Goal: Feedback & Contribution: Submit feedback/report problem

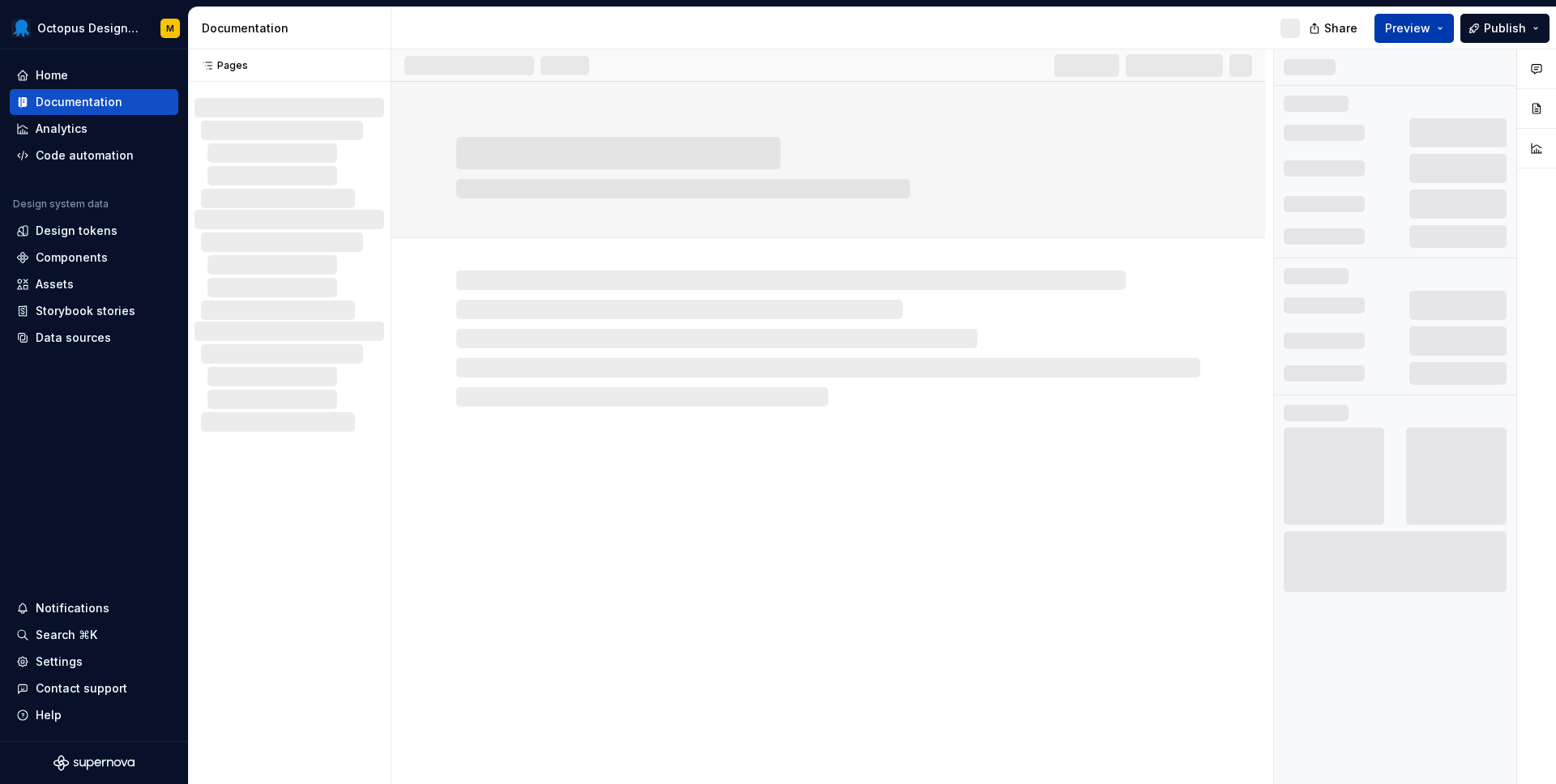
click at [1427, 28] on span "Preview" at bounding box center [1407, 28] width 46 height 16
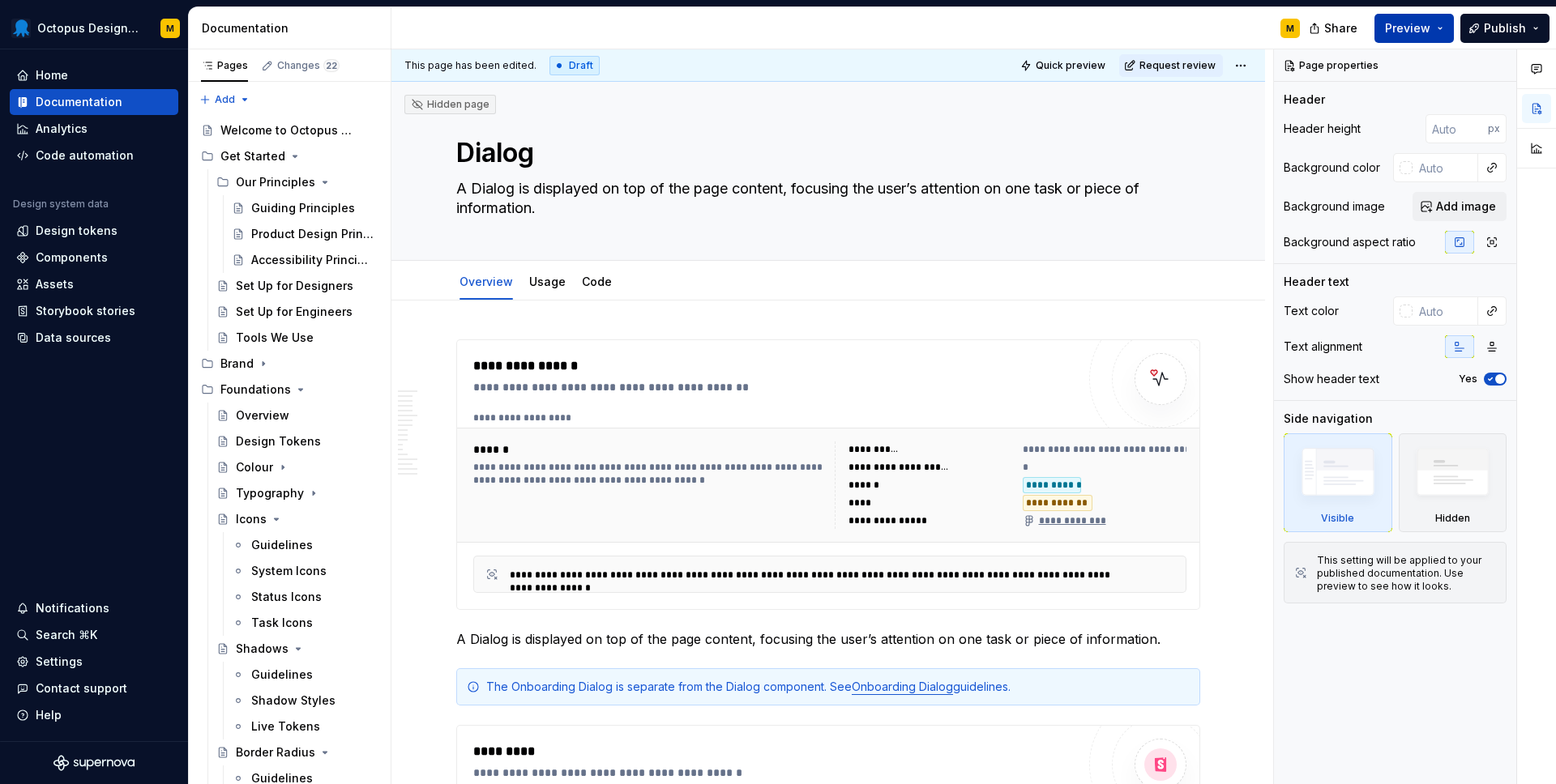
click at [1425, 29] on span "Preview" at bounding box center [1407, 28] width 46 height 16
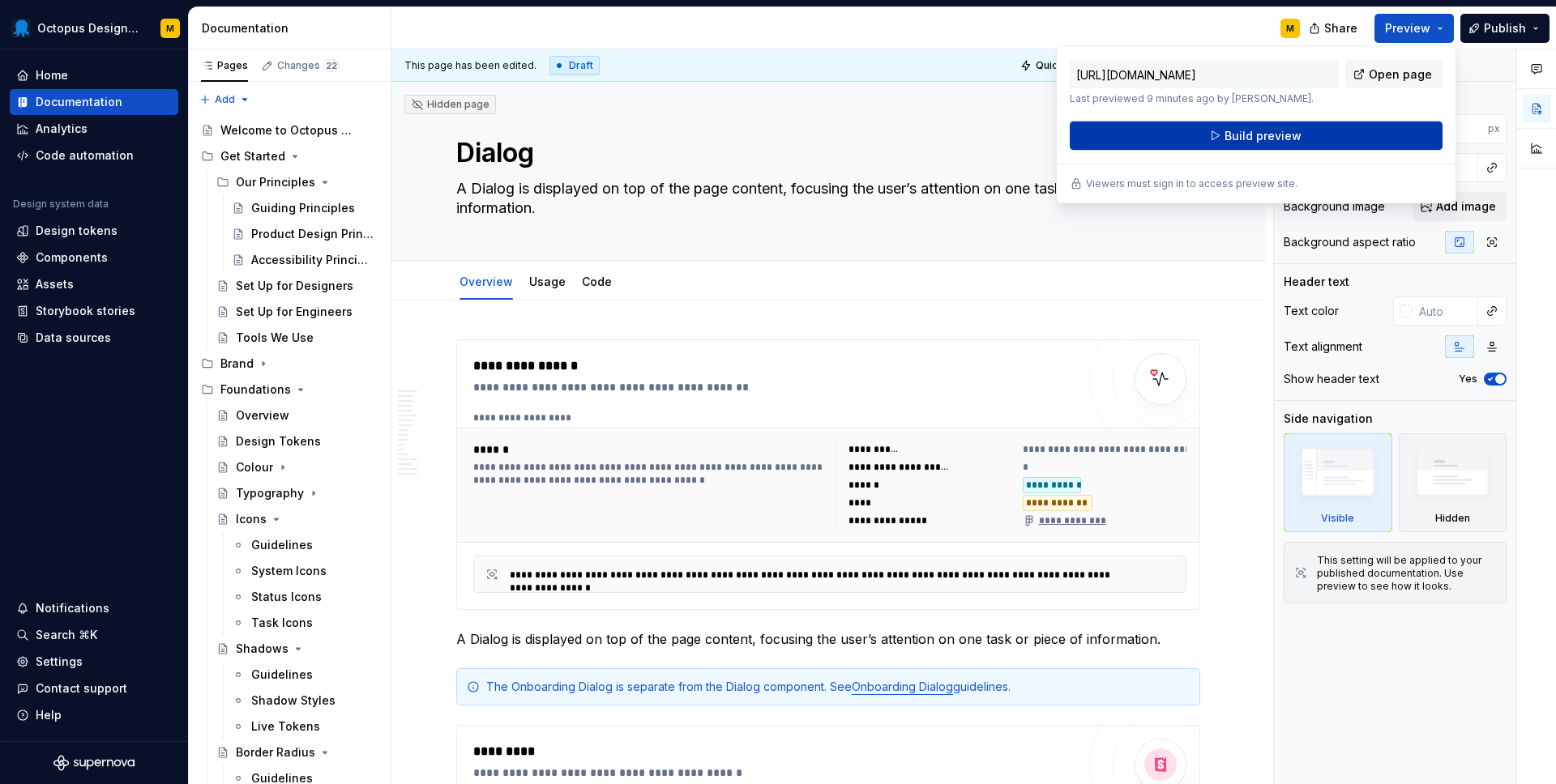
click at [1269, 137] on span "Build preview" at bounding box center [1262, 136] width 77 height 16
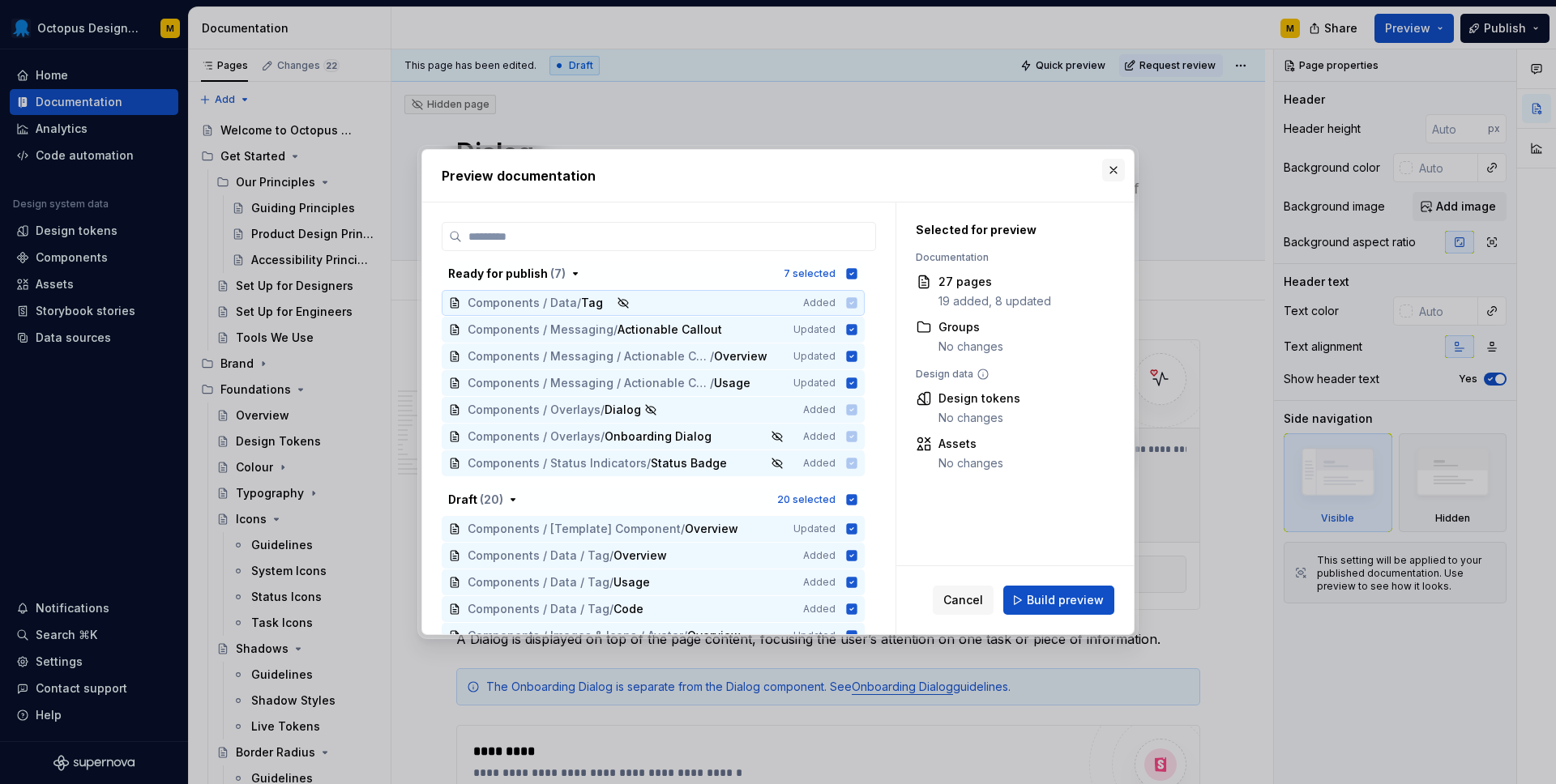
click at [1111, 167] on button "button" at bounding box center [1114, 170] width 23 height 23
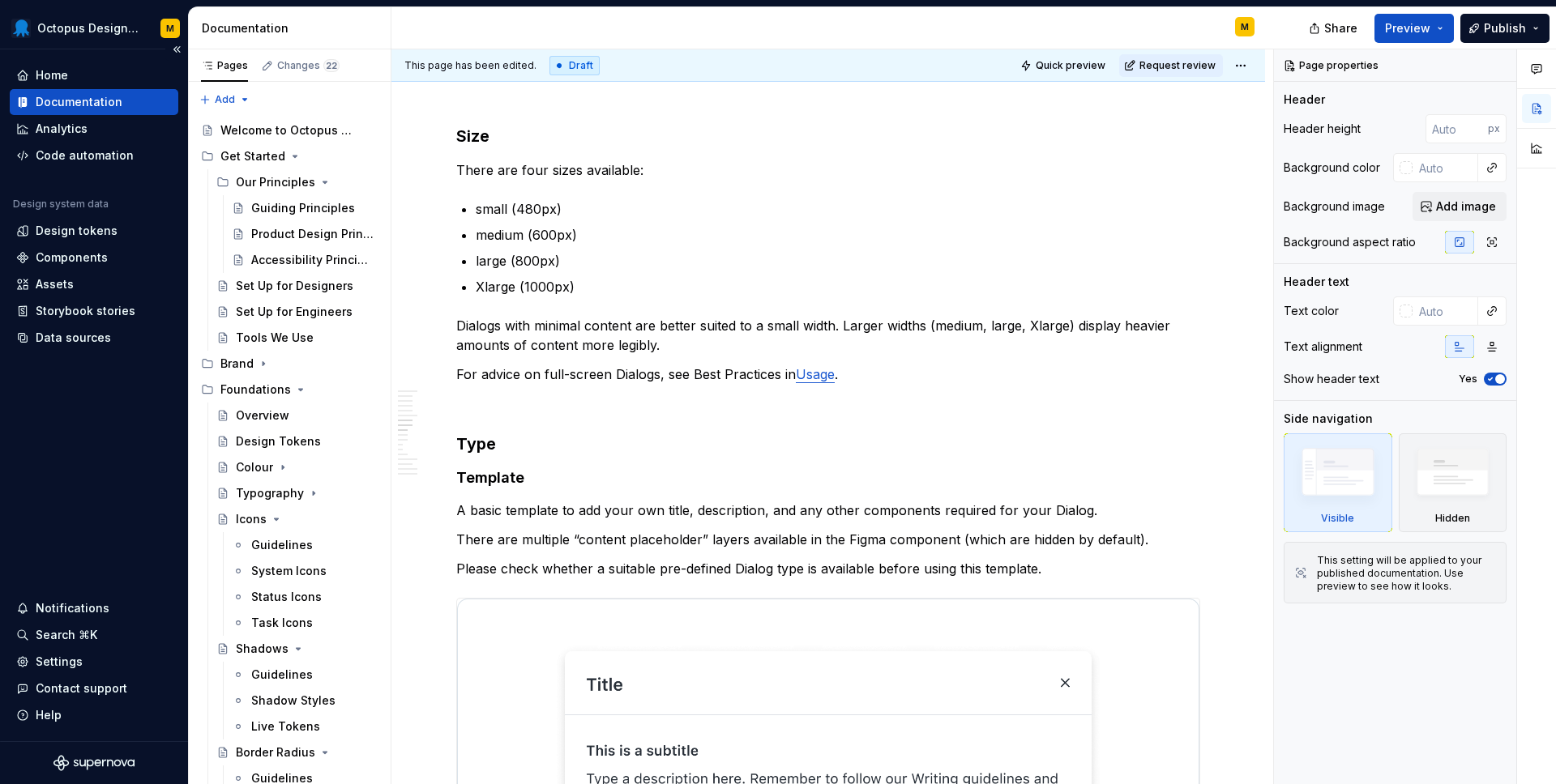
scroll to position [4140, 0]
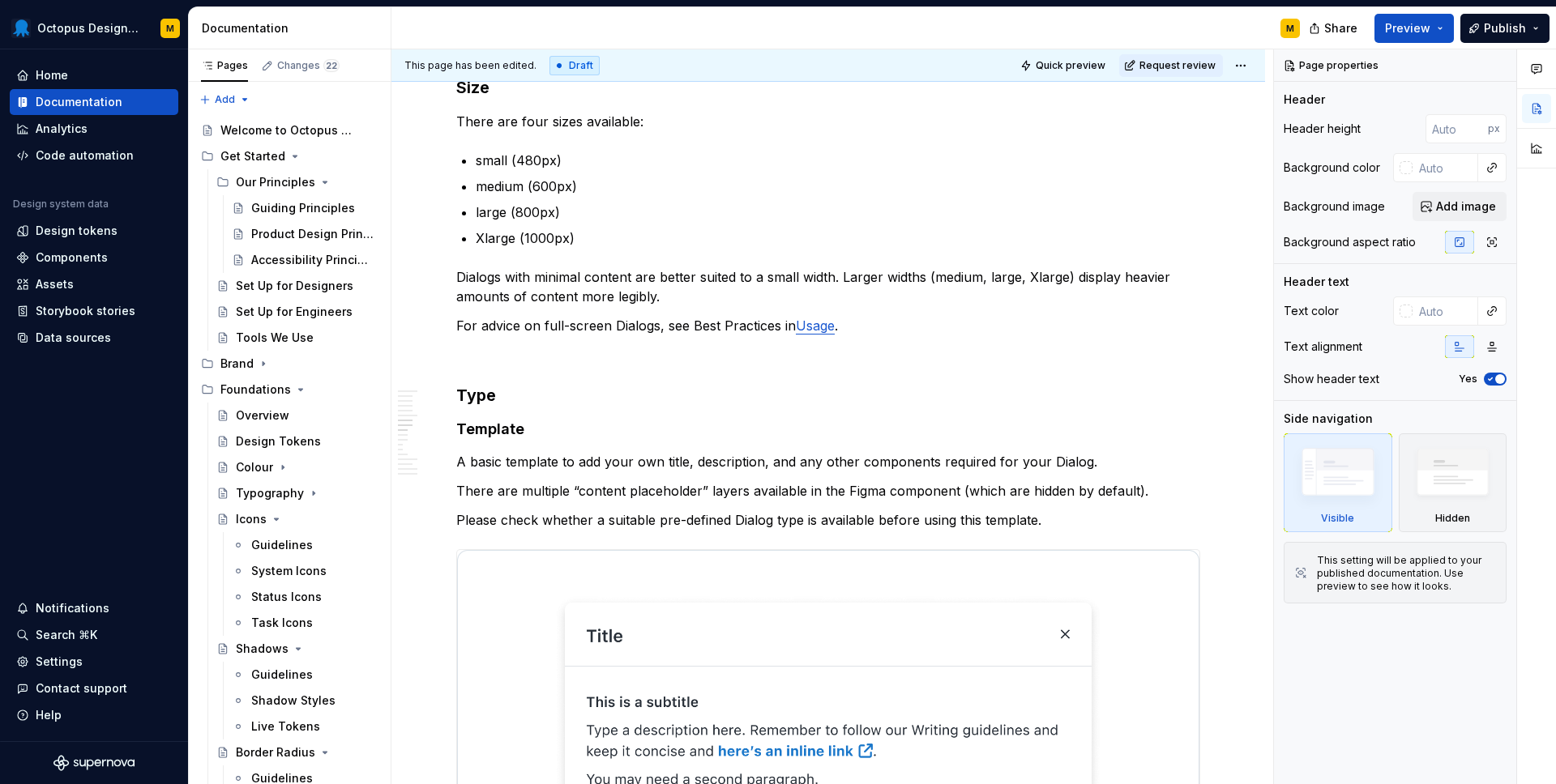
type textarea "*"
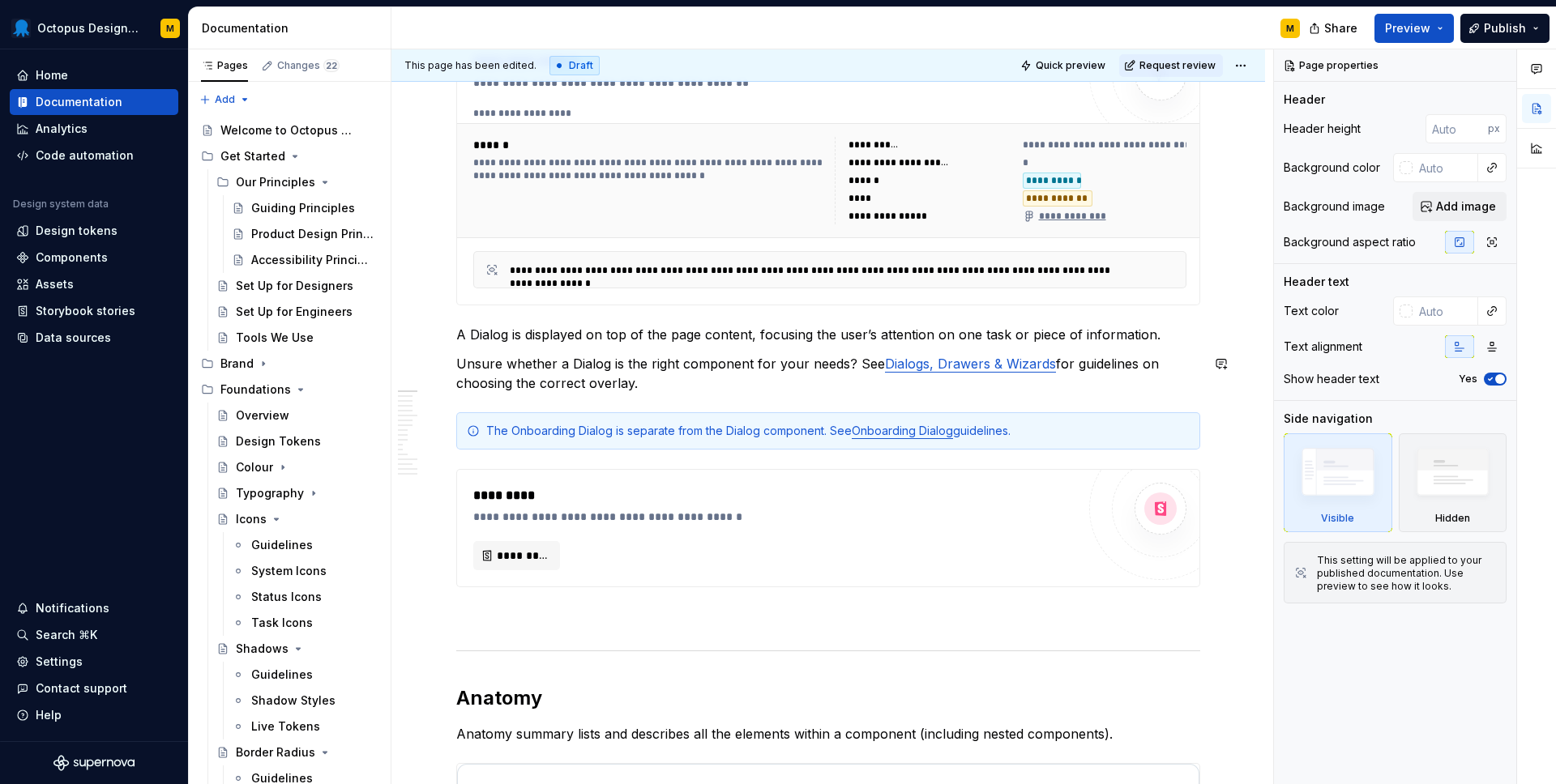
scroll to position [331, 0]
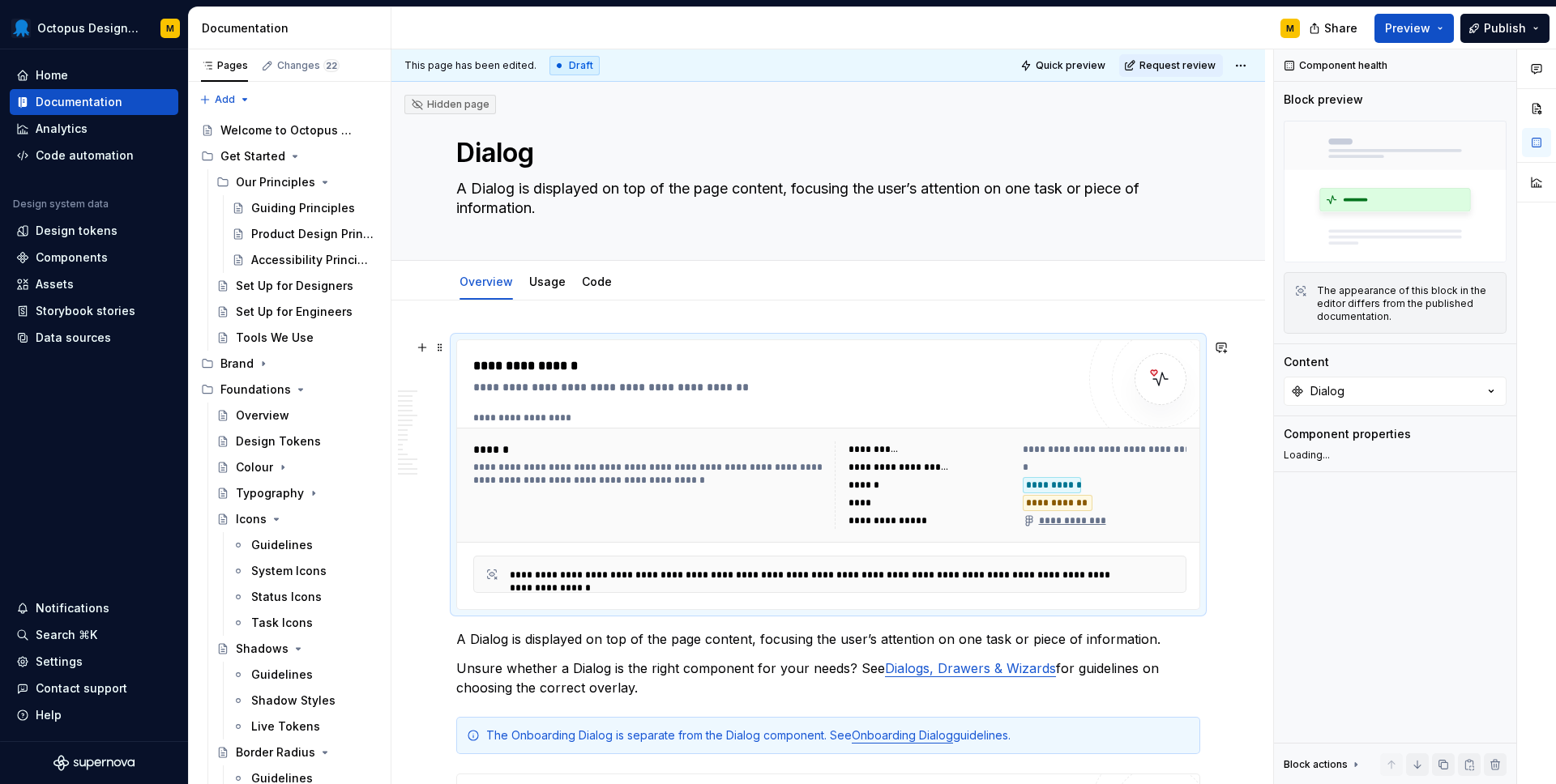
click at [944, 438] on div "**********" at bounding box center [830, 486] width 726 height 101
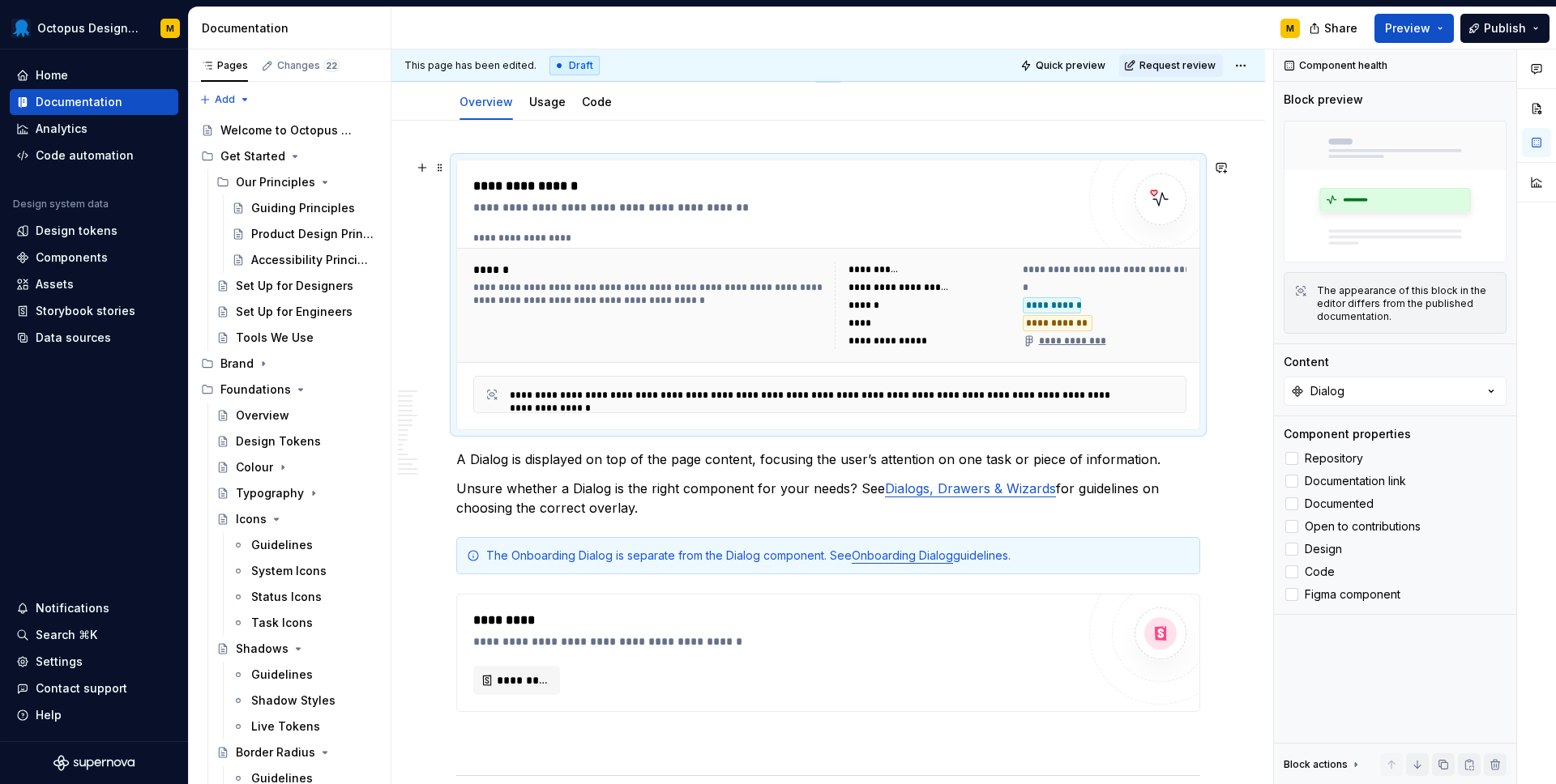
scroll to position [276, 0]
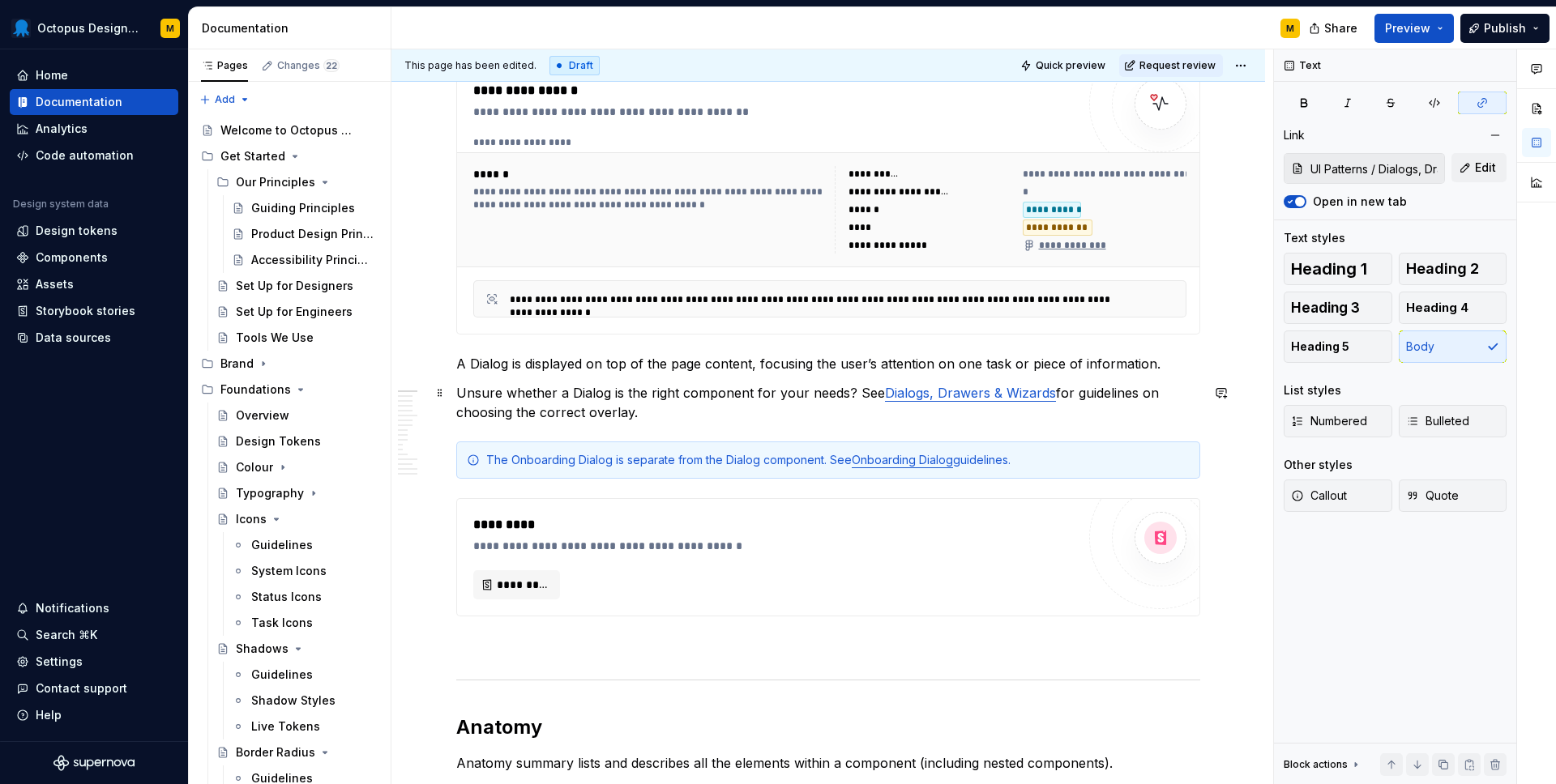
click at [952, 393] on link "Dialogs, Drawers & Wizards" at bounding box center [970, 393] width 171 height 16
click at [952, 394] on link "Dialogs, Drawers & Wizards" at bounding box center [970, 393] width 171 height 16
click at [1471, 171] on button "Edit" at bounding box center [1479, 168] width 55 height 29
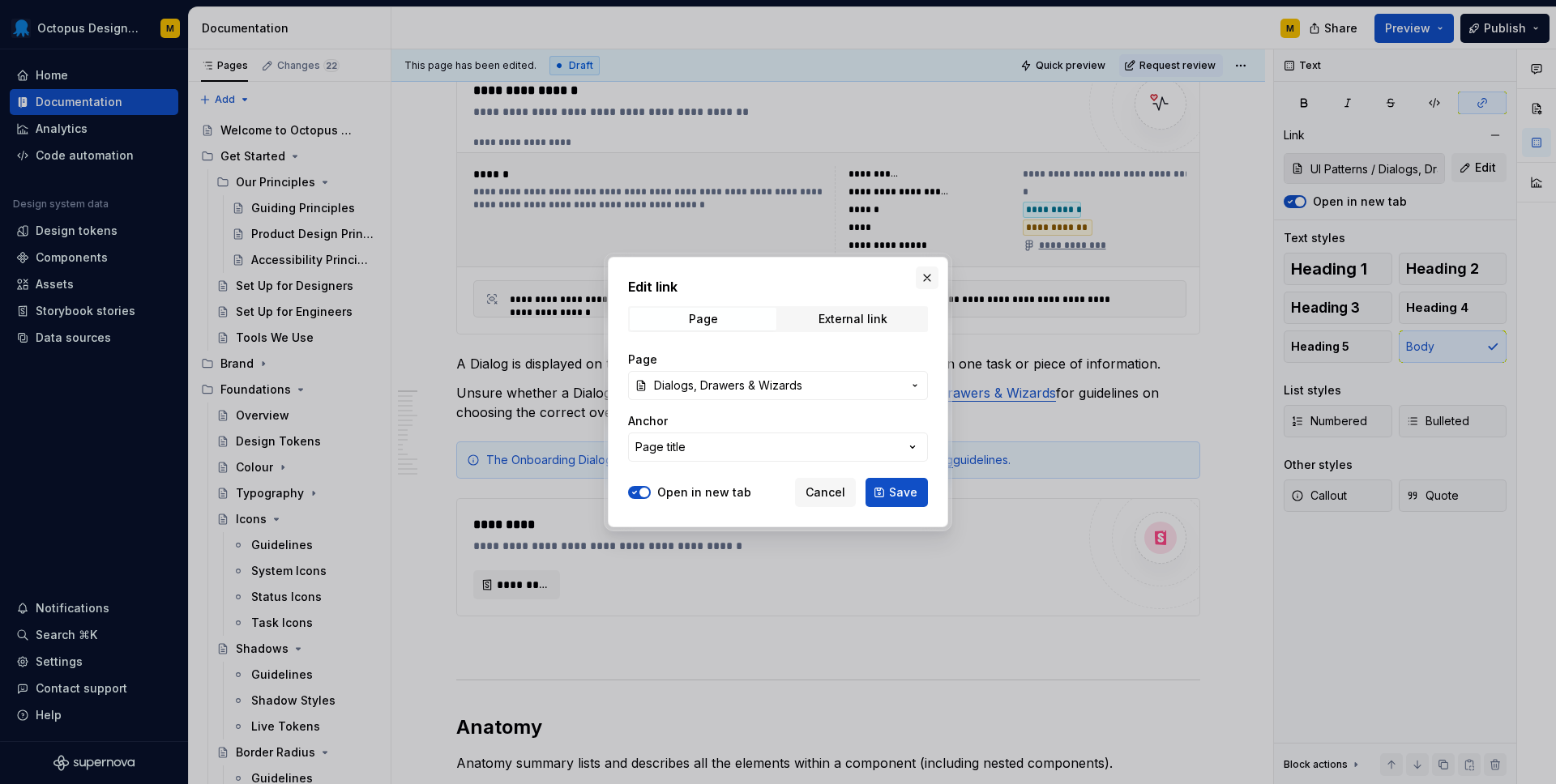
click at [926, 273] on button "button" at bounding box center [927, 278] width 23 height 23
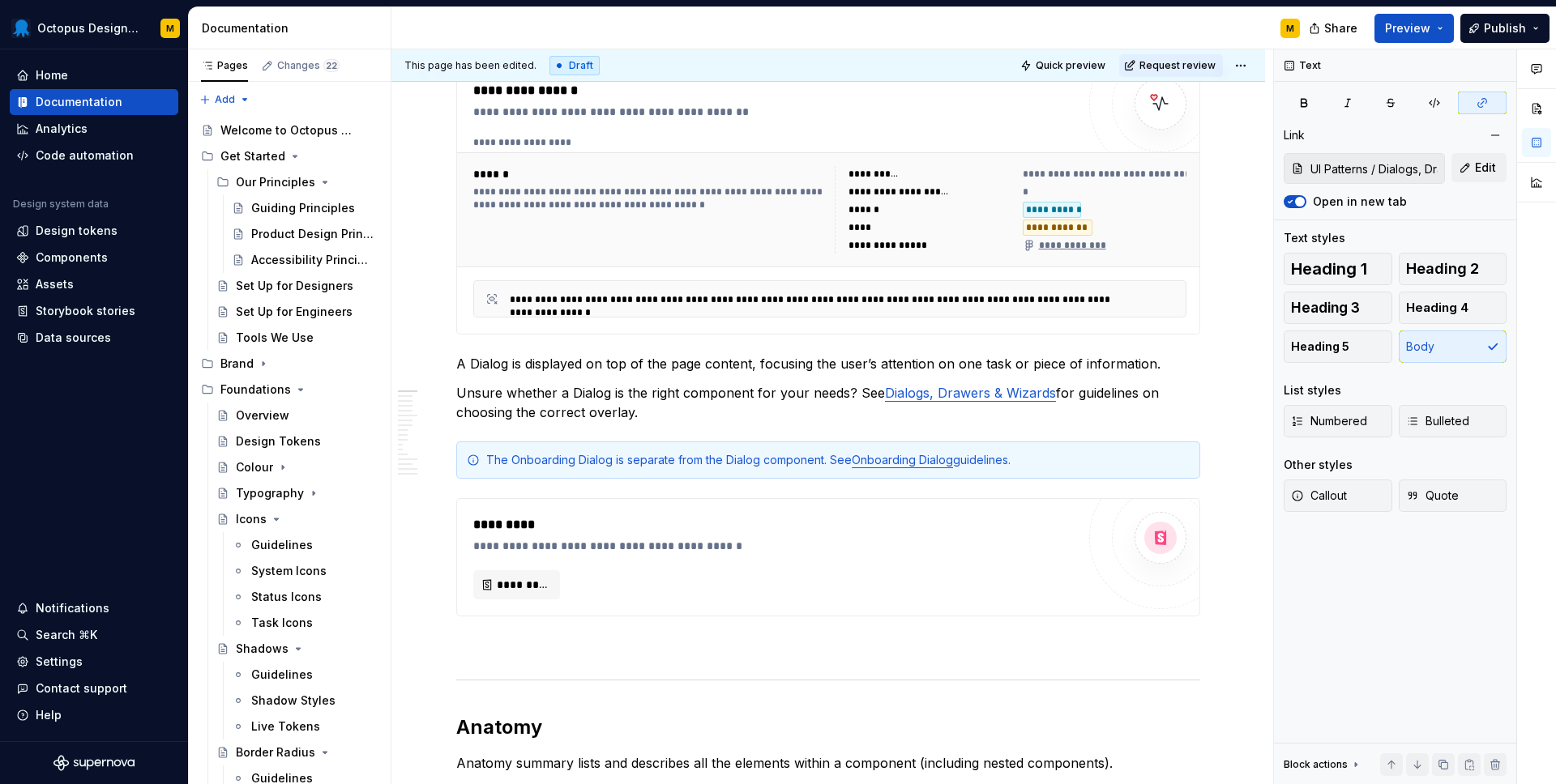
type textarea "*"
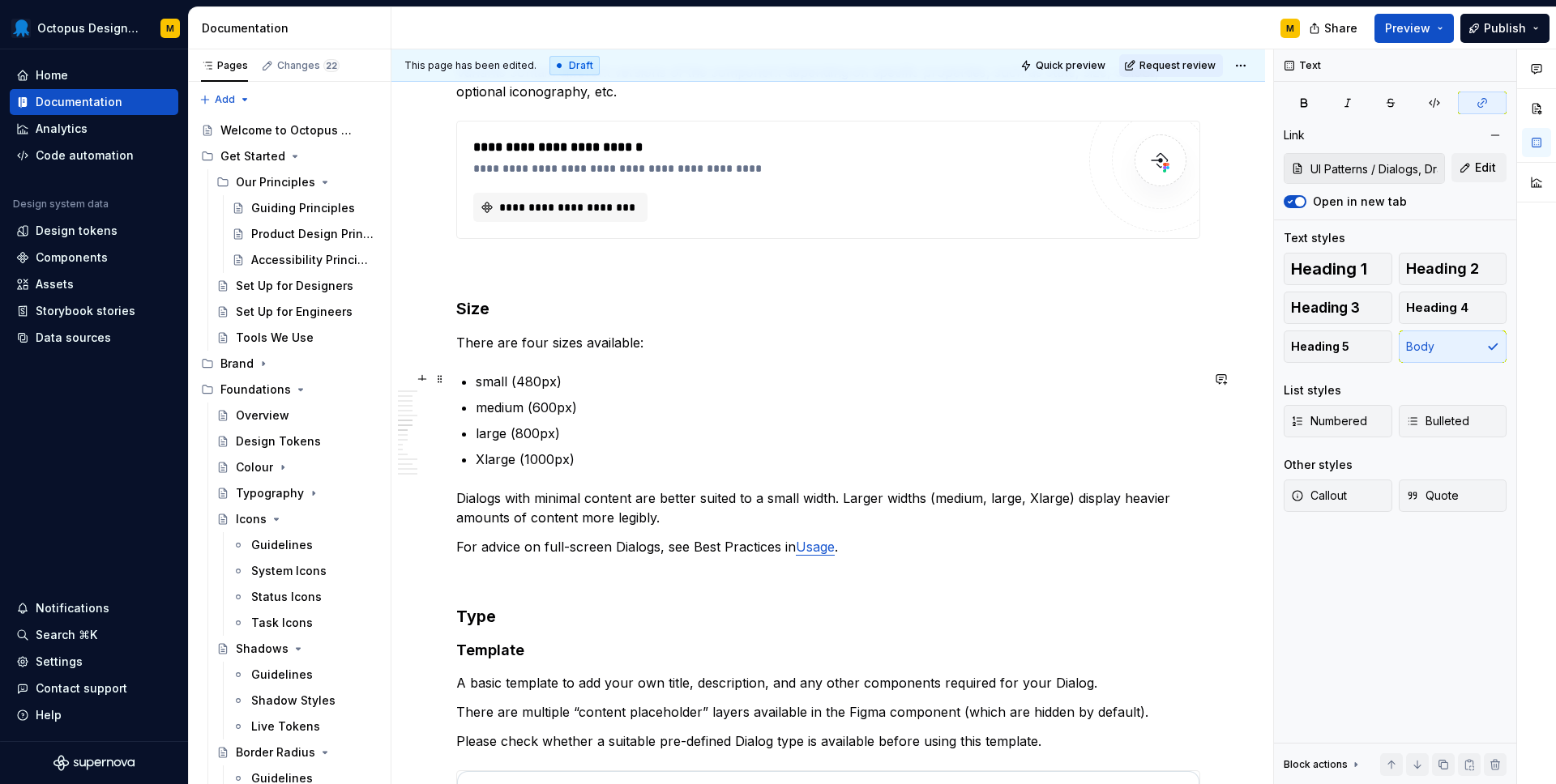
scroll to position [3920, 0]
click at [486, 461] on p "Xlarge (1000px)" at bounding box center [838, 458] width 725 height 20
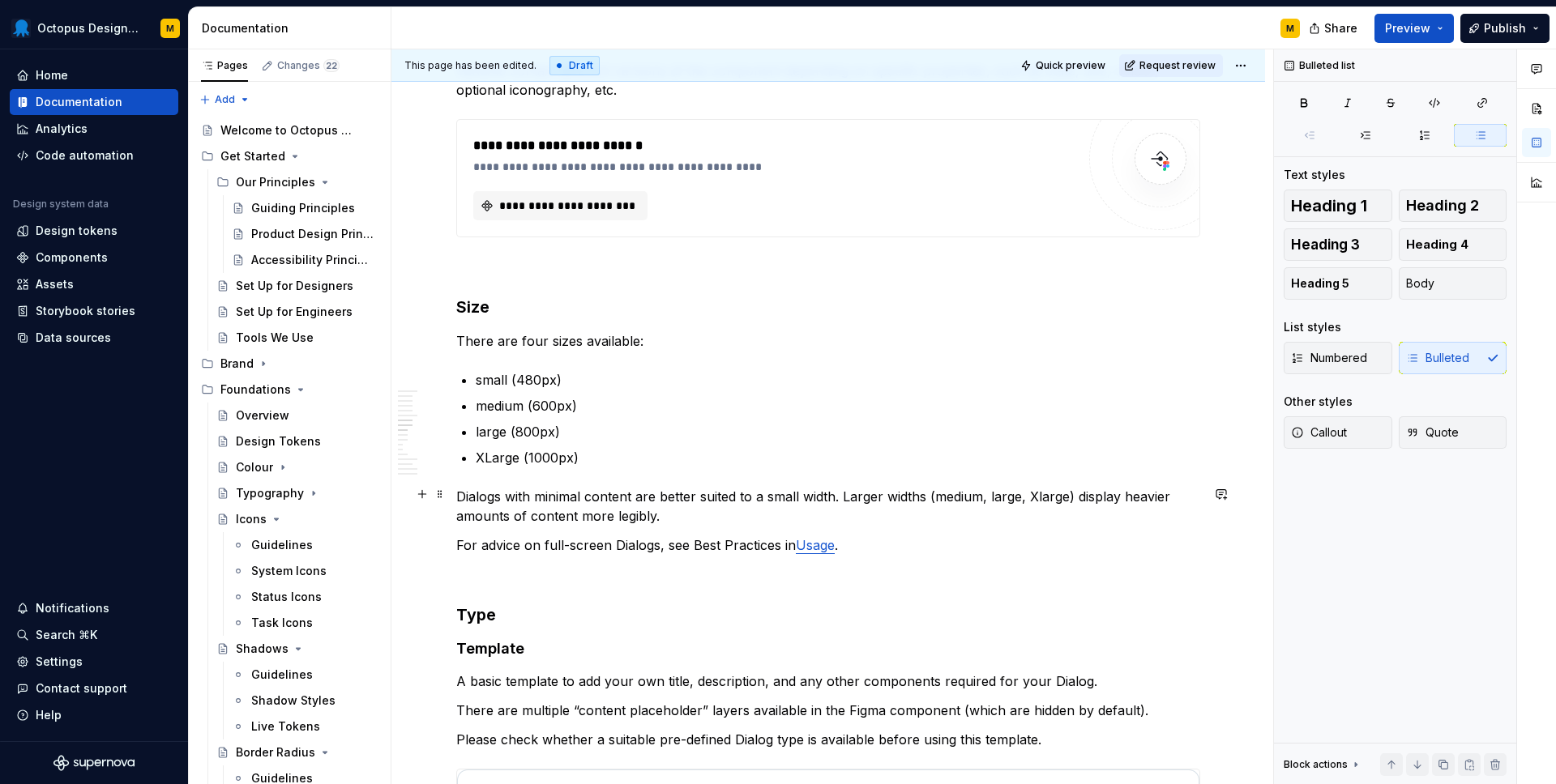
click at [747, 506] on p "Dialogs with minimal content are better suited to a small width. Larger widths …" at bounding box center [828, 507] width 743 height 39
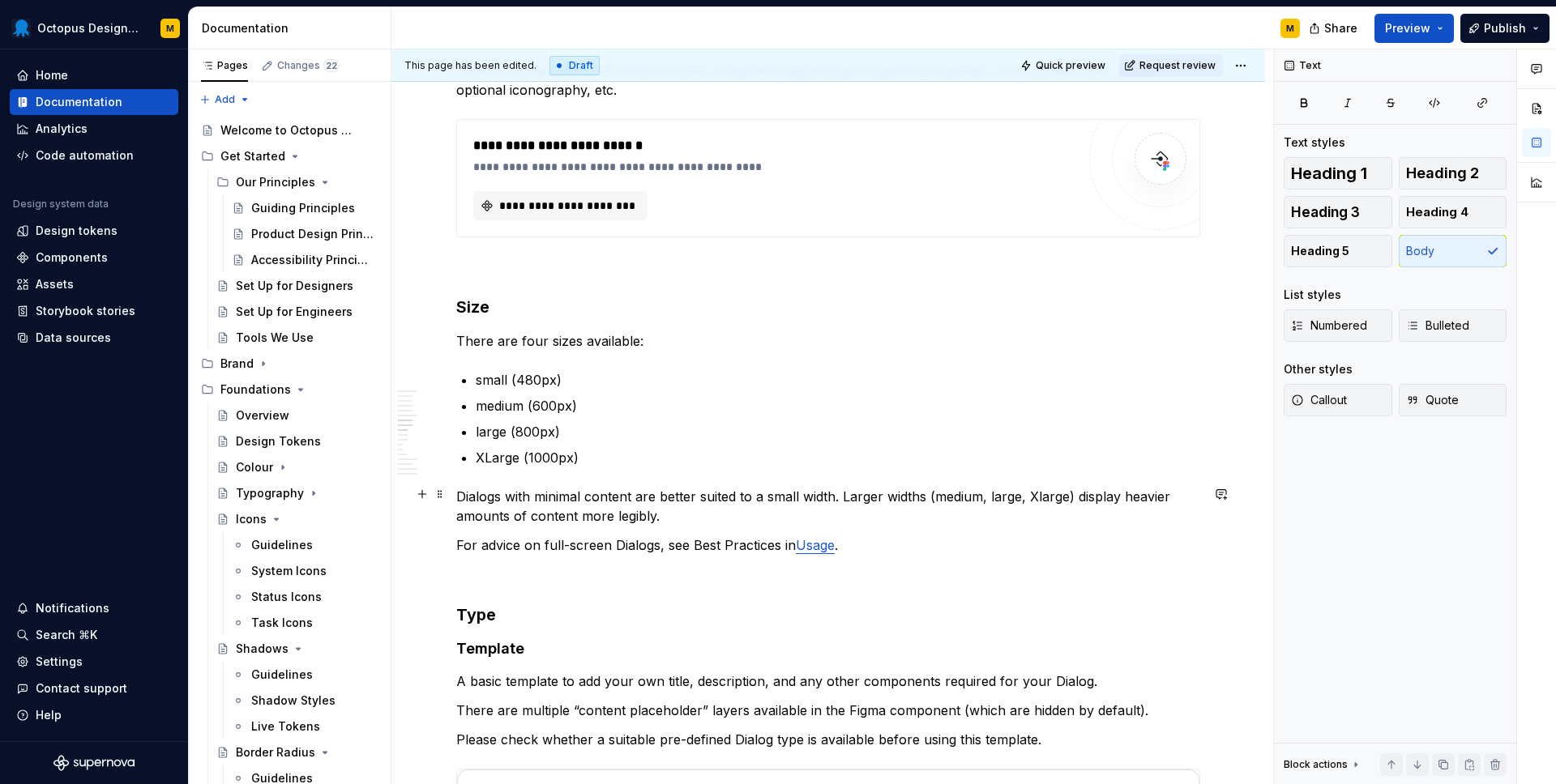
click at [1043, 496] on p "Dialogs with minimal content are better suited to a small width. Larger widths …" at bounding box center [828, 507] width 743 height 39
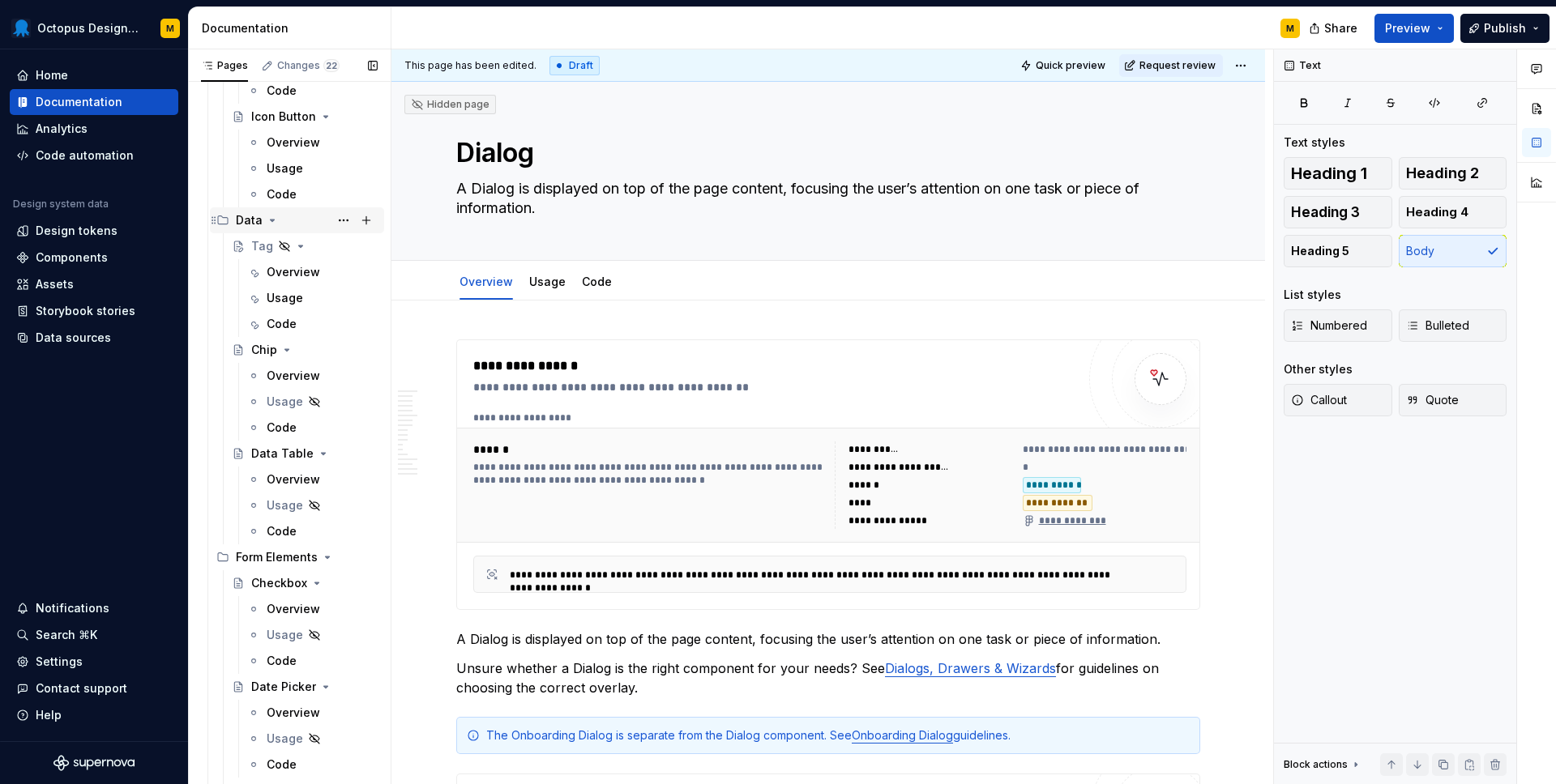
scroll to position [1264, 0]
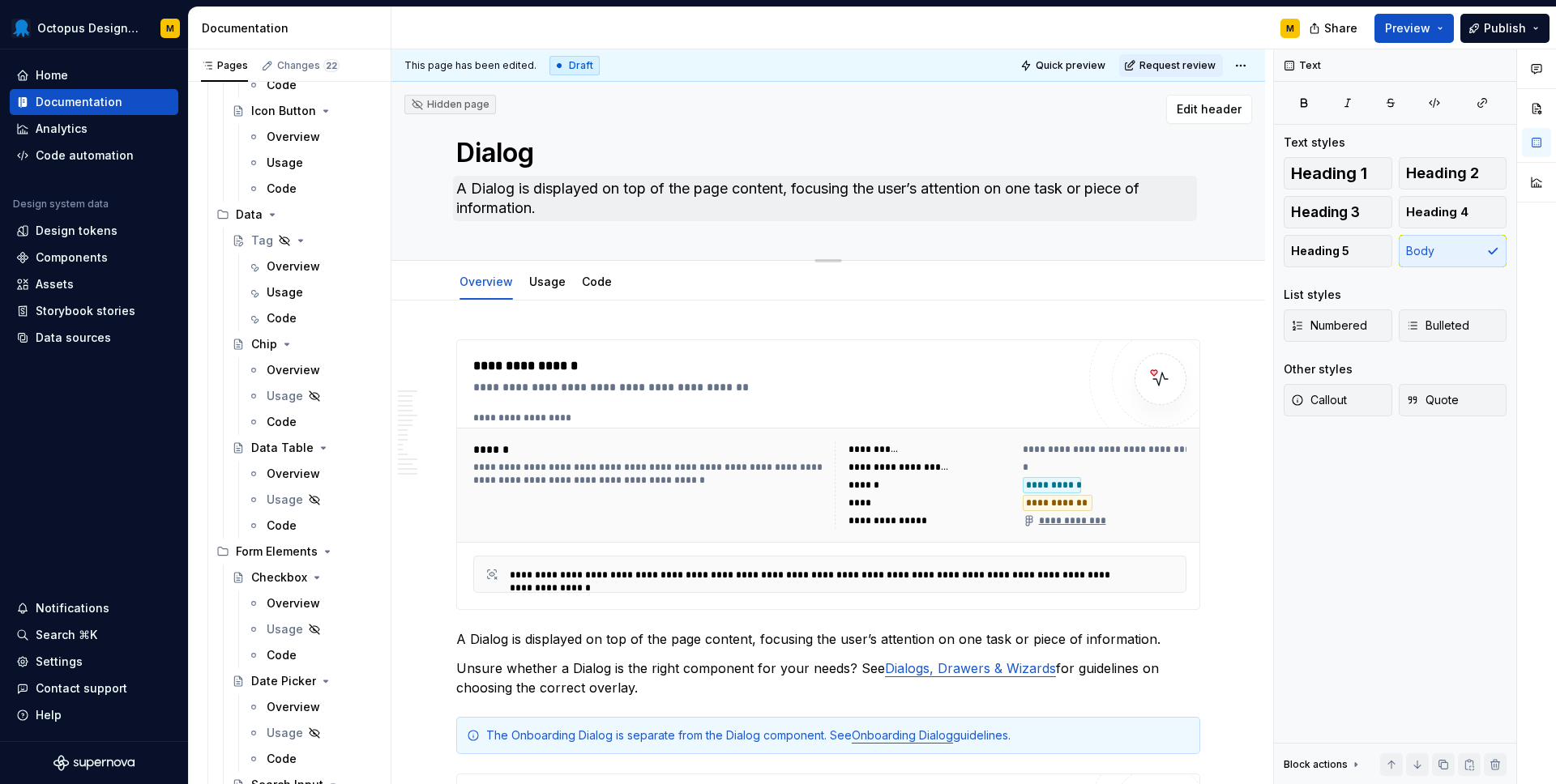
type textarea "*"
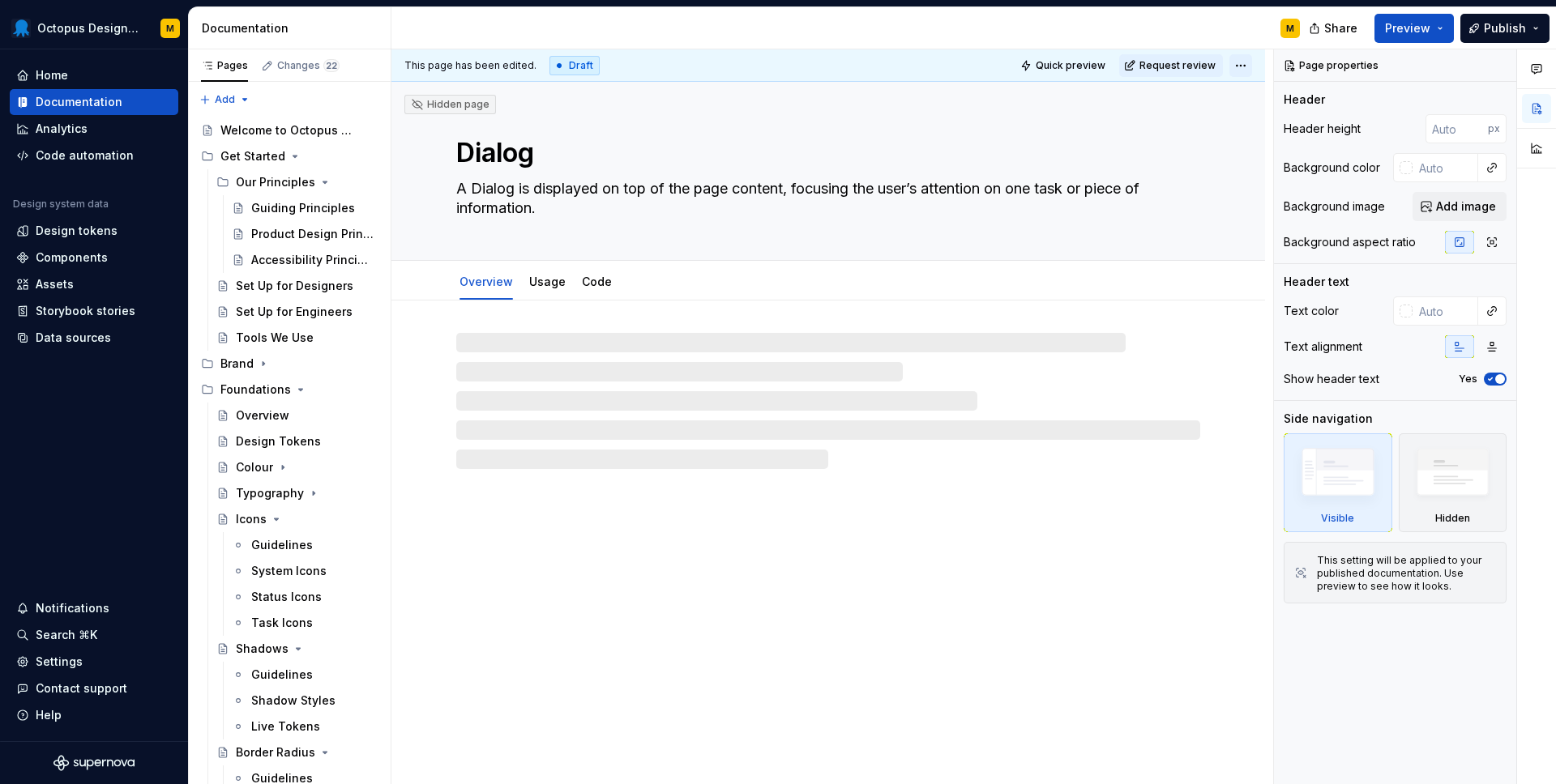
click at [1250, 68] on html "Octopus Design System M Home Documentation Analytics Code automation Design sys…" at bounding box center [778, 392] width 1556 height 784
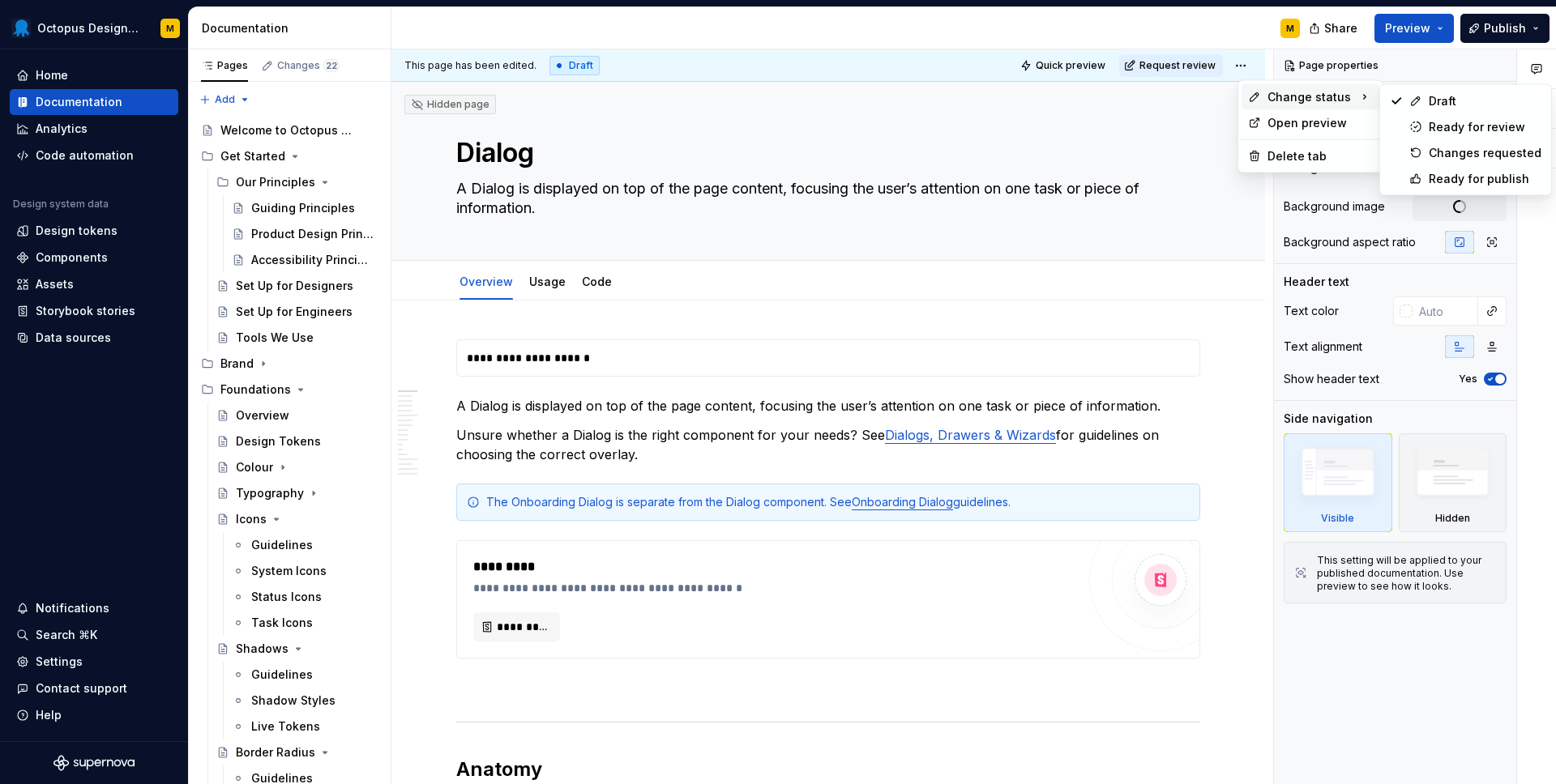
click at [1291, 94] on span "Change status" at bounding box center [1309, 98] width 84 height 16
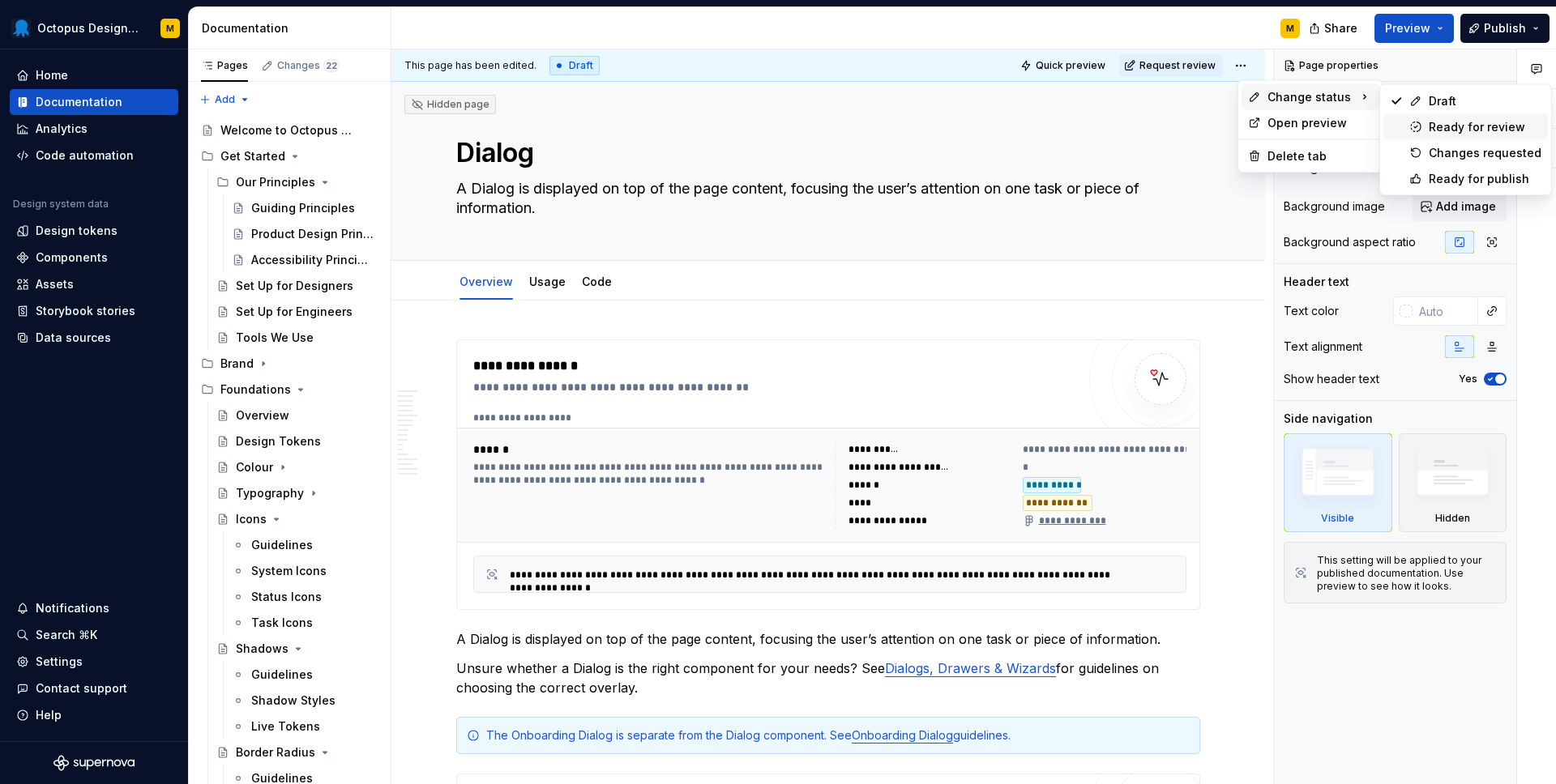
click at [1475, 124] on div "Ready for review" at bounding box center [1484, 127] width 112 height 16
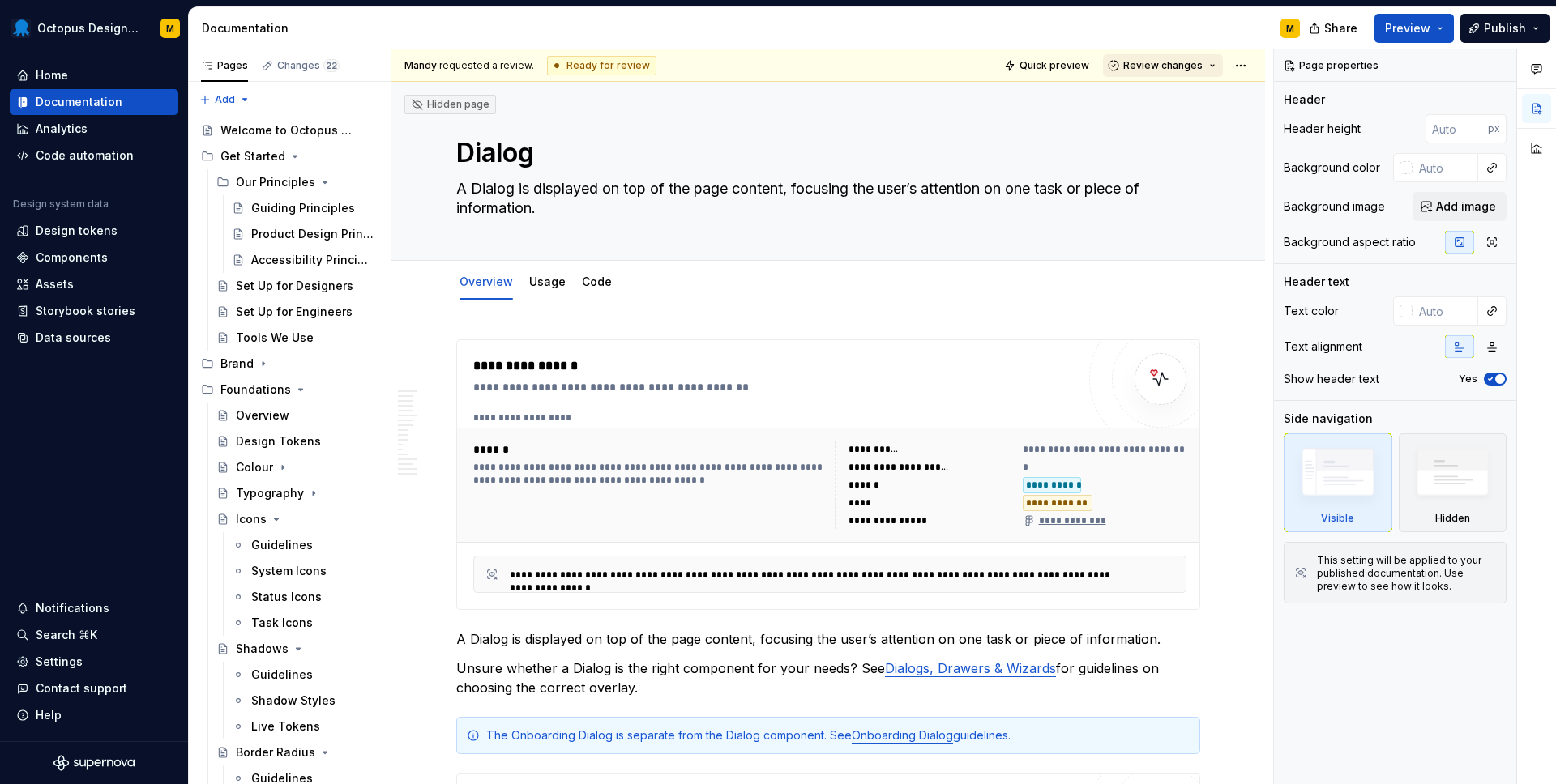
click at [1199, 66] on span "Review changes" at bounding box center [1163, 66] width 80 height 13
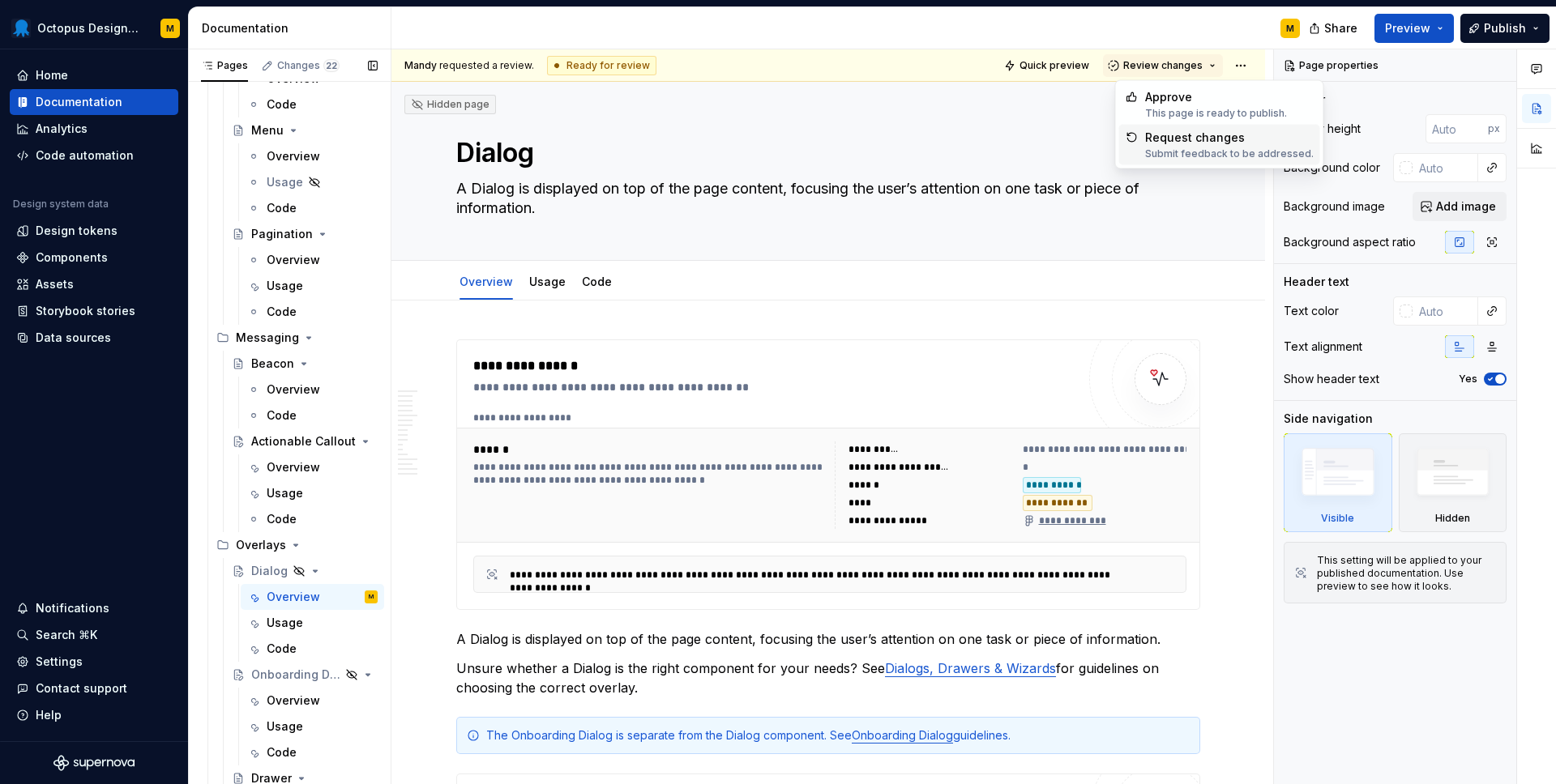
scroll to position [3224, 0]
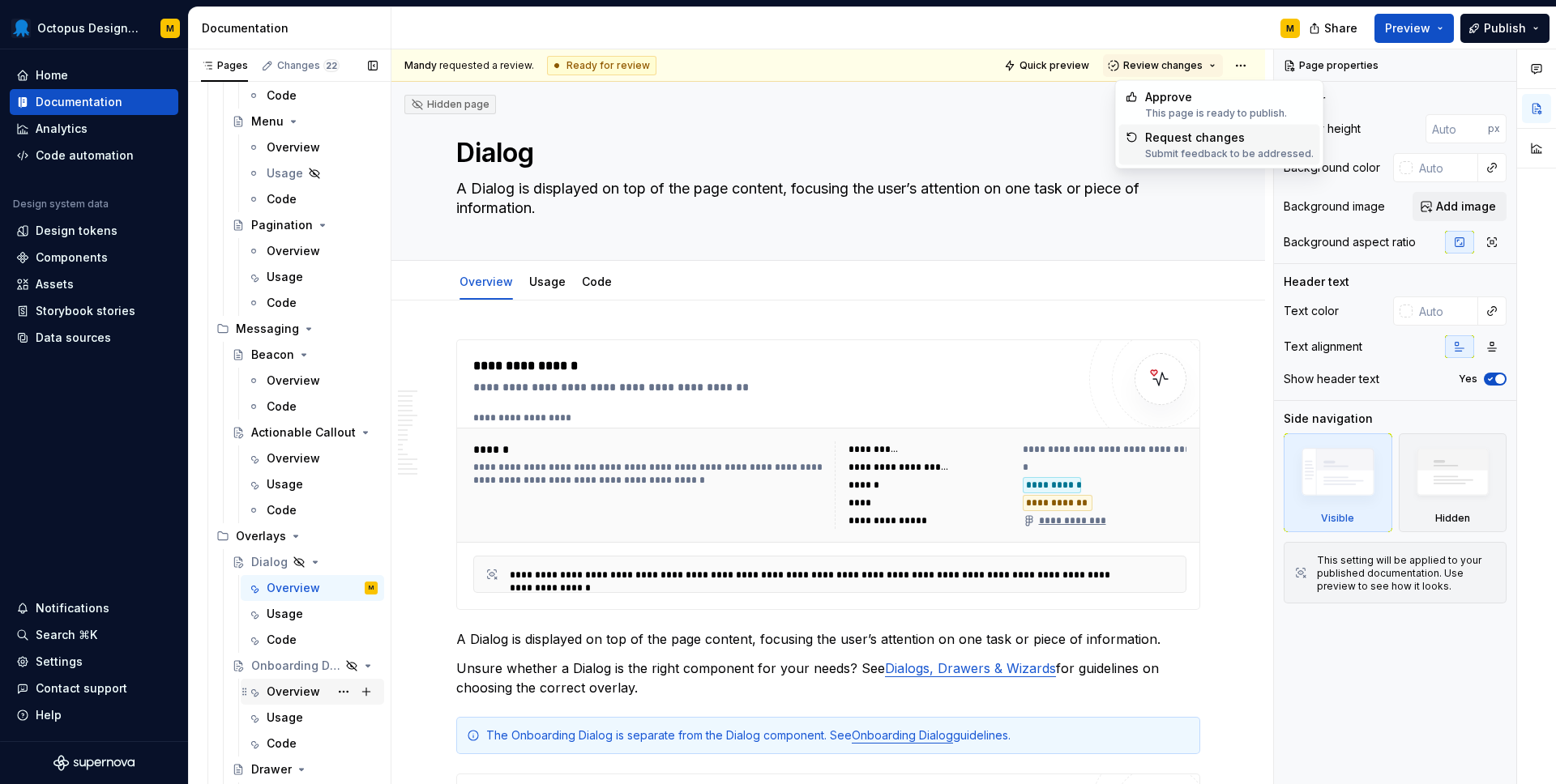
click at [294, 693] on div "Overview" at bounding box center [294, 692] width 54 height 16
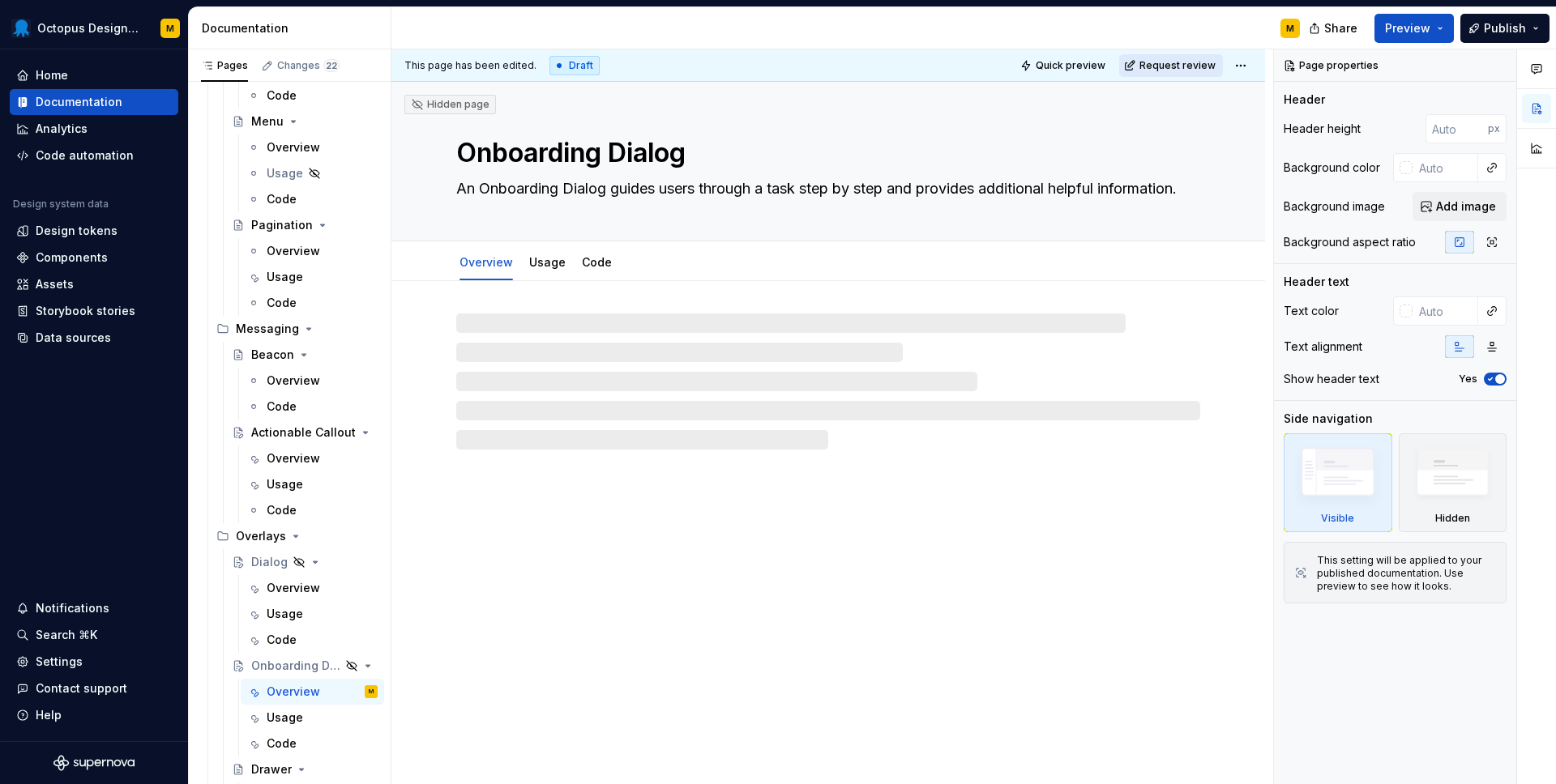
click at [1183, 63] on span "Request review" at bounding box center [1178, 66] width 76 height 13
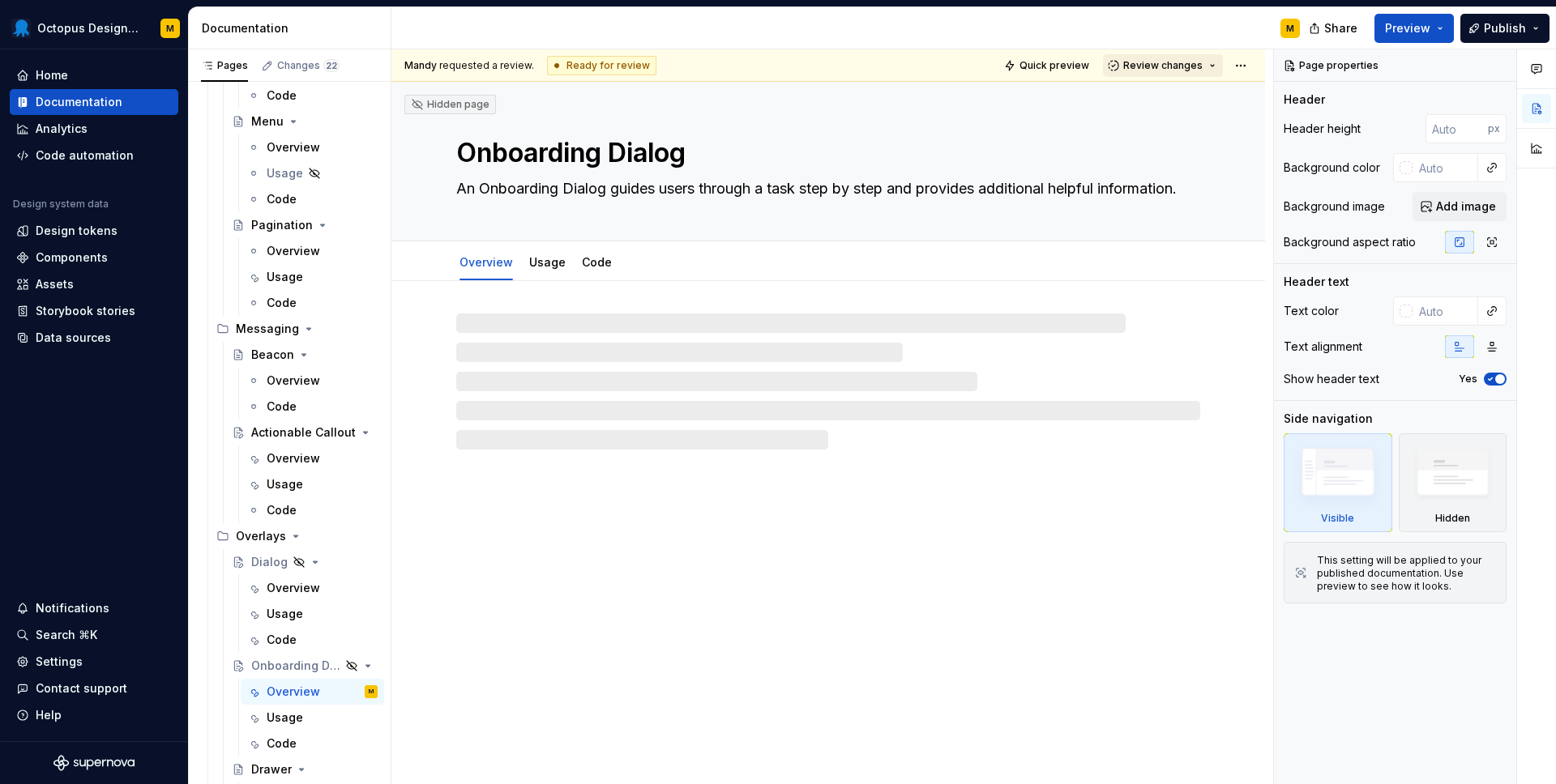
click at [1209, 73] on button "Review changes" at bounding box center [1162, 66] width 120 height 23
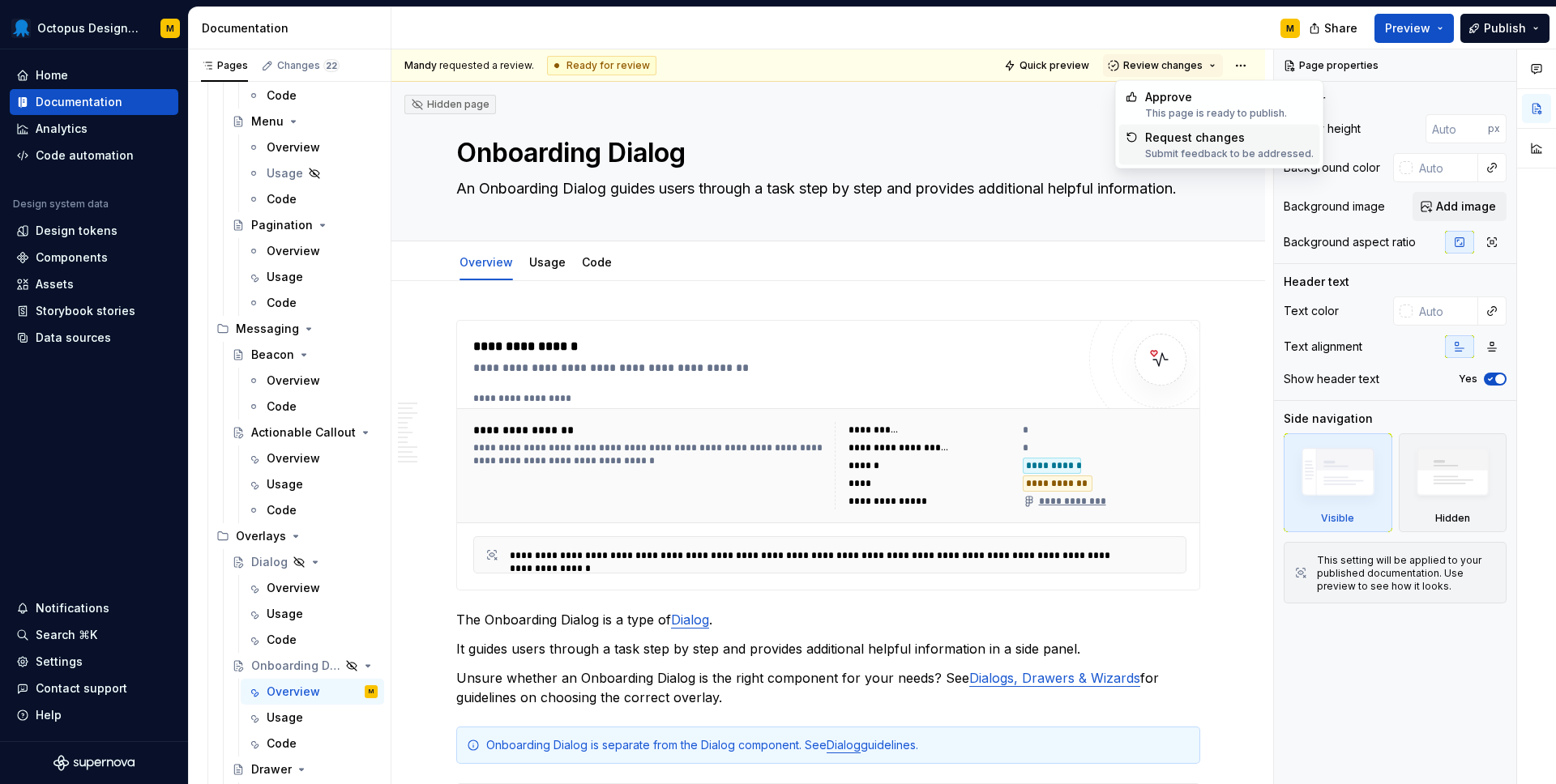
click at [1196, 151] on div "Submit feedback to be addressed." at bounding box center [1229, 154] width 168 height 13
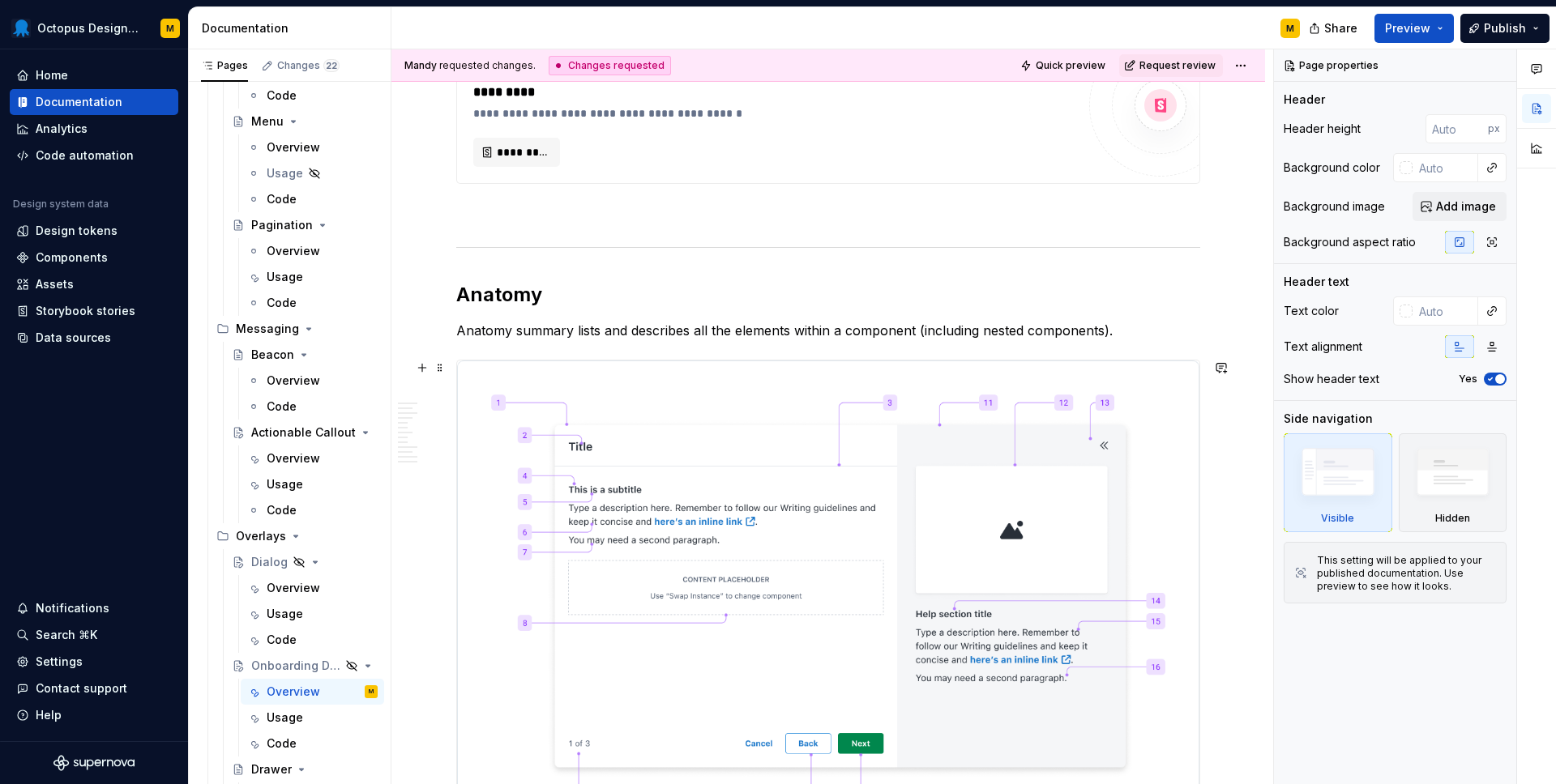
scroll to position [330, 0]
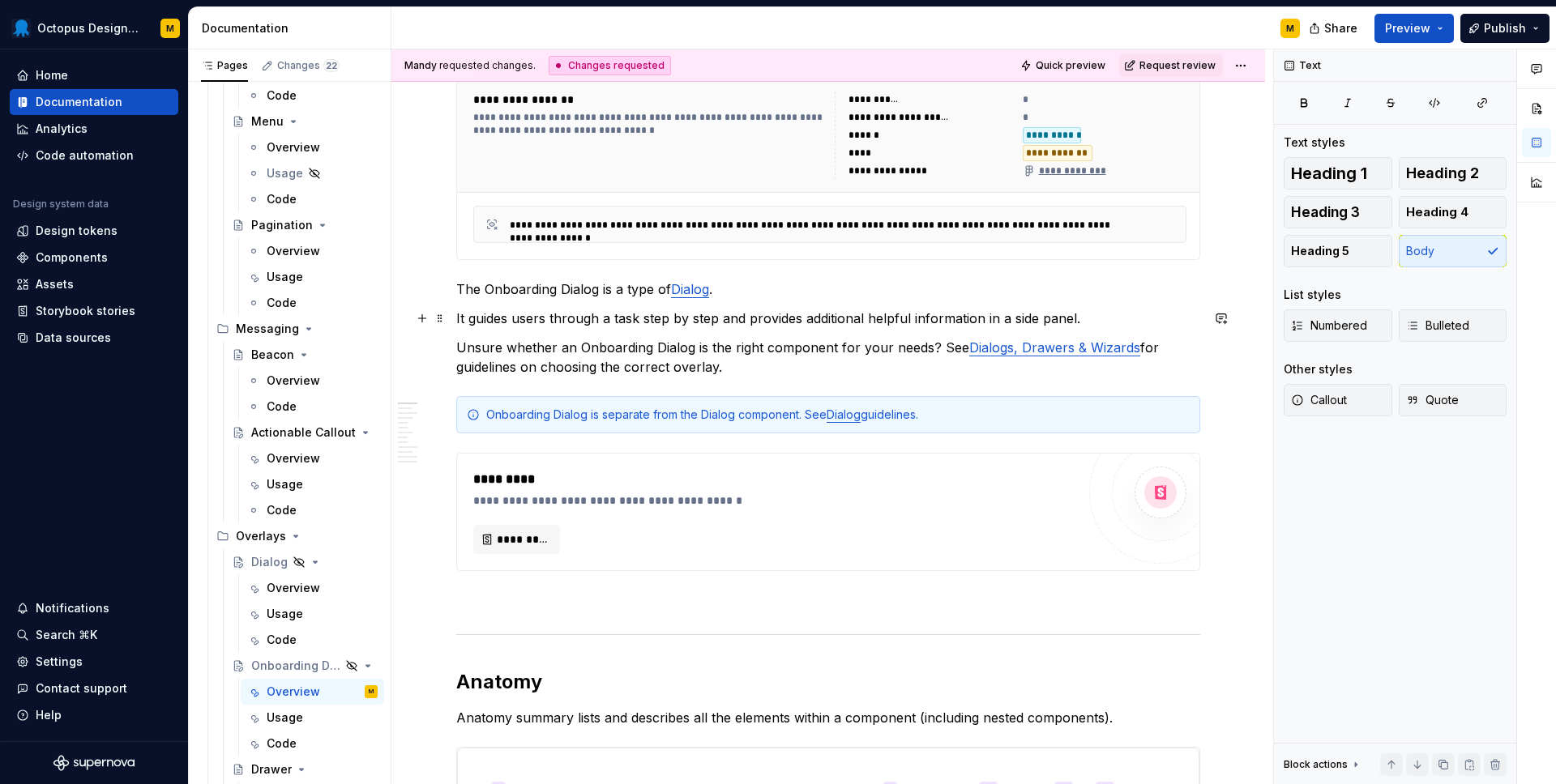
click at [585, 320] on p "It guides users through a task step by step and provides additional helpful inf…" at bounding box center [828, 319] width 743 height 20
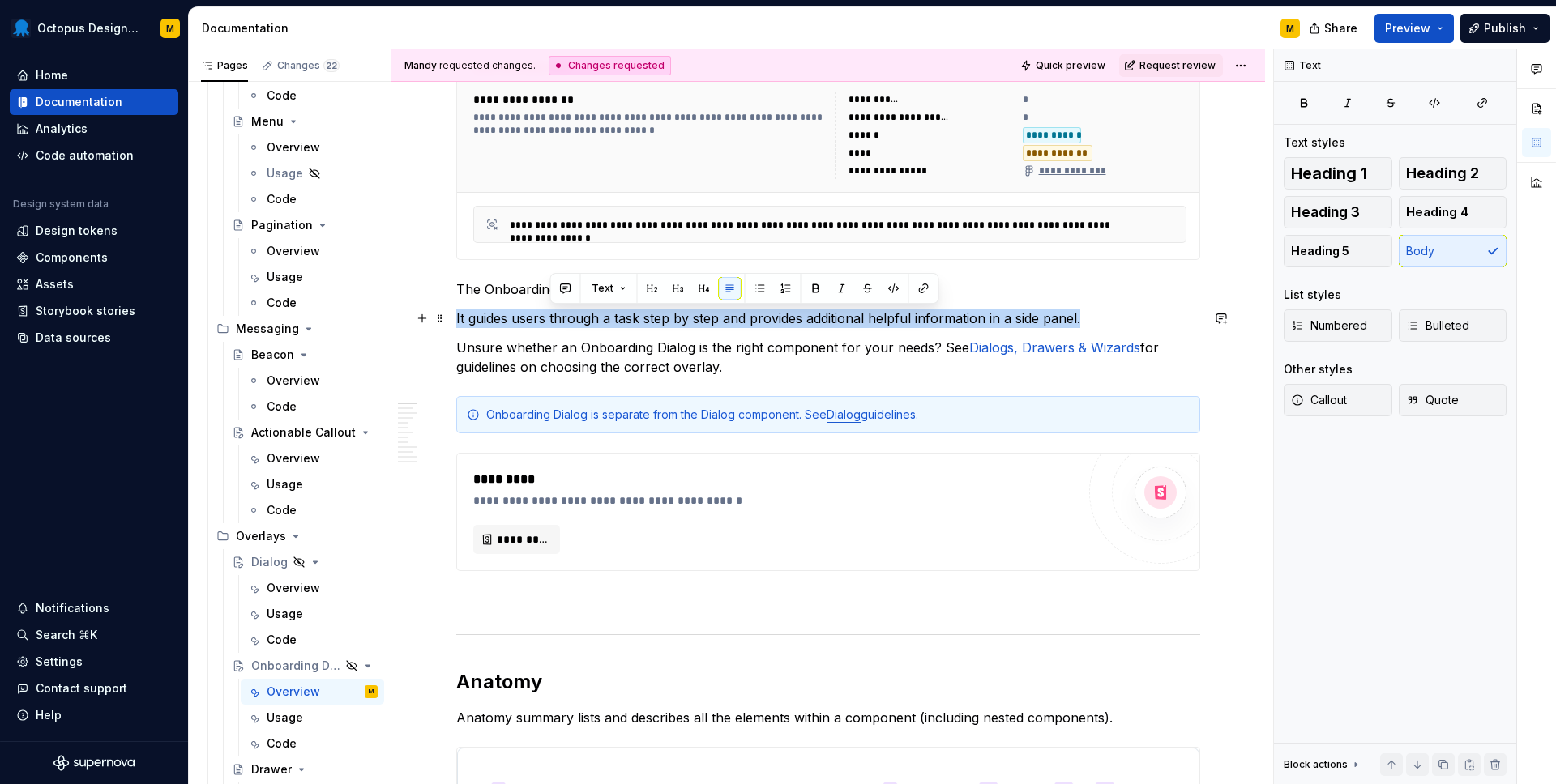
click at [585, 320] on p "It guides users through a task step by step and provides additional helpful inf…" at bounding box center [828, 319] width 743 height 20
click at [1252, 66] on html "Octopus Design System M Home Documentation Analytics Code automation Design sys…" at bounding box center [778, 392] width 1556 height 784
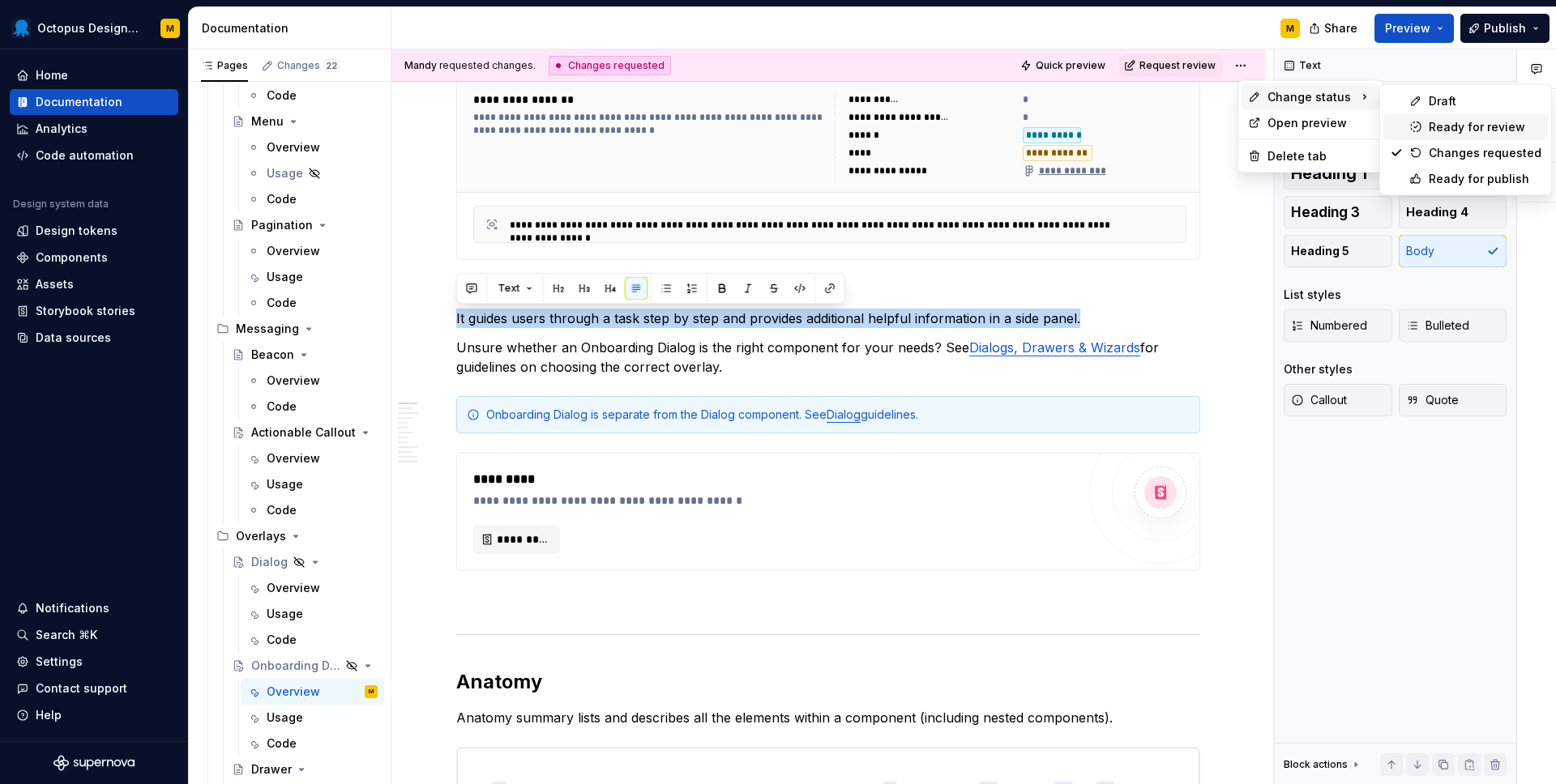
click at [1439, 131] on div "Ready for review" at bounding box center [1484, 127] width 112 height 16
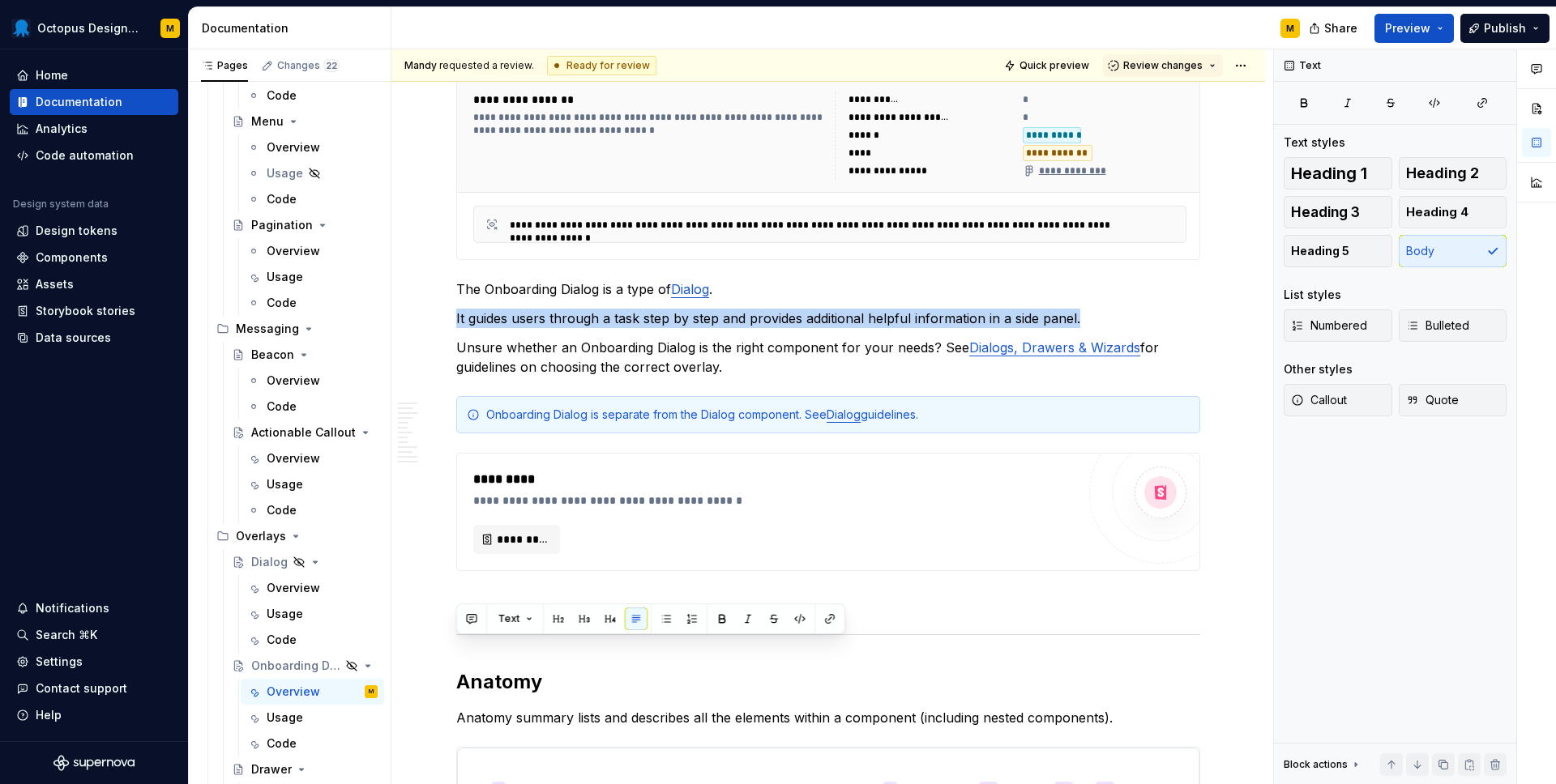
scroll to position [0, 0]
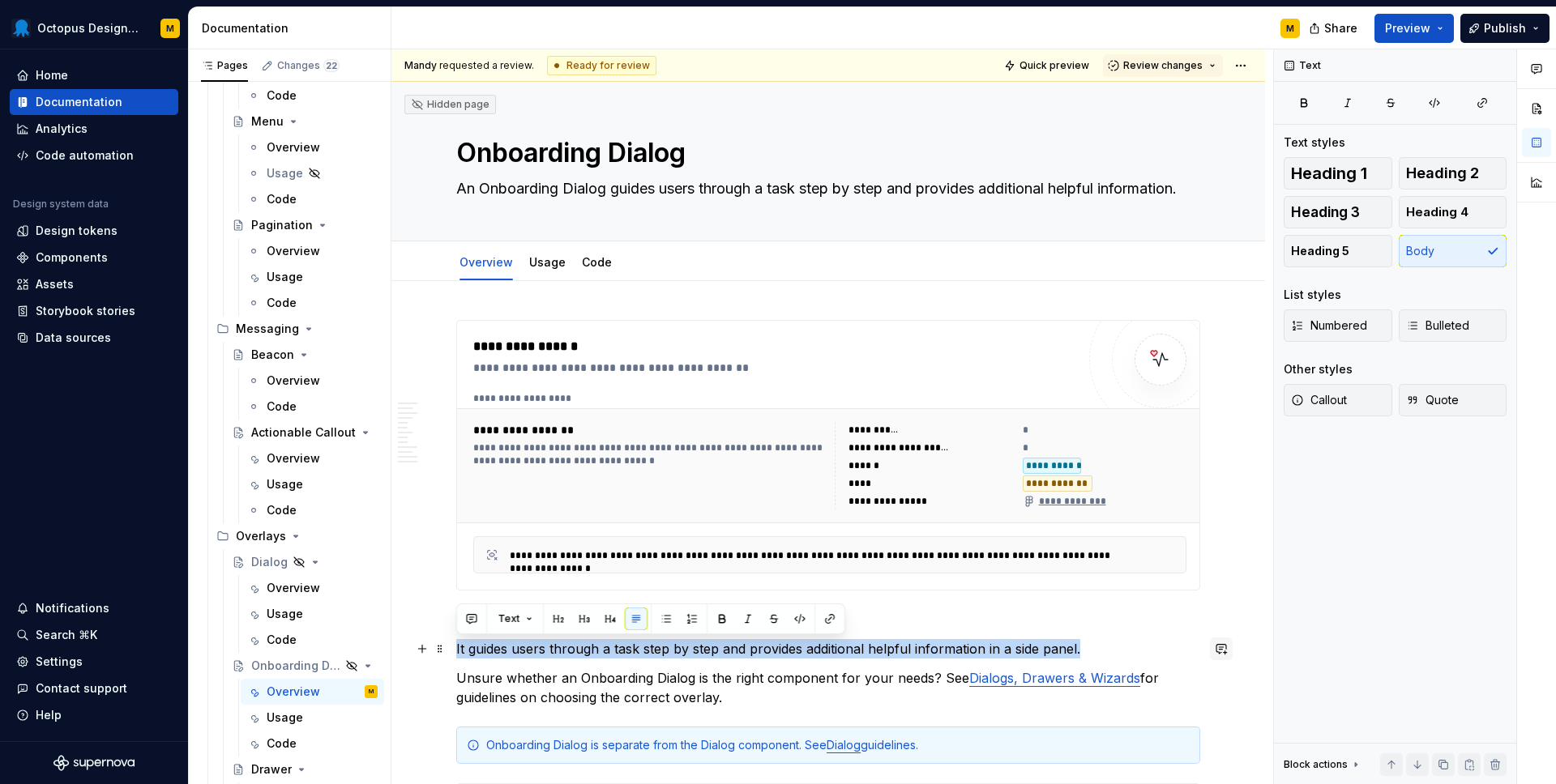
type textarea "*"
click at [1232, 652] on button "button" at bounding box center [1221, 649] width 23 height 23
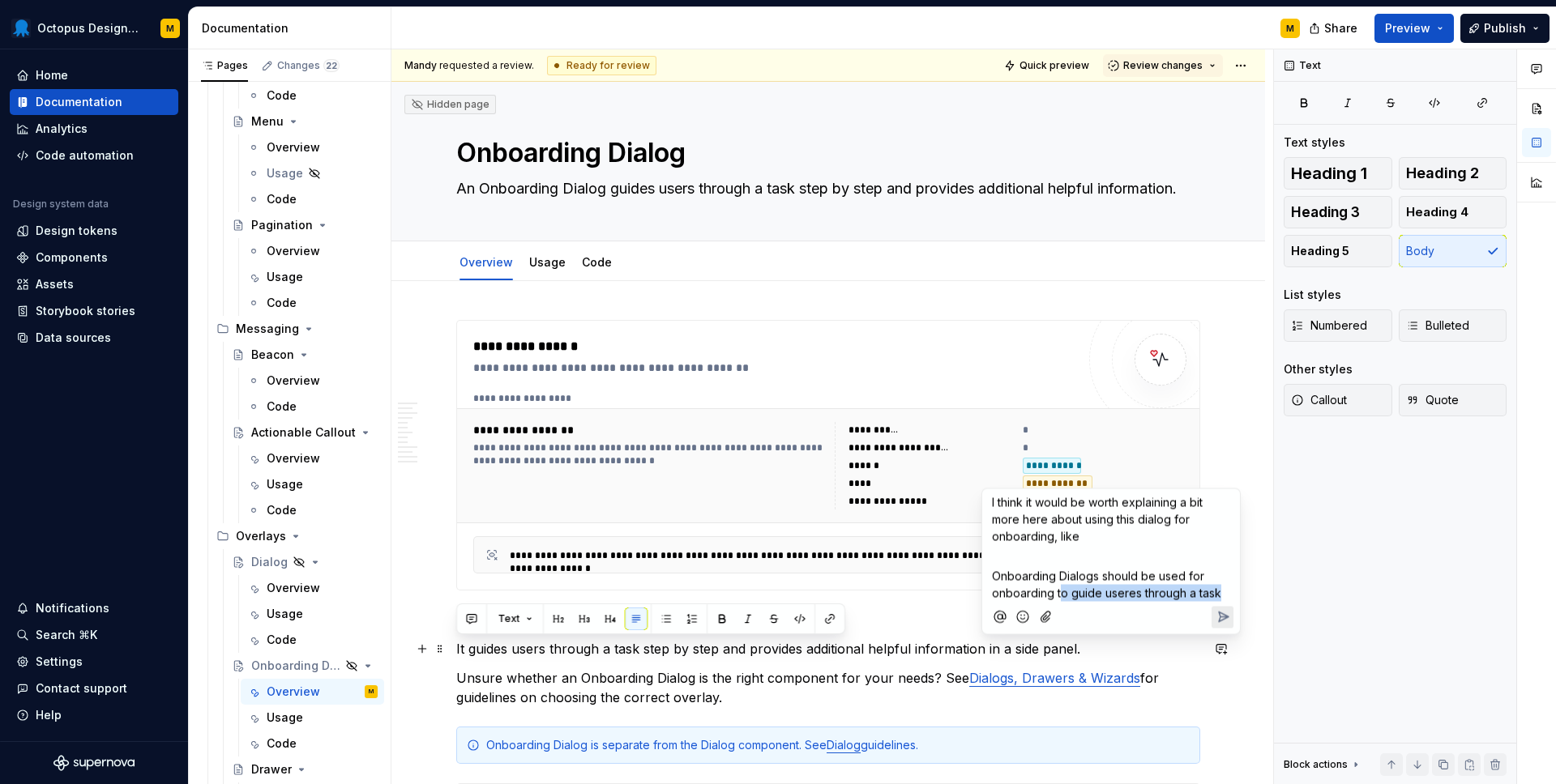
drag, startPoint x: 1058, startPoint y: 590, endPoint x: 1230, endPoint y: 590, distance: 172.0
click at [1230, 590] on div "I think it would be worth explaining a bit more here about using this dialog fo…" at bounding box center [1110, 546] width 245 height 112
click at [1096, 681] on link "Dialogs, Drawers & Wizards" at bounding box center [1054, 678] width 171 height 16
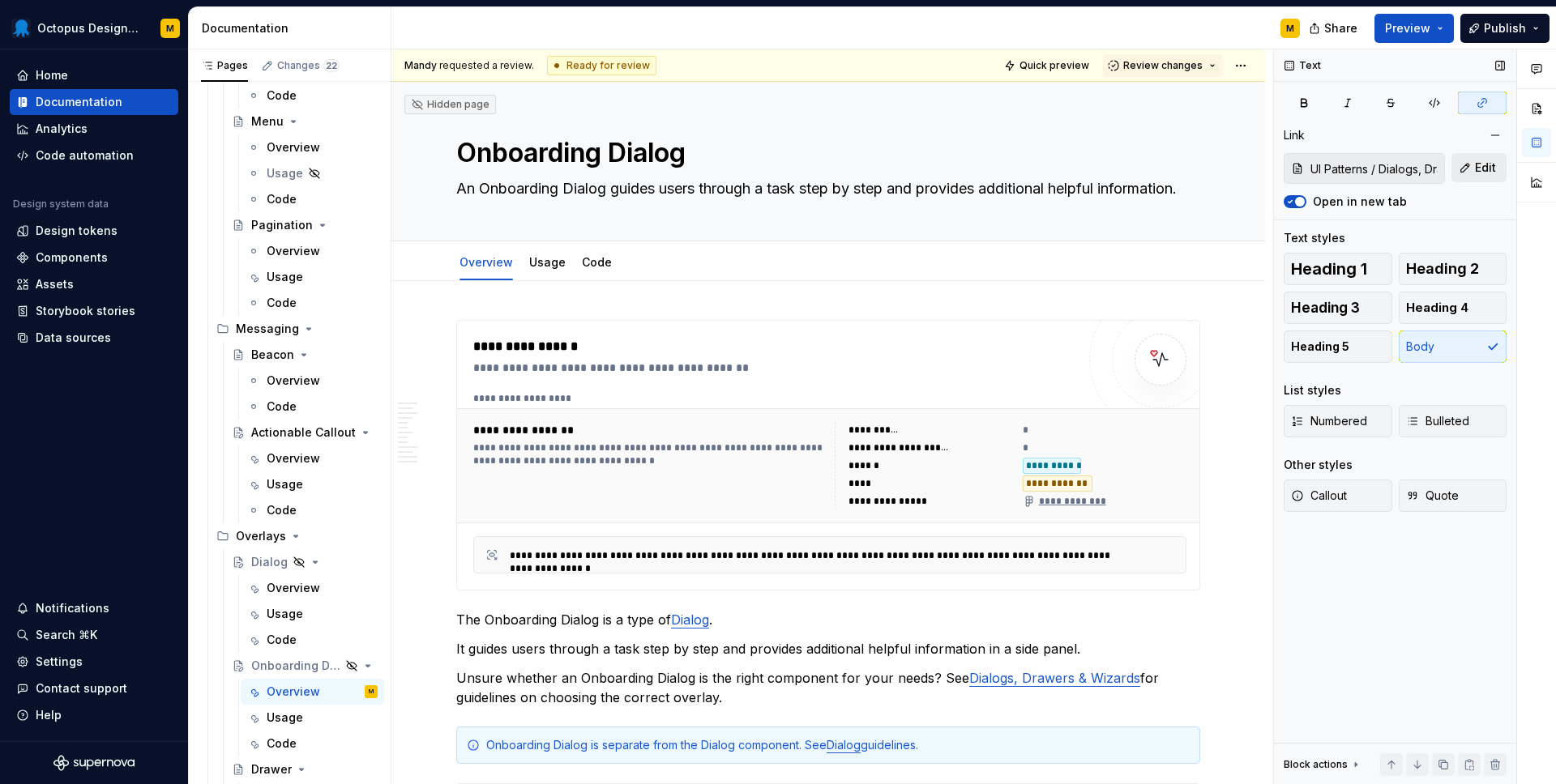
click at [1484, 162] on span "Edit" at bounding box center [1485, 168] width 21 height 16
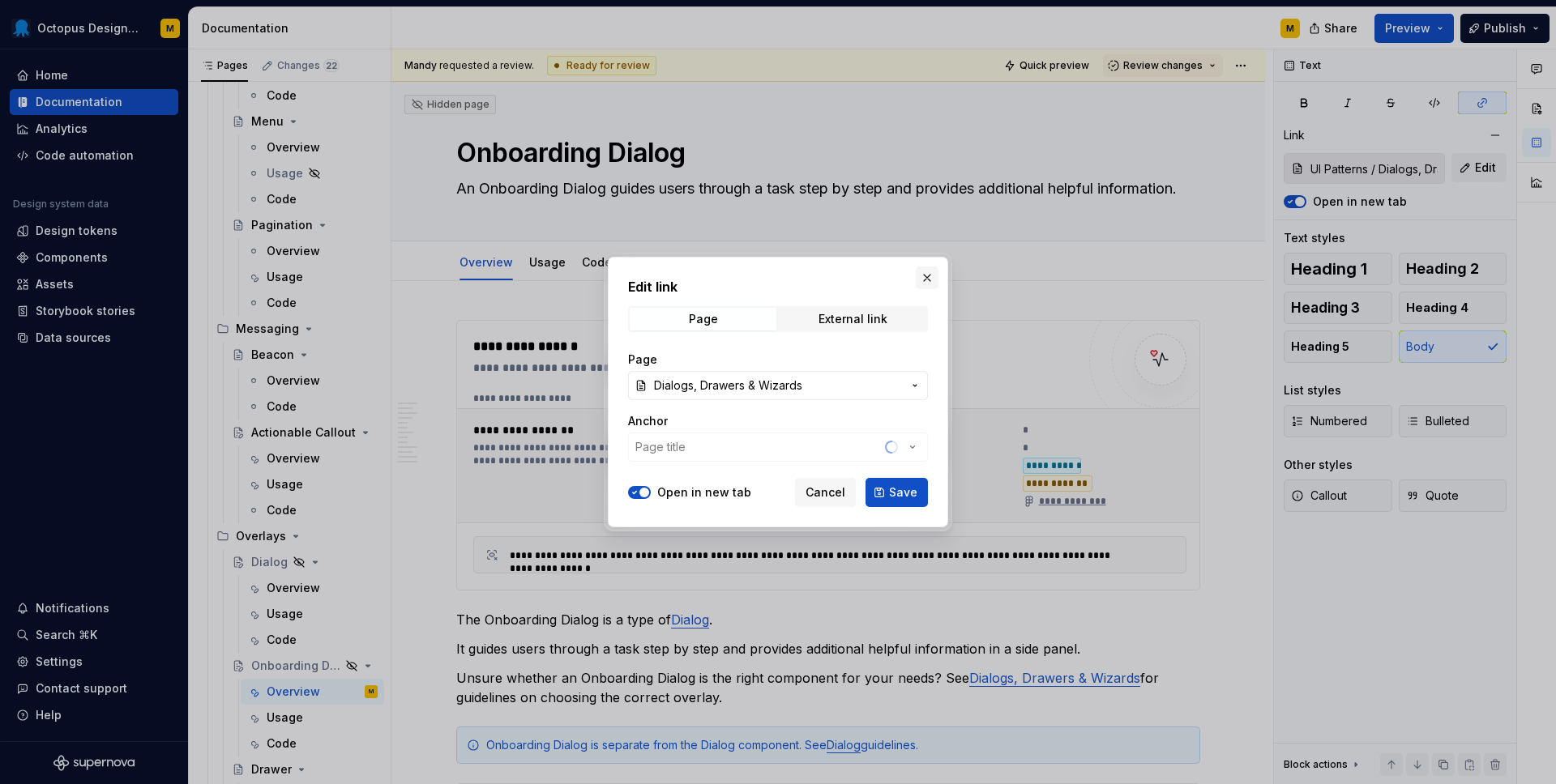
click at [926, 274] on button "button" at bounding box center [927, 278] width 23 height 23
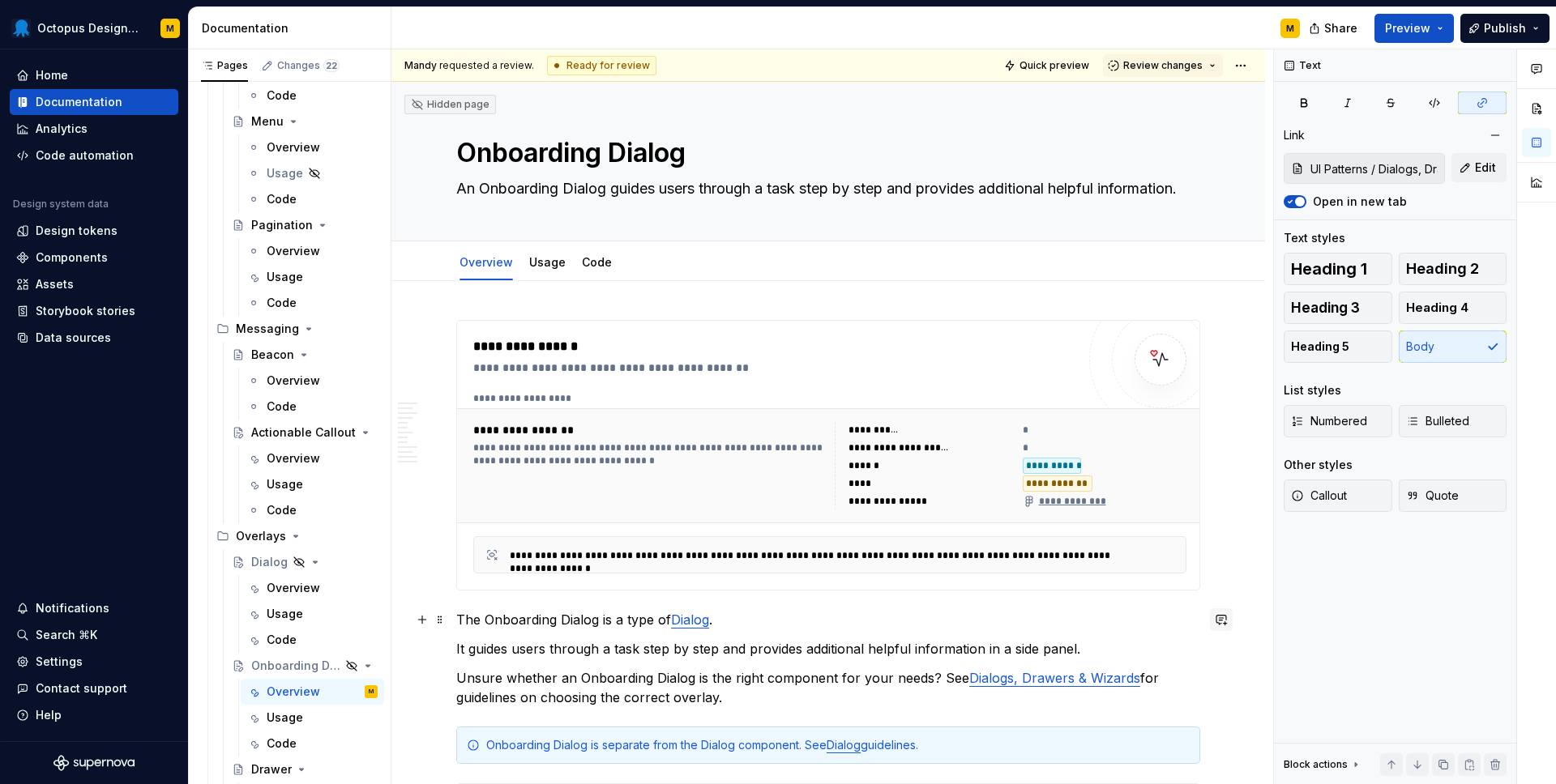
click at [1229, 622] on button "button" at bounding box center [1221, 620] width 23 height 23
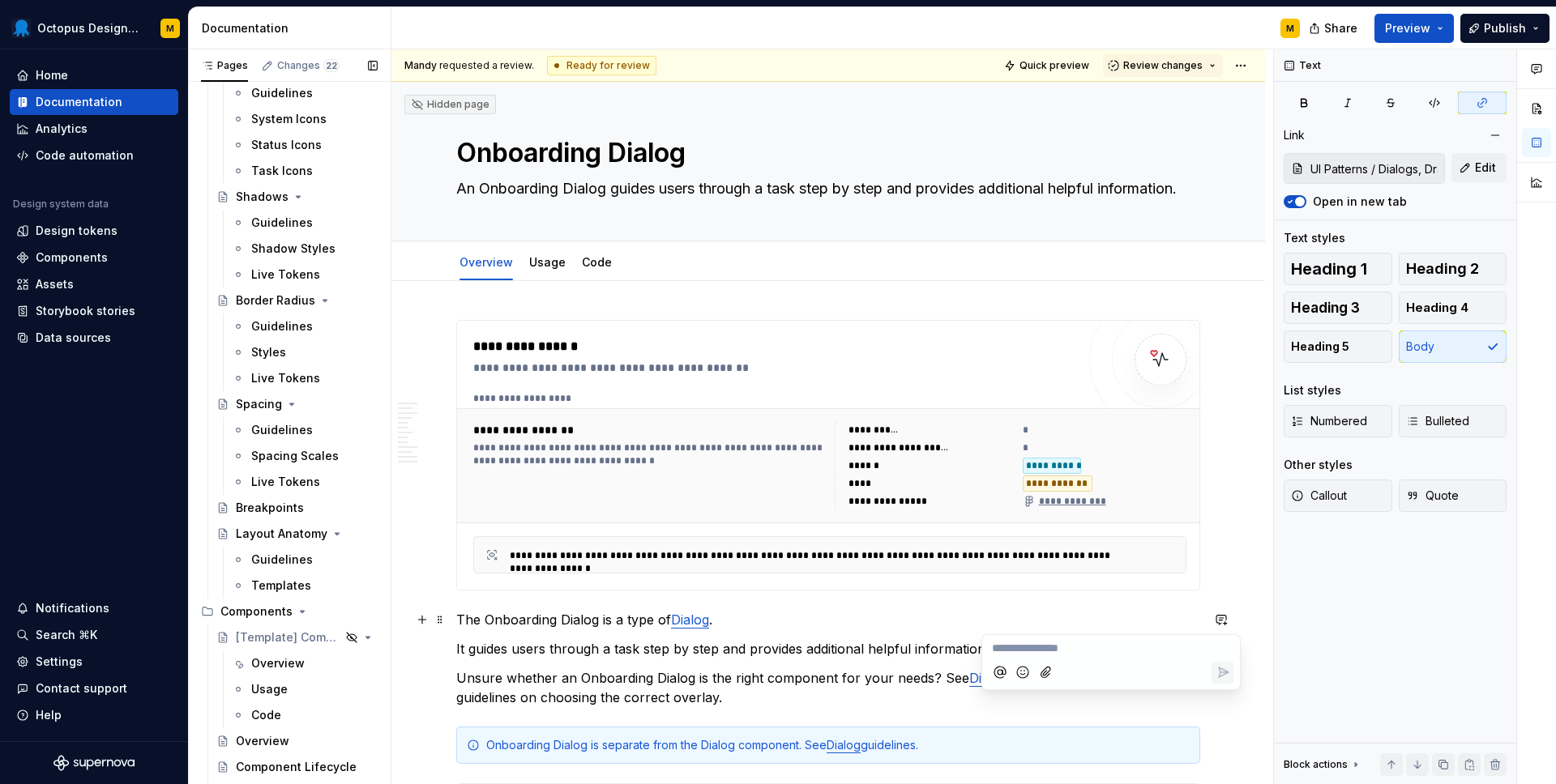
scroll to position [517, 0]
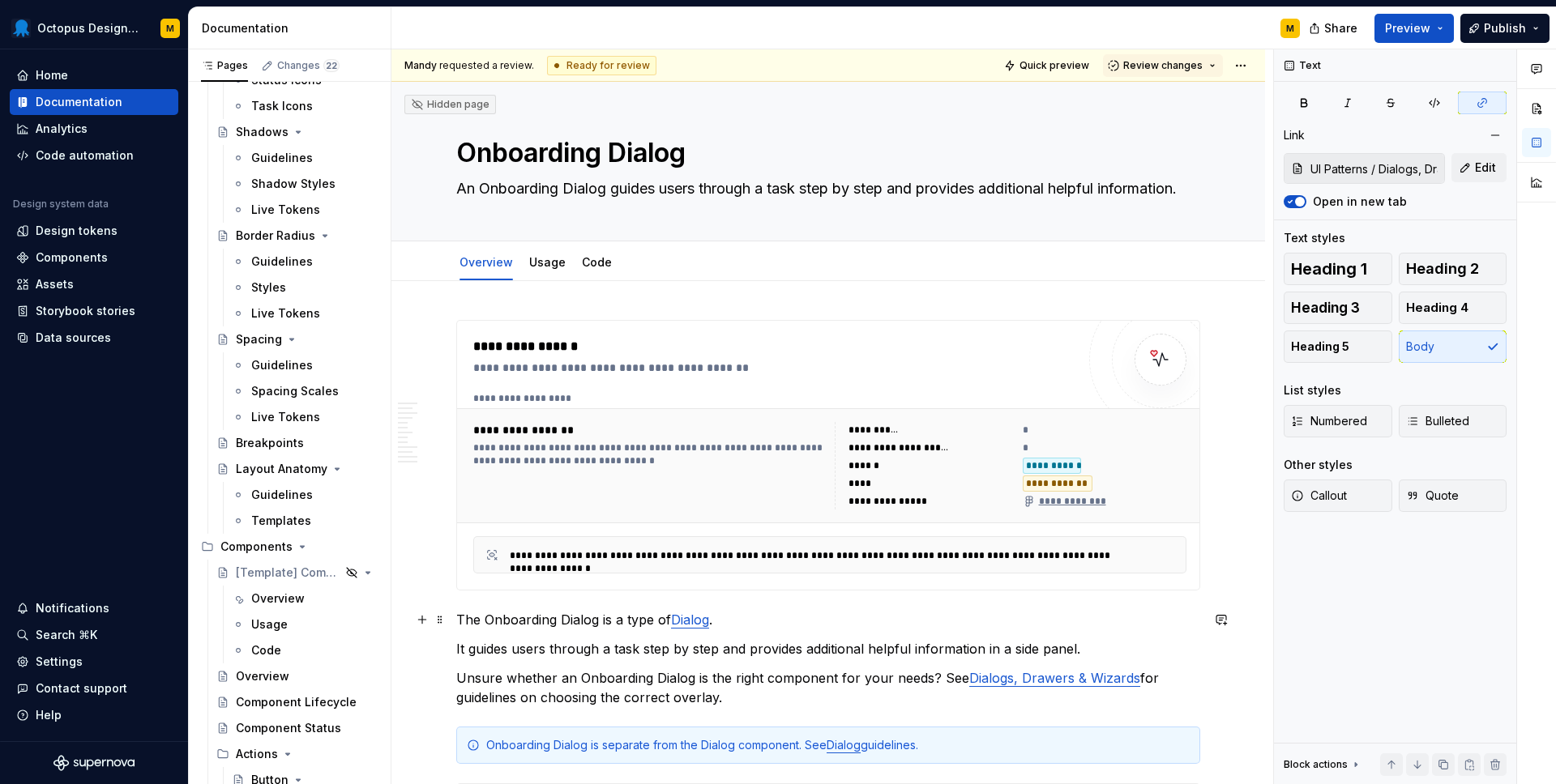
click at [973, 680] on link "Dialogs, Drawers & Wizards" at bounding box center [1054, 678] width 171 height 16
click at [1004, 680] on link "Dialogs, Drawers & Wizards" at bounding box center [1054, 678] width 171 height 16
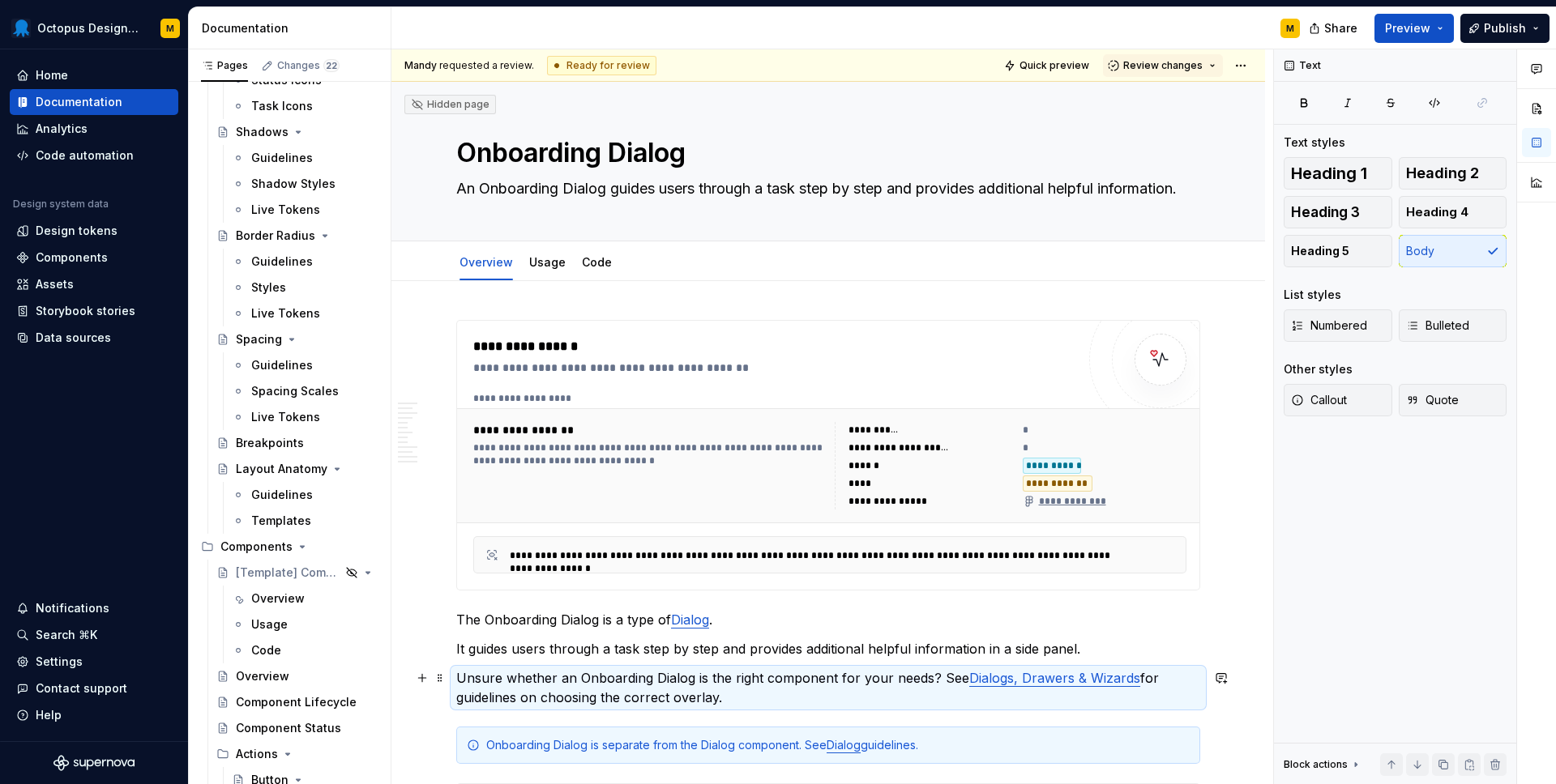
click at [1018, 677] on link "Dialogs, Drawers & Wizards" at bounding box center [1054, 678] width 171 height 16
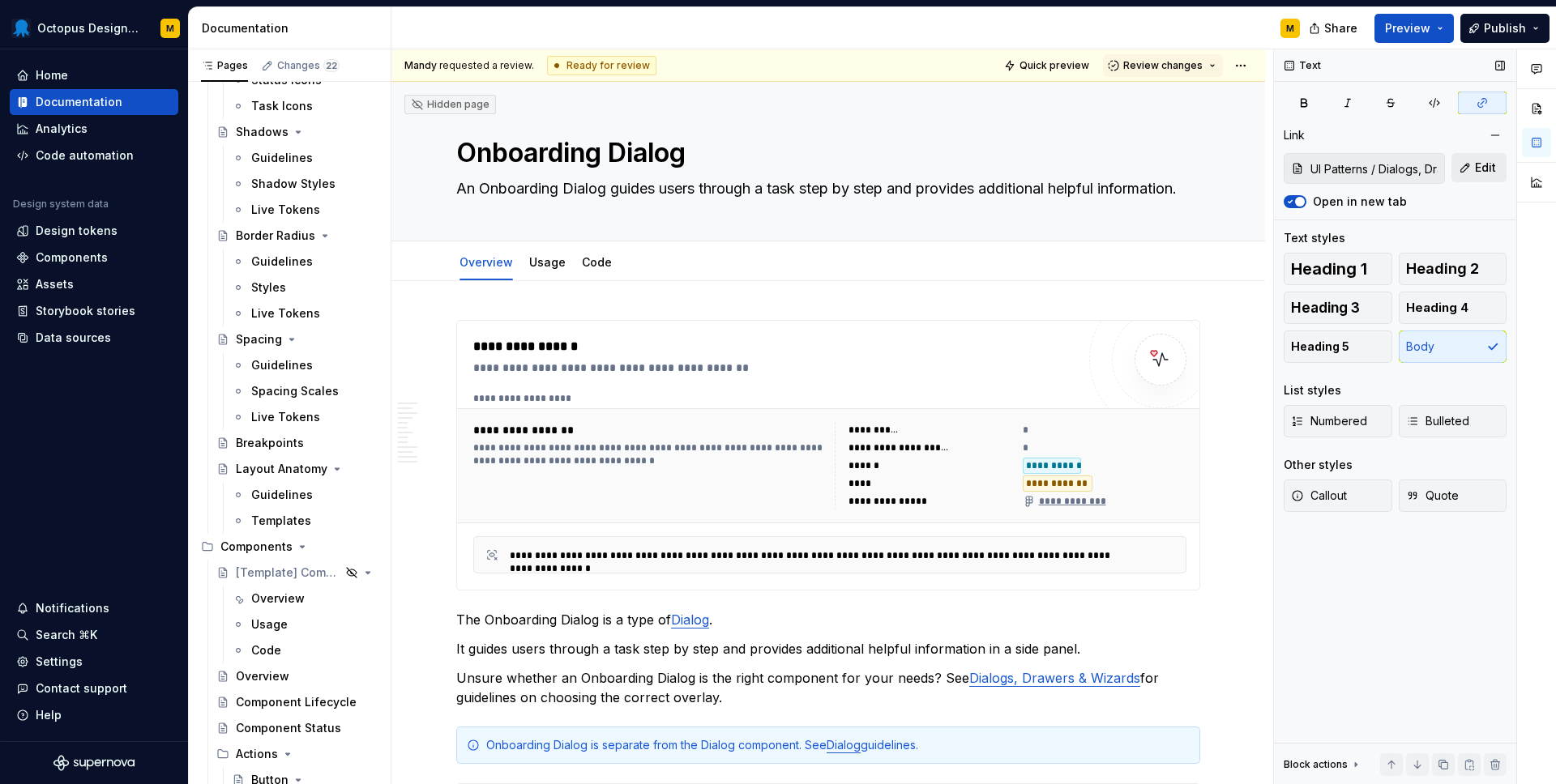
click at [1478, 166] on span "Edit" at bounding box center [1485, 168] width 21 height 16
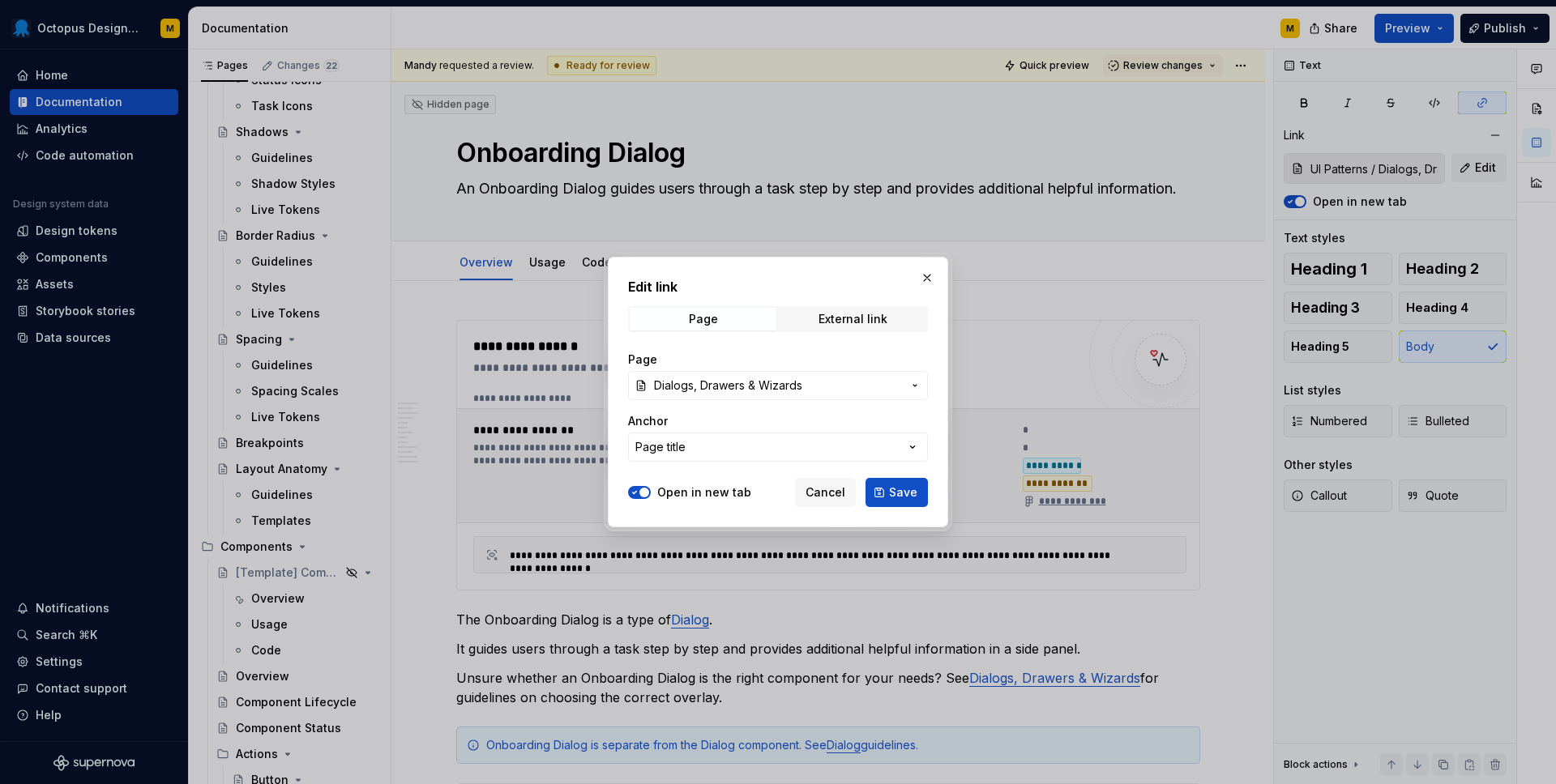
click at [831, 384] on span "Dialogs, Drawers & Wizards" at bounding box center [778, 385] width 248 height 16
click at [930, 271] on div "Edit link Page External link Page Dialogs, Drawers & Wizards Anchor Page title …" at bounding box center [778, 392] width 1556 height 784
click at [931, 277] on button "button" at bounding box center [927, 278] width 23 height 23
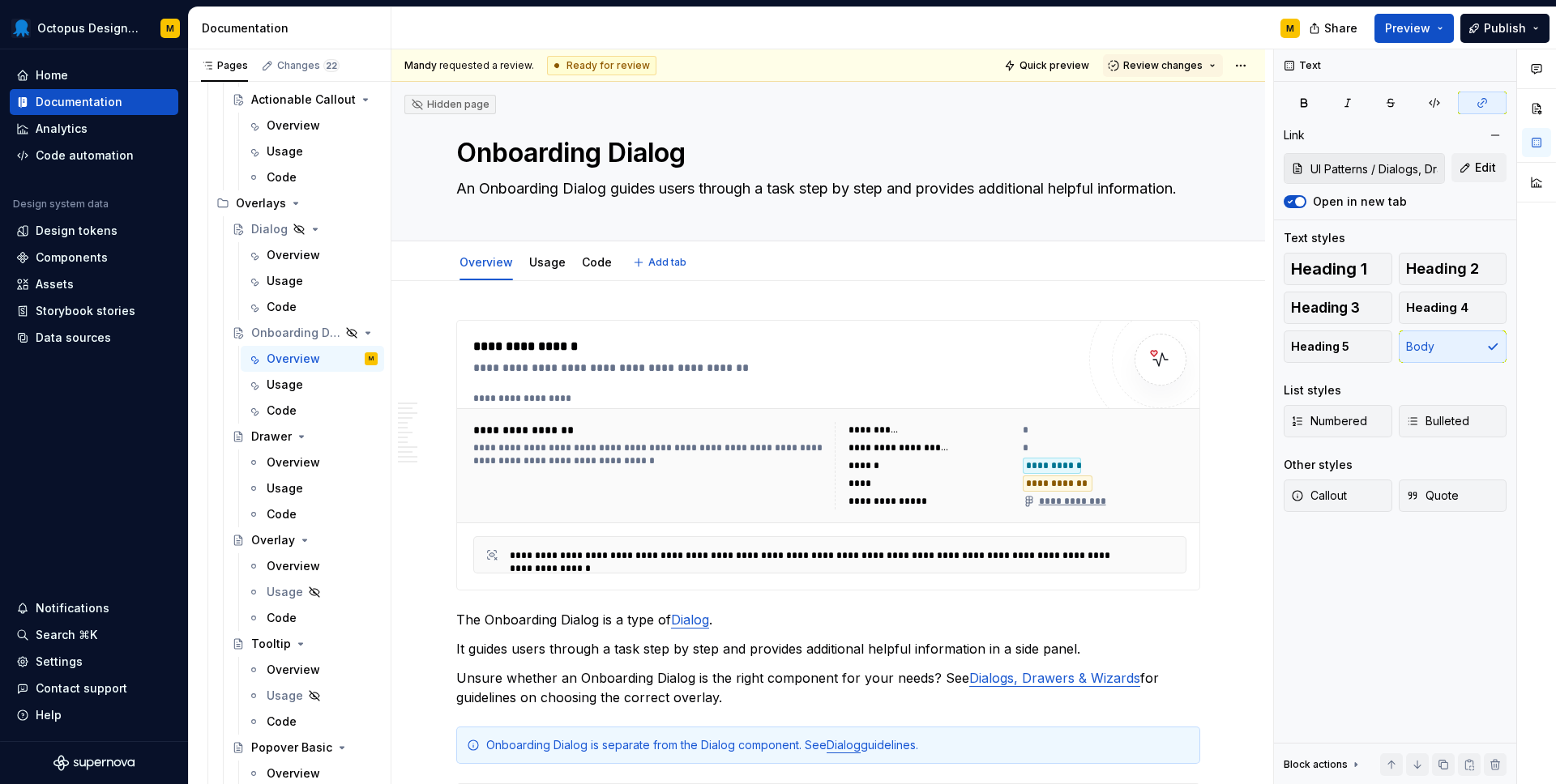
scroll to position [4801, 0]
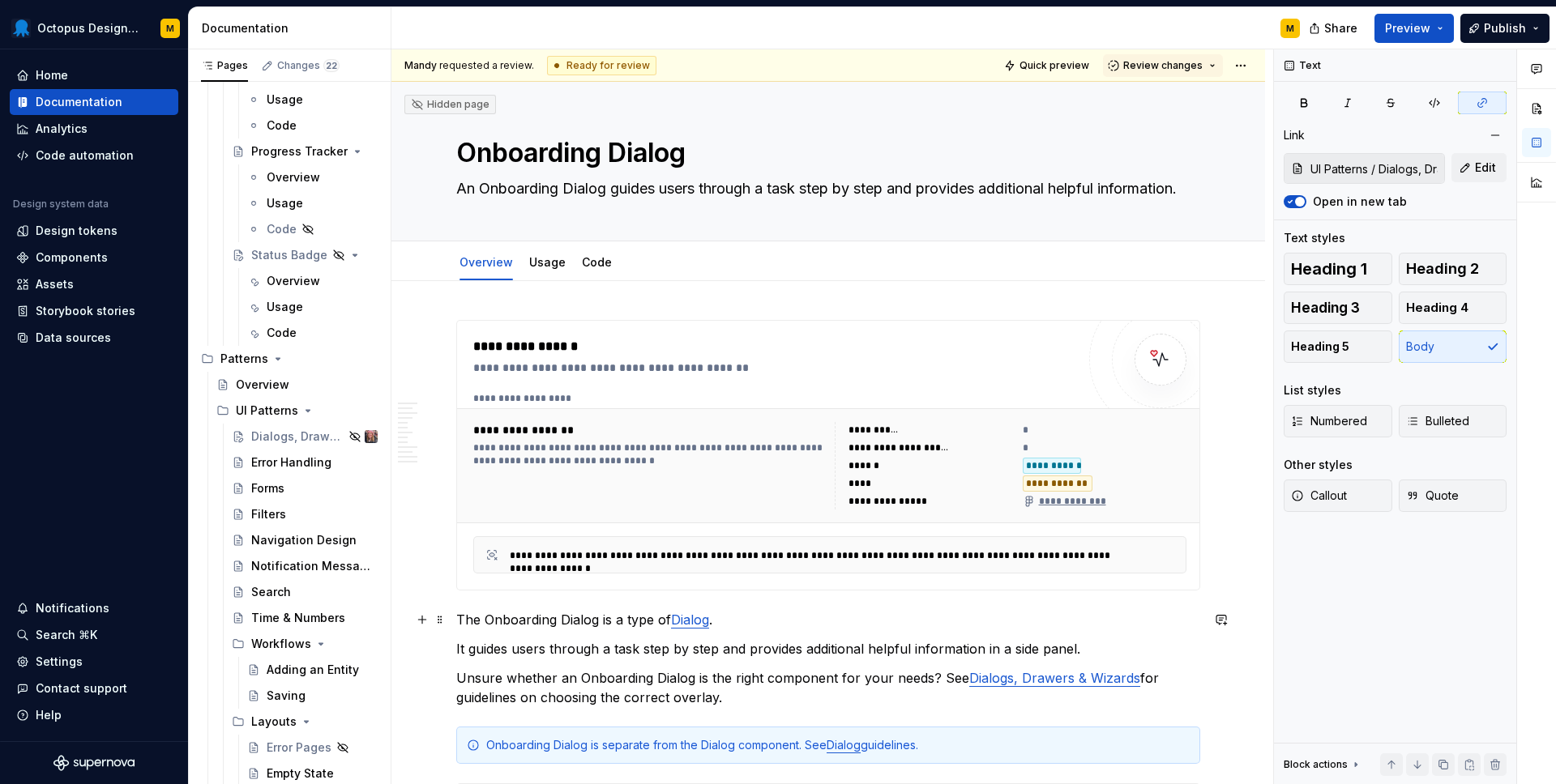
click at [1155, 616] on p "The Onboarding Dialog is a type of Dialog ." at bounding box center [828, 620] width 743 height 20
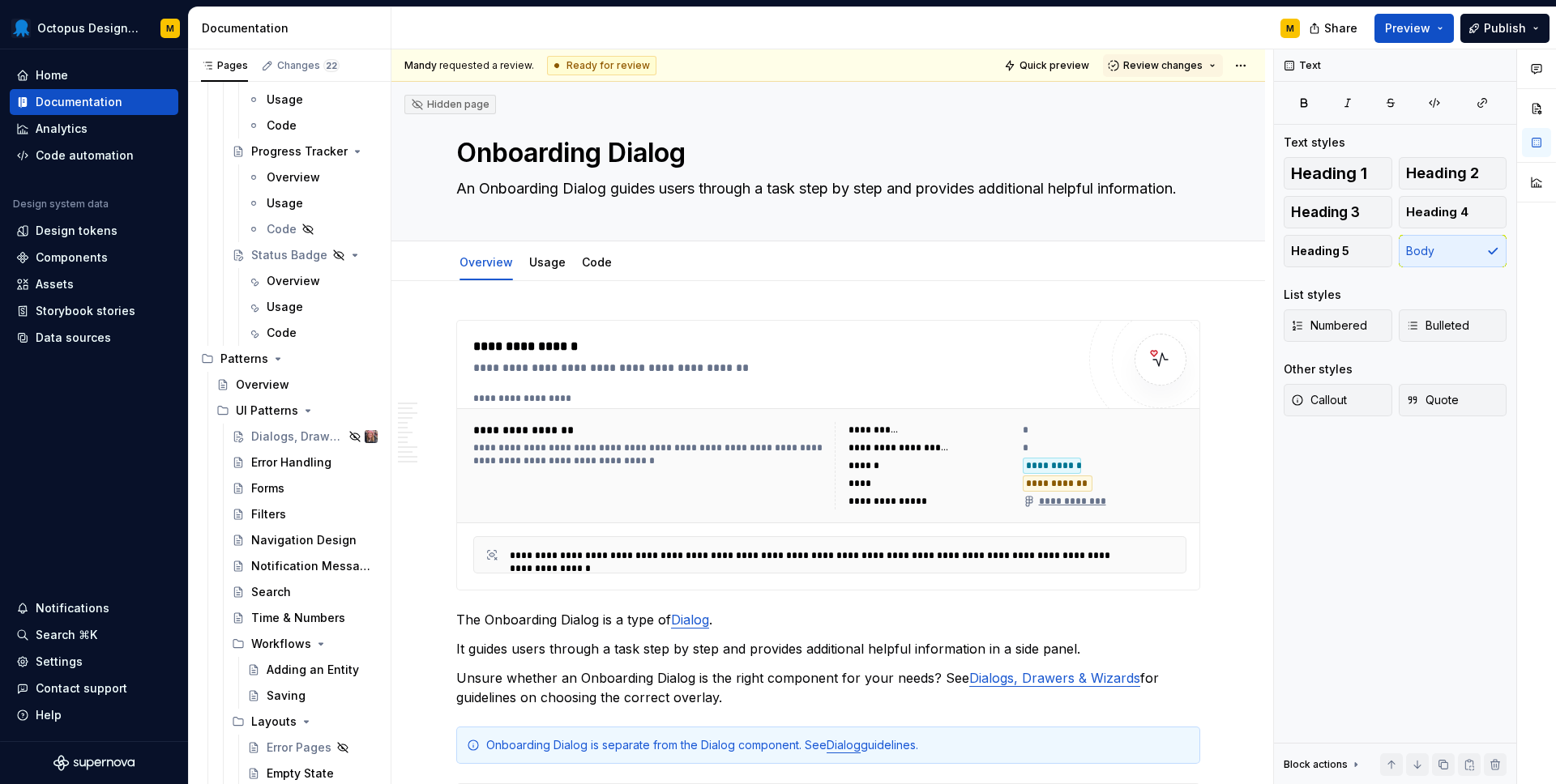
type textarea "*"
click at [1227, 621] on button "button" at bounding box center [1221, 620] width 23 height 23
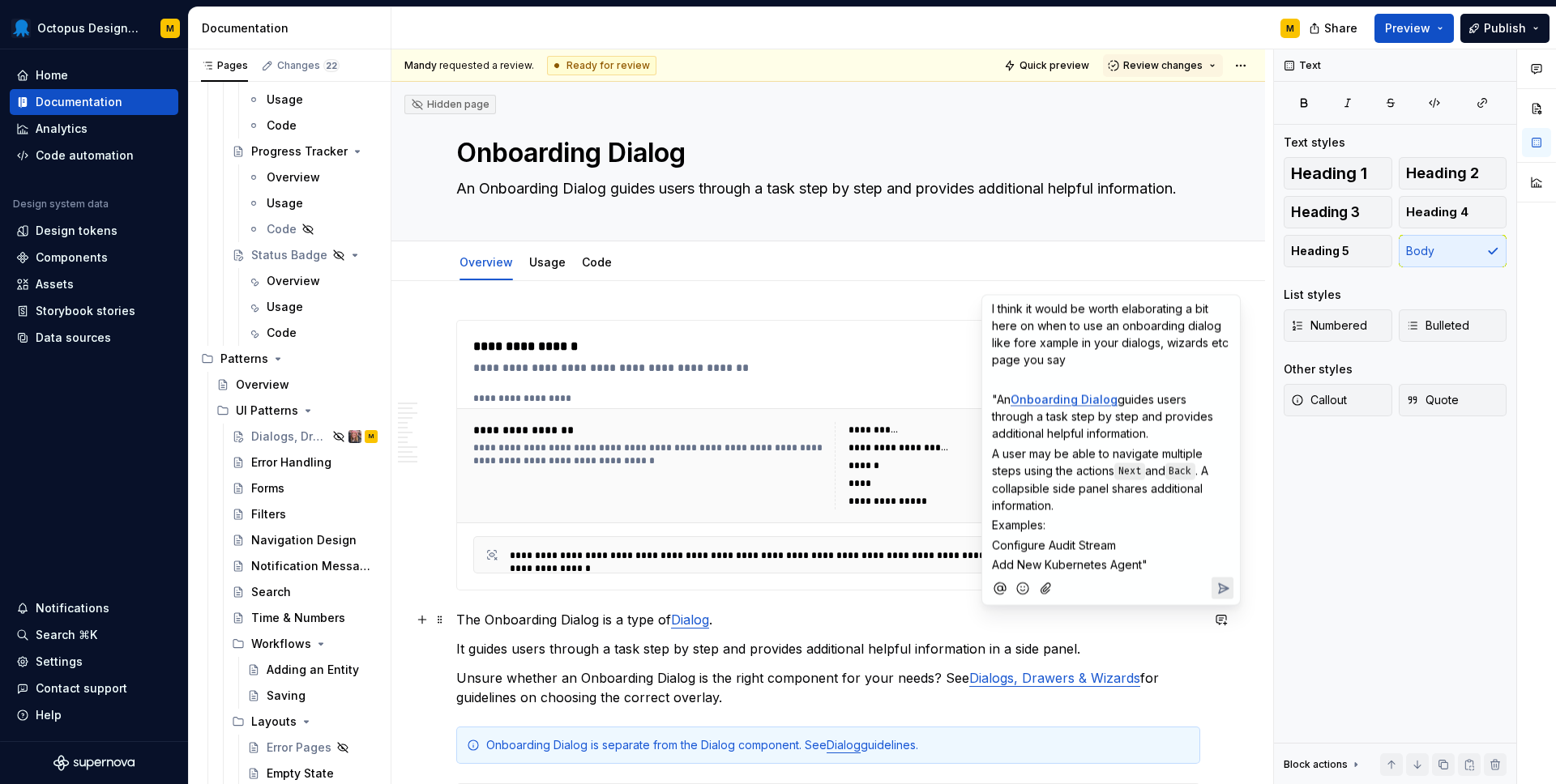
click at [1090, 409] on span "guides users through a task step by step and provides additional helpful inform…" at bounding box center [1104, 416] width 224 height 48
click at [1090, 398] on span "Onboarding Dialog" at bounding box center [1063, 399] width 107 height 14
click at [1083, 395] on span "Onboarding Dialog" at bounding box center [1063, 399] width 107 height 14
click at [1038, 346] on span "I think it would be worth elaborating a bit here on when to use an onboarding d…" at bounding box center [1111, 335] width 240 height 65
click at [1161, 568] on p "Add New Kubernetes Agent"" at bounding box center [1110, 564] width 238 height 17
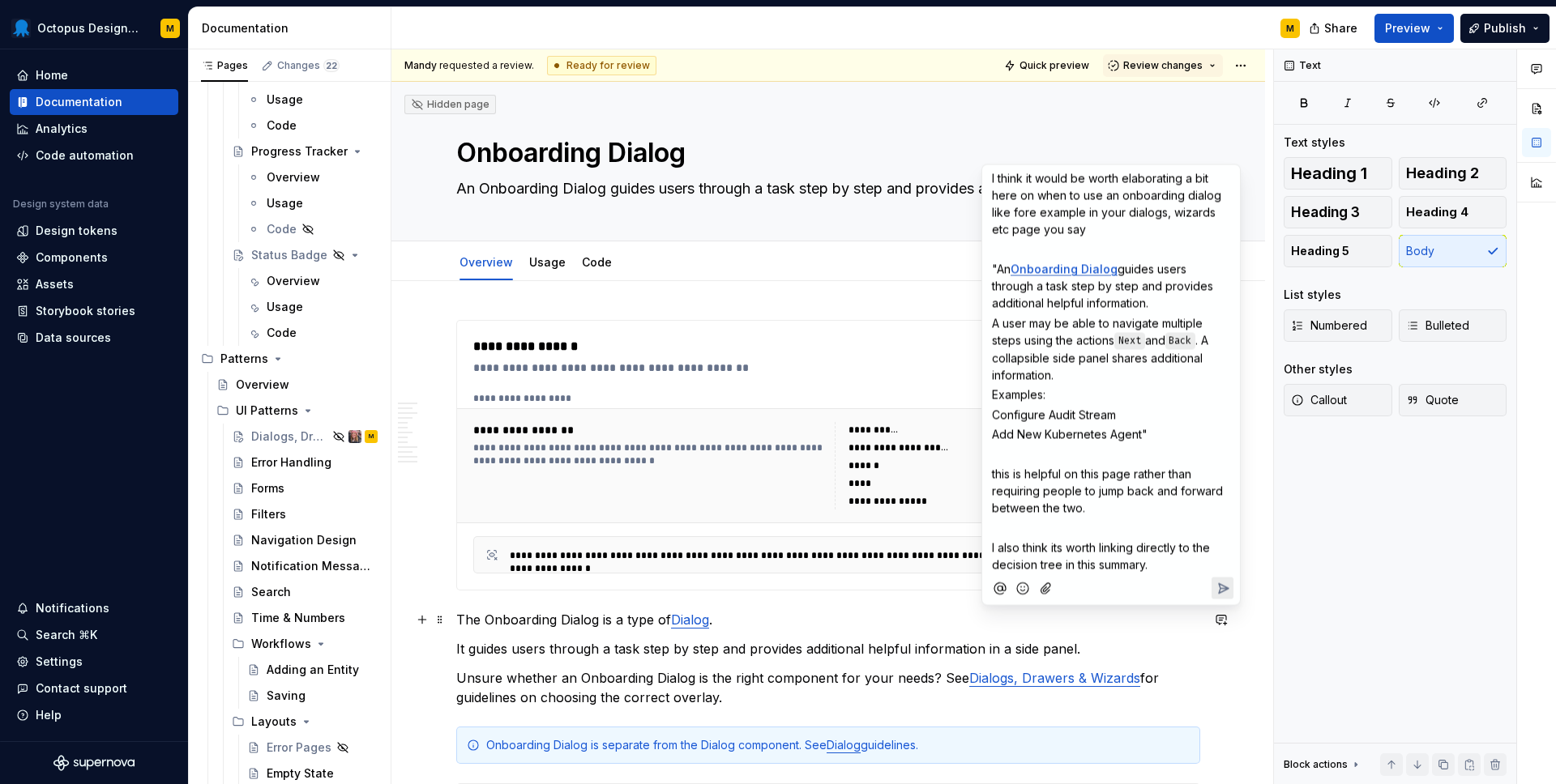
click at [997, 472] on span "this is helpful on this page rather than requiring people to jump back and forw…" at bounding box center [1109, 491] width 234 height 48
click at [1021, 470] on span "This is helpful on this page rather than requiring people to jump back and forw…" at bounding box center [1109, 491] width 234 height 48
click at [1182, 471] on span "This would be some simple helpful on this page rather than requiring people to …" at bounding box center [1105, 491] width 228 height 48
click at [1058, 548] on span "I also think its worth linking directly to the decision tree in this summary." at bounding box center [1102, 556] width 221 height 31
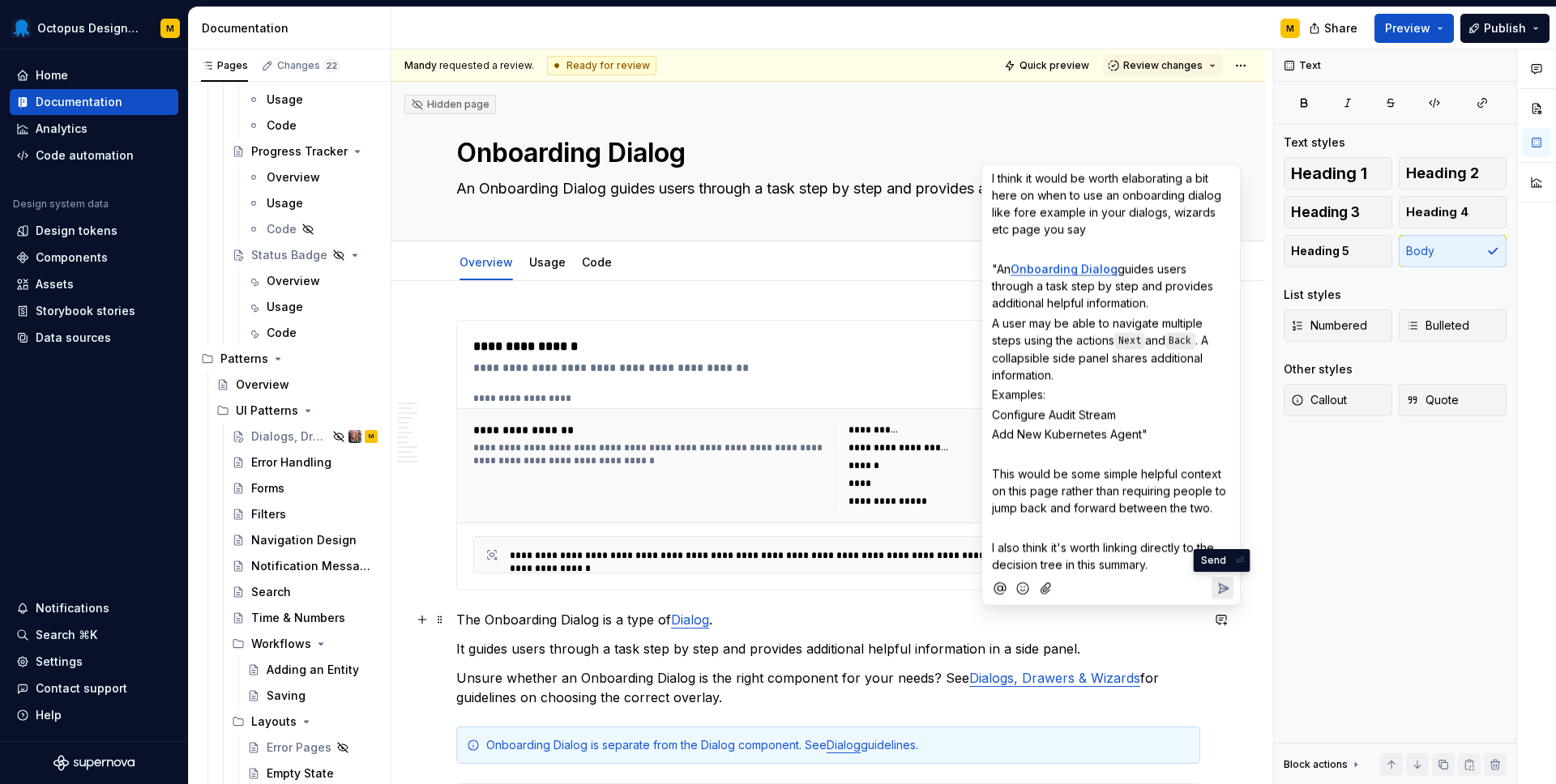
click at [1223, 587] on icon "Send" at bounding box center [1223, 588] width 10 height 10
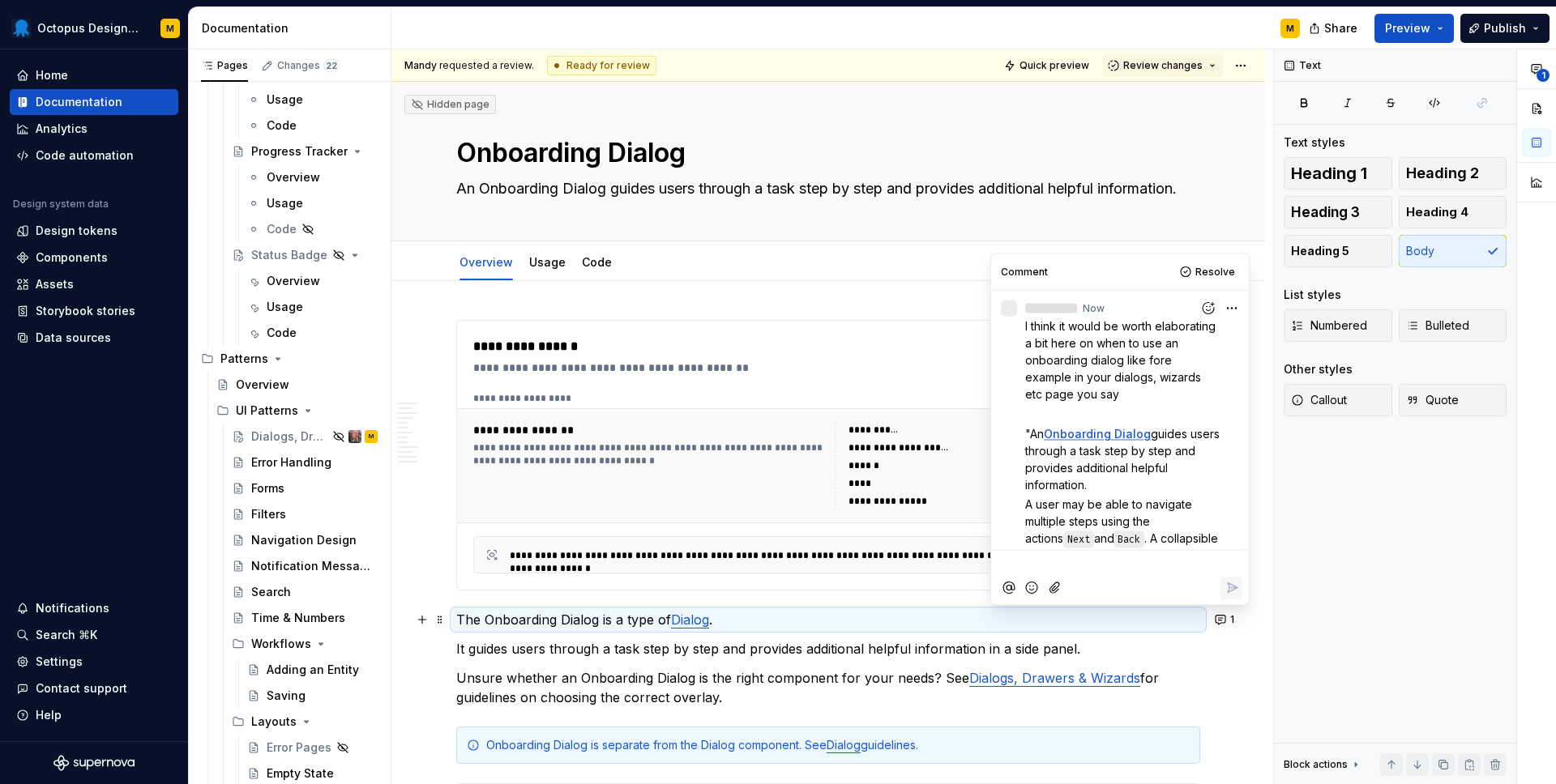
scroll to position [231, 0]
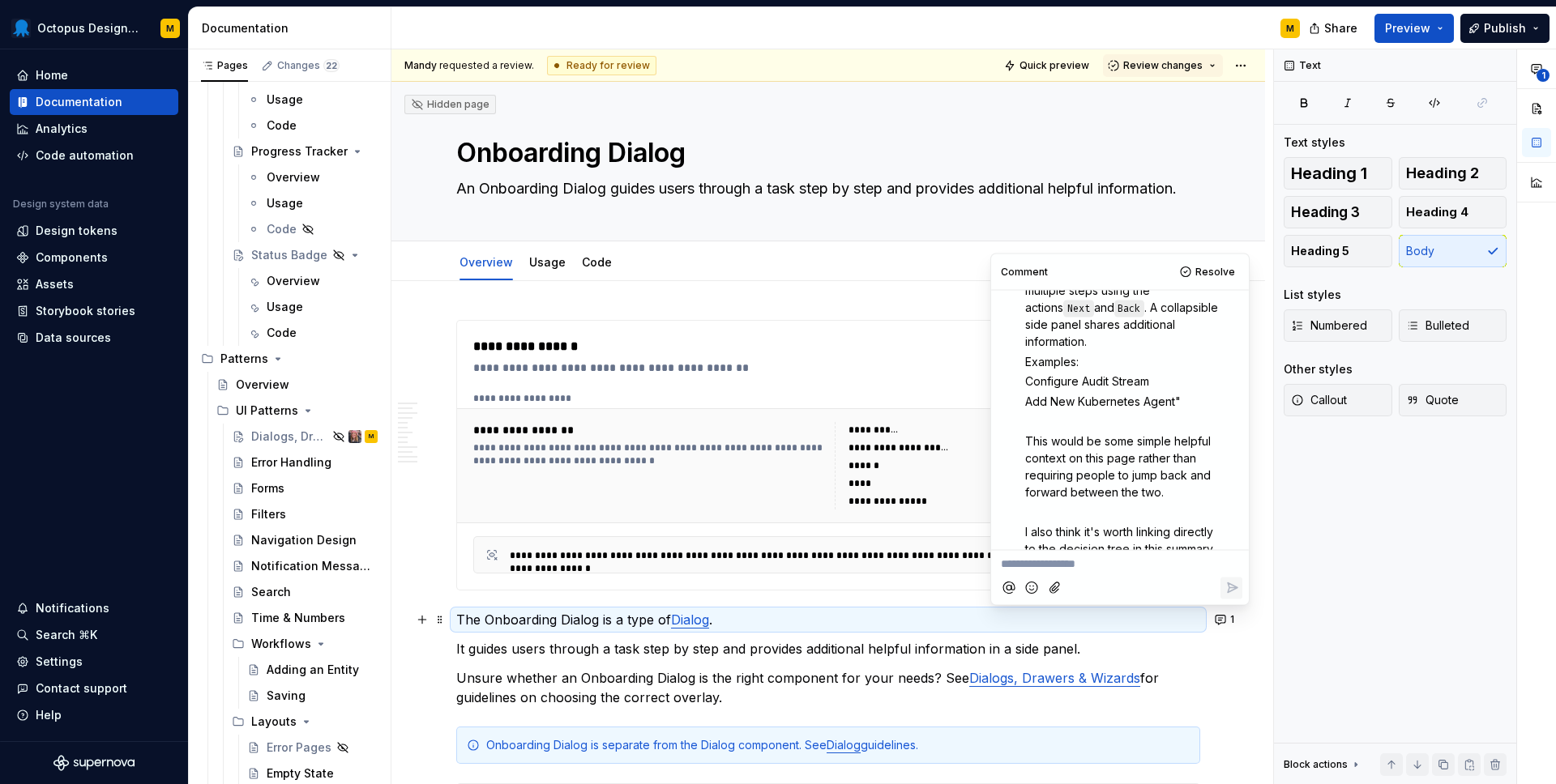
click at [830, 675] on p "Unsure whether an Onboarding Dialog is the right component for your needs? See …" at bounding box center [828, 688] width 743 height 39
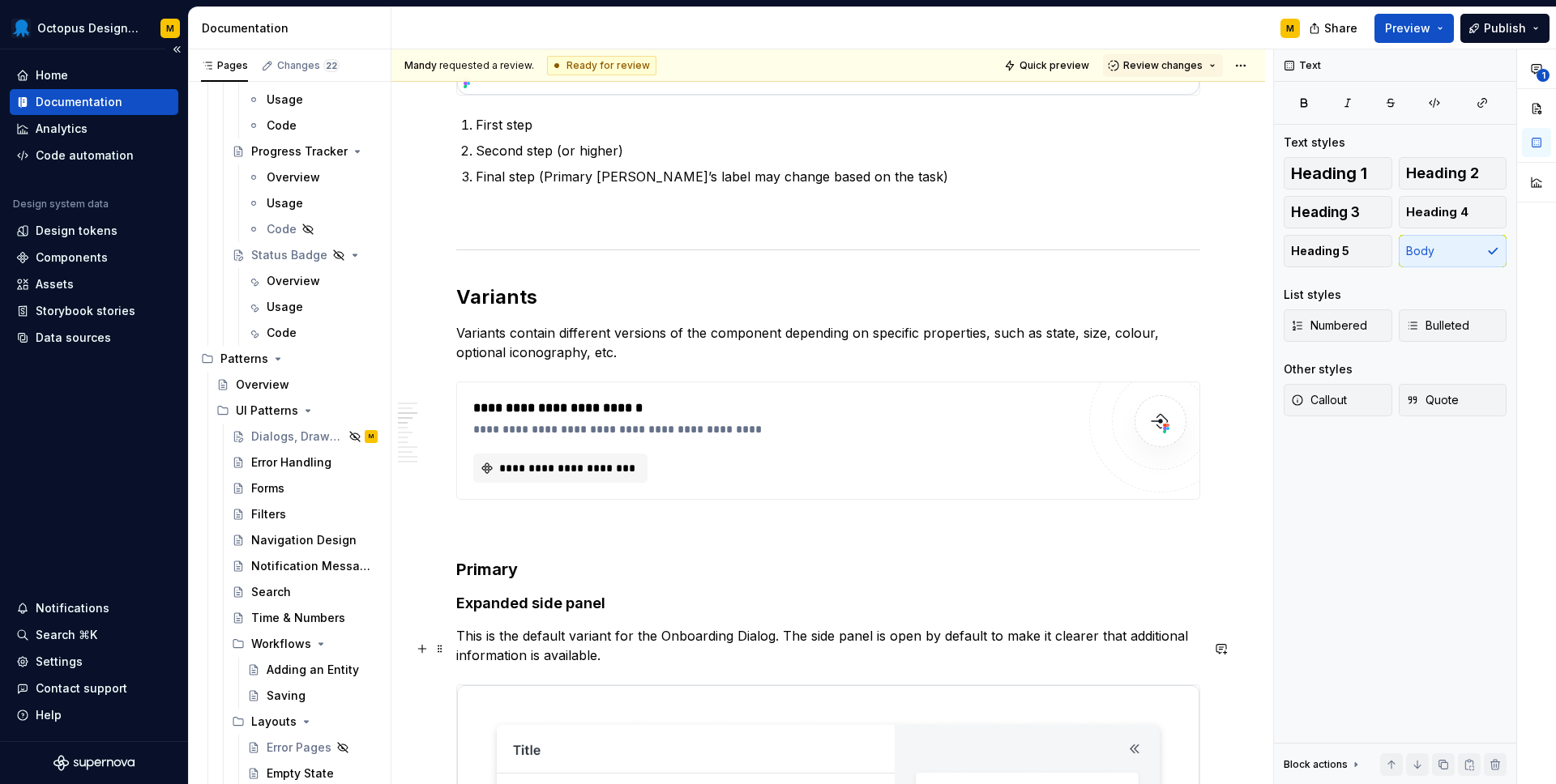
scroll to position [3271, 0]
type textarea "*"
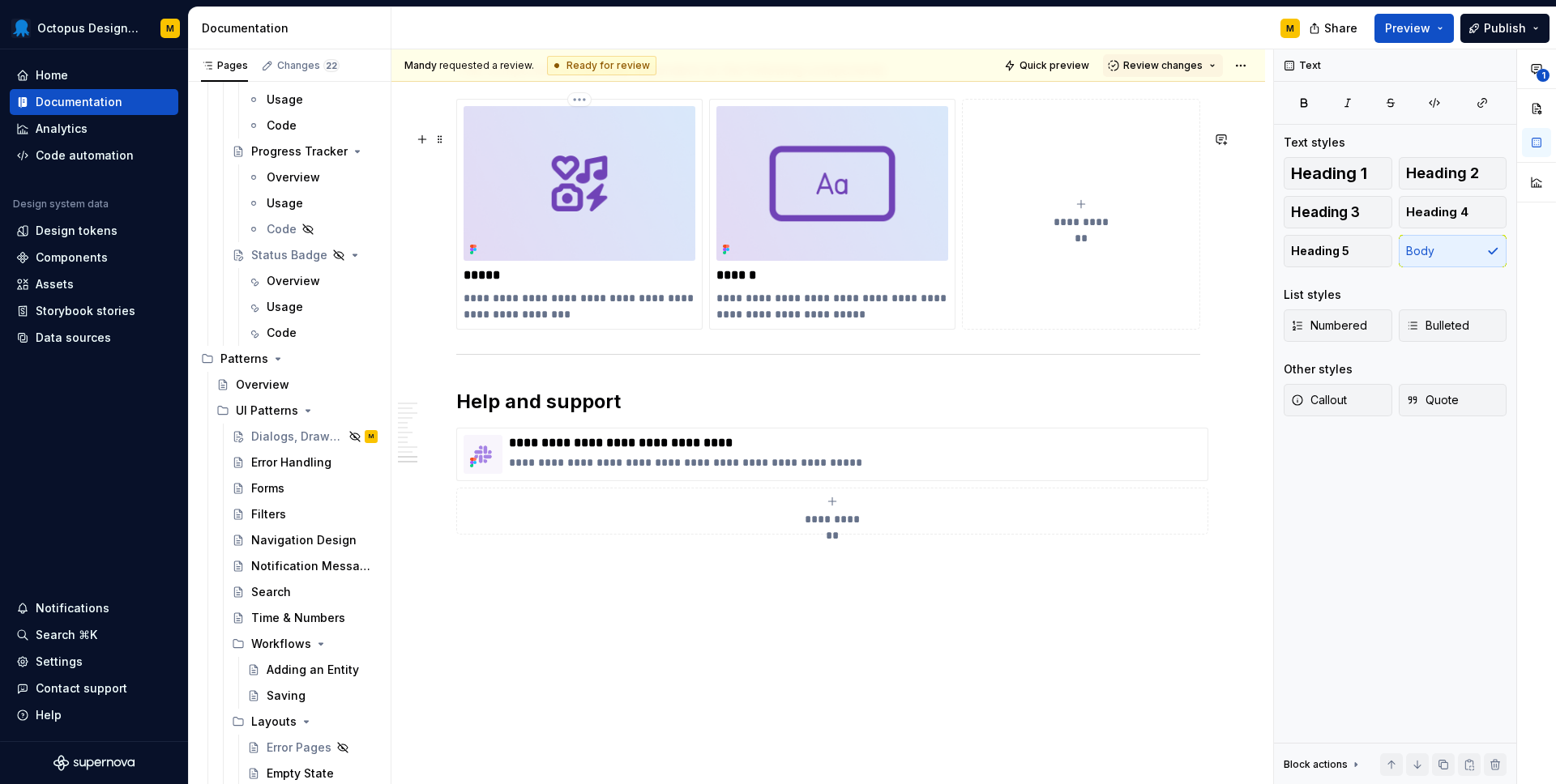
scroll to position [6553, 0]
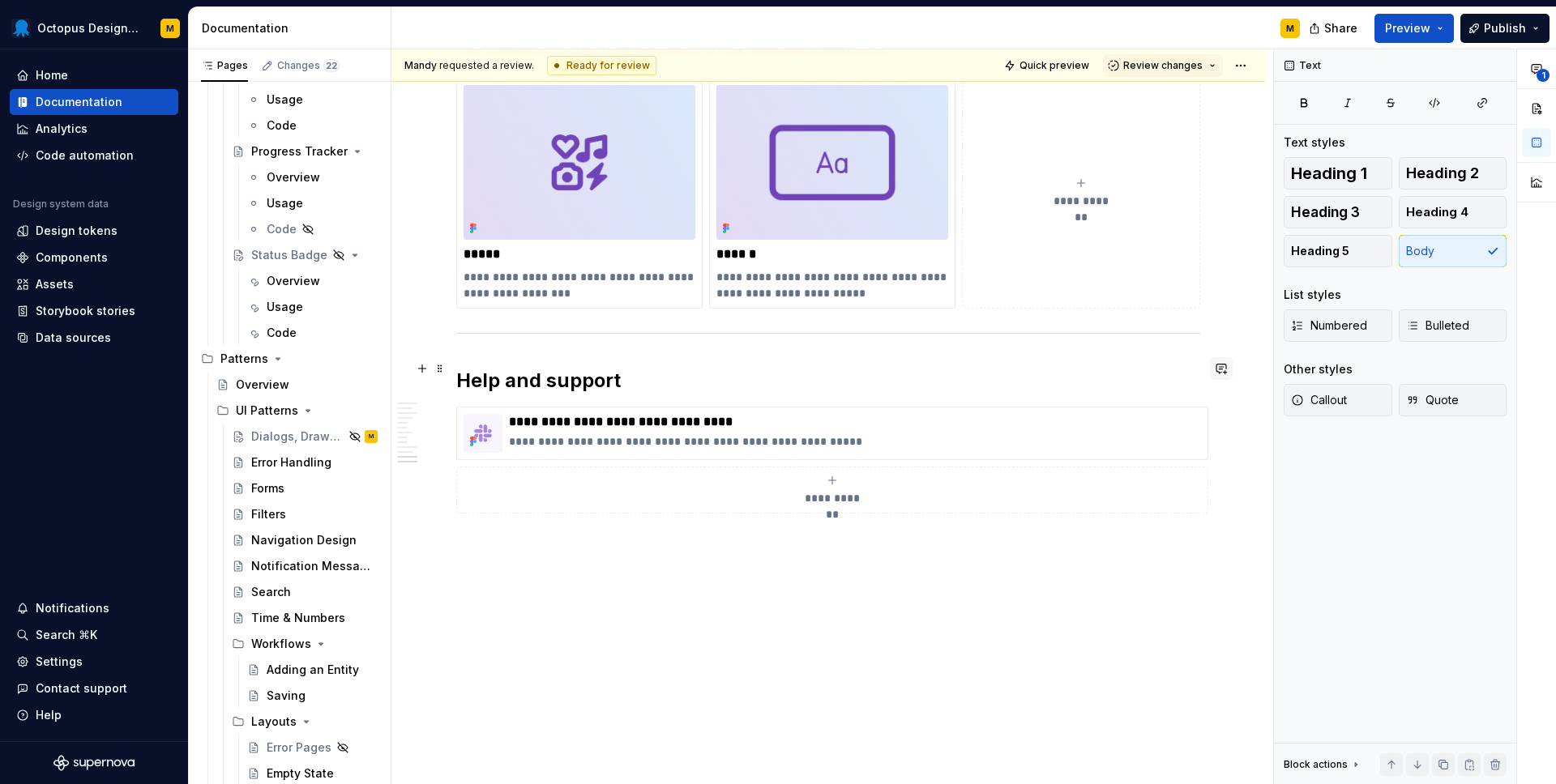
click at [1232, 367] on button "button" at bounding box center [1221, 368] width 23 height 23
click at [1213, 457] on button "Send" at bounding box center [1222, 455] width 22 height 22
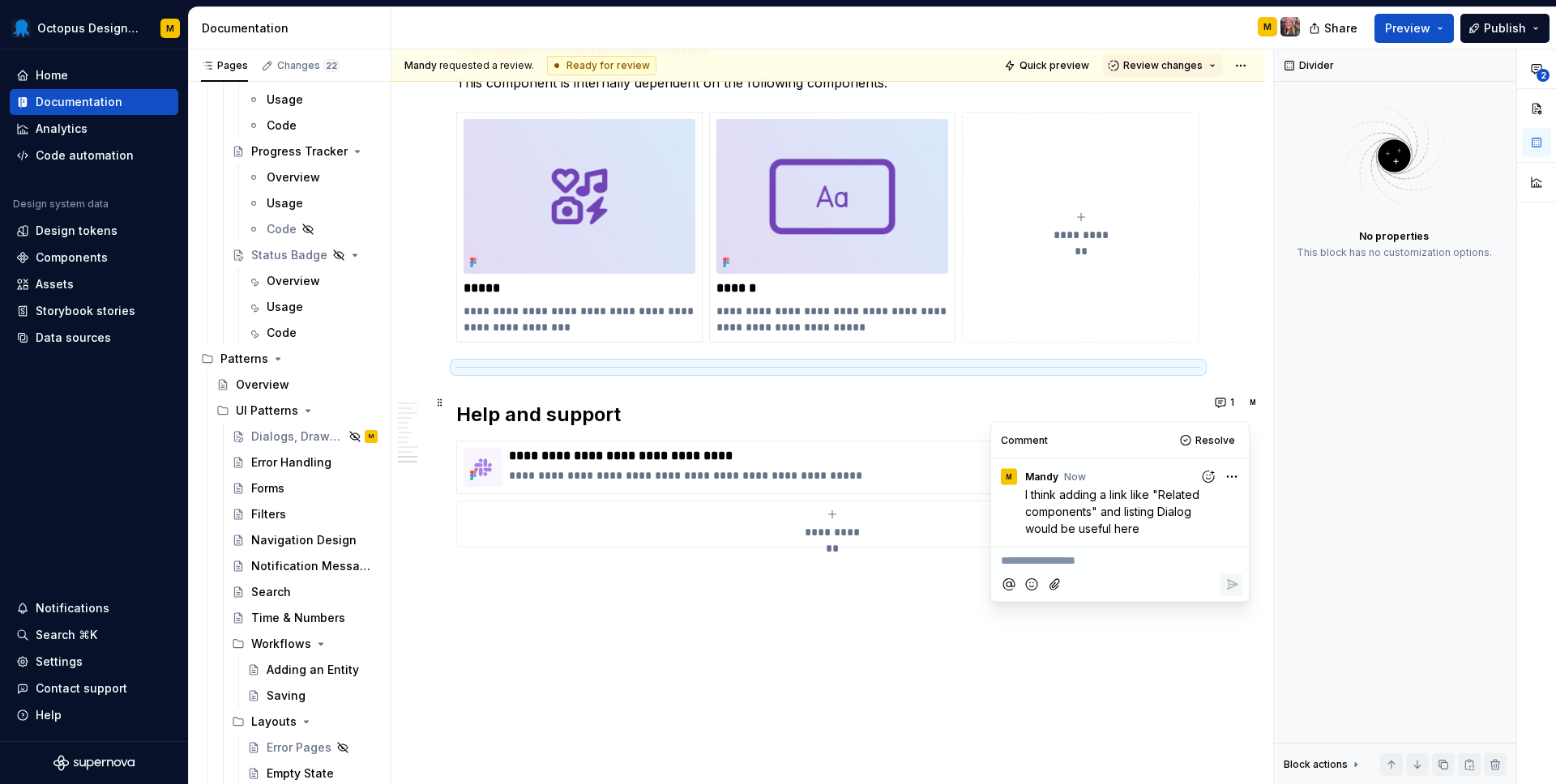
scroll to position [6505, 0]
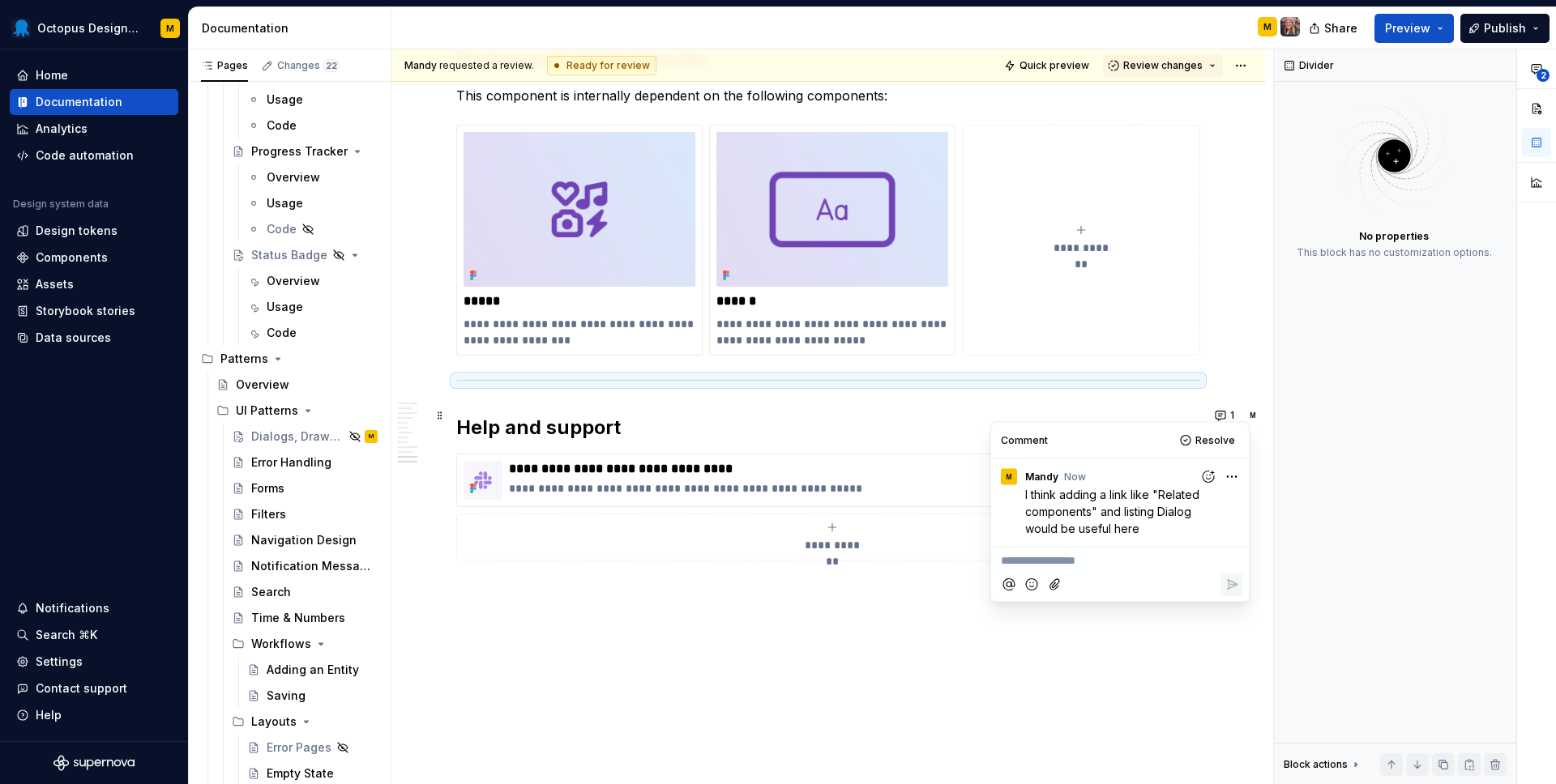
type textarea "*"
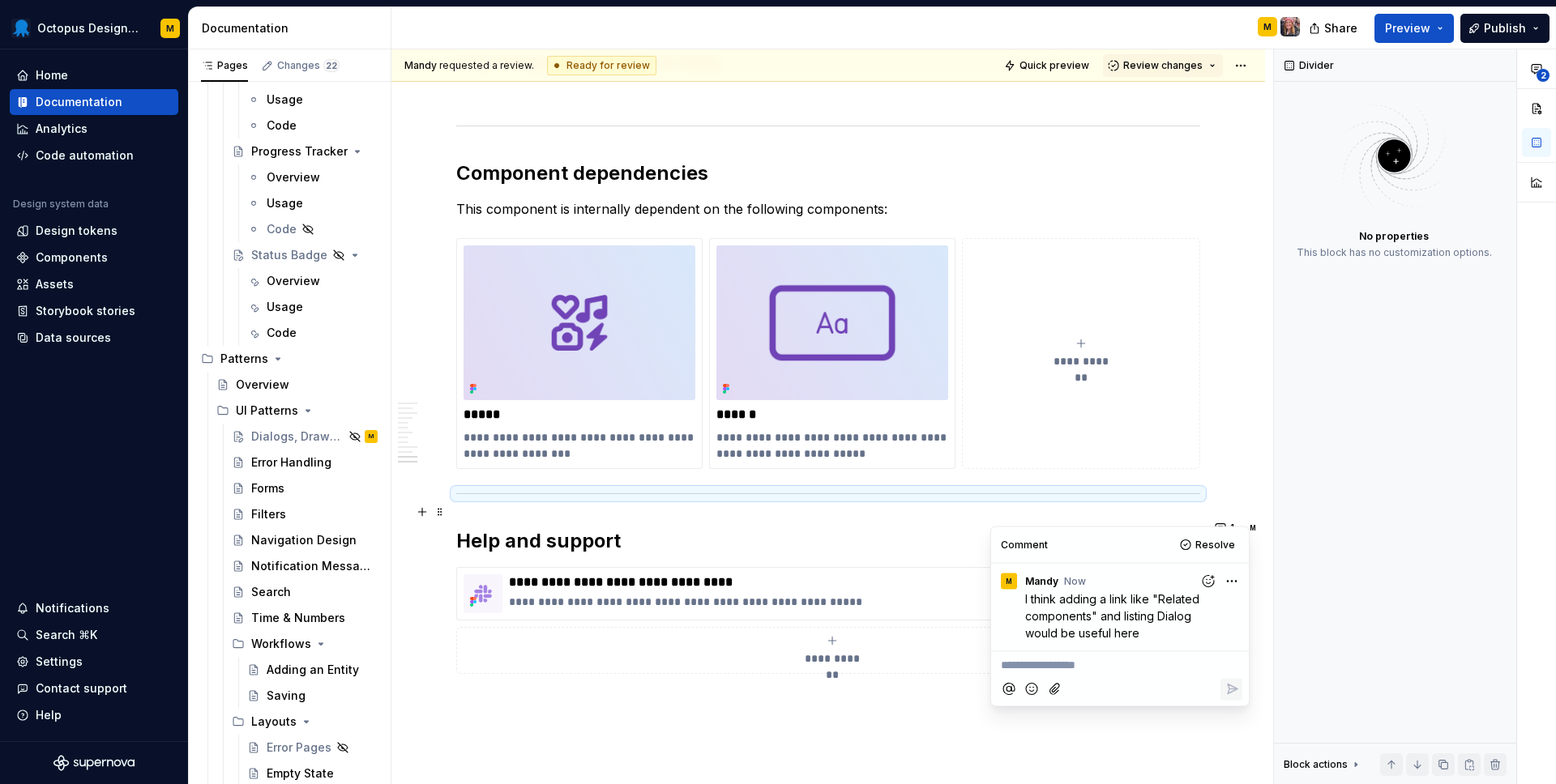
scroll to position [6409, 0]
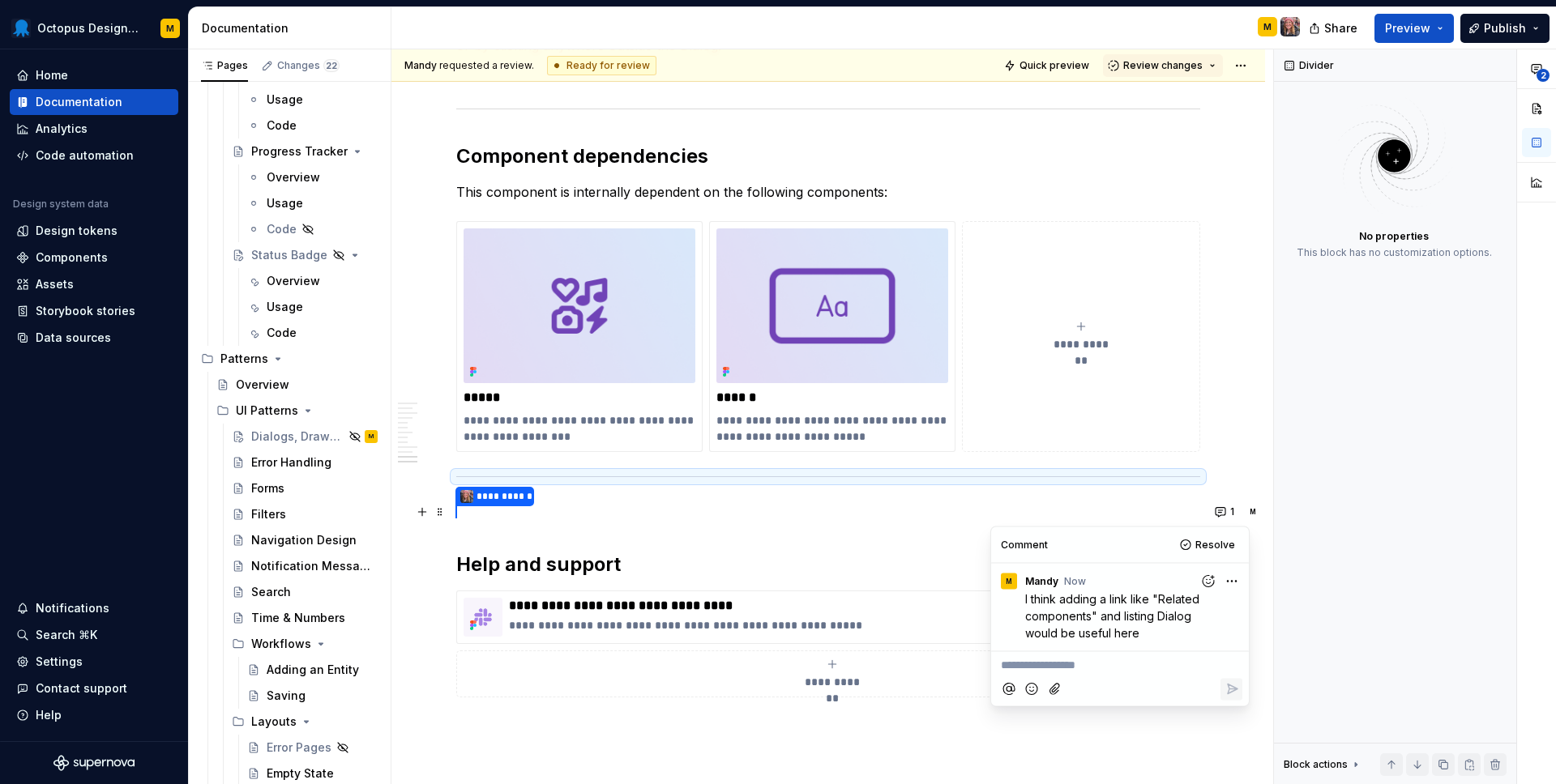
click at [1101, 676] on div at bounding box center [1119, 689] width 245 height 33
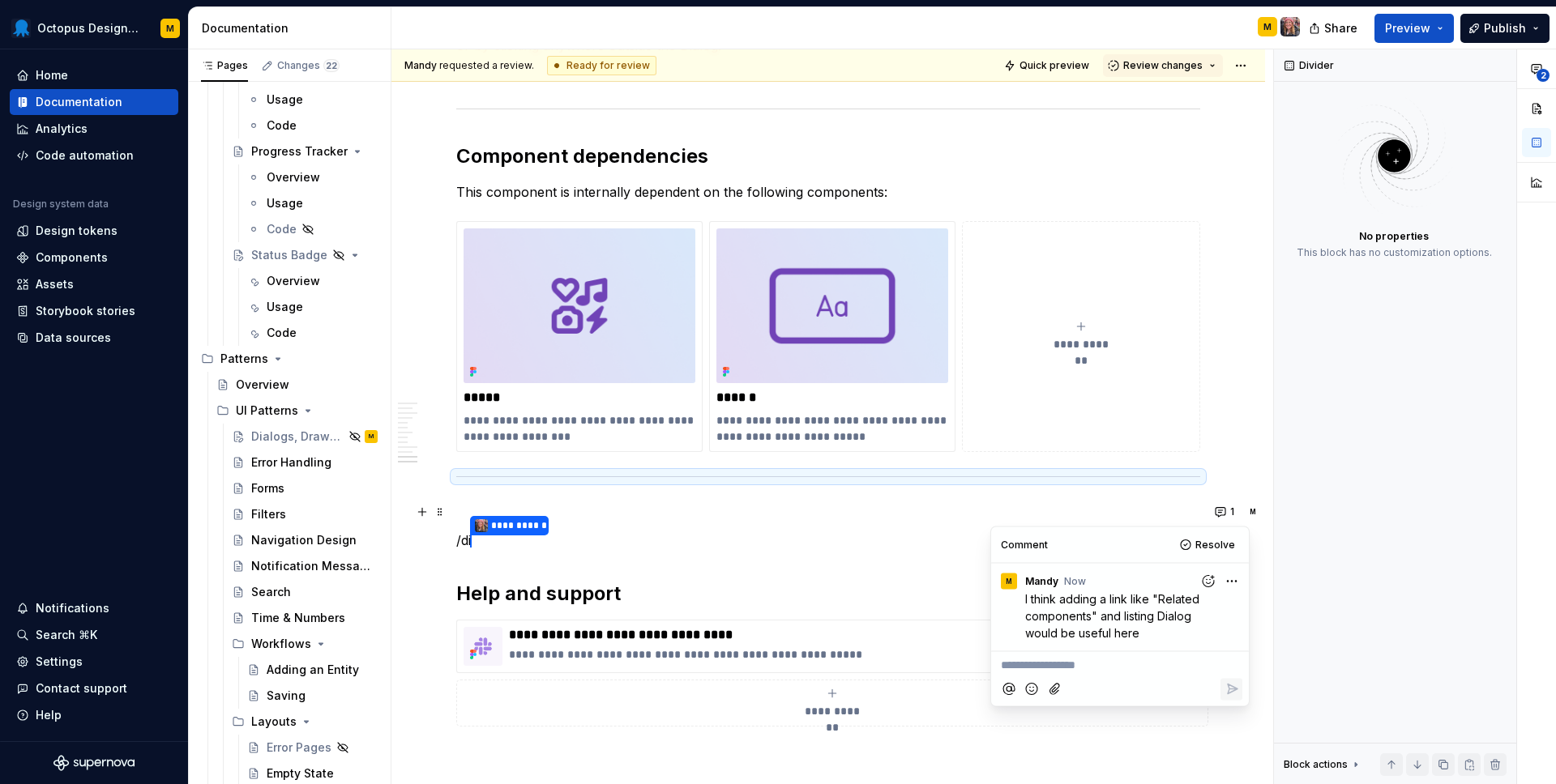
click at [1082, 671] on p "**********" at bounding box center [1119, 665] width 238 height 17
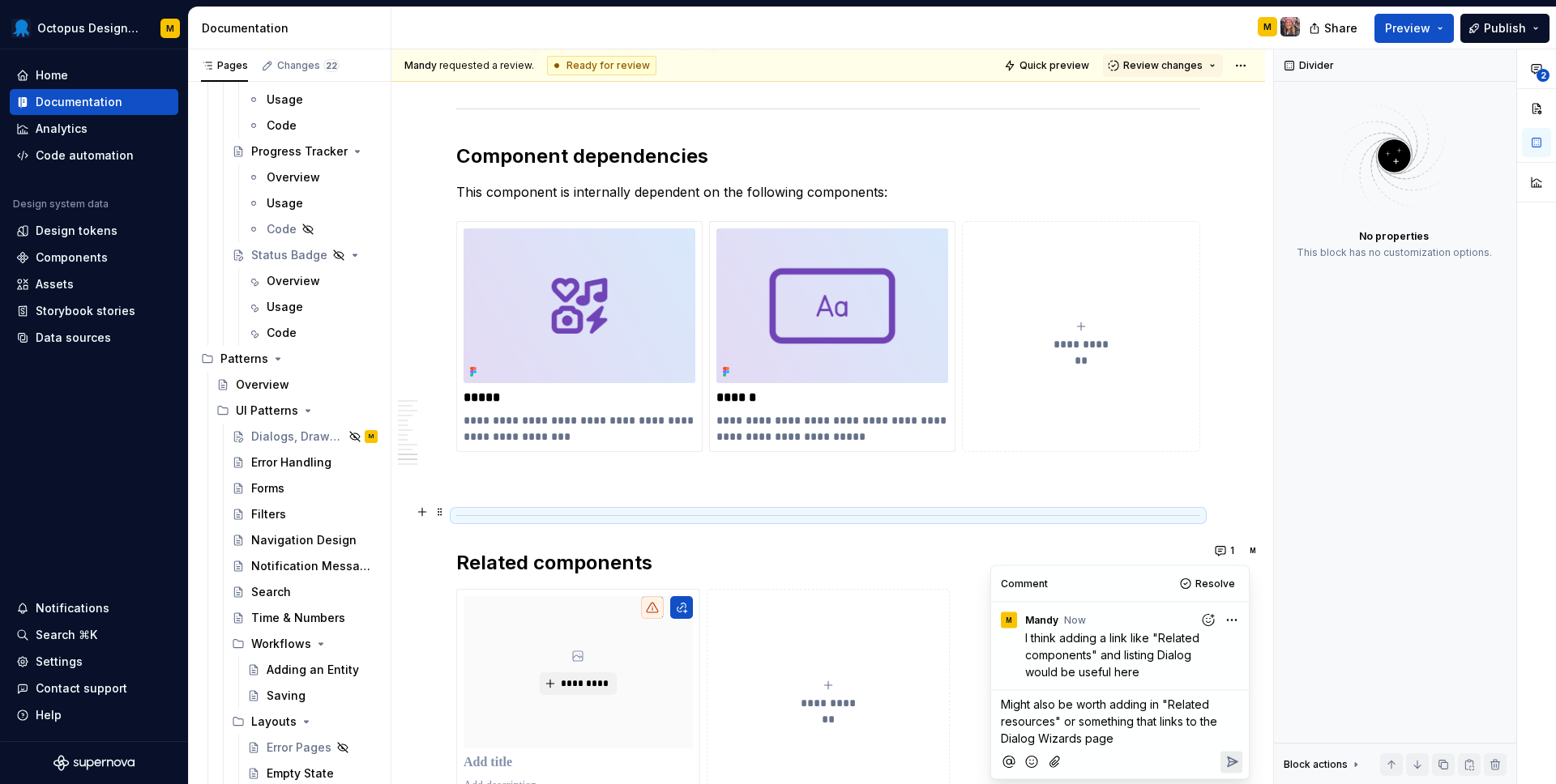
click at [1035, 736] on span "Might also be worth adding in "Related resources" or something that links to th…" at bounding box center [1110, 721] width 220 height 48
click at [1084, 739] on span "Might also be worth adding in "Related resources" or something that links to th…" at bounding box center [1110, 721] width 220 height 48
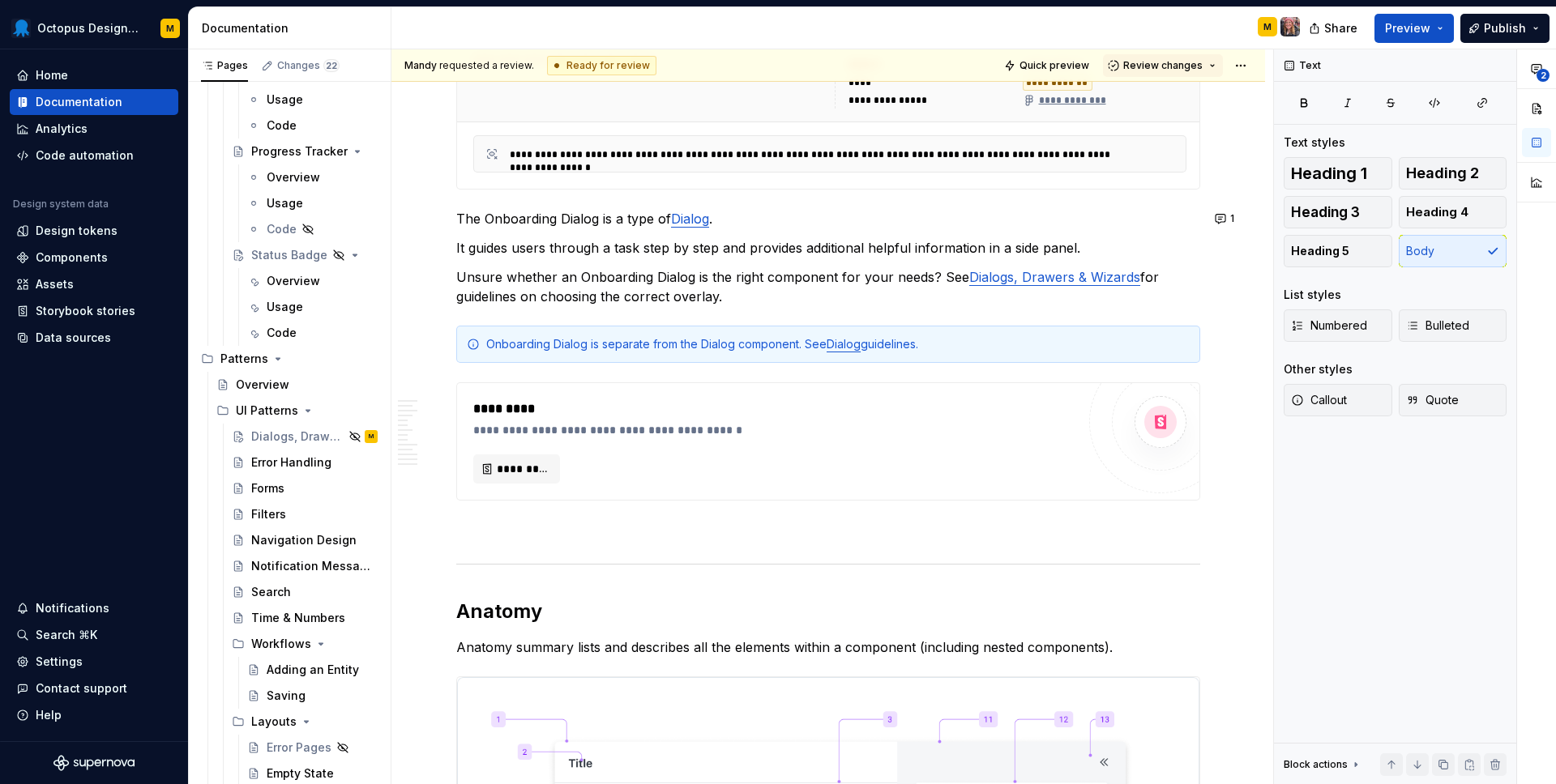
scroll to position [0, 0]
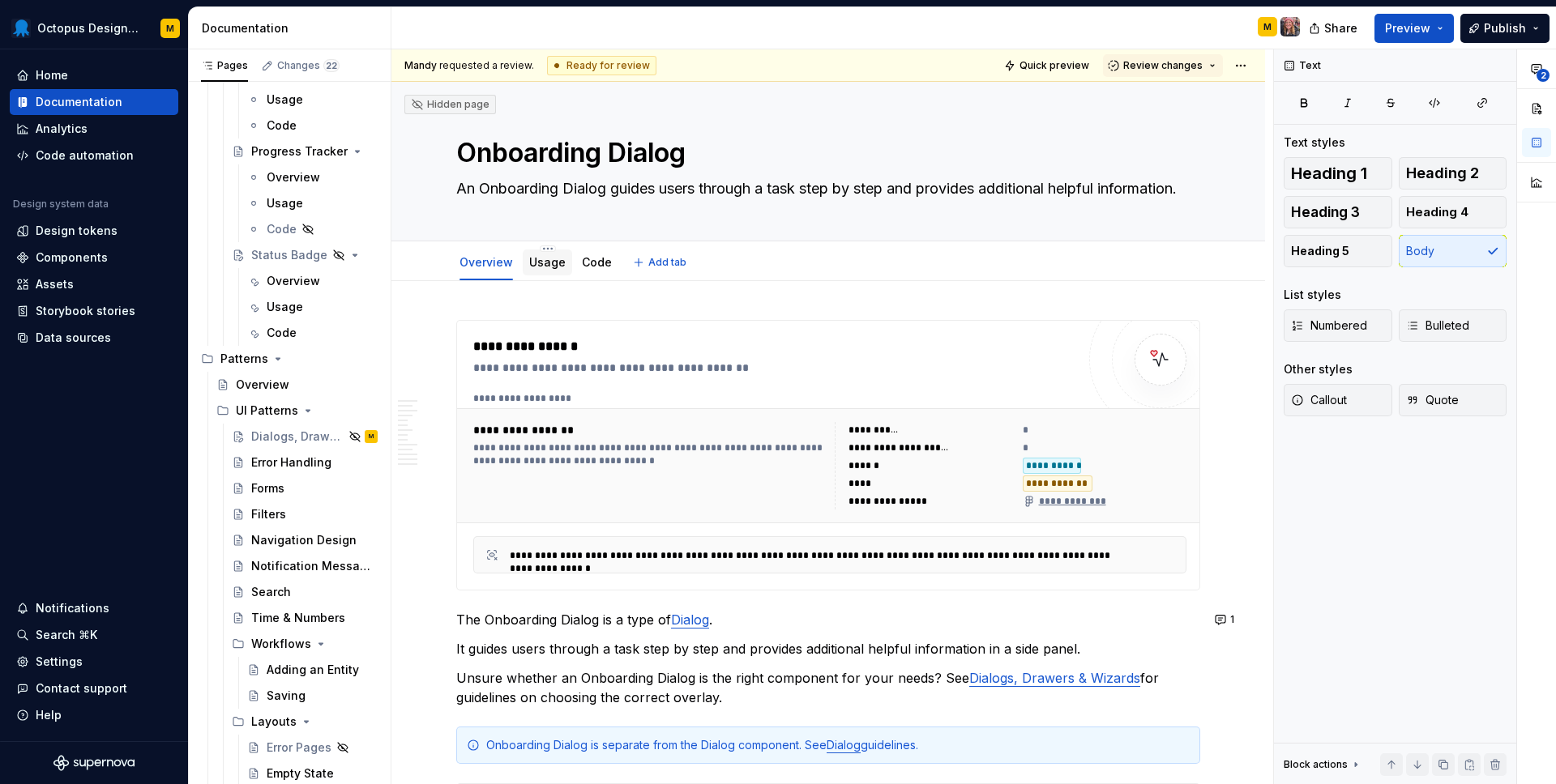
click at [546, 259] on link "Usage" at bounding box center [547, 262] width 37 height 14
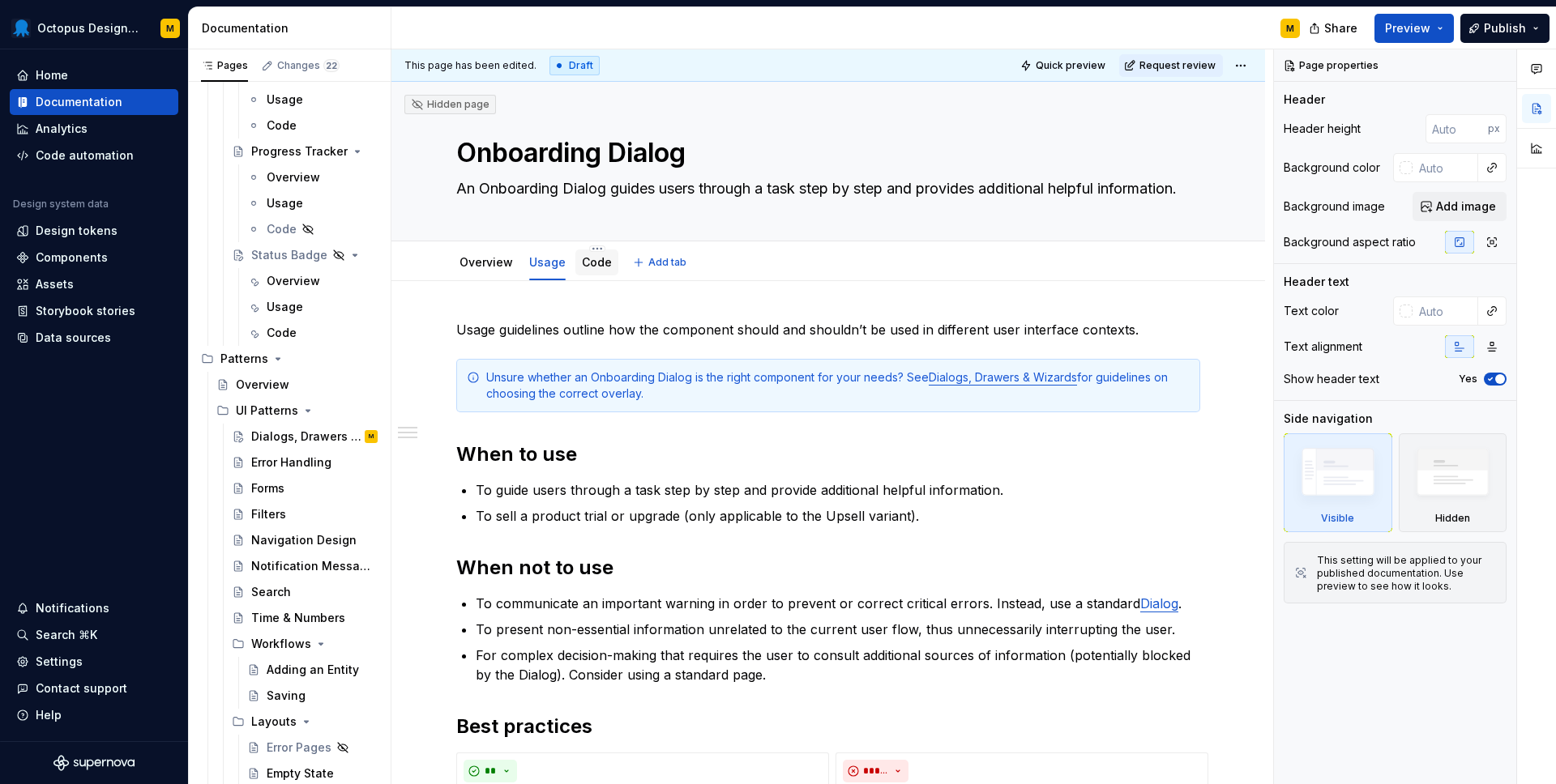
click at [600, 262] on link "Code" at bounding box center [596, 262] width 30 height 14
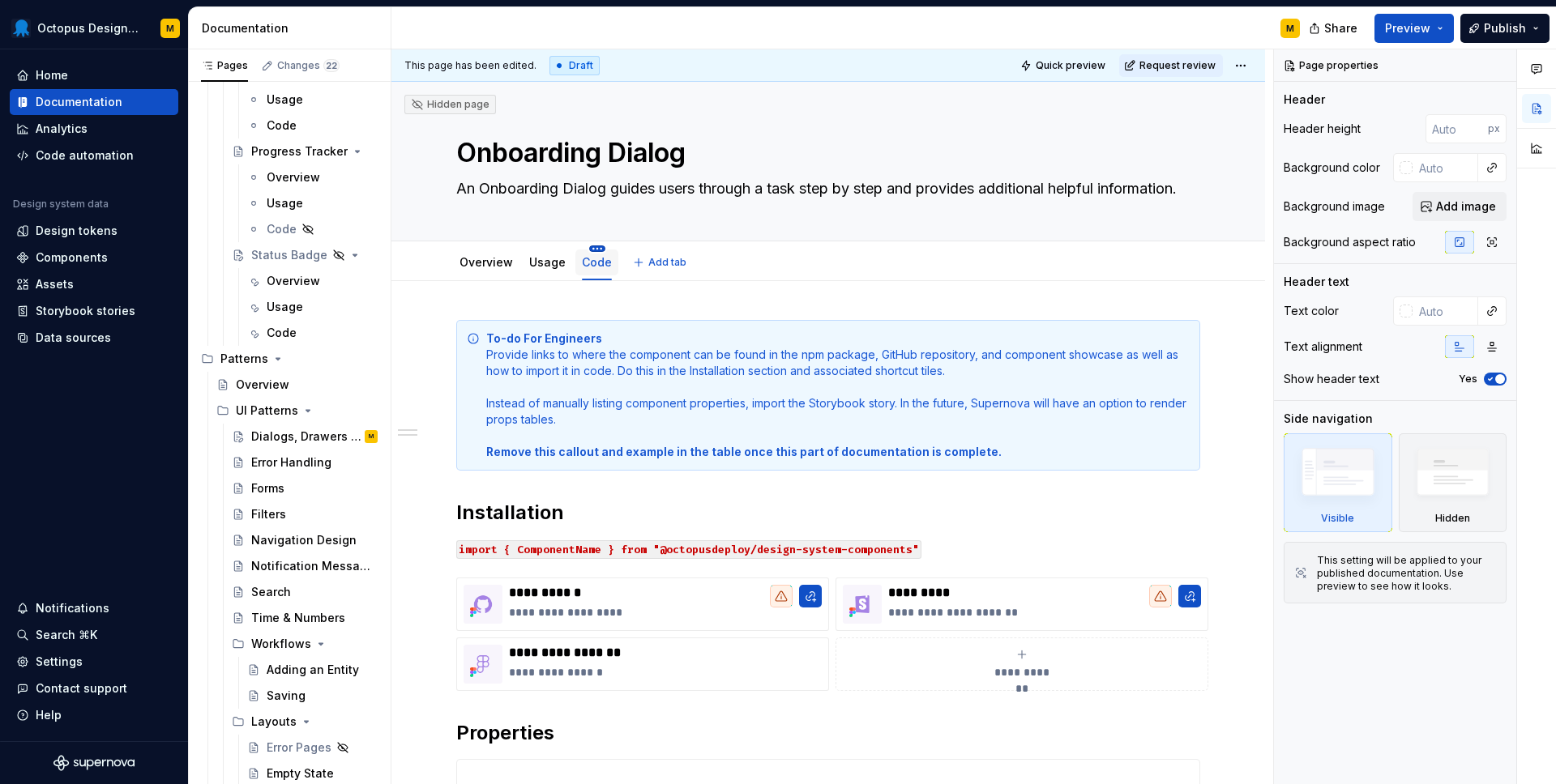
click at [591, 247] on html "Octopus Design System M Home Documentation Analytics Code automation Design sys…" at bounding box center [778, 392] width 1556 height 784
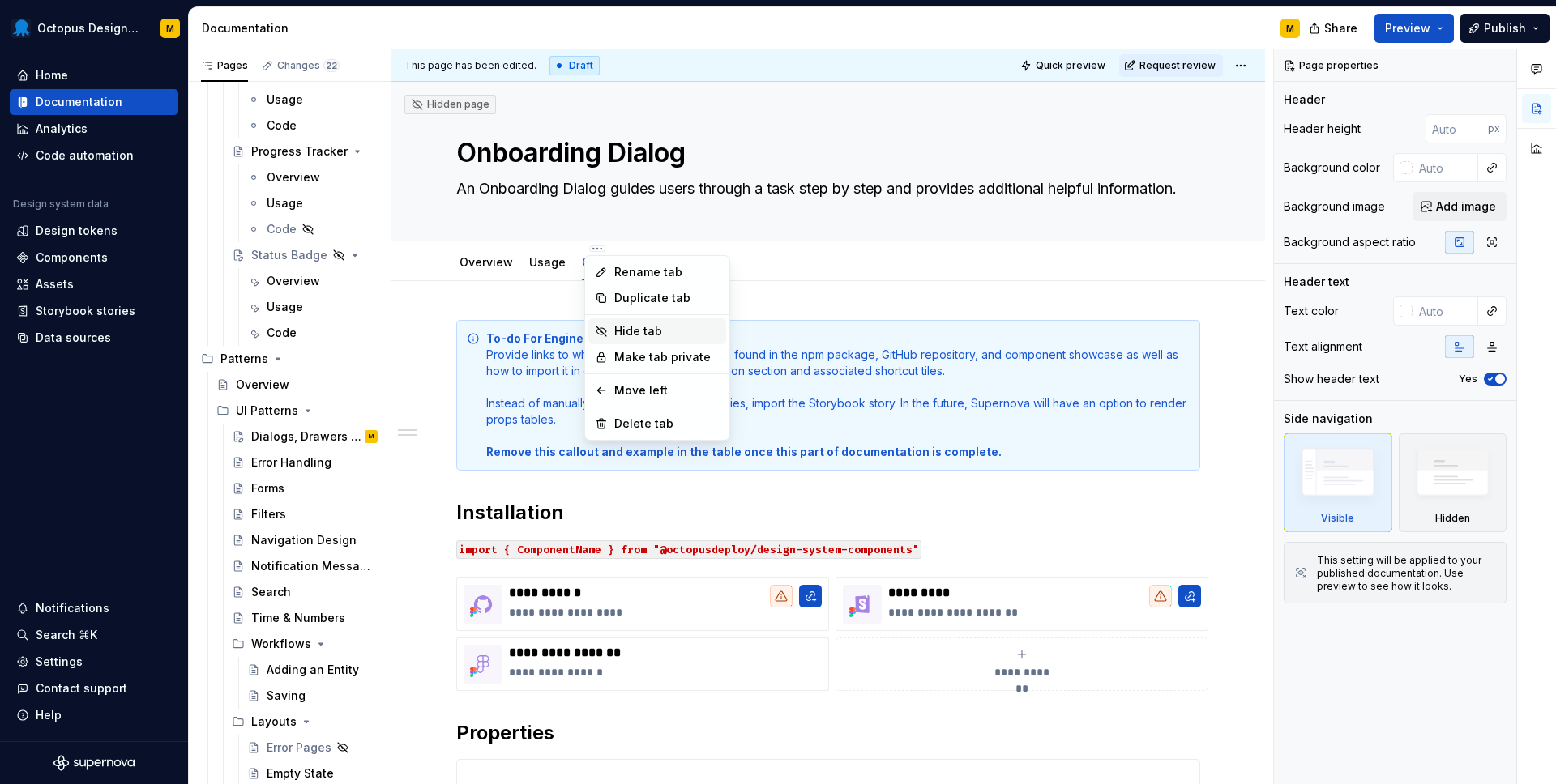
click at [643, 323] on div "Hide tab" at bounding box center [667, 331] width 106 height 16
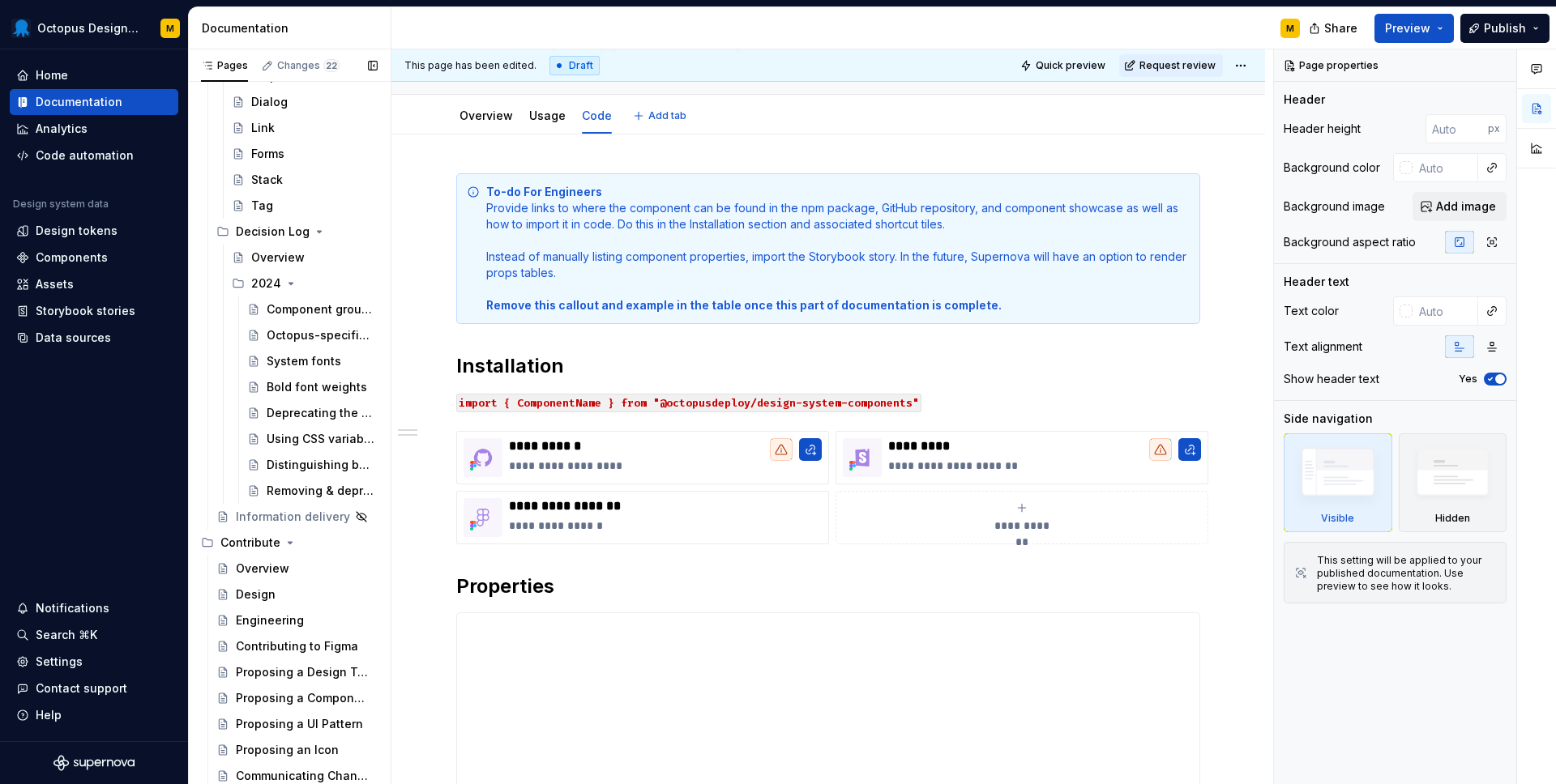
scroll to position [5862, 0]
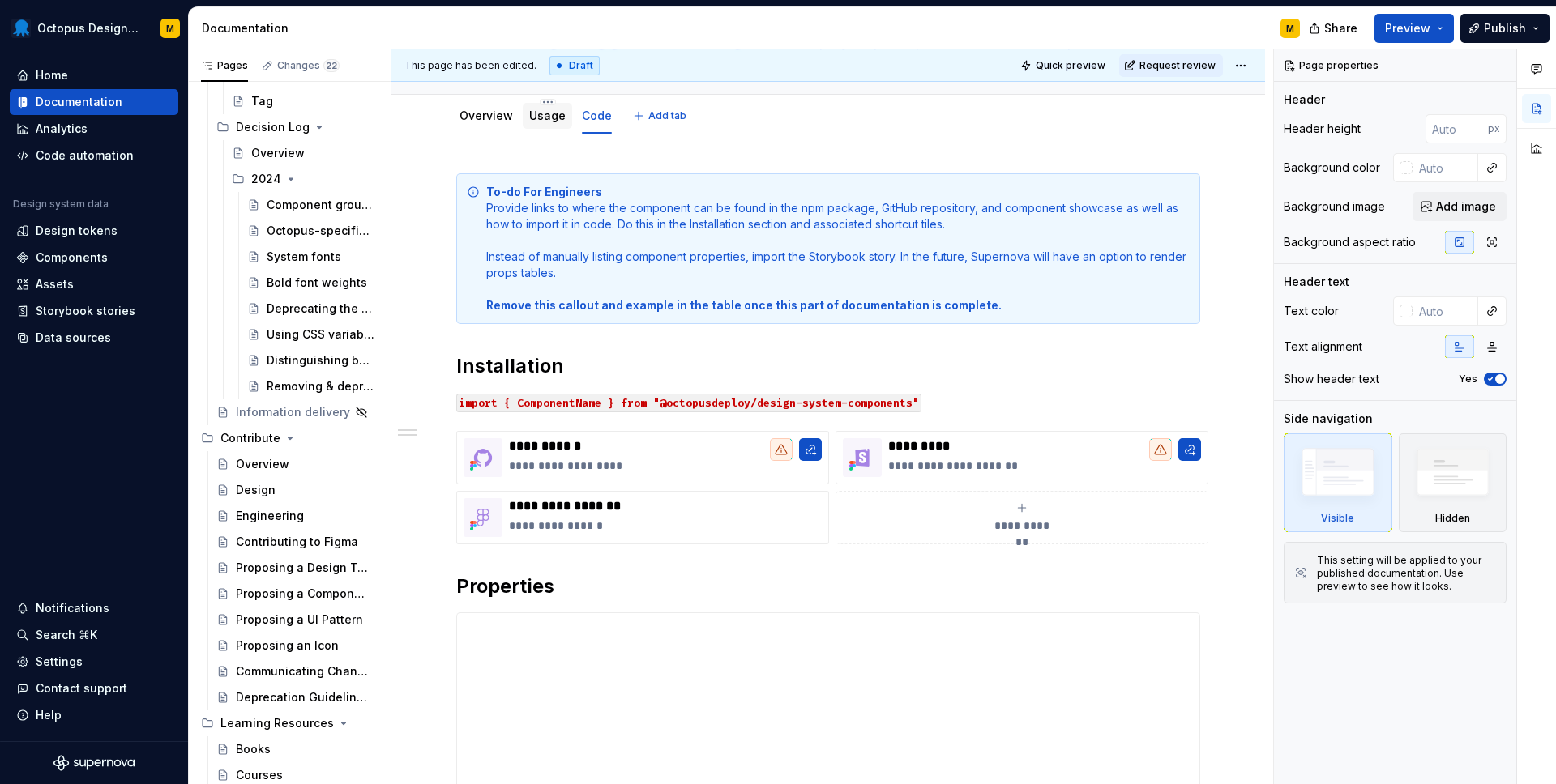
click at [538, 119] on link "Usage" at bounding box center [547, 115] width 37 height 14
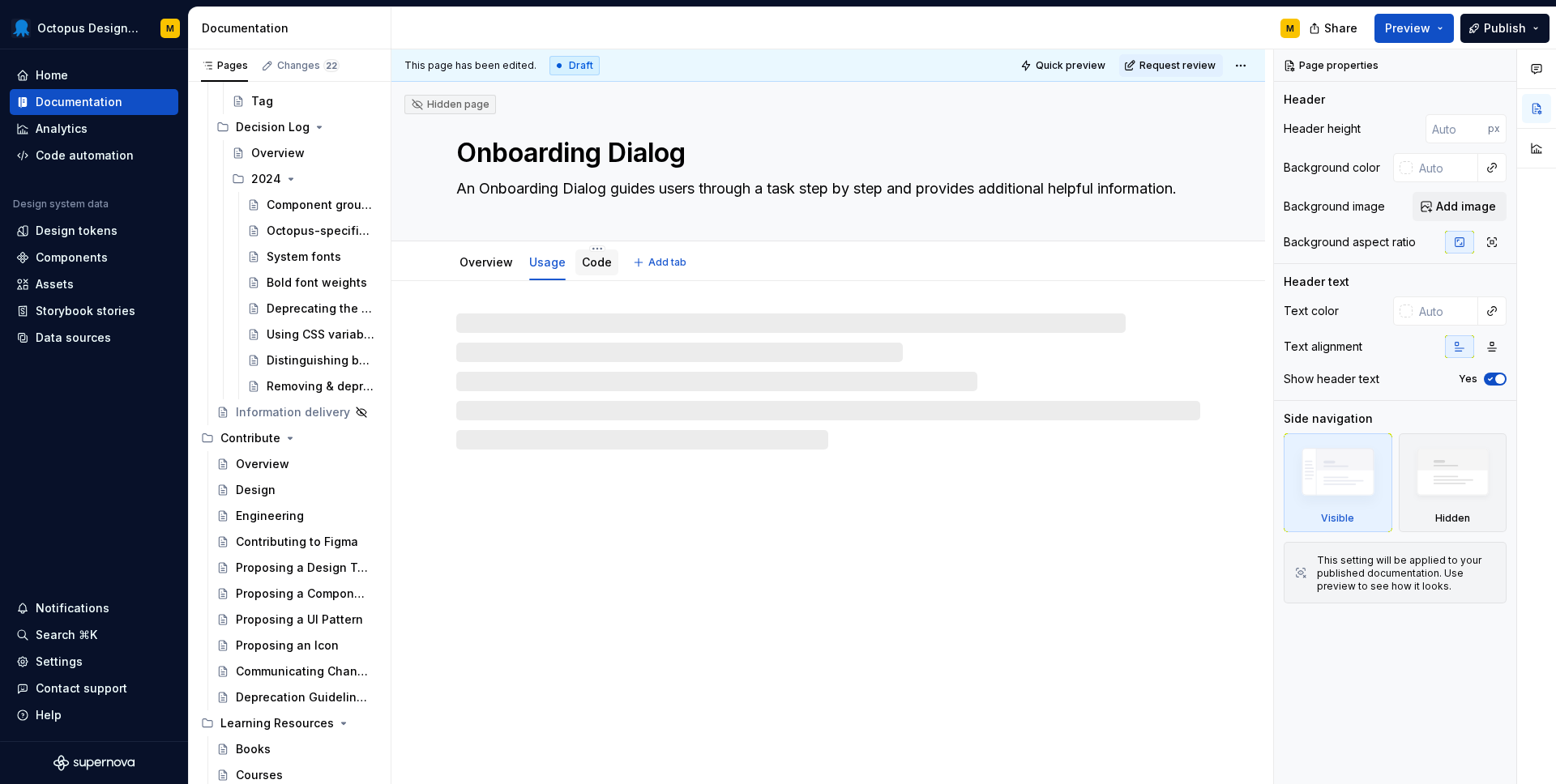
click at [600, 268] on link "Code" at bounding box center [596, 262] width 30 height 14
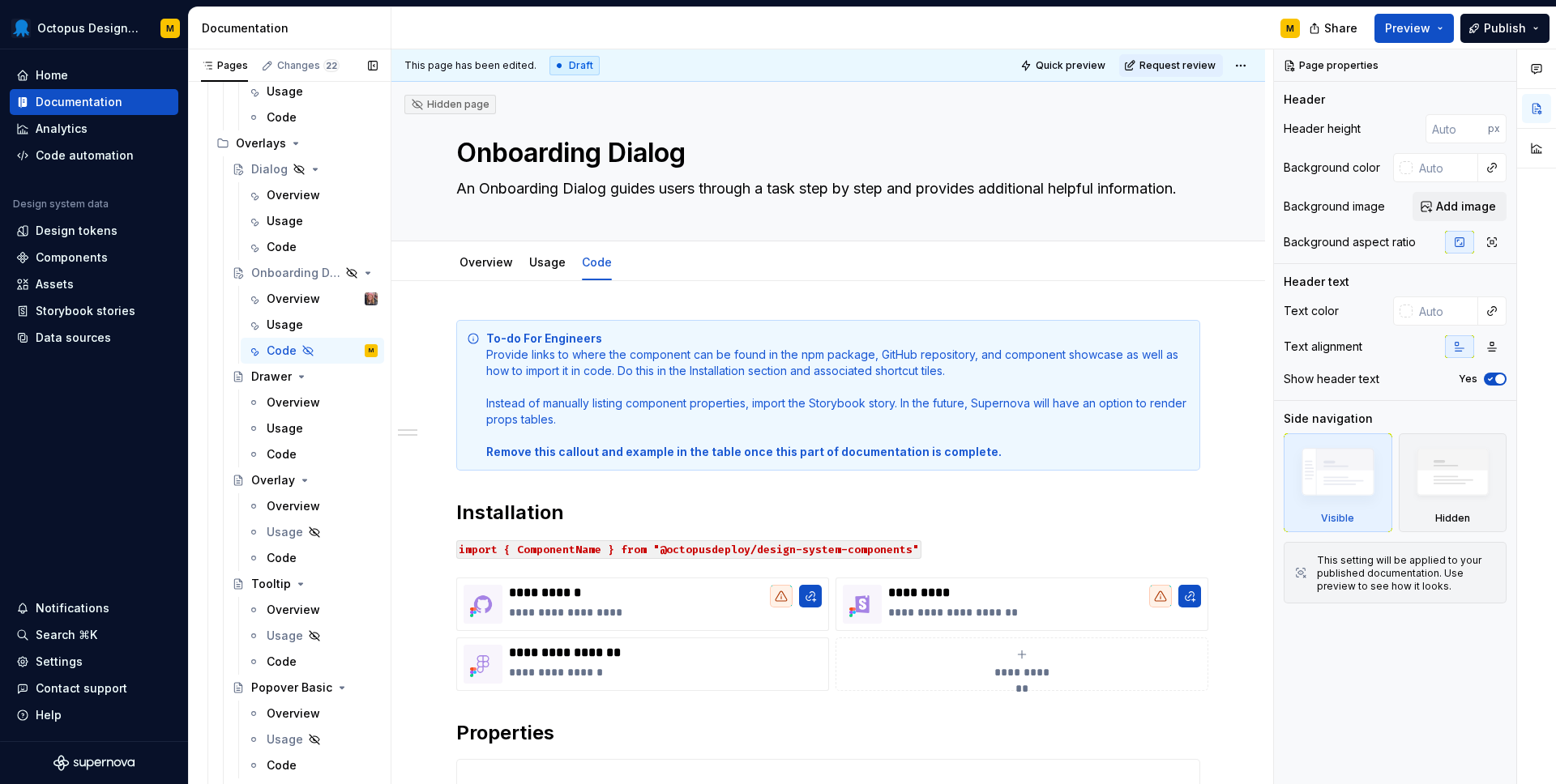
scroll to position [3605, 0]
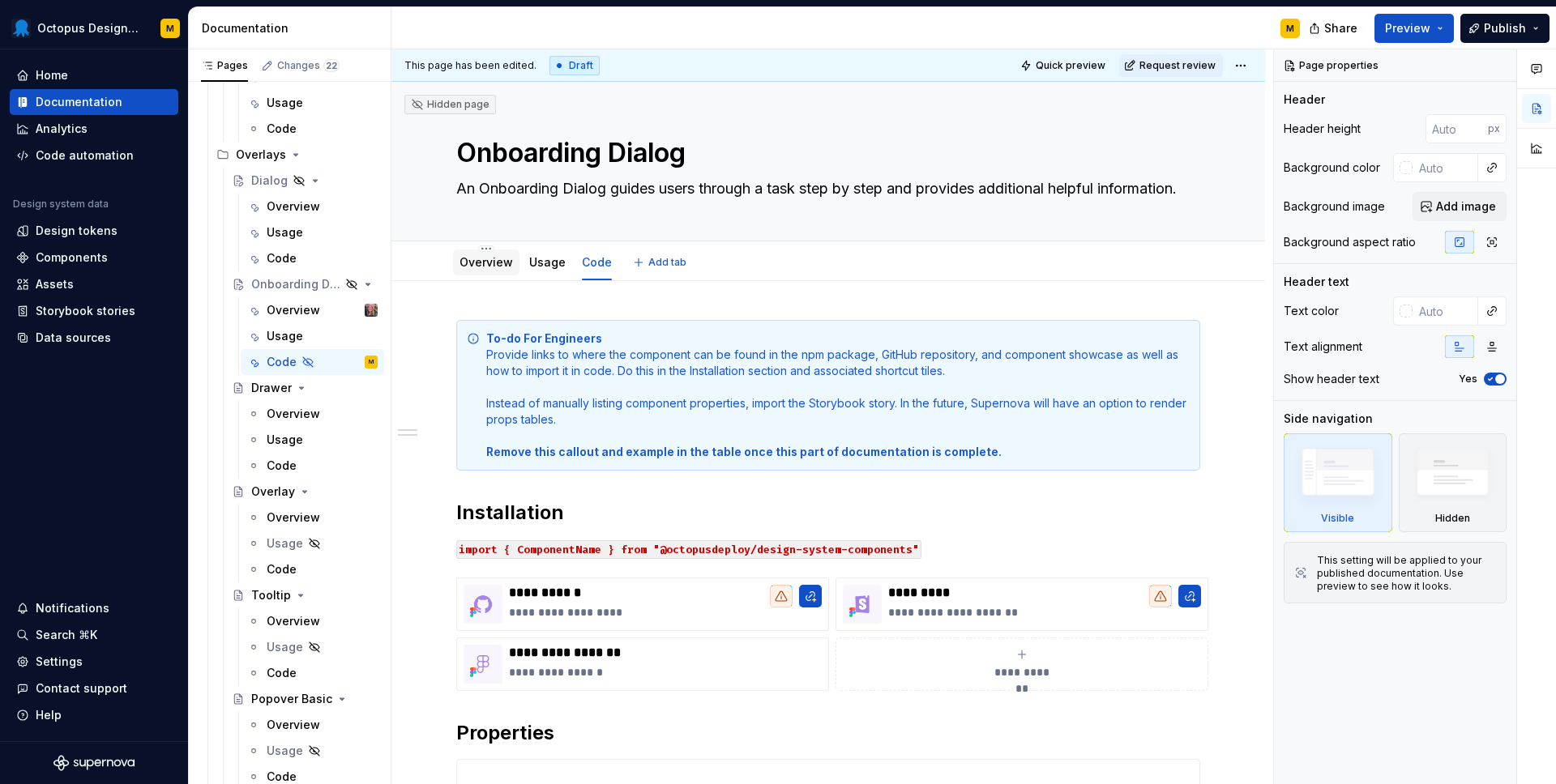
click at [495, 254] on div "Overview" at bounding box center [486, 263] width 54 height 20
click at [475, 259] on link "Overview" at bounding box center [486, 262] width 54 height 14
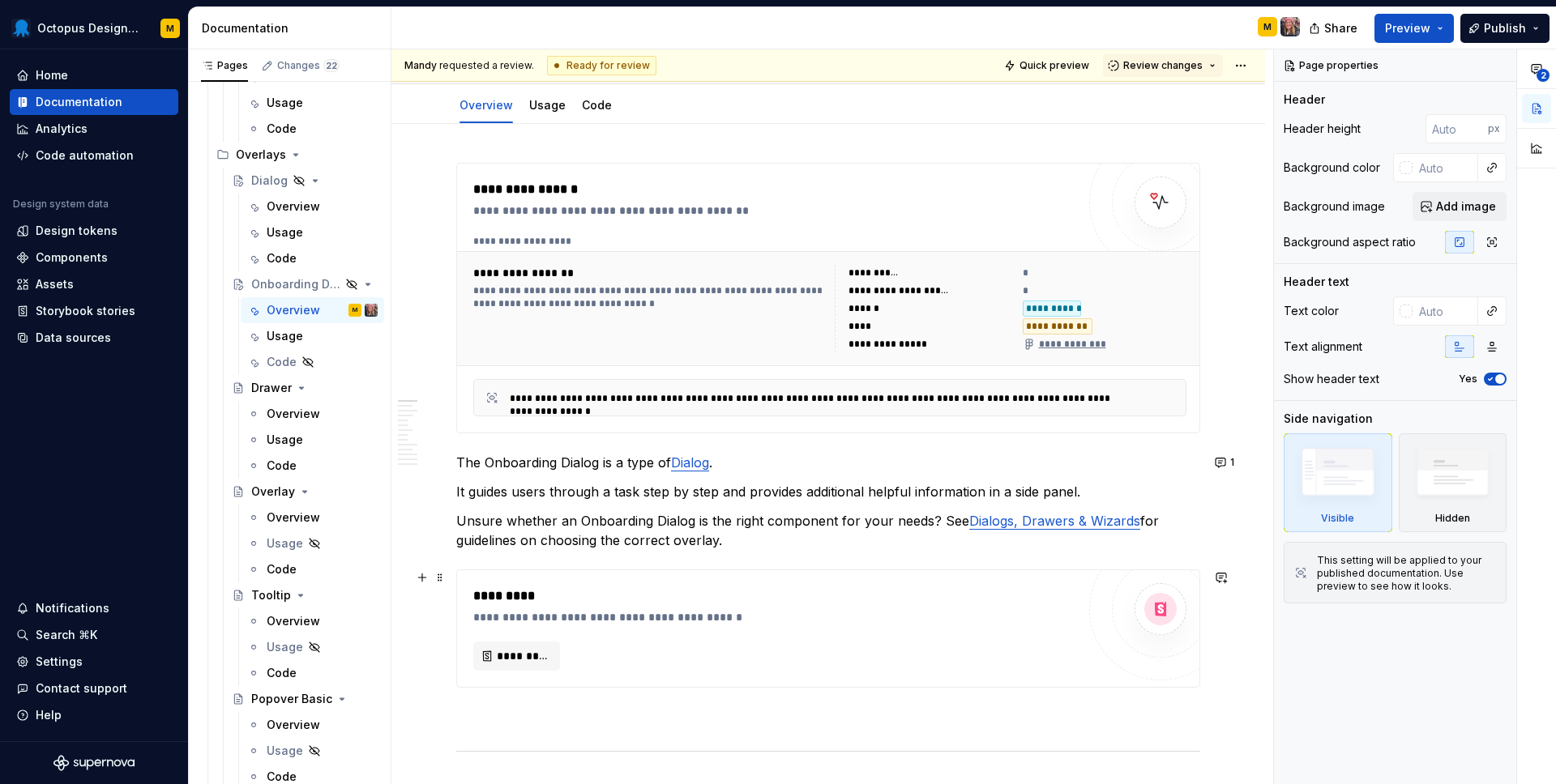
scroll to position [256, 0]
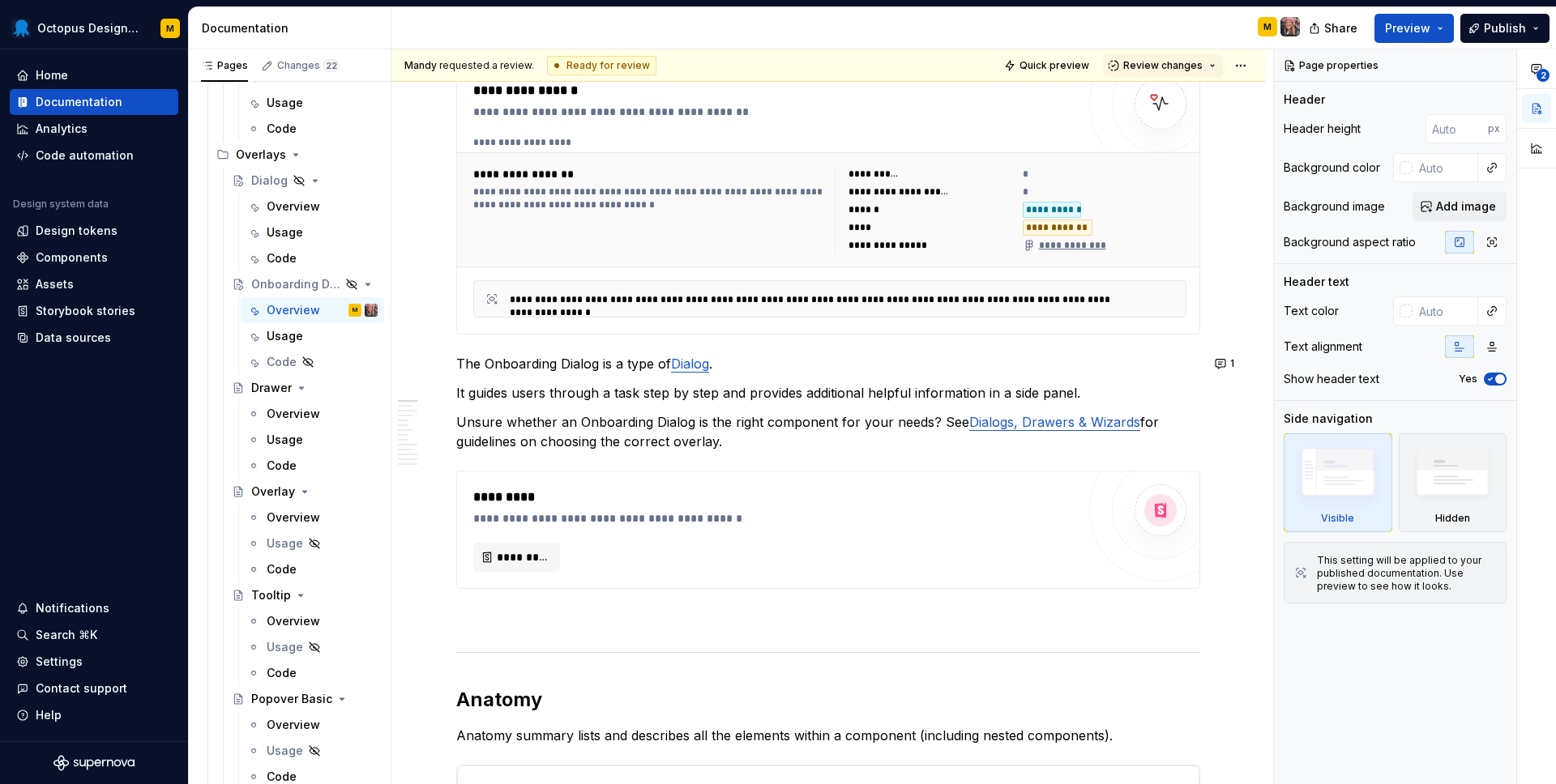
click at [1061, 224] on div "**********" at bounding box center [1057, 228] width 70 height 16
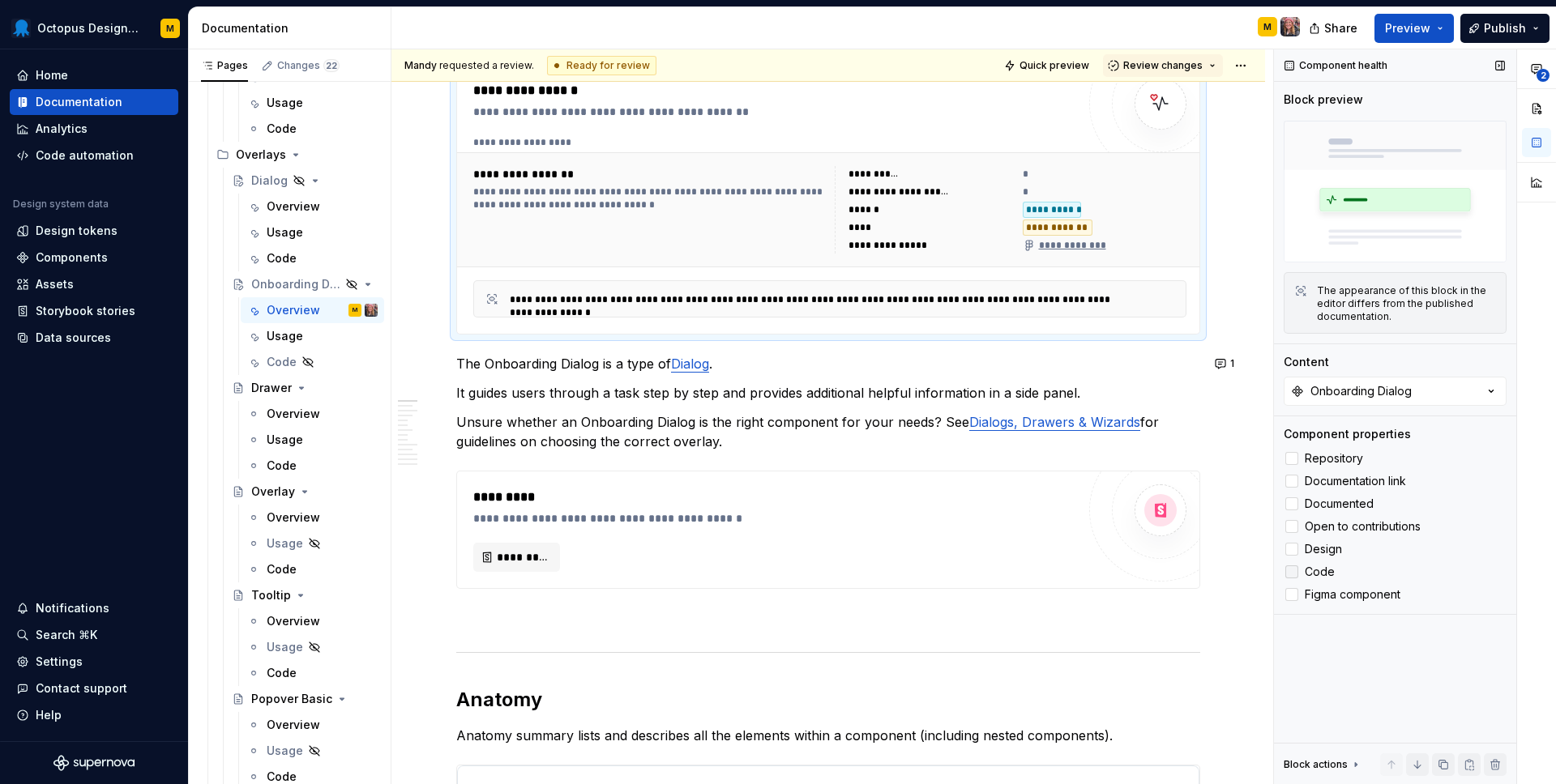
click at [1292, 572] on icon at bounding box center [1292, 572] width 0 height 0
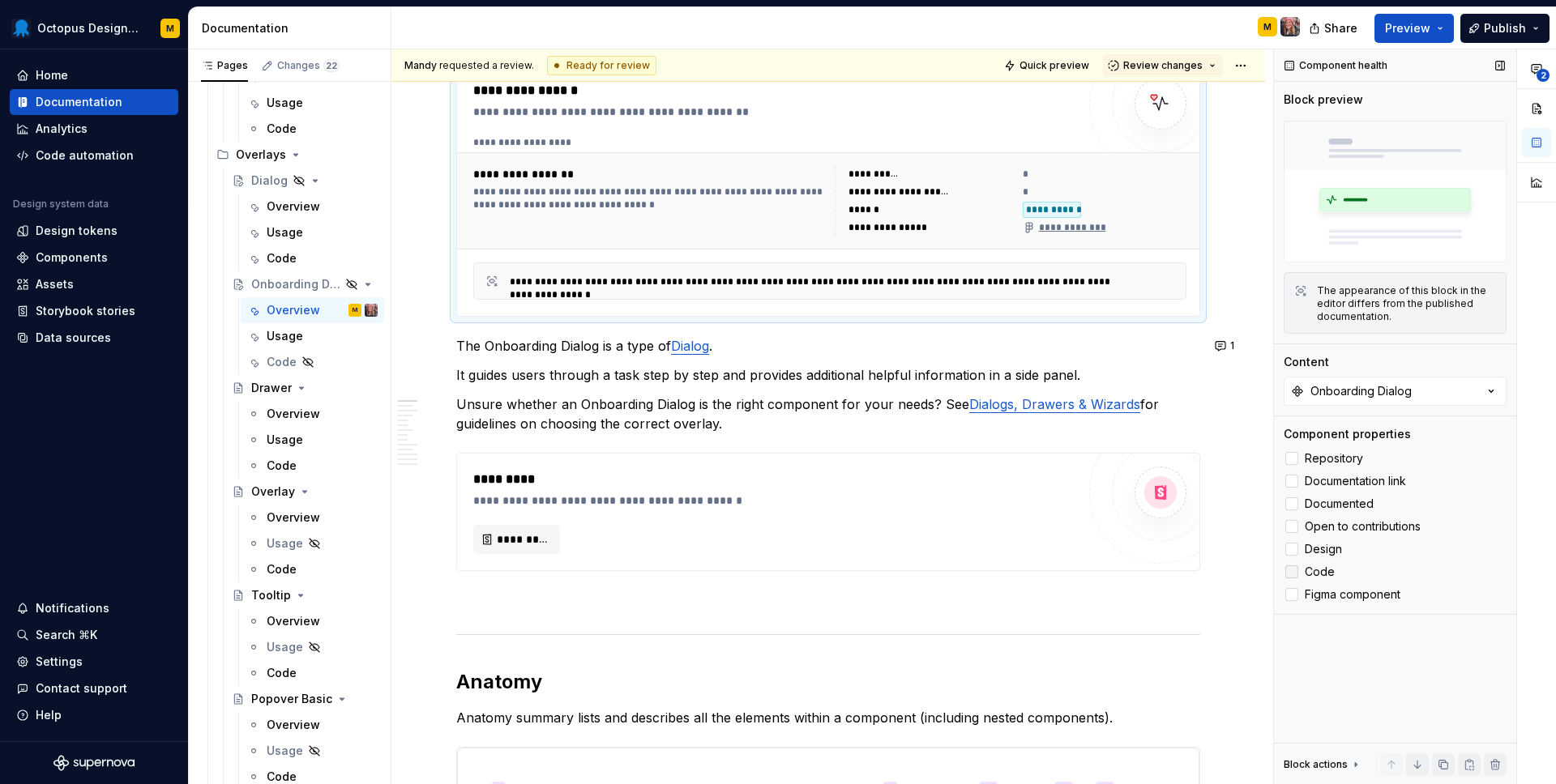
click at [1290, 574] on div at bounding box center [1292, 572] width 13 height 13
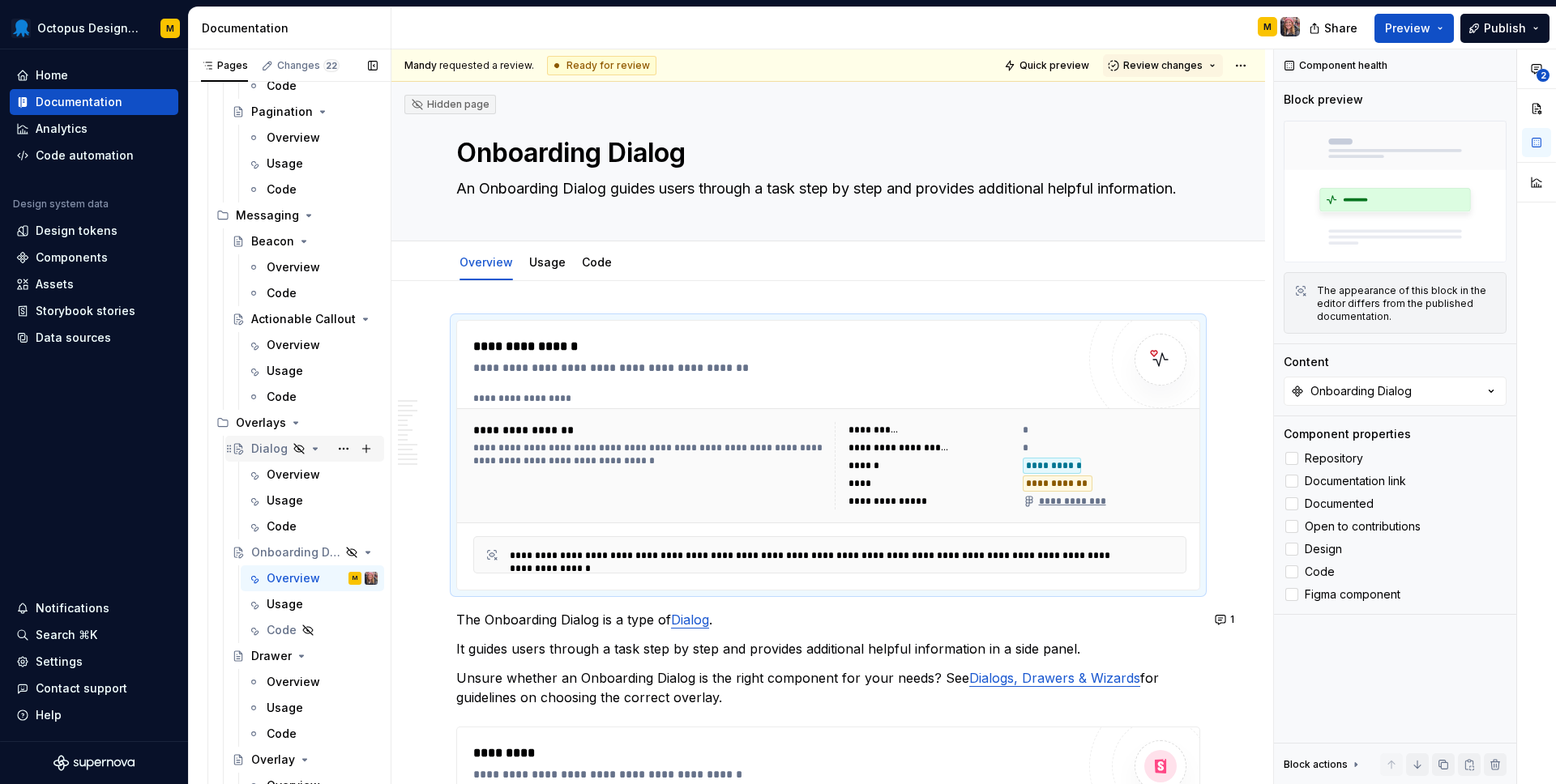
scroll to position [3302, 0]
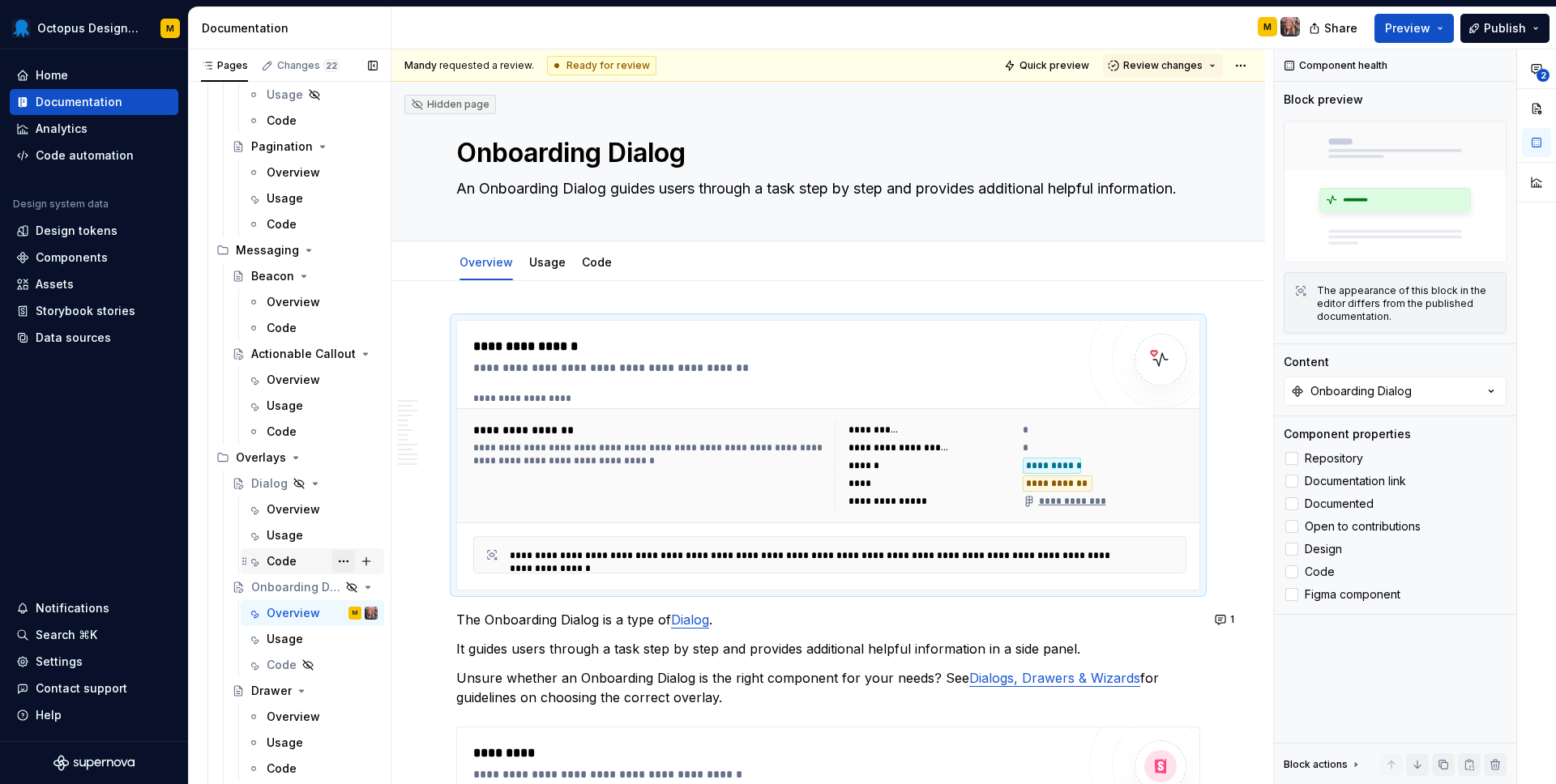
click at [347, 564] on button "Page tree" at bounding box center [343, 561] width 23 height 23
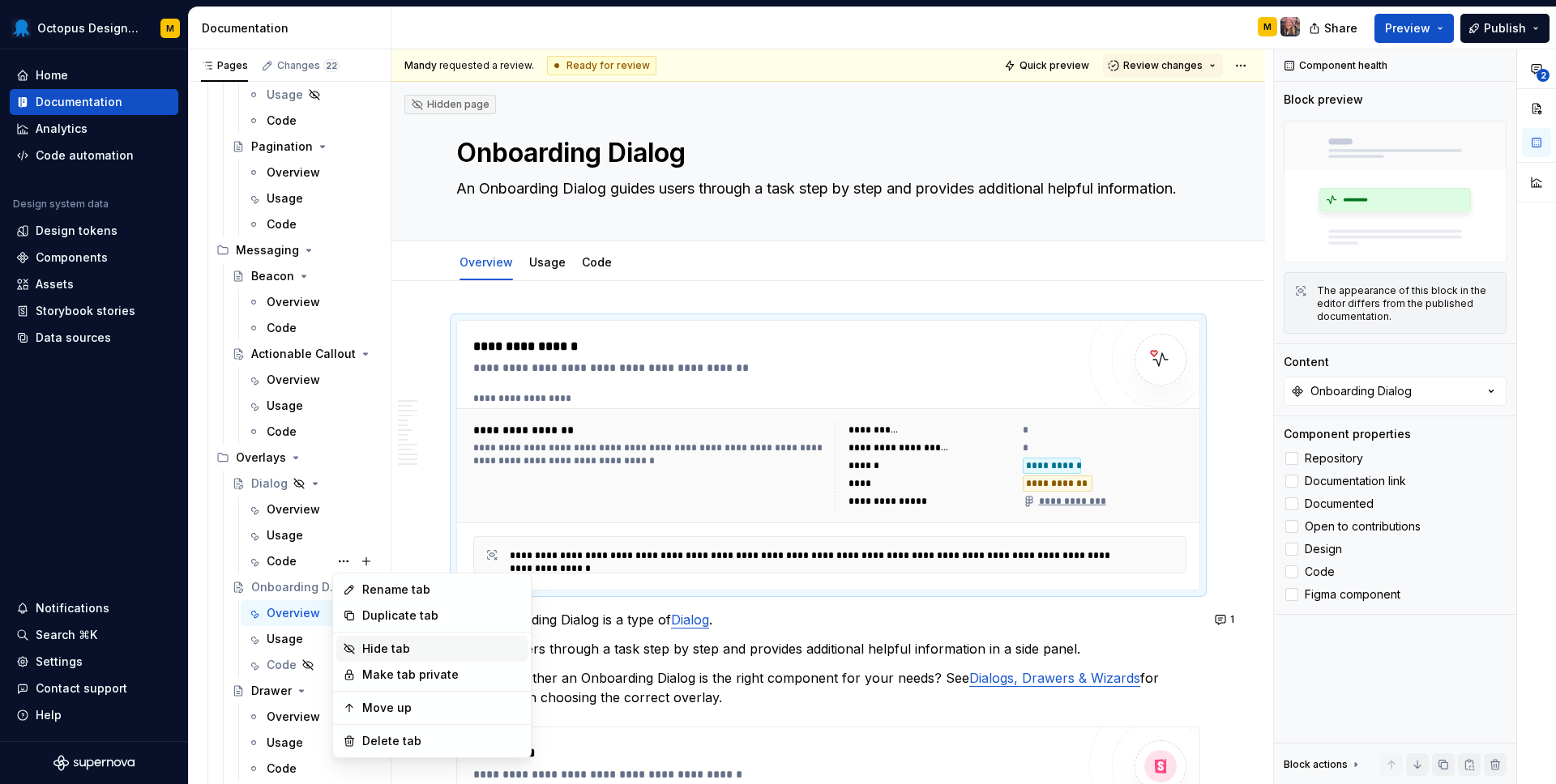
click at [374, 653] on div "Hide tab" at bounding box center [441, 649] width 159 height 16
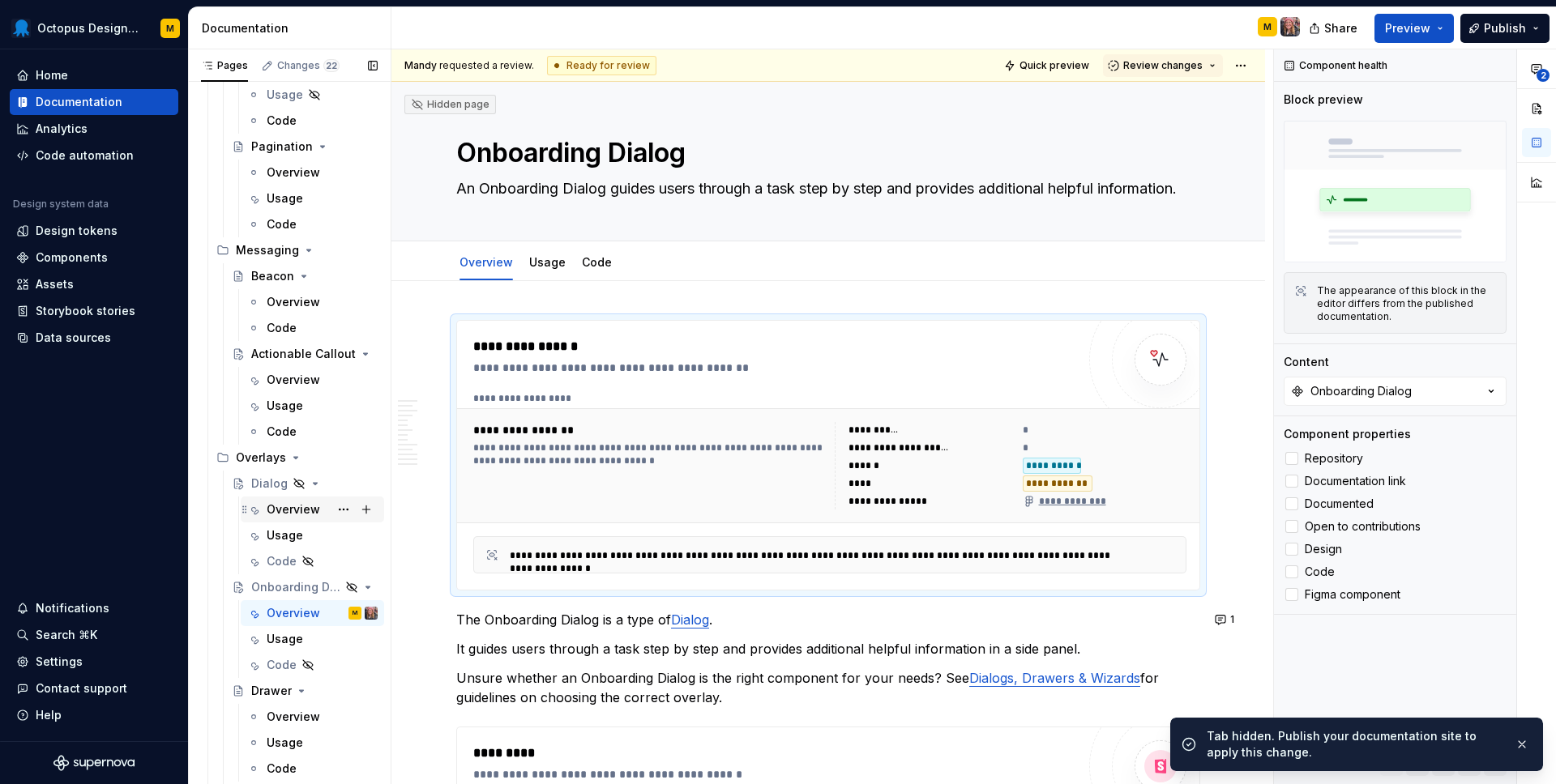
click at [289, 511] on div "Overview" at bounding box center [294, 510] width 54 height 16
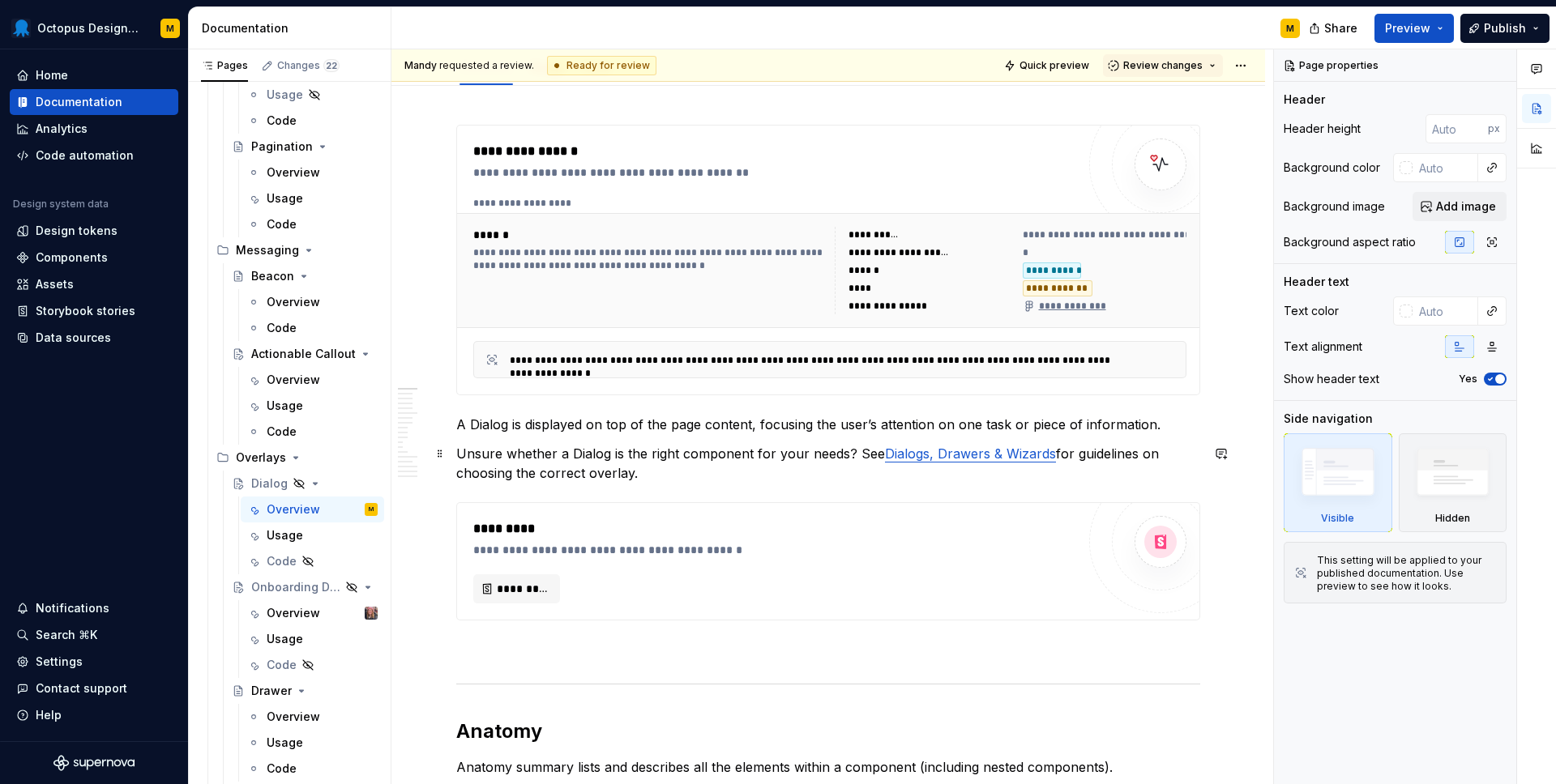
scroll to position [213, 0]
type textarea "*"
click at [1232, 459] on button "button" at bounding box center [1221, 455] width 23 height 23
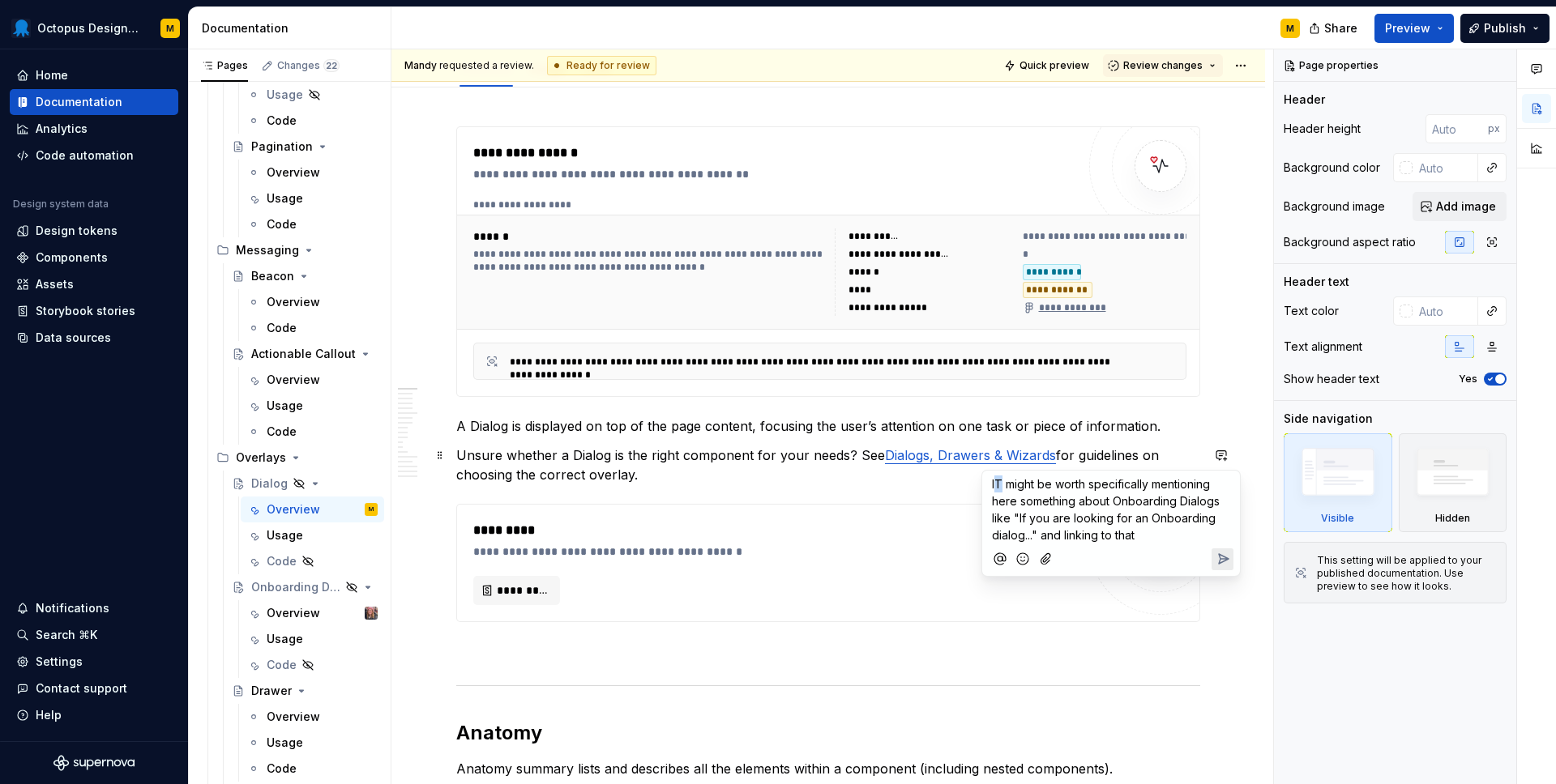
click at [998, 480] on span "IT might be worth specifically mentioning here something about Onboarding Dialo…" at bounding box center [1107, 510] width 231 height 65
drag, startPoint x: 1147, startPoint y: 534, endPoint x: 997, endPoint y: 511, distance: 151.8
click at [997, 511] on p "It might be worth specifically mentioning here something about Onboarding Dialo…" at bounding box center [1110, 510] width 238 height 68
click at [1221, 603] on div at bounding box center [1110, 593] width 245 height 33
click at [1217, 594] on icon "Send" at bounding box center [1223, 593] width 16 height 16
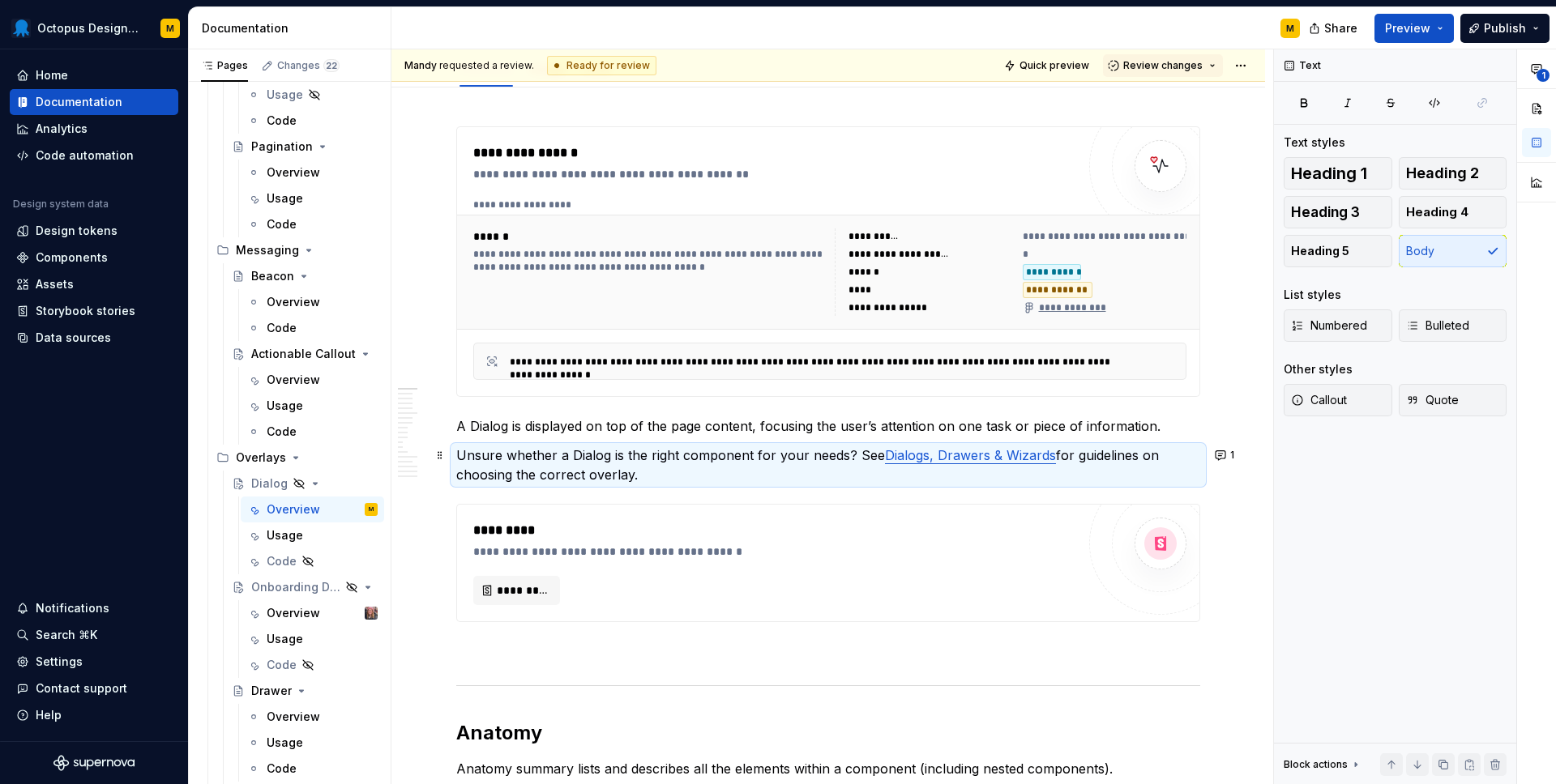
click at [720, 504] on div "**********" at bounding box center [828, 563] width 743 height 118
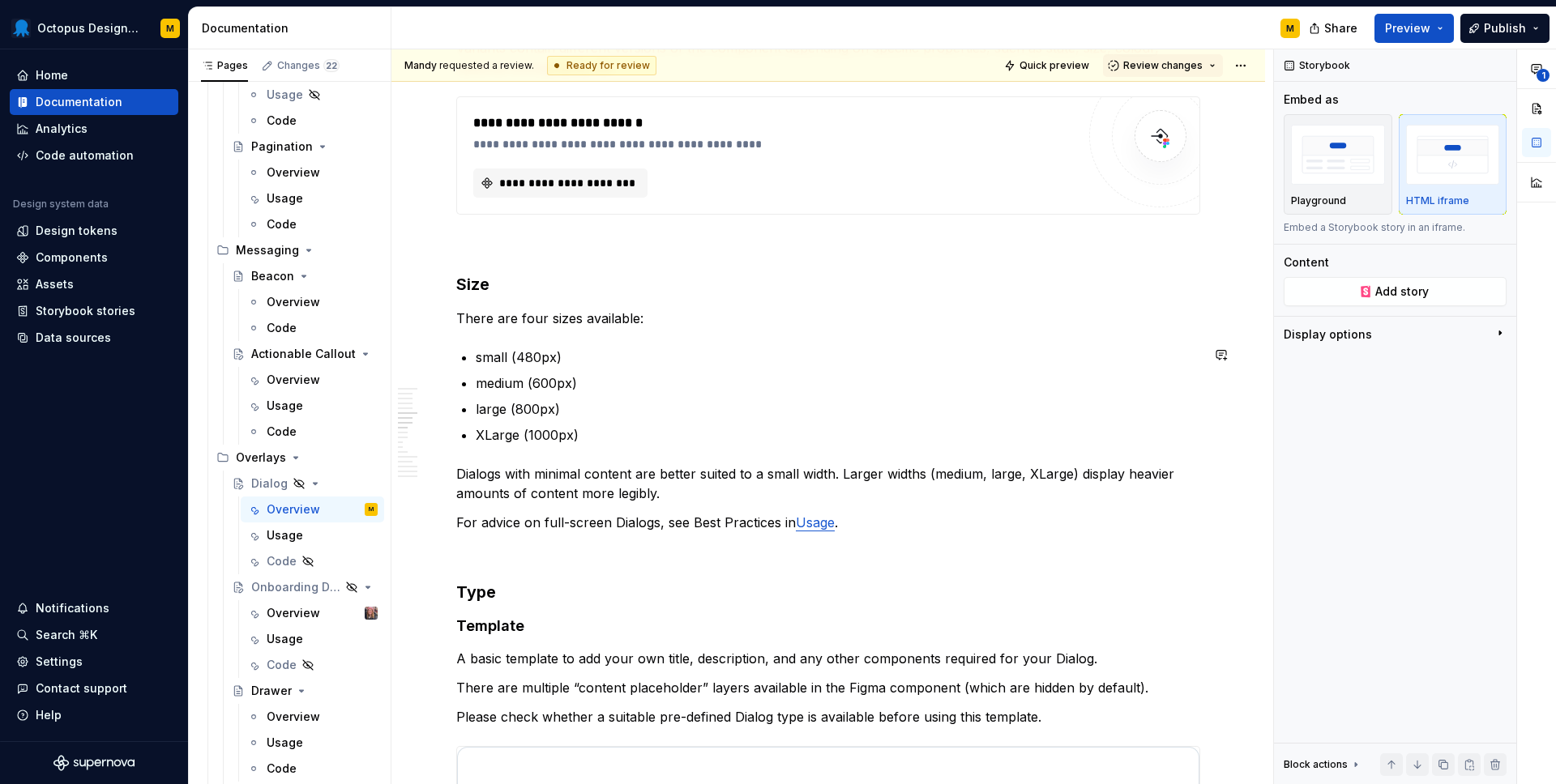
scroll to position [4053, 0]
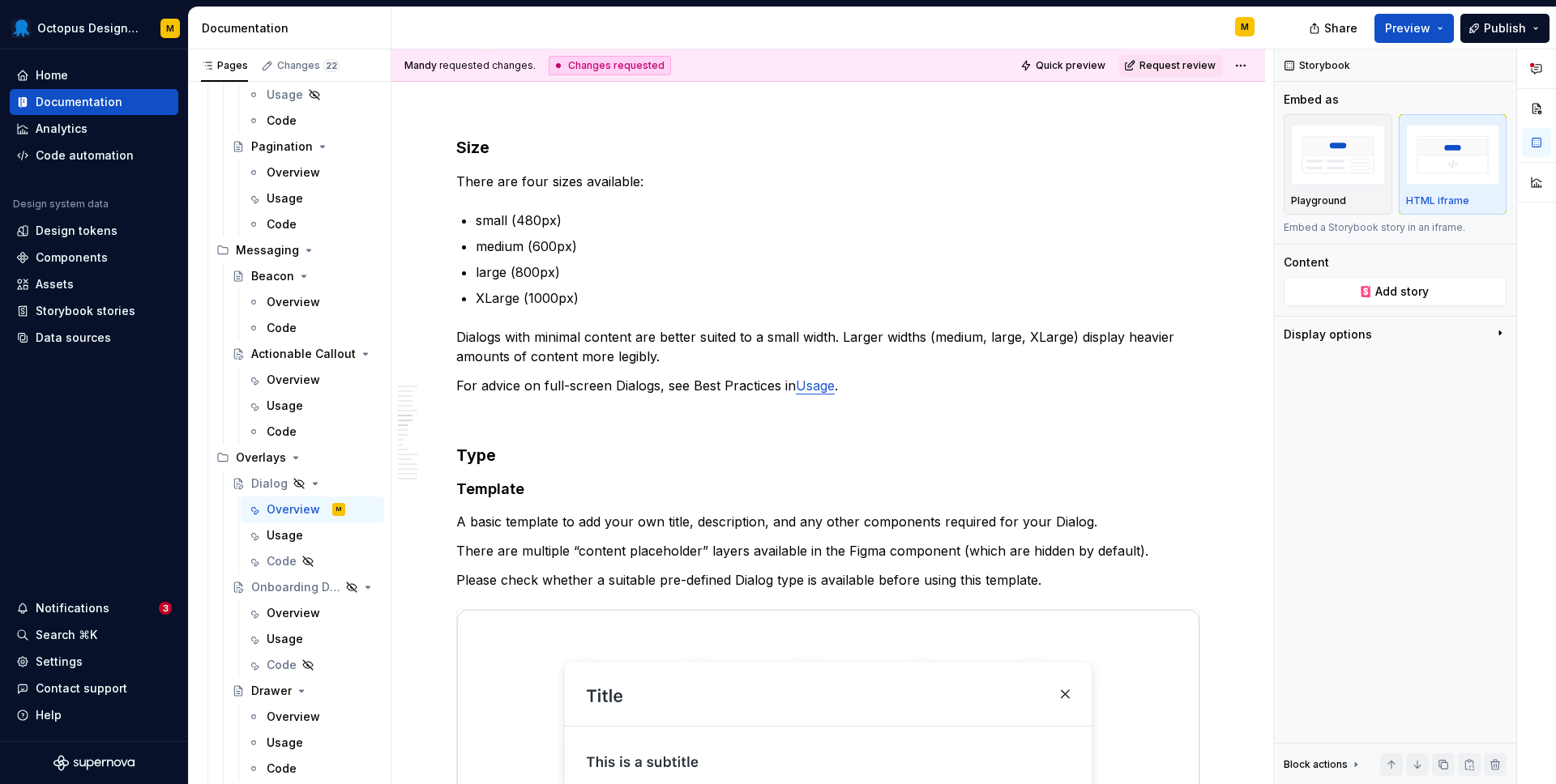
type textarea "*"
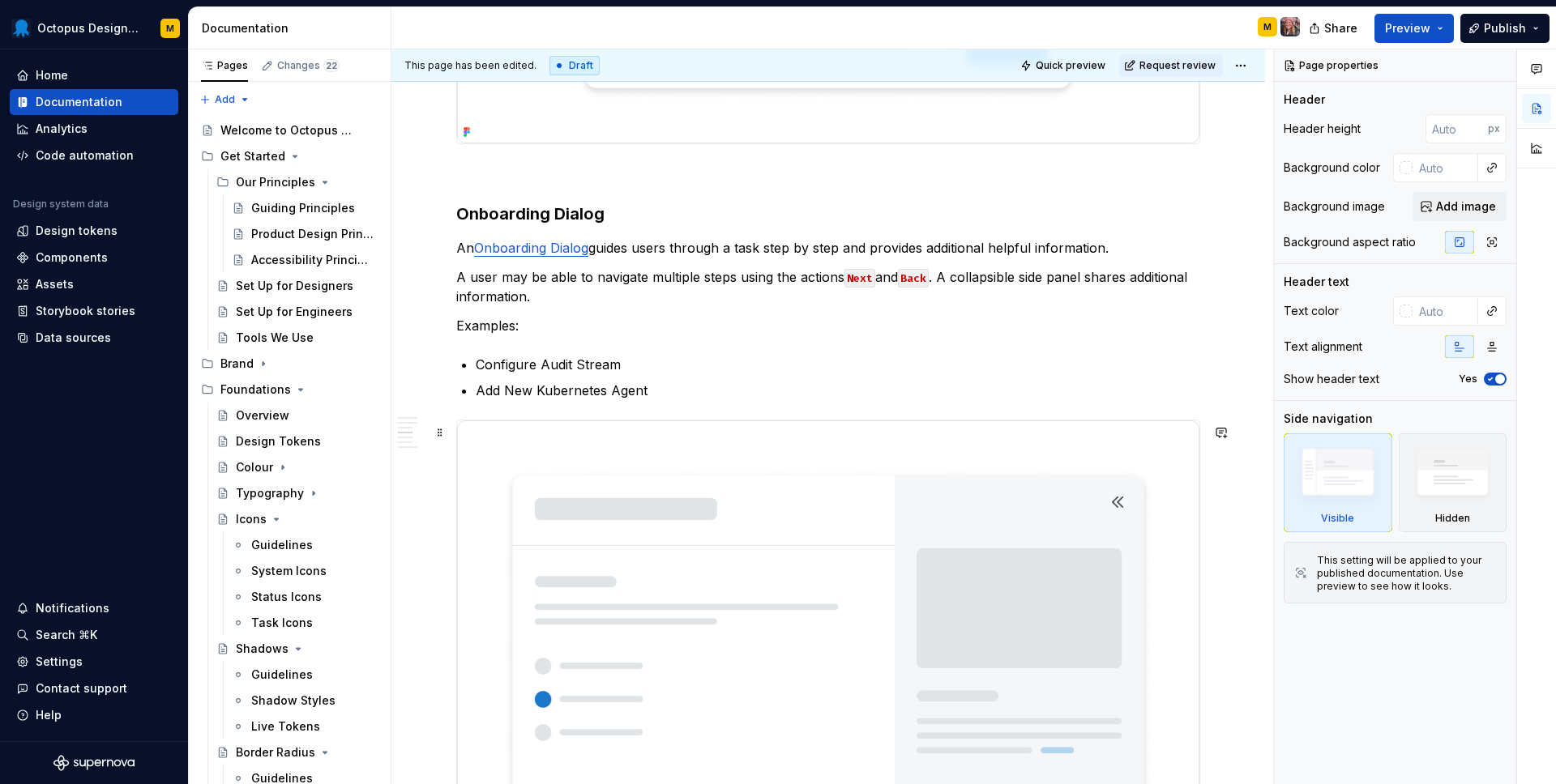
scroll to position [1156, 0]
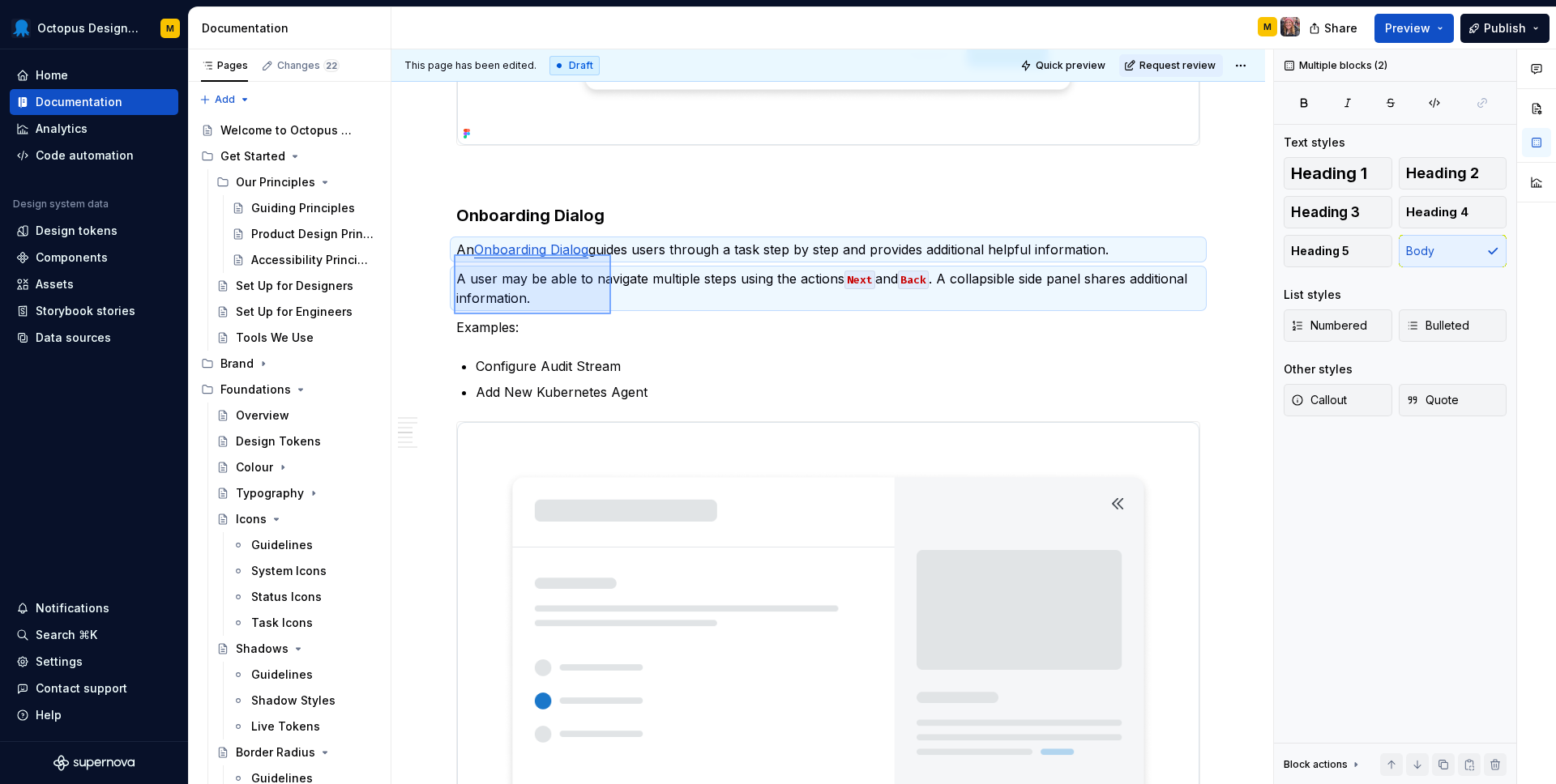
drag, startPoint x: 488, startPoint y: 262, endPoint x: 611, endPoint y: 315, distance: 133.9
click at [611, 315] on div "This page has been edited. Draft Quick preview Request review Hidden page Dialo…" at bounding box center [832, 417] width 882 height 736
click at [594, 337] on p "Examples:" at bounding box center [828, 327] width 743 height 20
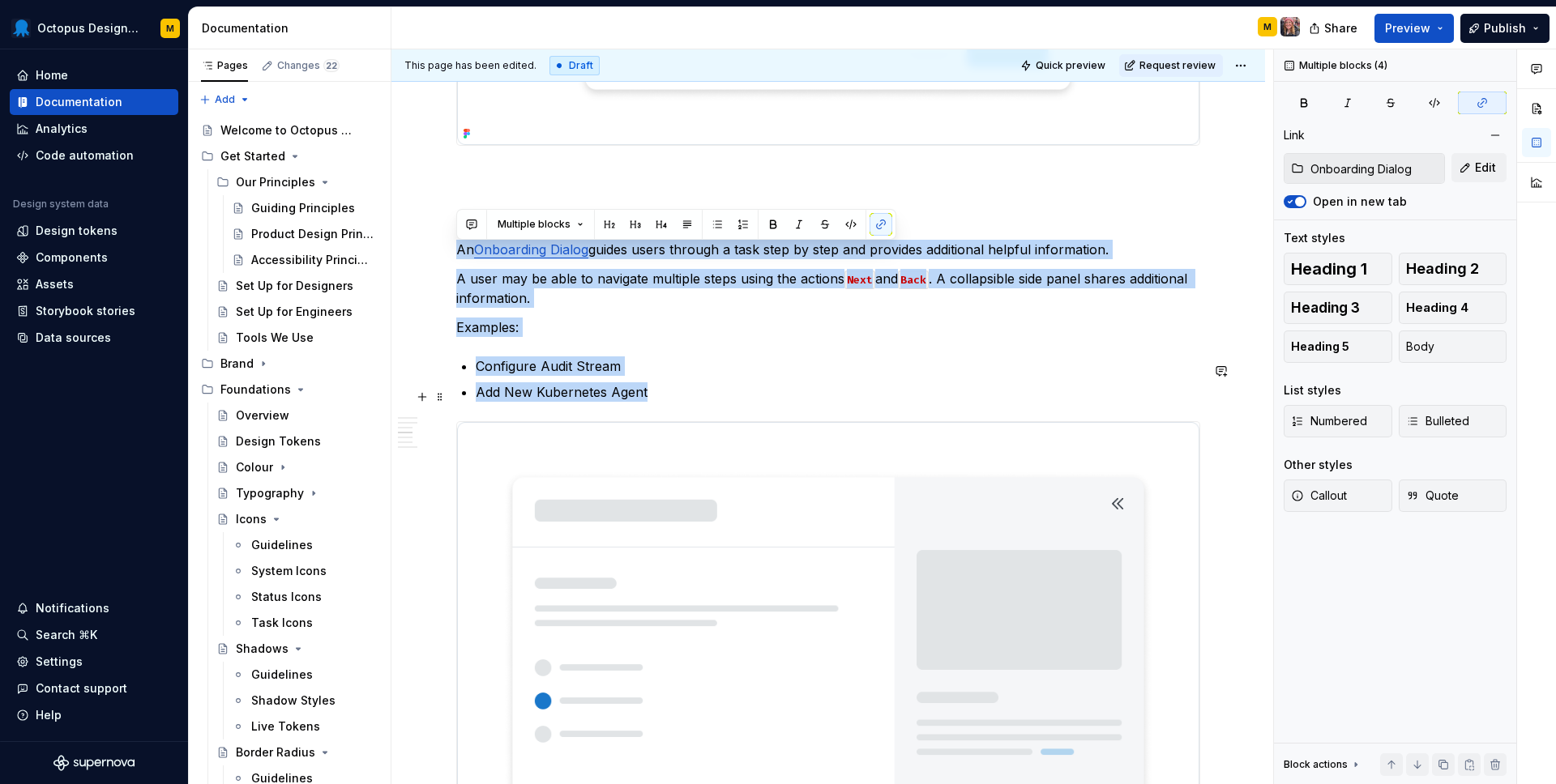
drag, startPoint x: 459, startPoint y: 255, endPoint x: 677, endPoint y: 395, distance: 259.1
copy div "An Onboarding Dialog guides users through a task step by step and provides addi…"
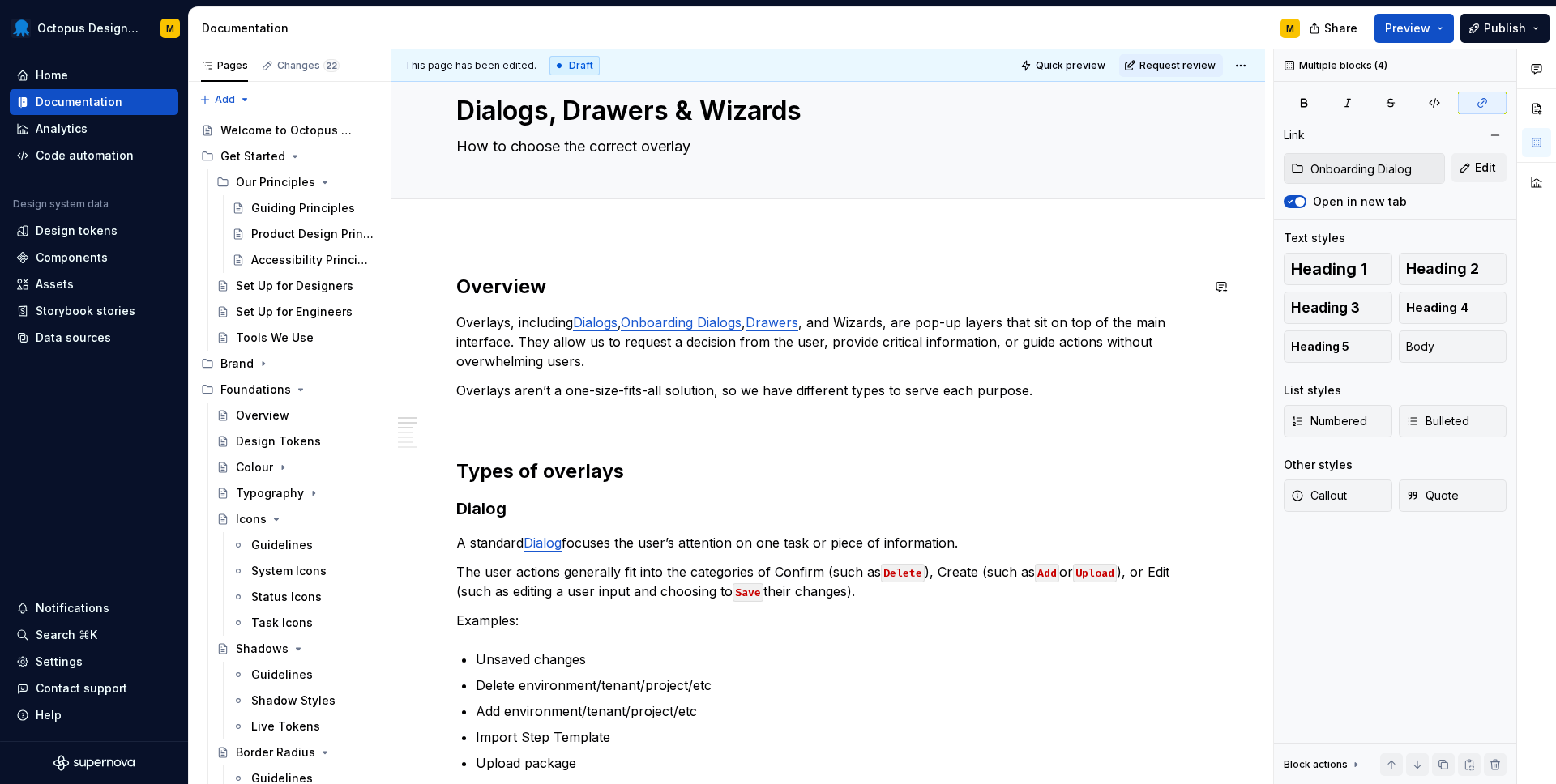
scroll to position [0, 0]
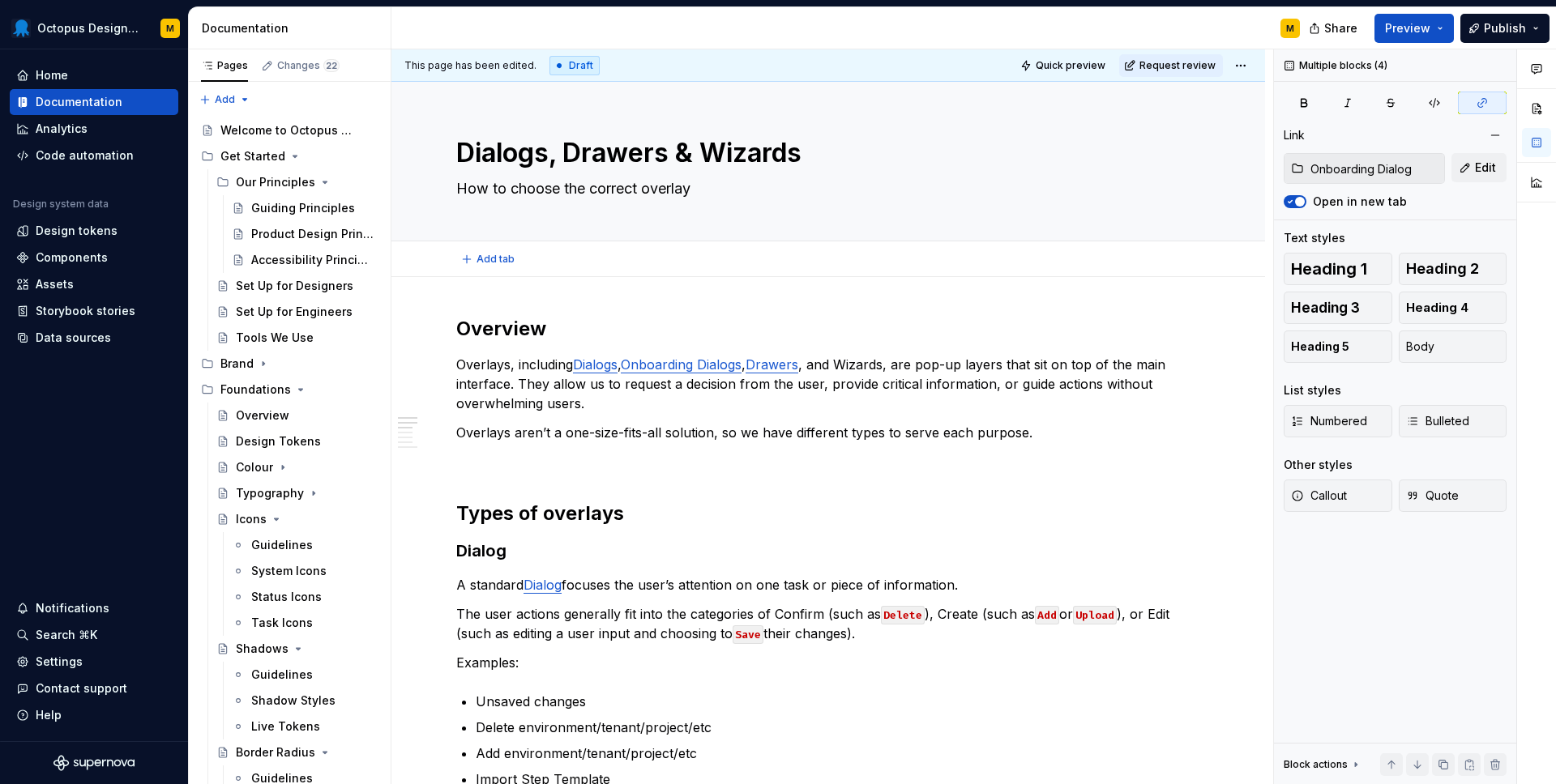
type textarea "*"
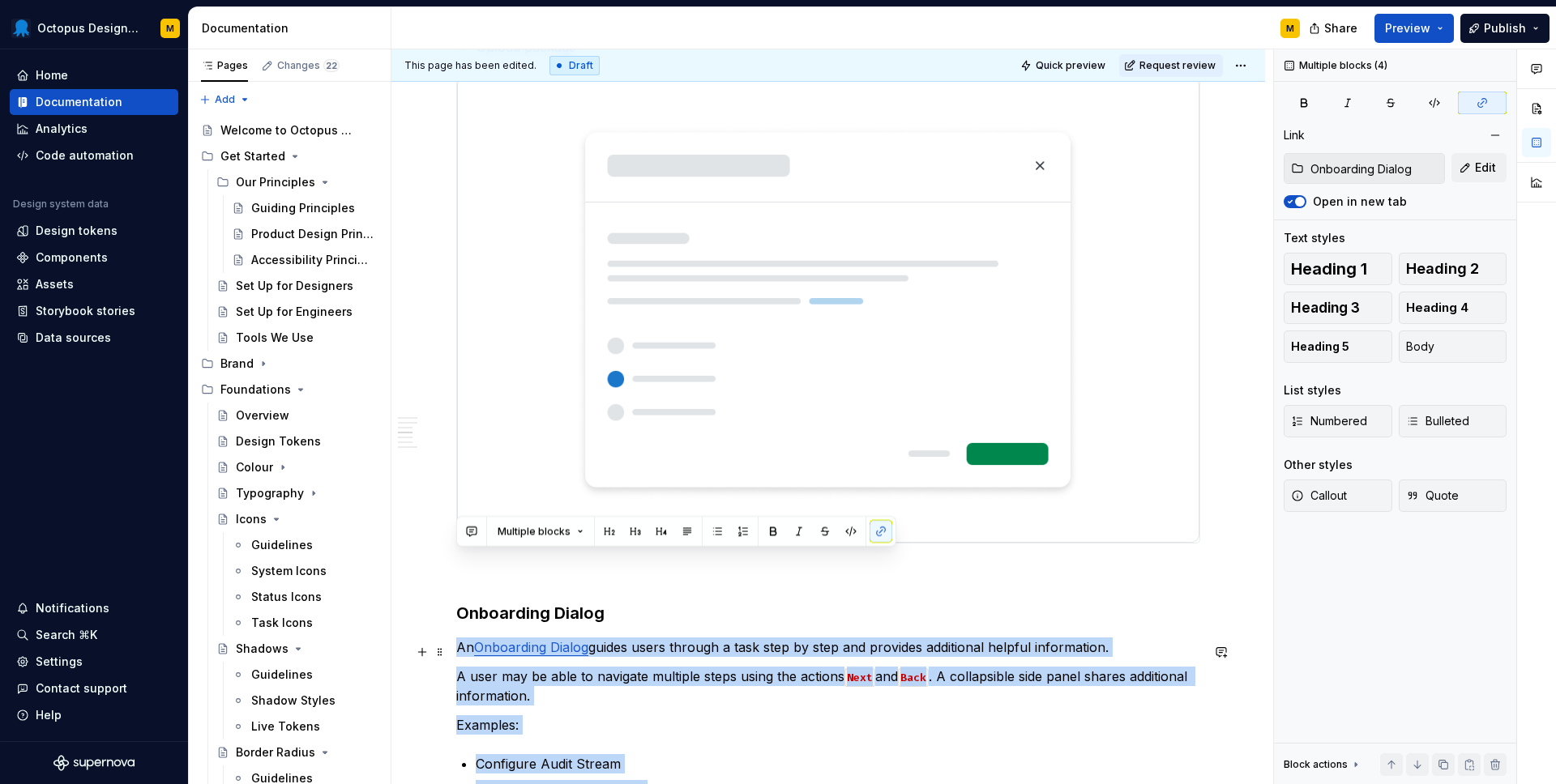
scroll to position [932, 0]
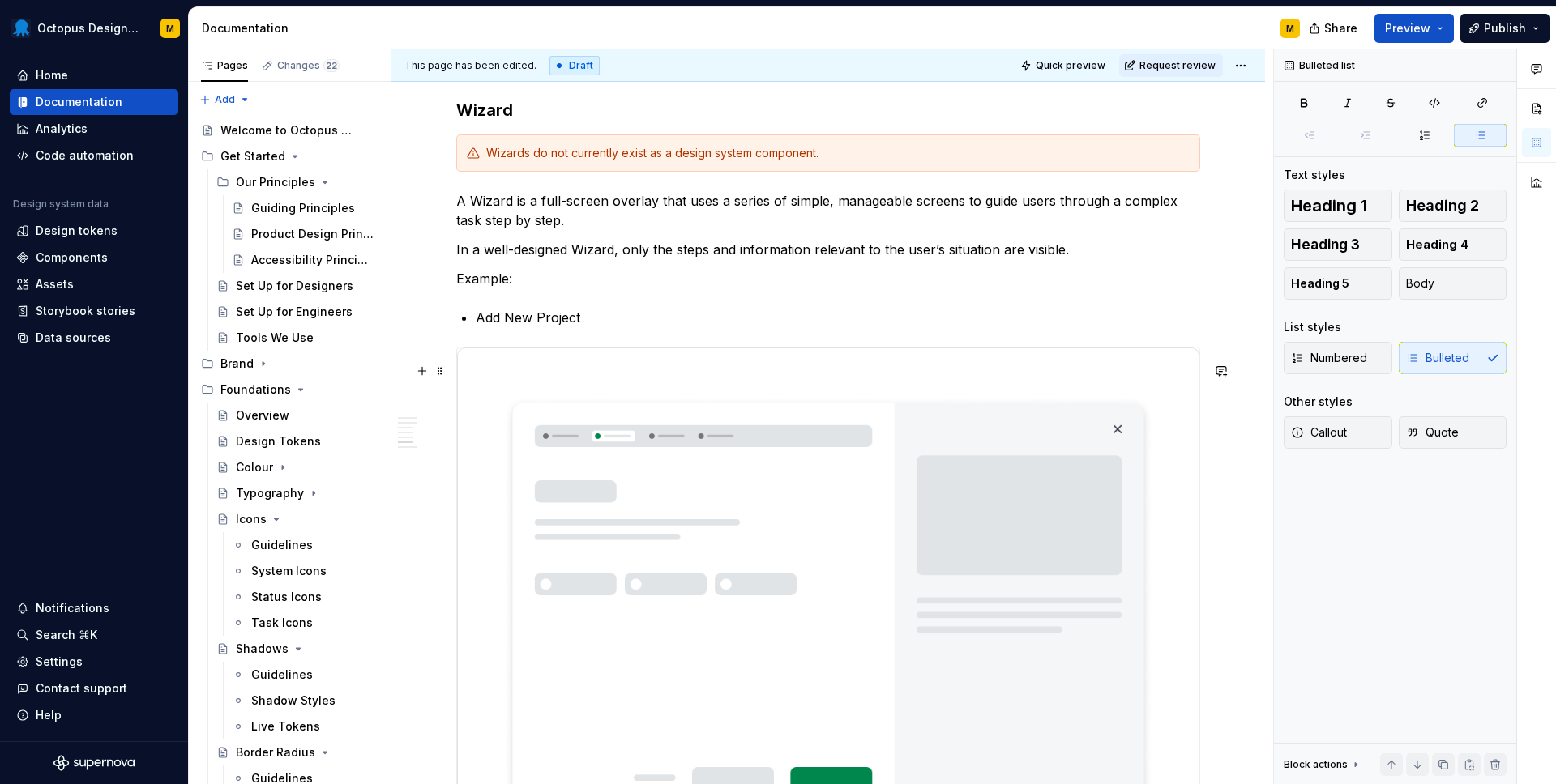
scroll to position [2853, 0]
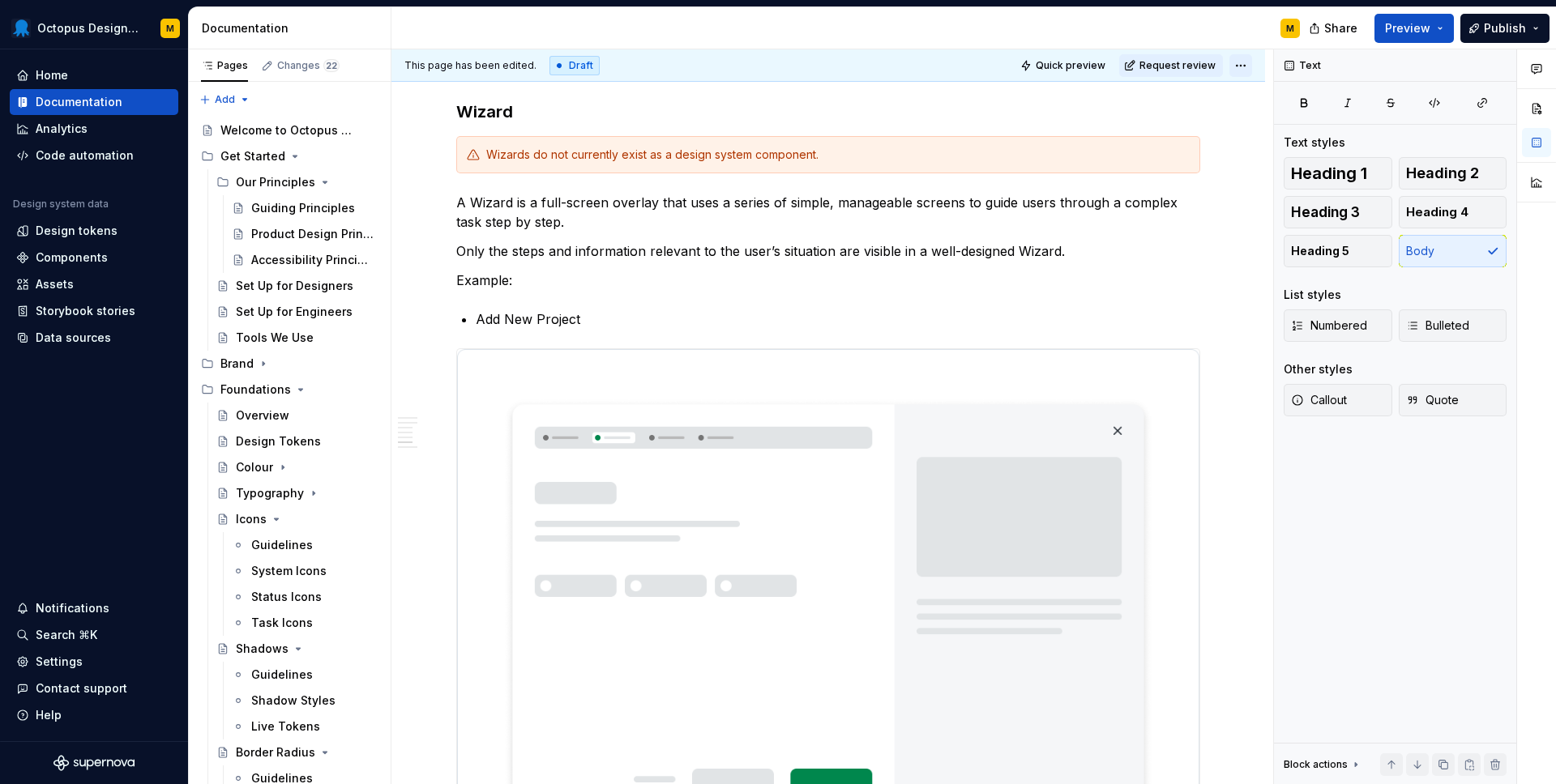
click at [1253, 68] on html "Octopus Design System M Home Documentation Analytics Code automation Design sys…" at bounding box center [778, 392] width 1556 height 784
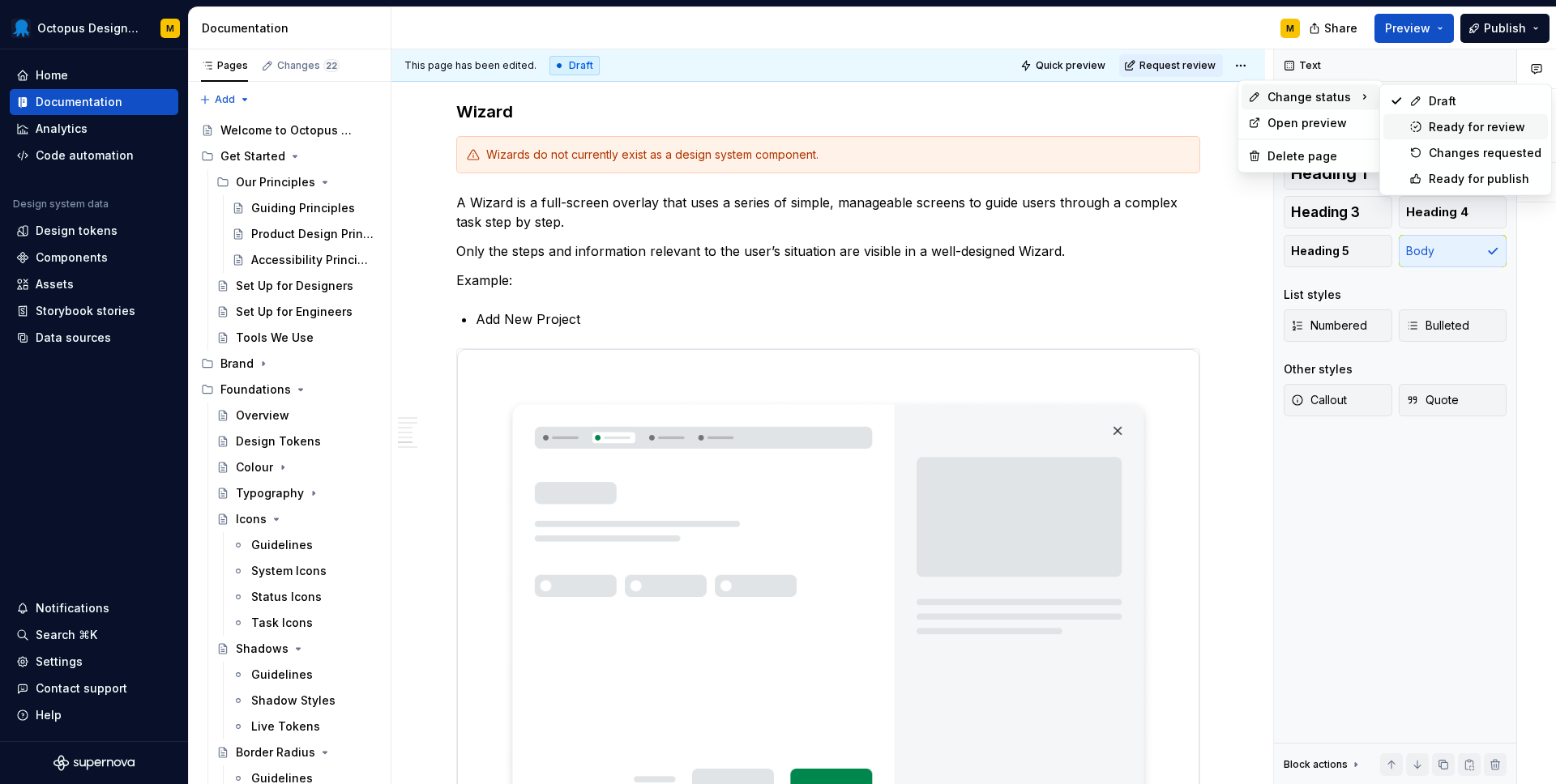
click at [1458, 129] on div "Ready for review" at bounding box center [1484, 127] width 112 height 16
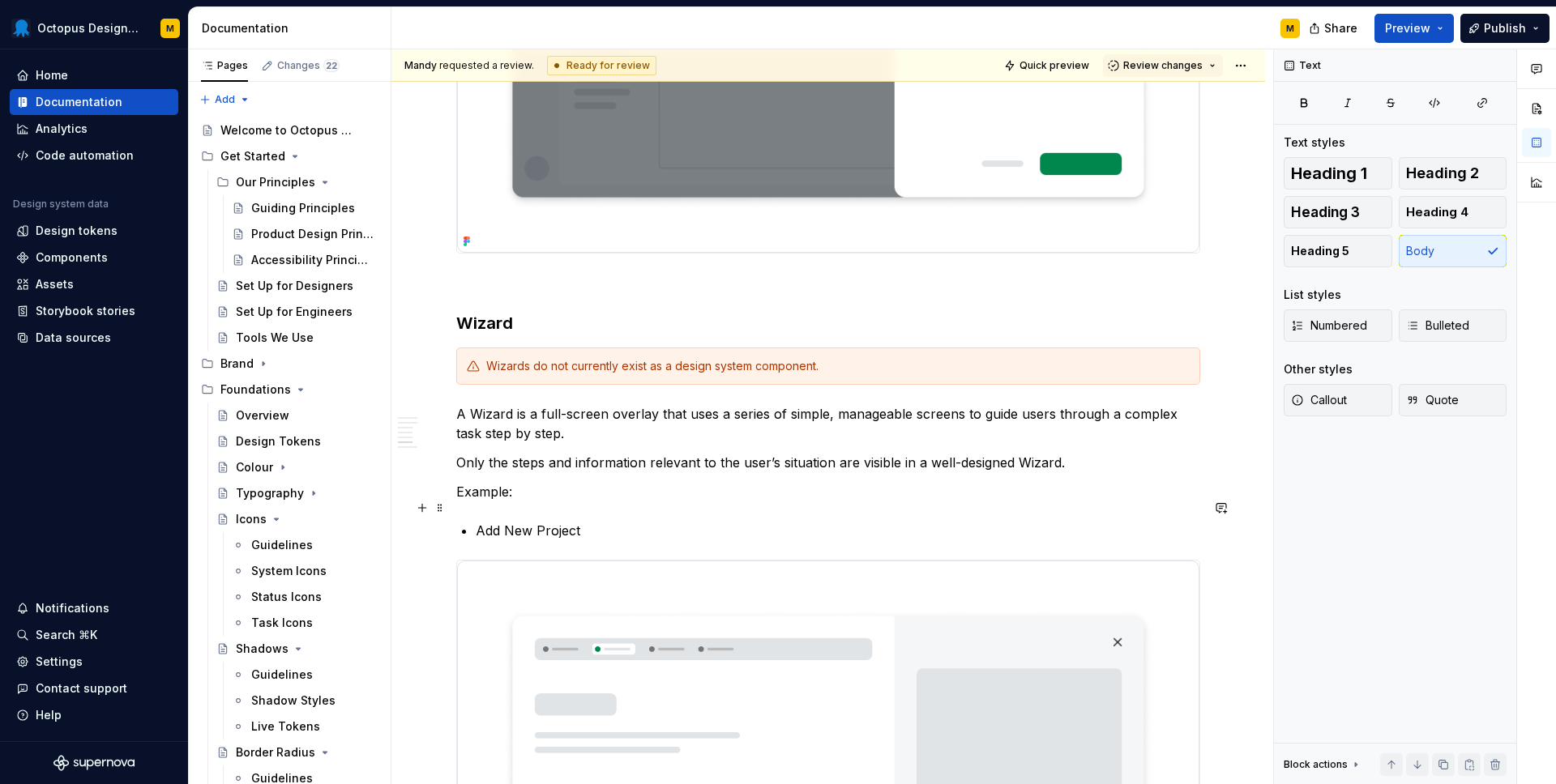
scroll to position [2659, 0]
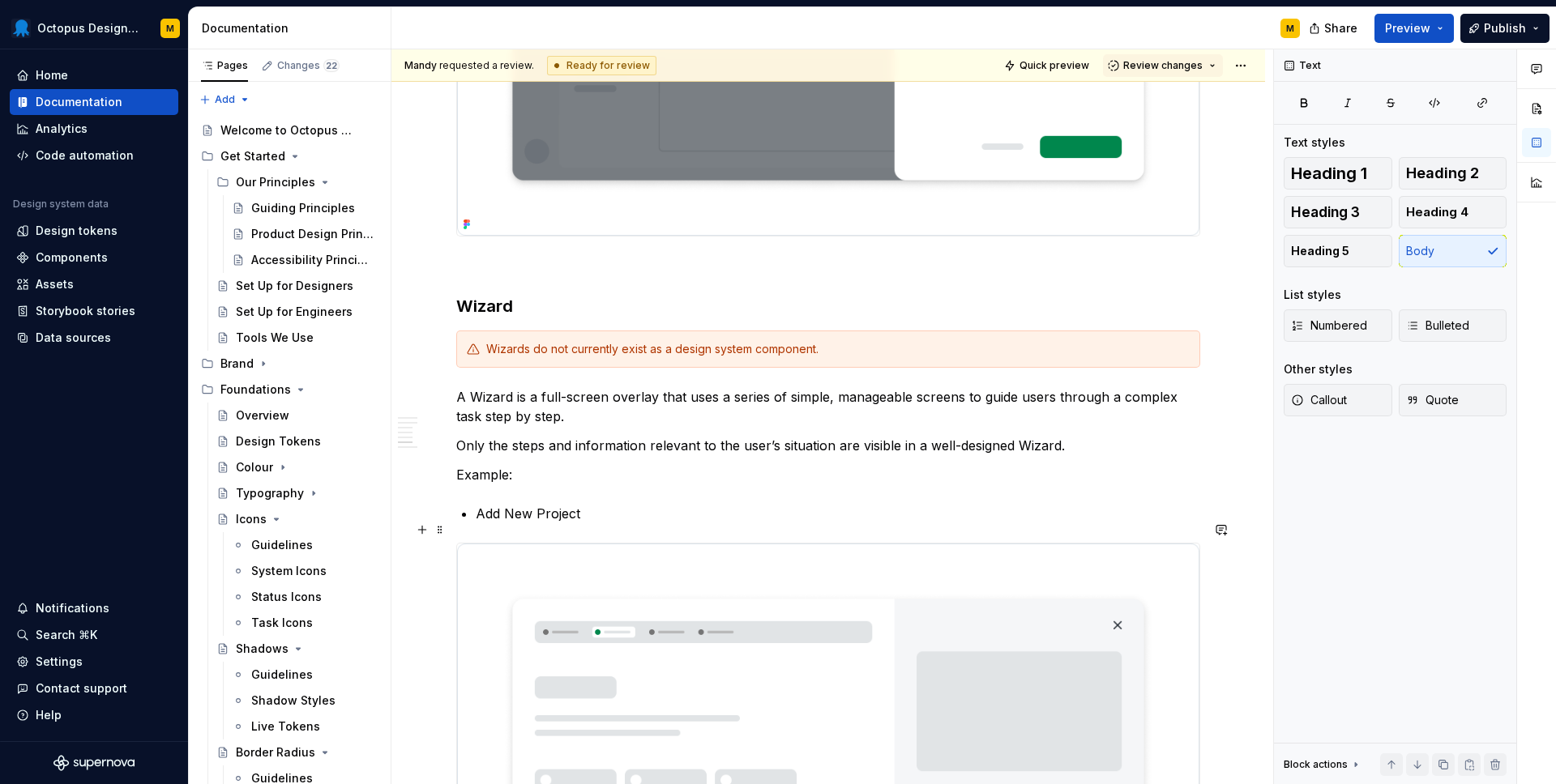
click at [657, 523] on p "Add New Project" at bounding box center [838, 514] width 725 height 20
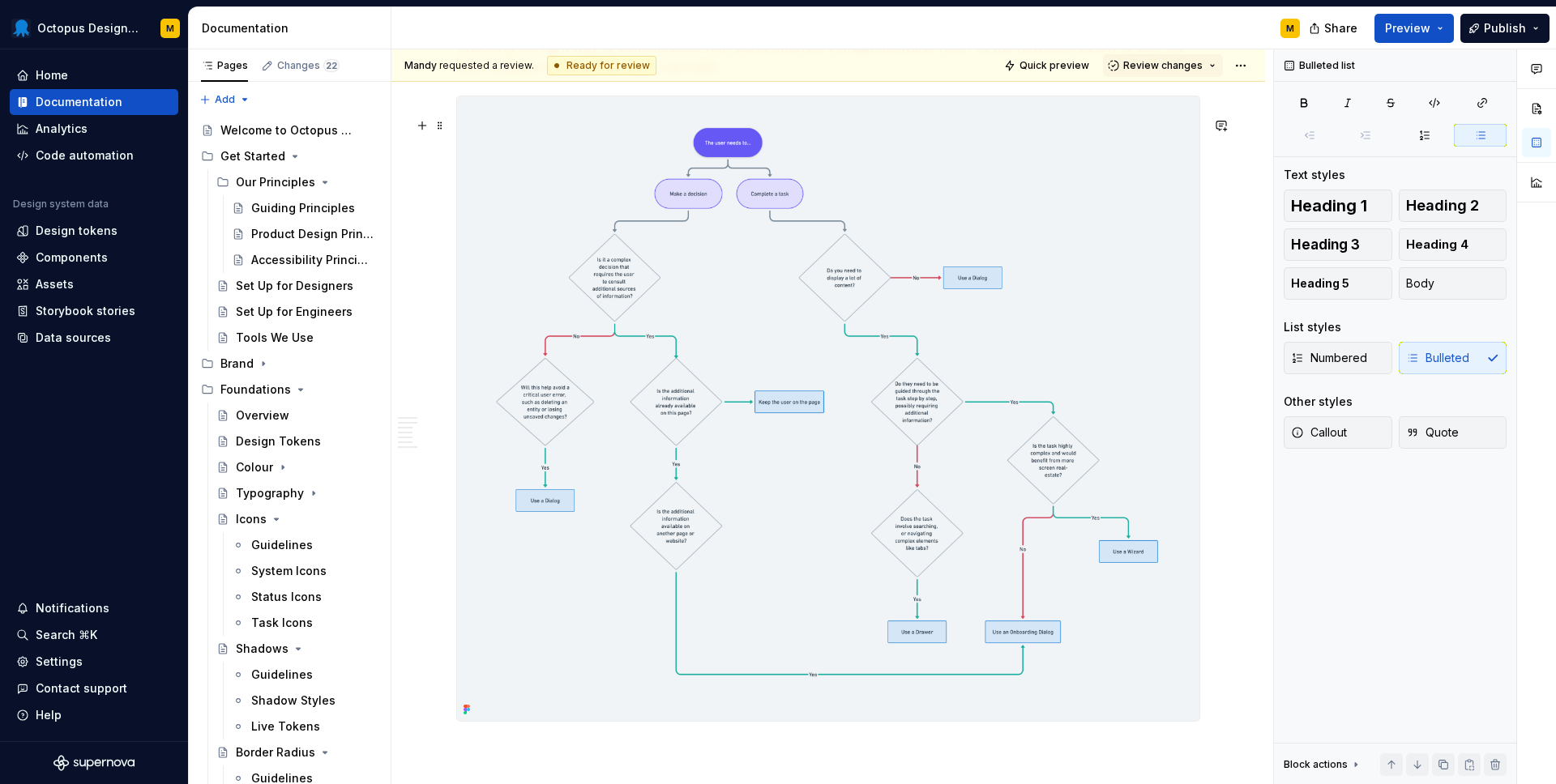
scroll to position [3796, 0]
type textarea "*"
click at [681, 540] on img at bounding box center [828, 405] width 742 height 625
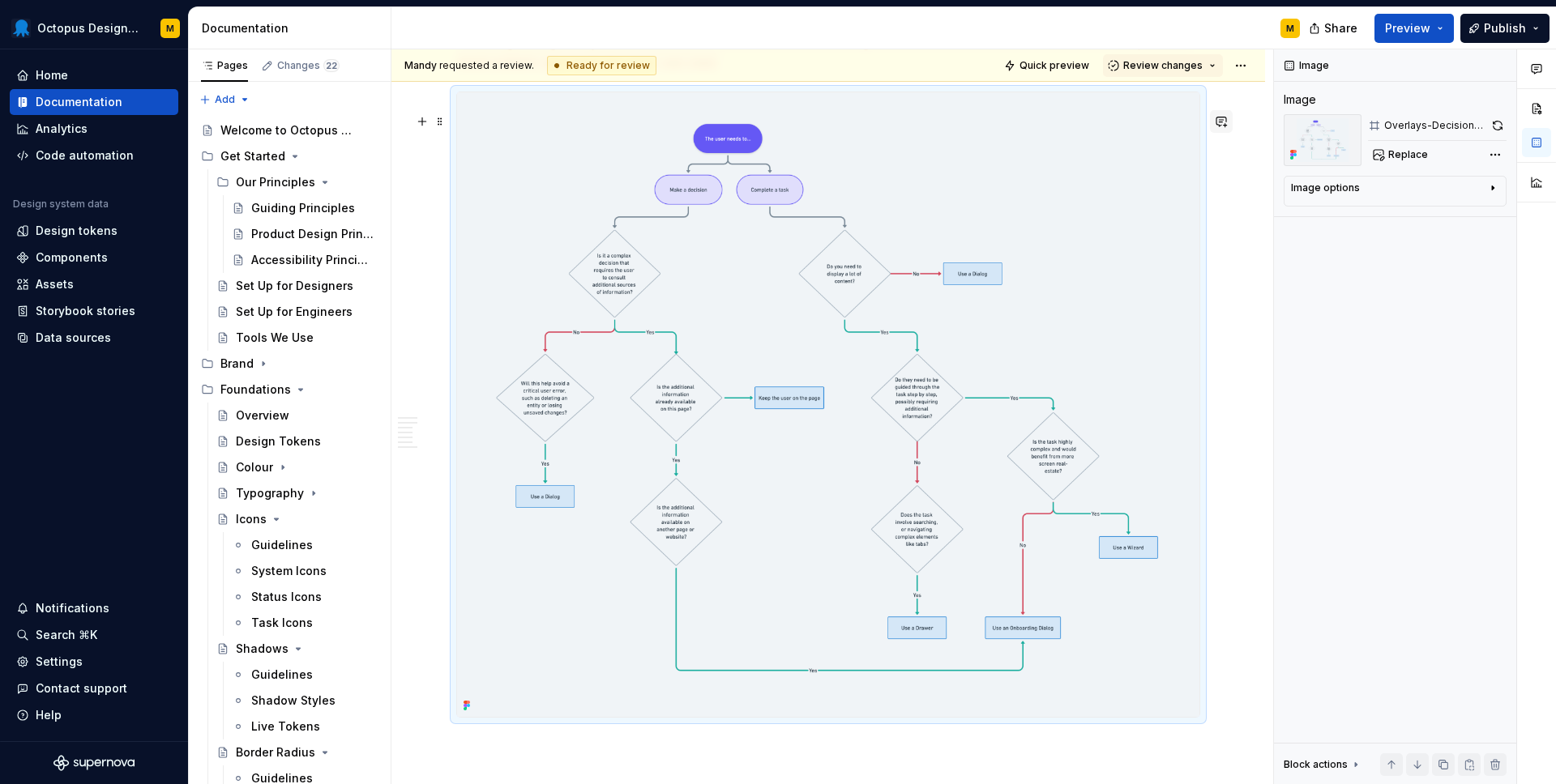
click at [1232, 125] on button "button" at bounding box center [1221, 121] width 23 height 23
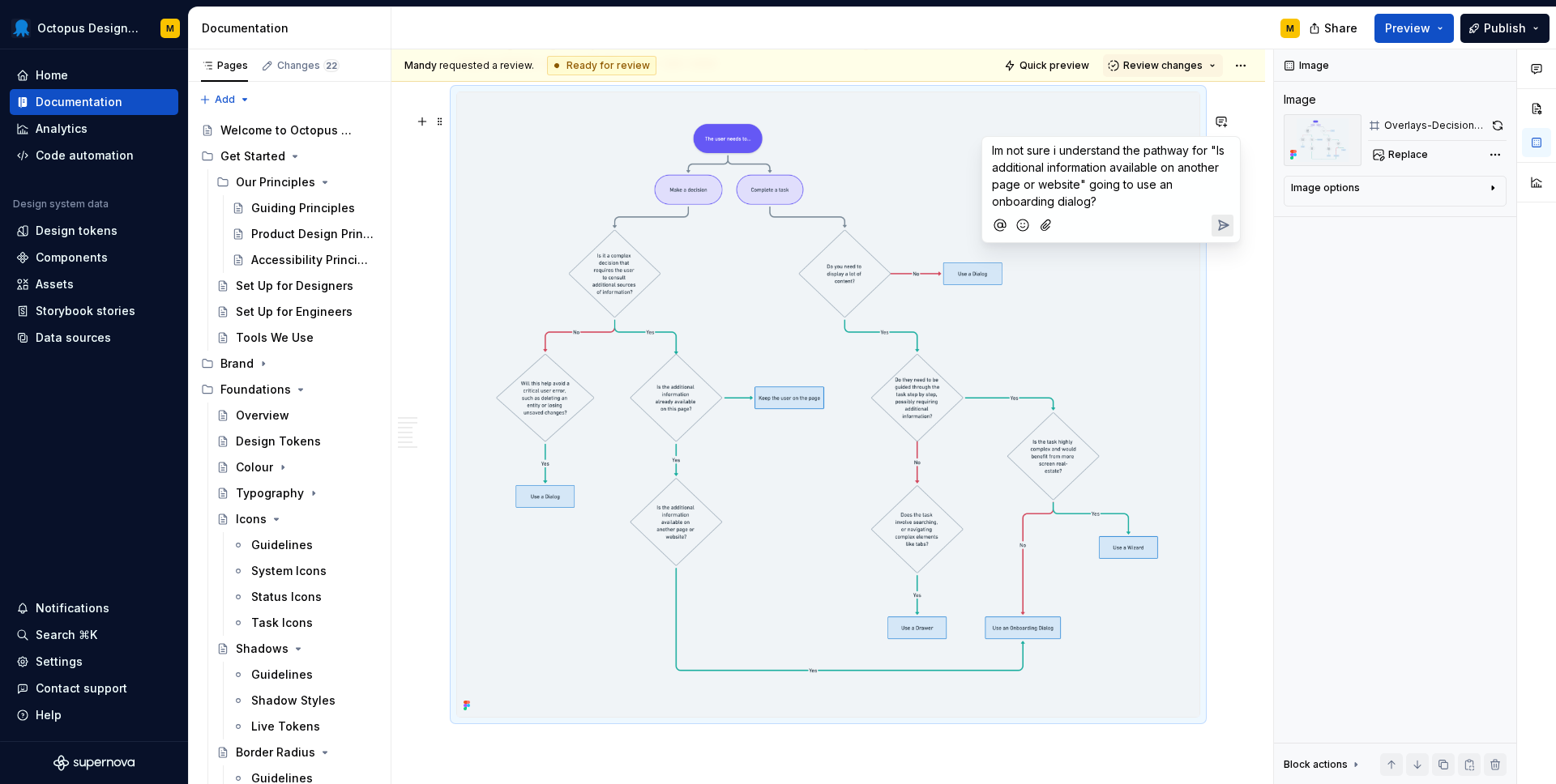
click at [639, 167] on img at bounding box center [828, 405] width 742 height 625
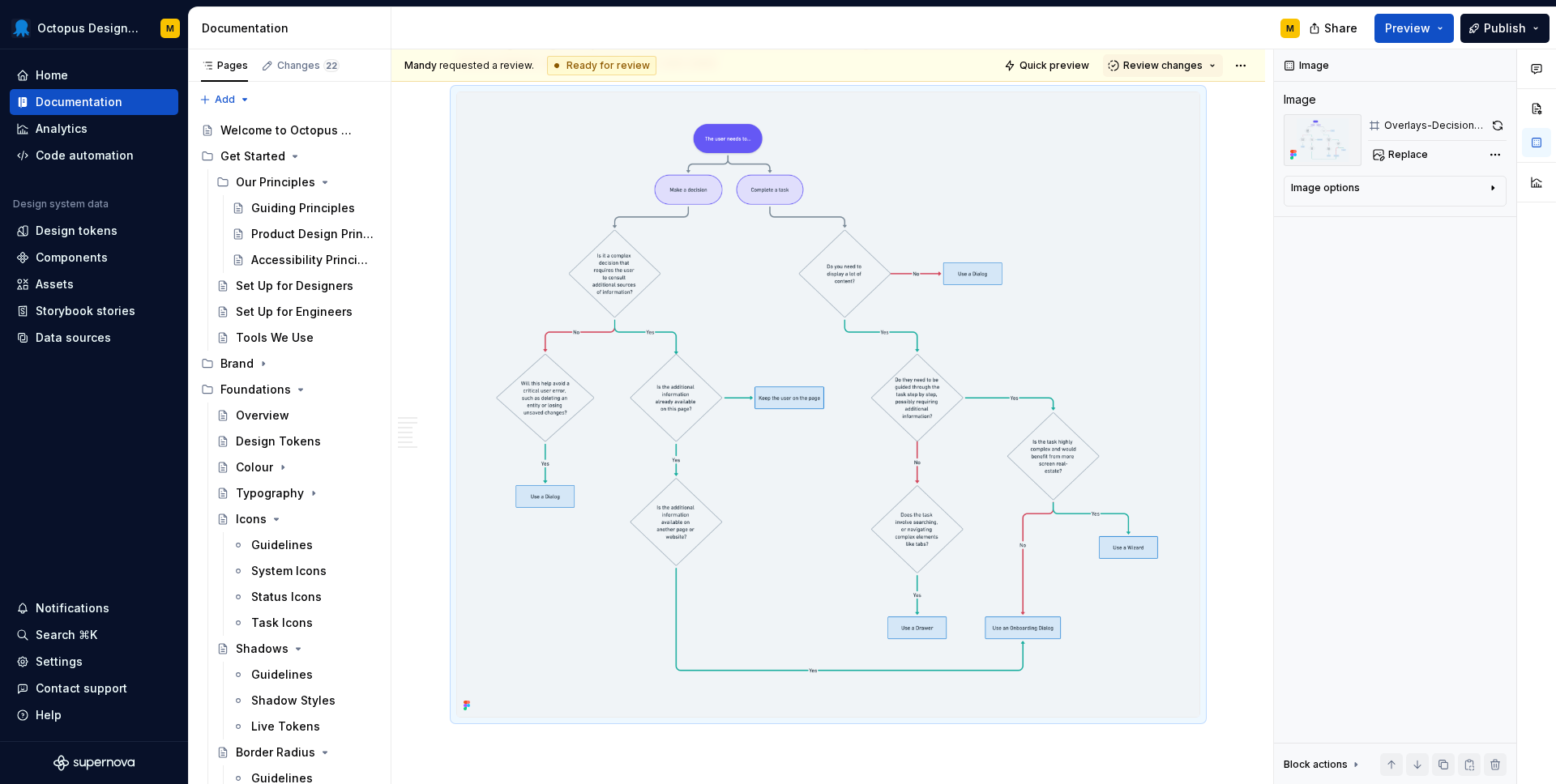
click at [1014, 370] on img at bounding box center [828, 405] width 742 height 625
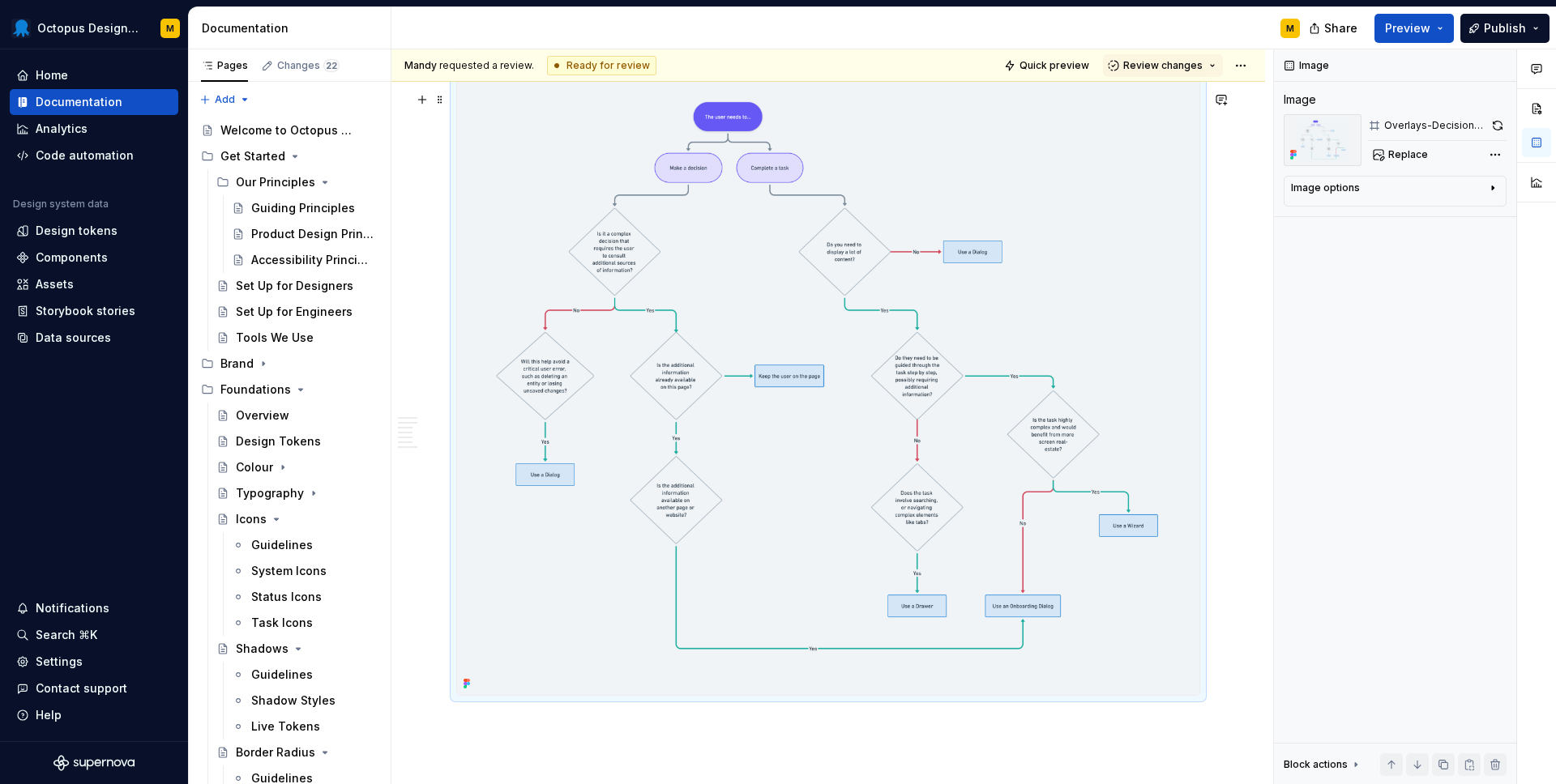
scroll to position [3805, 0]
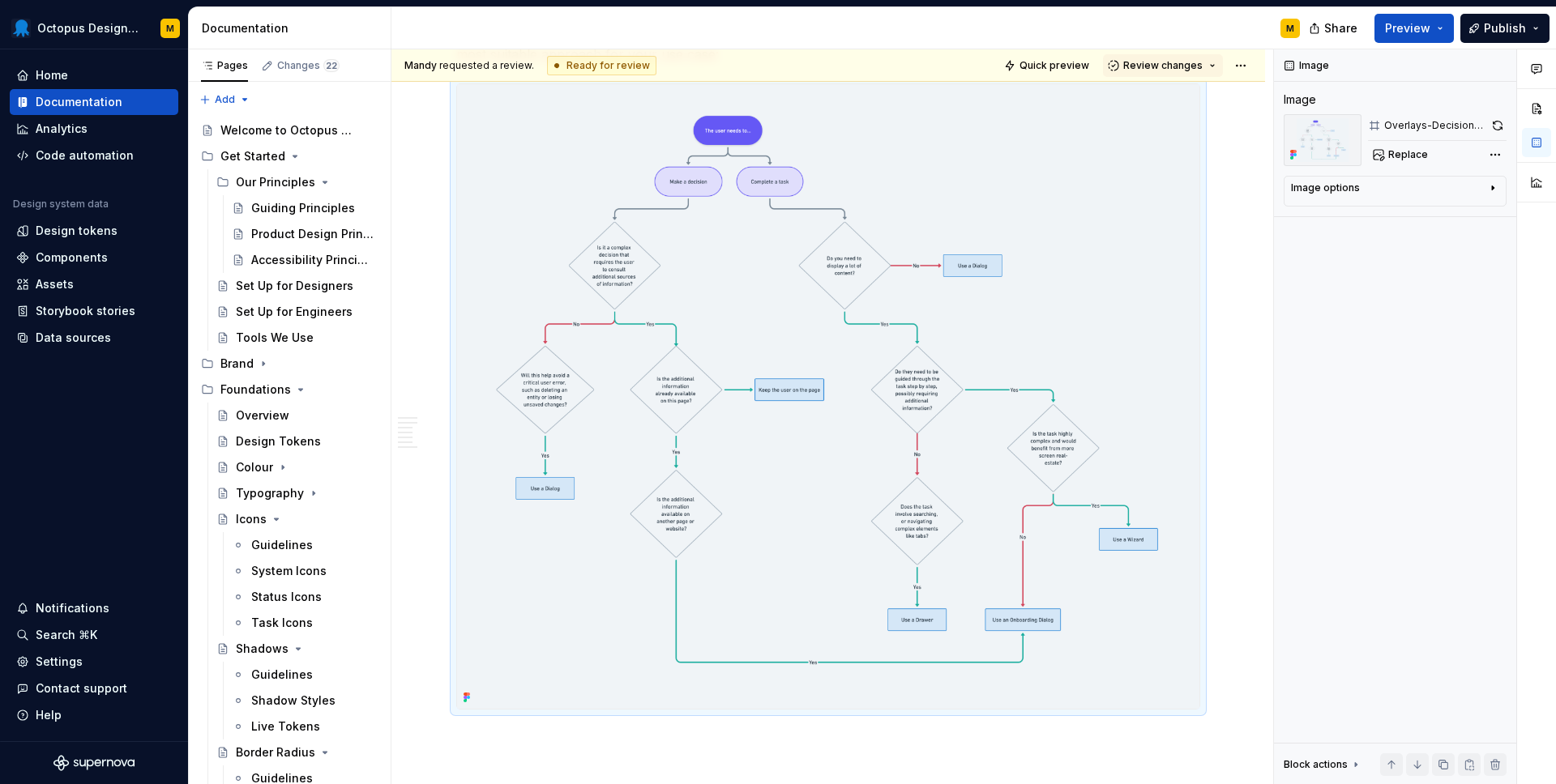
click at [463, 704] on icon at bounding box center [467, 698] width 13 height 13
click at [0, 0] on div "Octopus Design System M Home Documentation Analytics Code automation Design sys…" at bounding box center [778, 392] width 1556 height 784
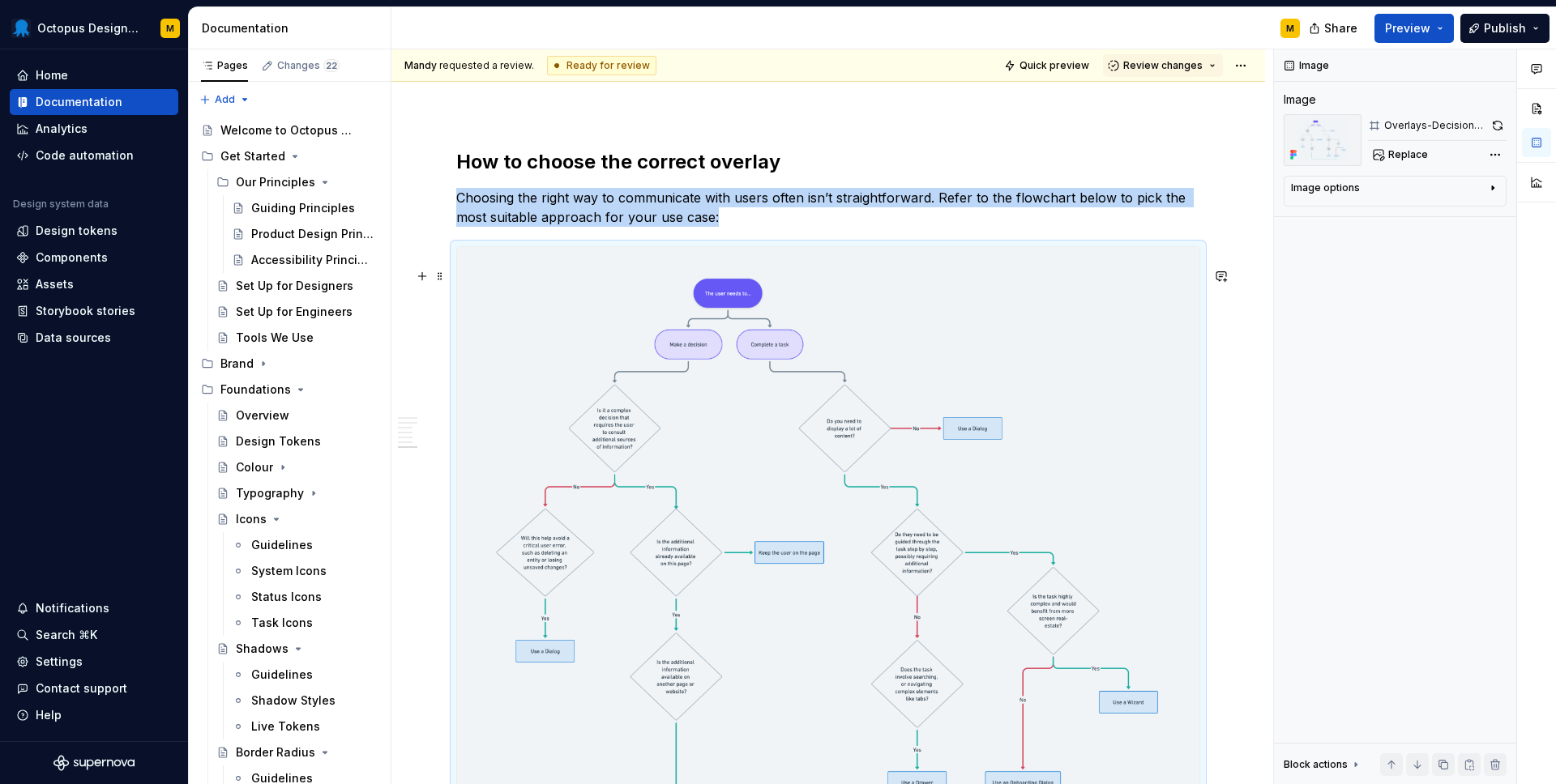
scroll to position [3639, 0]
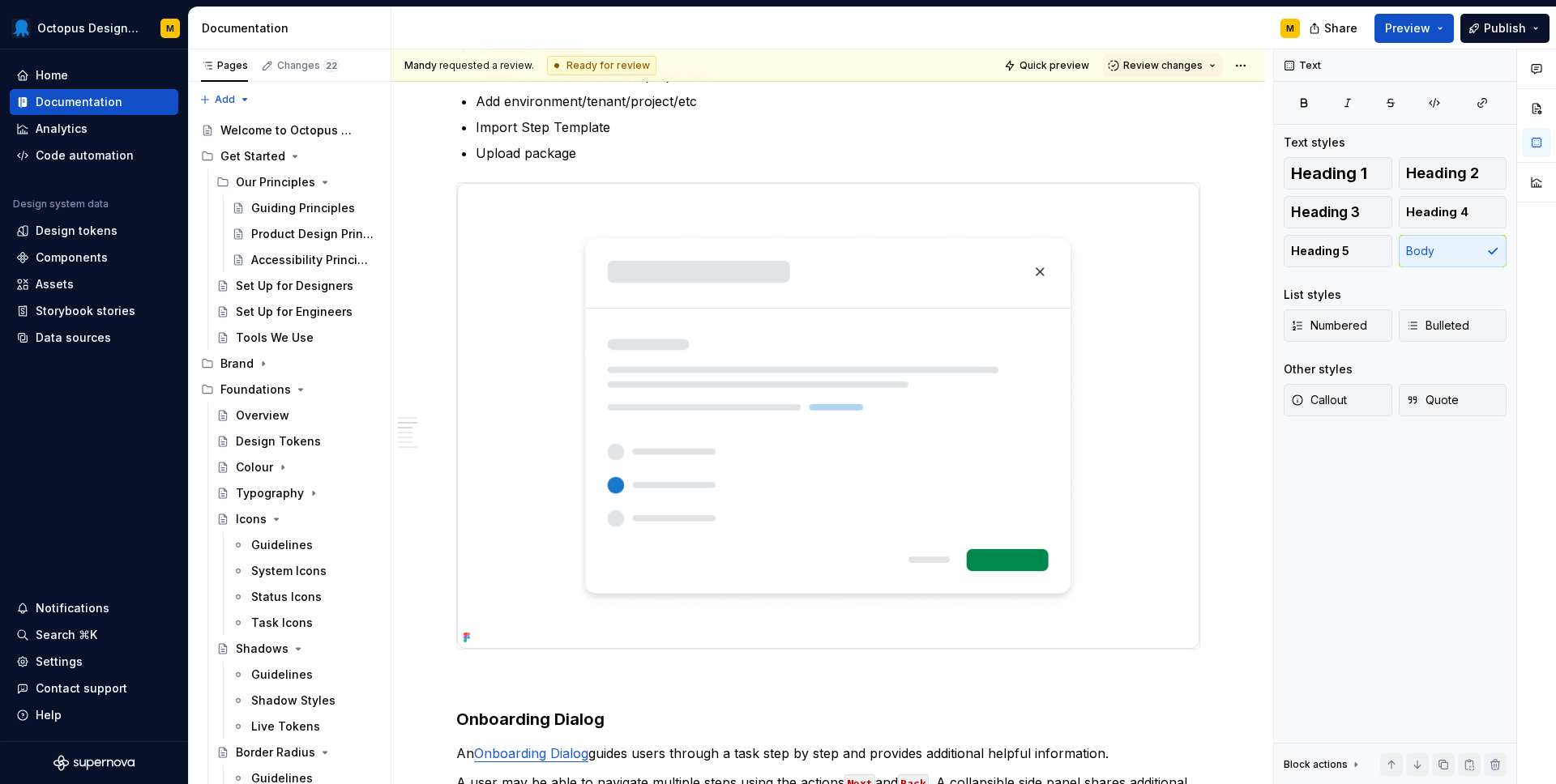
scroll to position [125, 0]
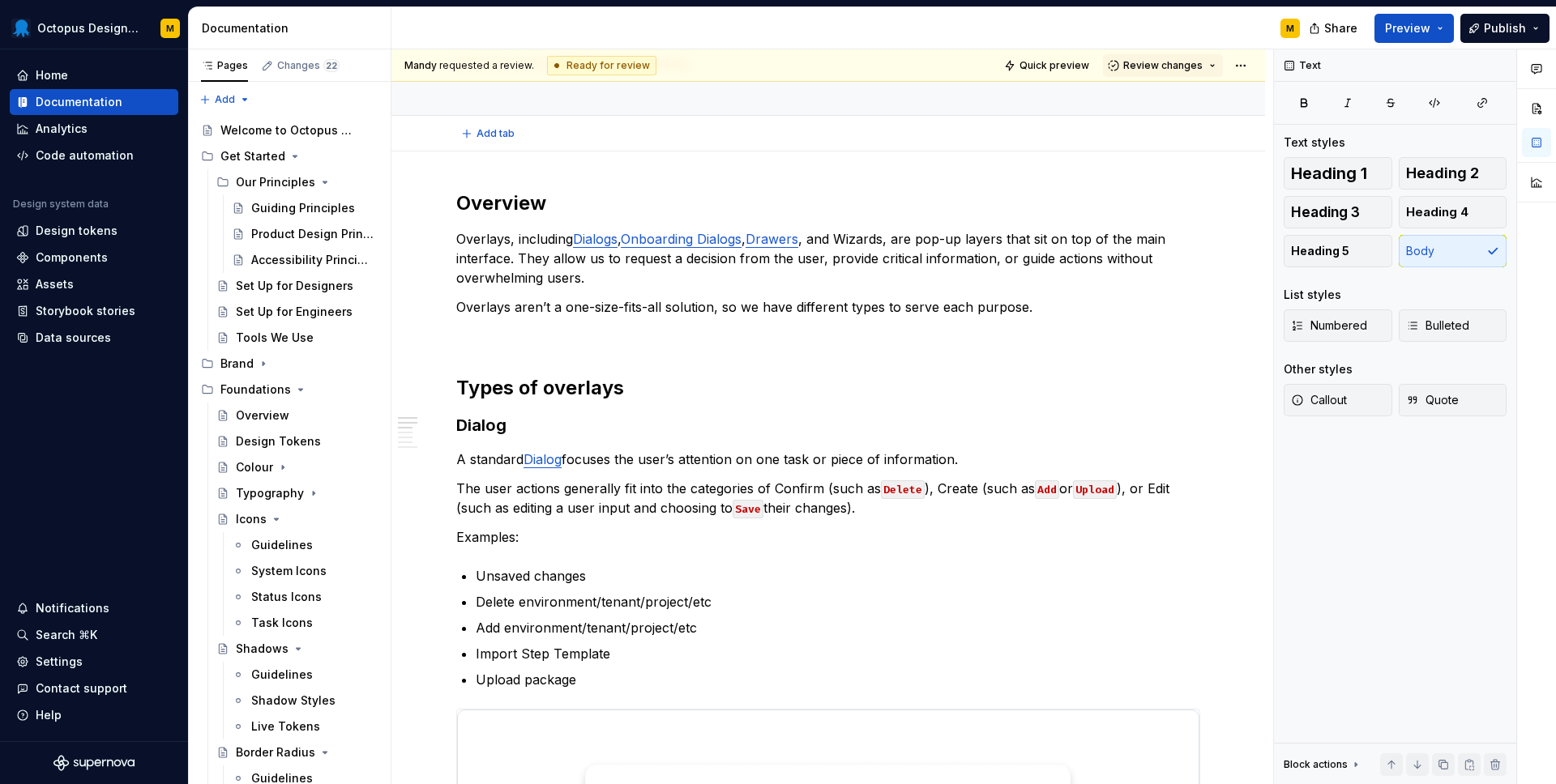
type textarea "*"
click at [1192, 58] on button "Review changes" at bounding box center [1162, 66] width 120 height 23
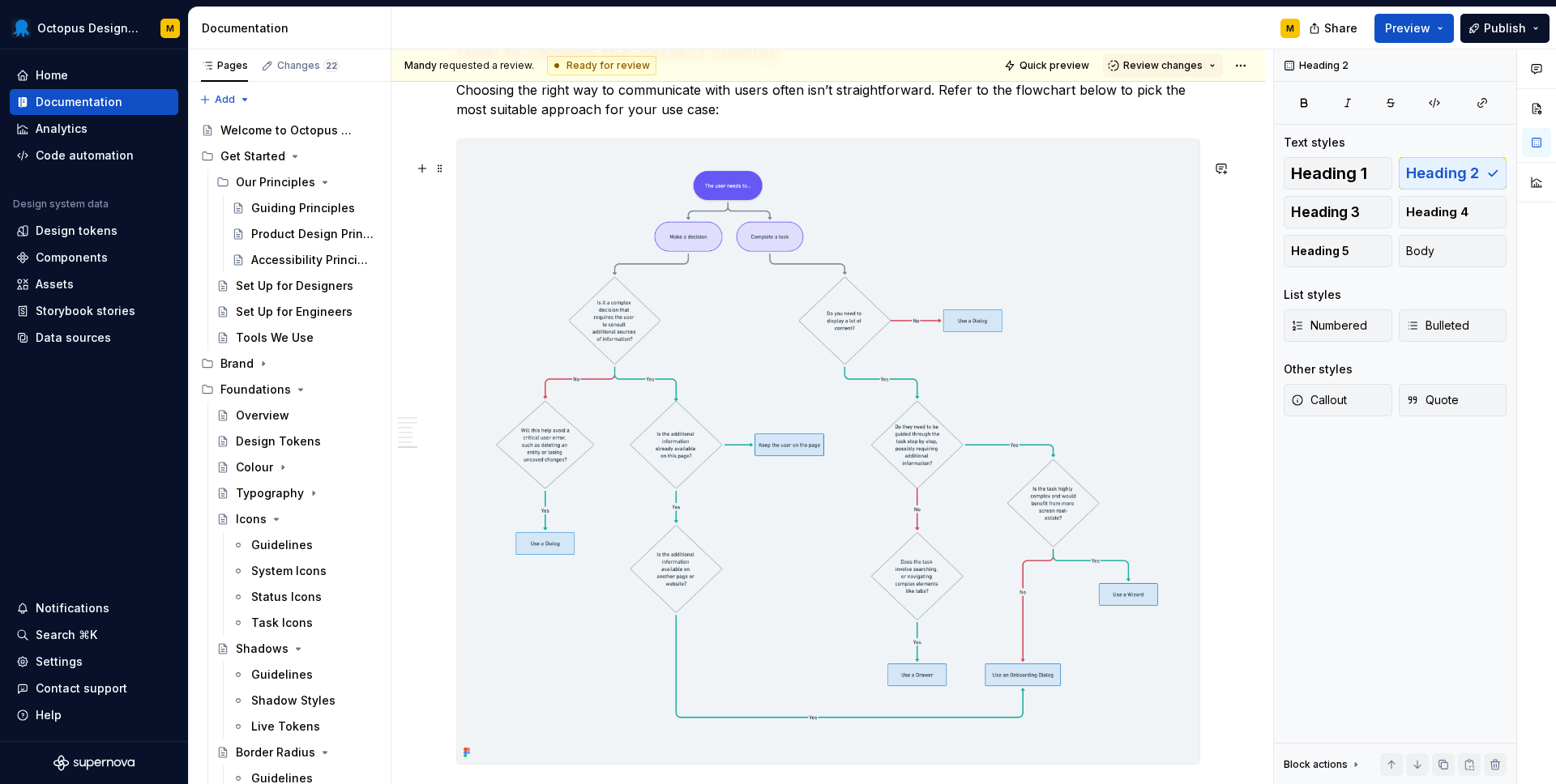
scroll to position [3516, 0]
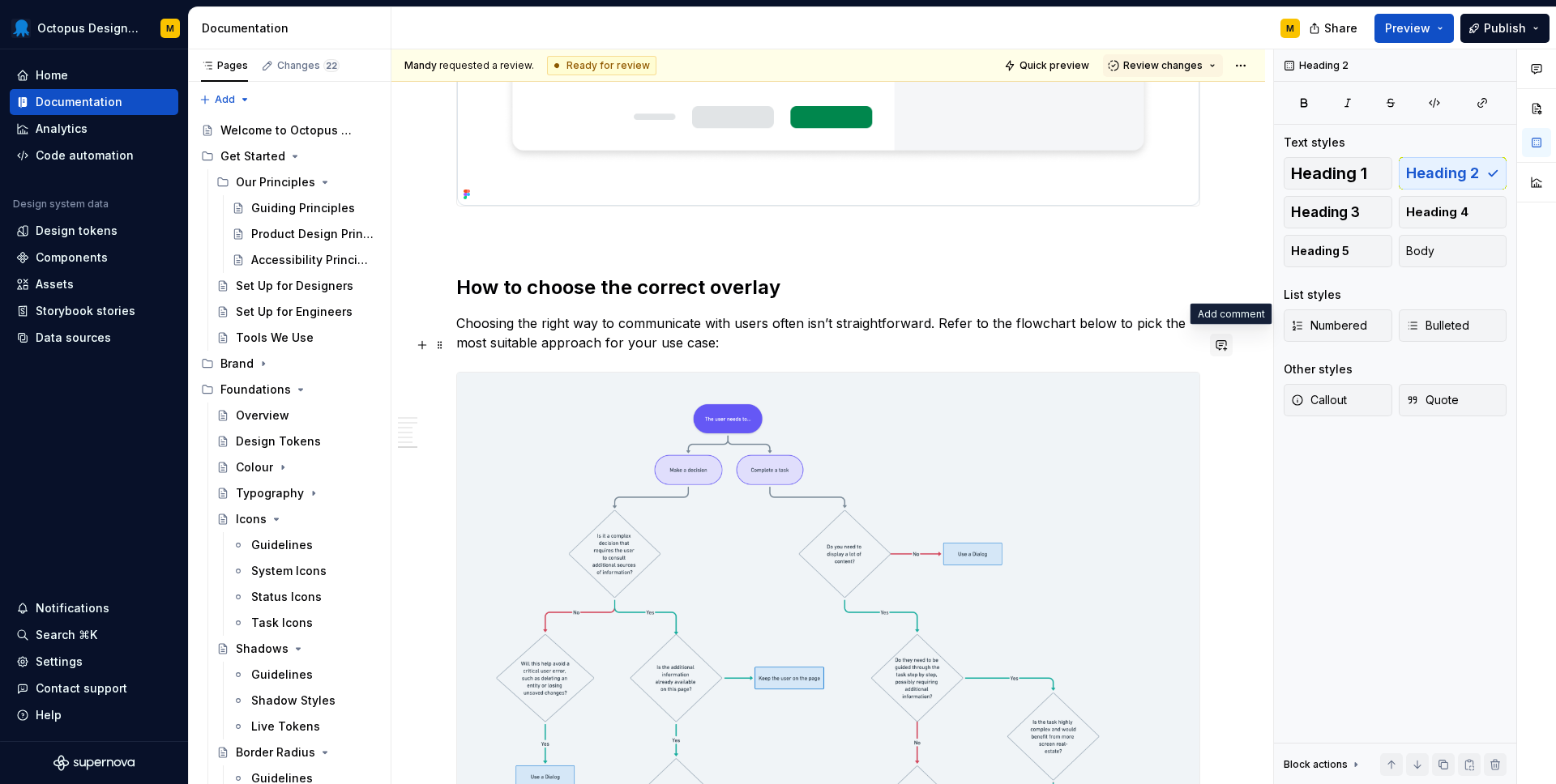
click at [1231, 346] on button "button" at bounding box center [1221, 345] width 23 height 23
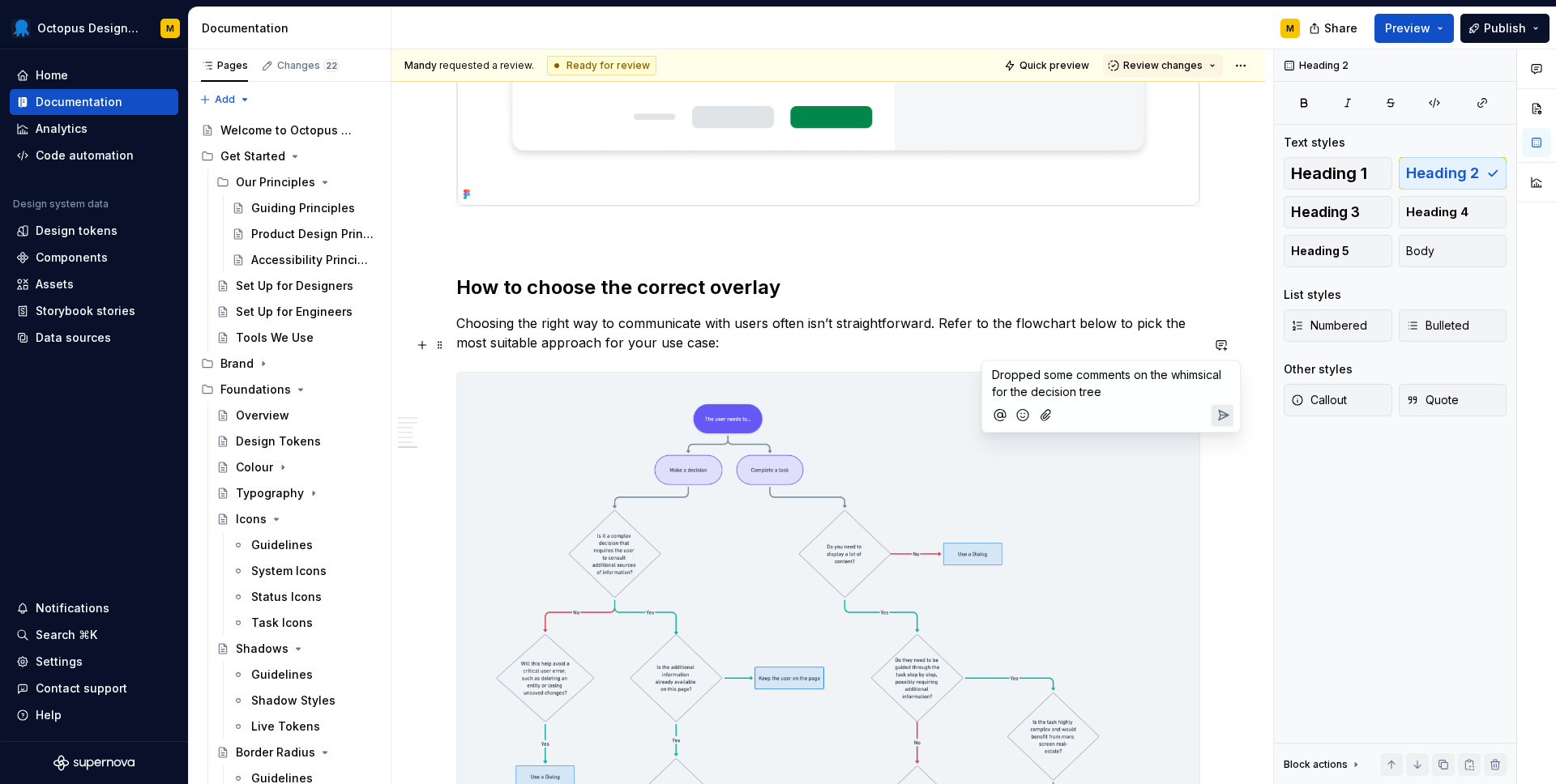
click at [996, 369] on span "Dropped some comments on the whimsical for the decision tree" at bounding box center [1108, 383] width 233 height 31
click at [1221, 407] on icon "Send" at bounding box center [1223, 416] width 16 height 16
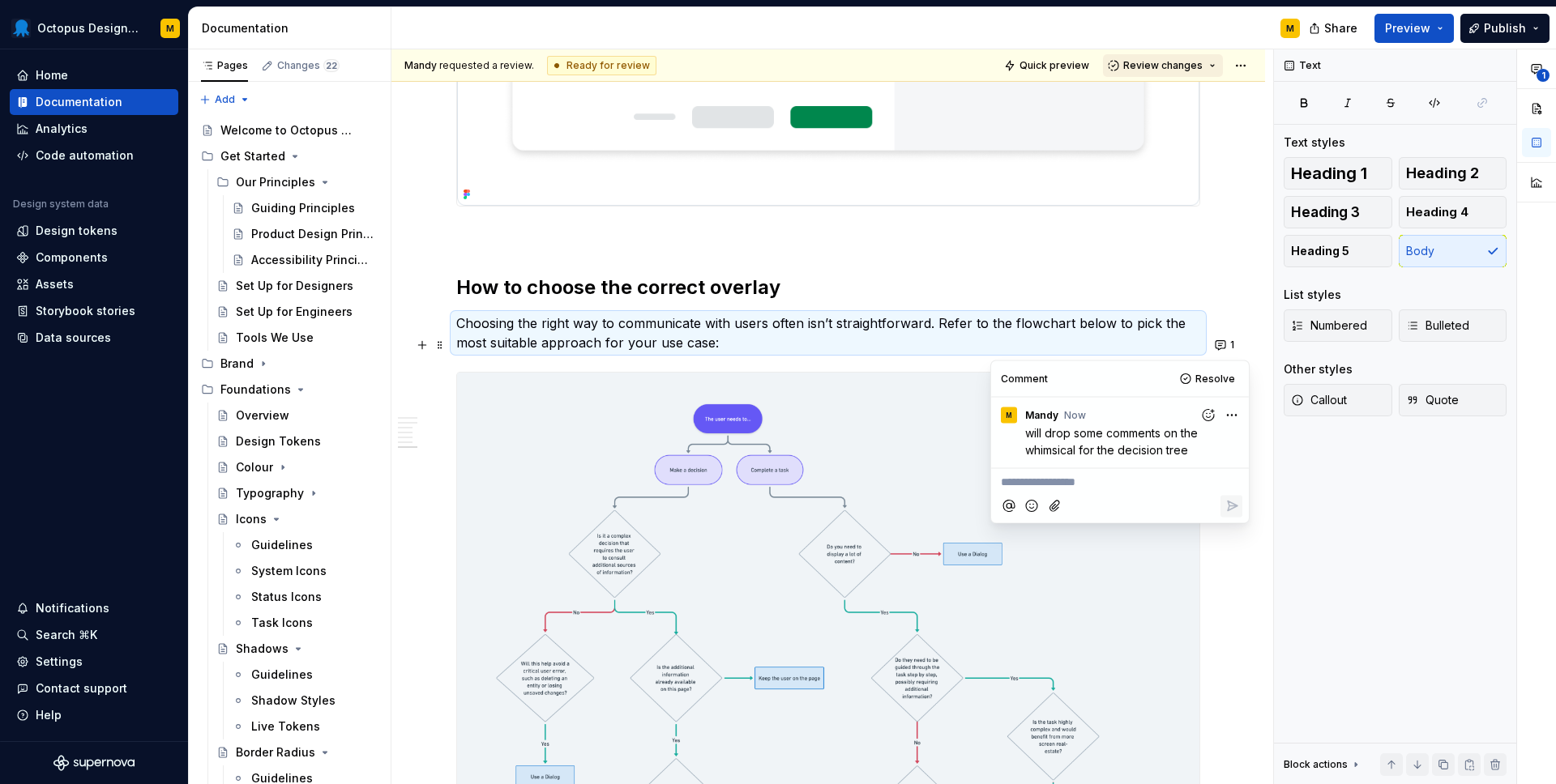
click at [1201, 69] on span "Review changes" at bounding box center [1163, 66] width 80 height 13
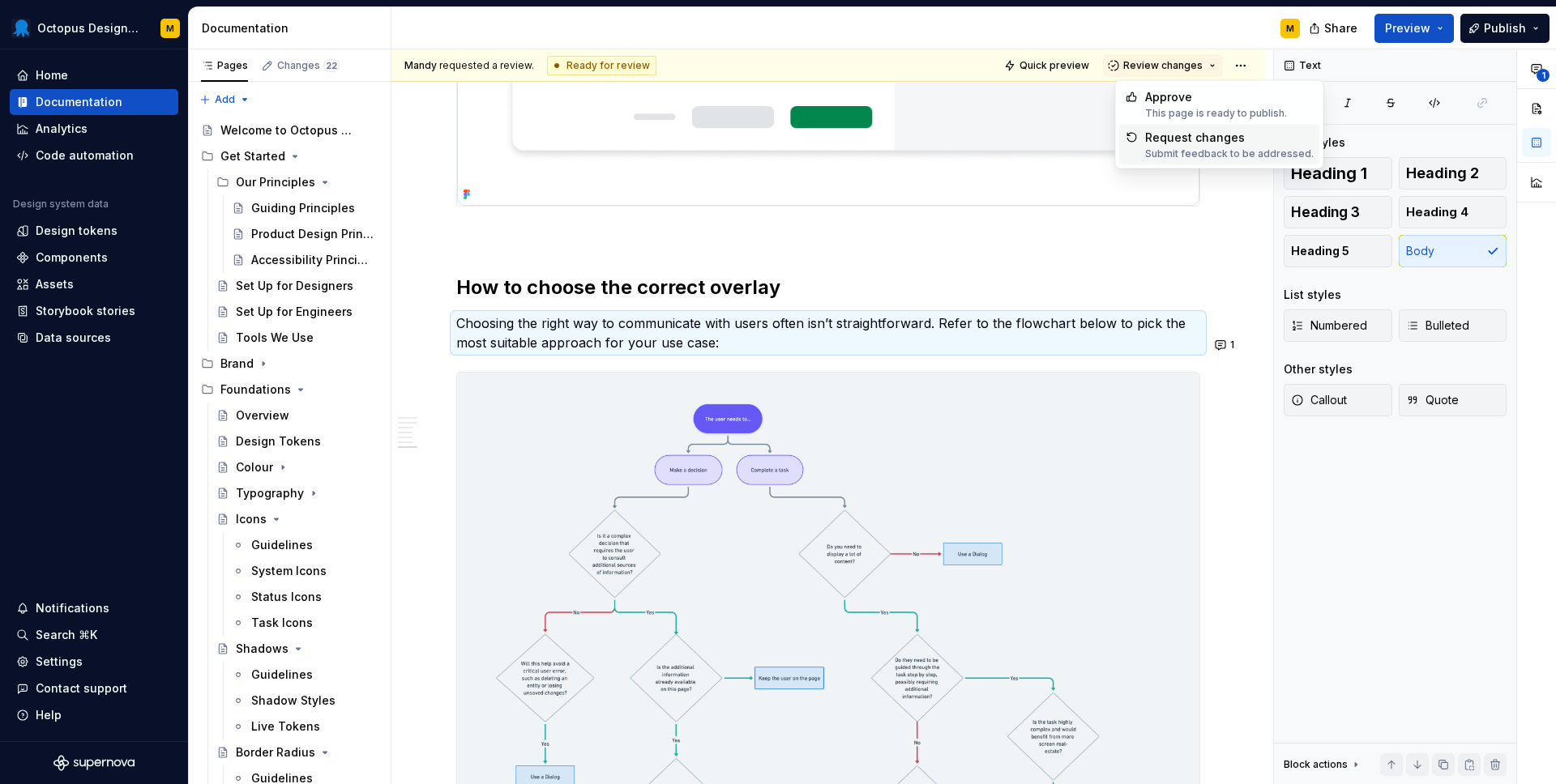
click at [1199, 146] on div "Request changes Submit feedback to be addressed." at bounding box center [1229, 145] width 168 height 31
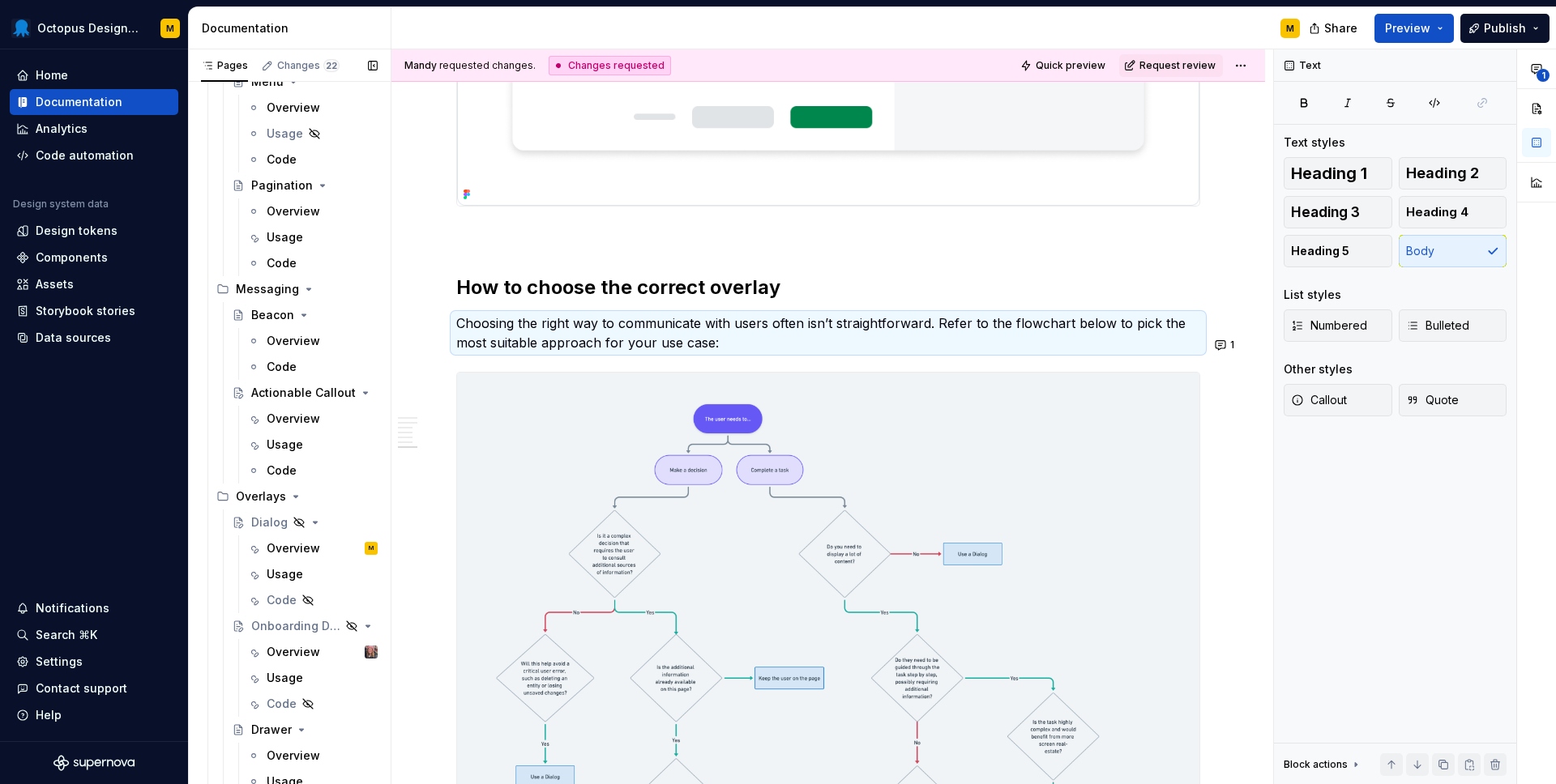
scroll to position [3265, 0]
click at [297, 549] on div "Overview" at bounding box center [294, 547] width 54 height 16
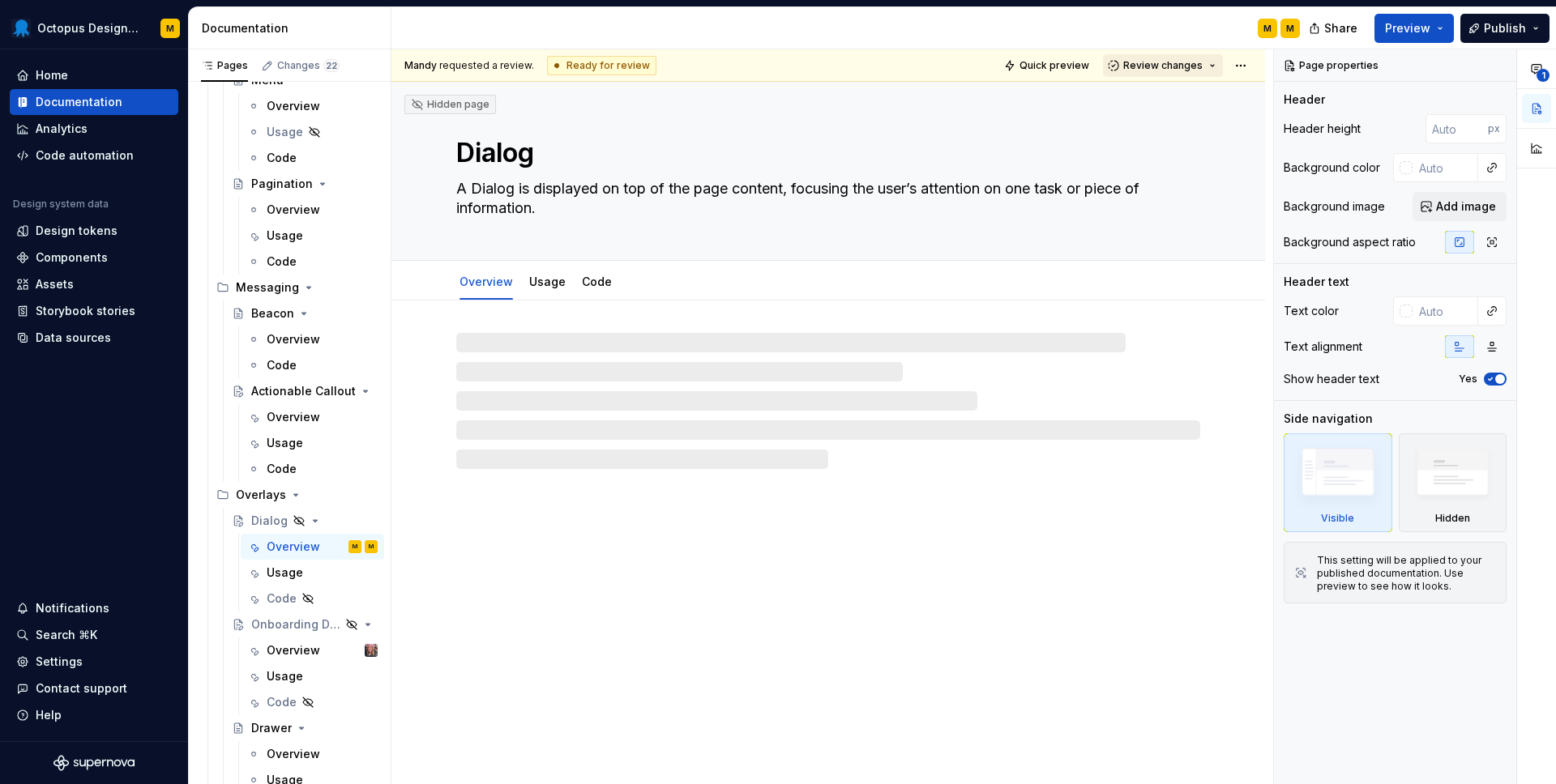
click at [1192, 69] on span "Review changes" at bounding box center [1163, 66] width 80 height 13
click at [1183, 145] on div "Request changes" at bounding box center [1229, 137] width 168 height 16
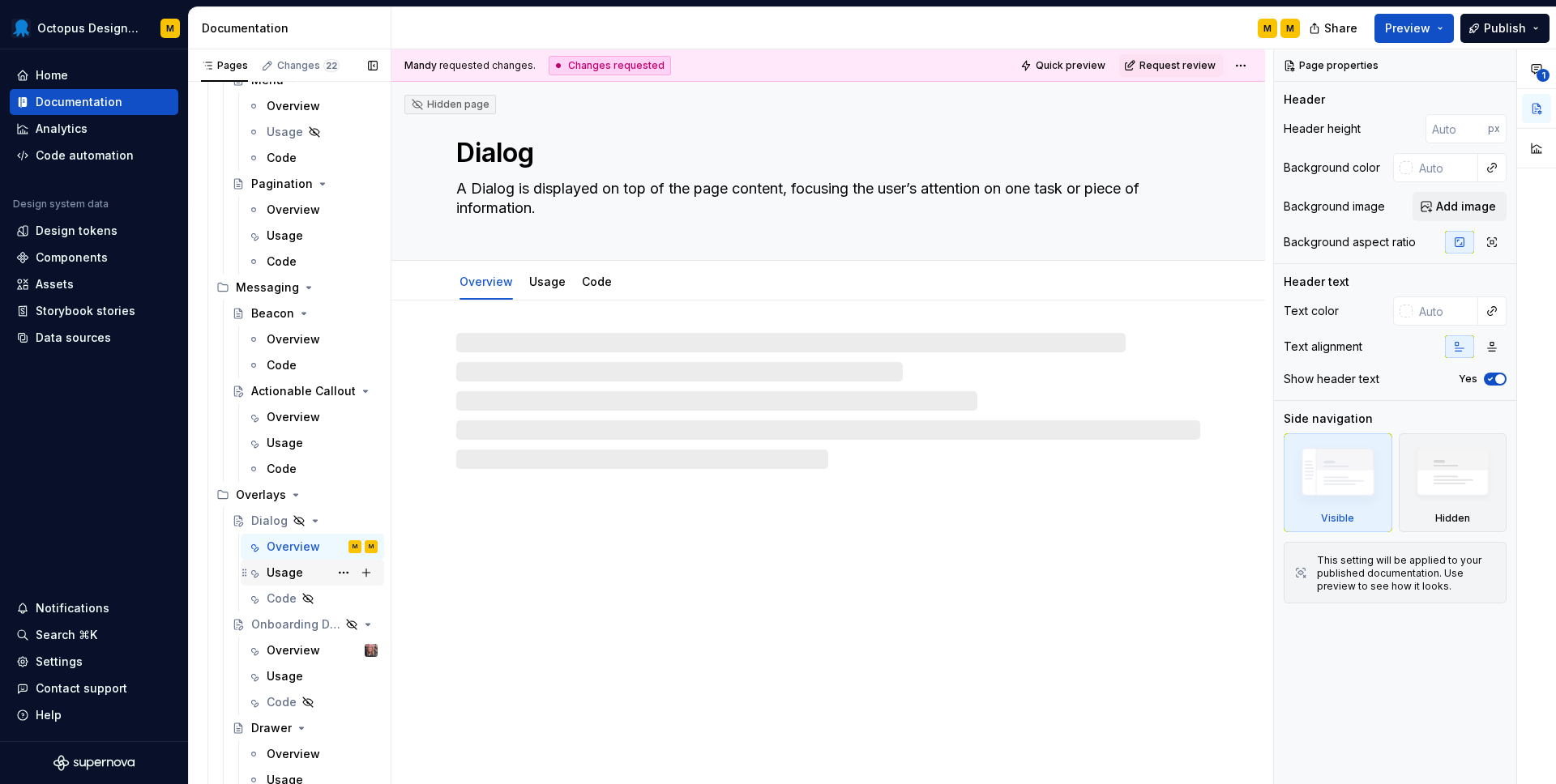
click at [285, 571] on div "Usage" at bounding box center [285, 573] width 37 height 16
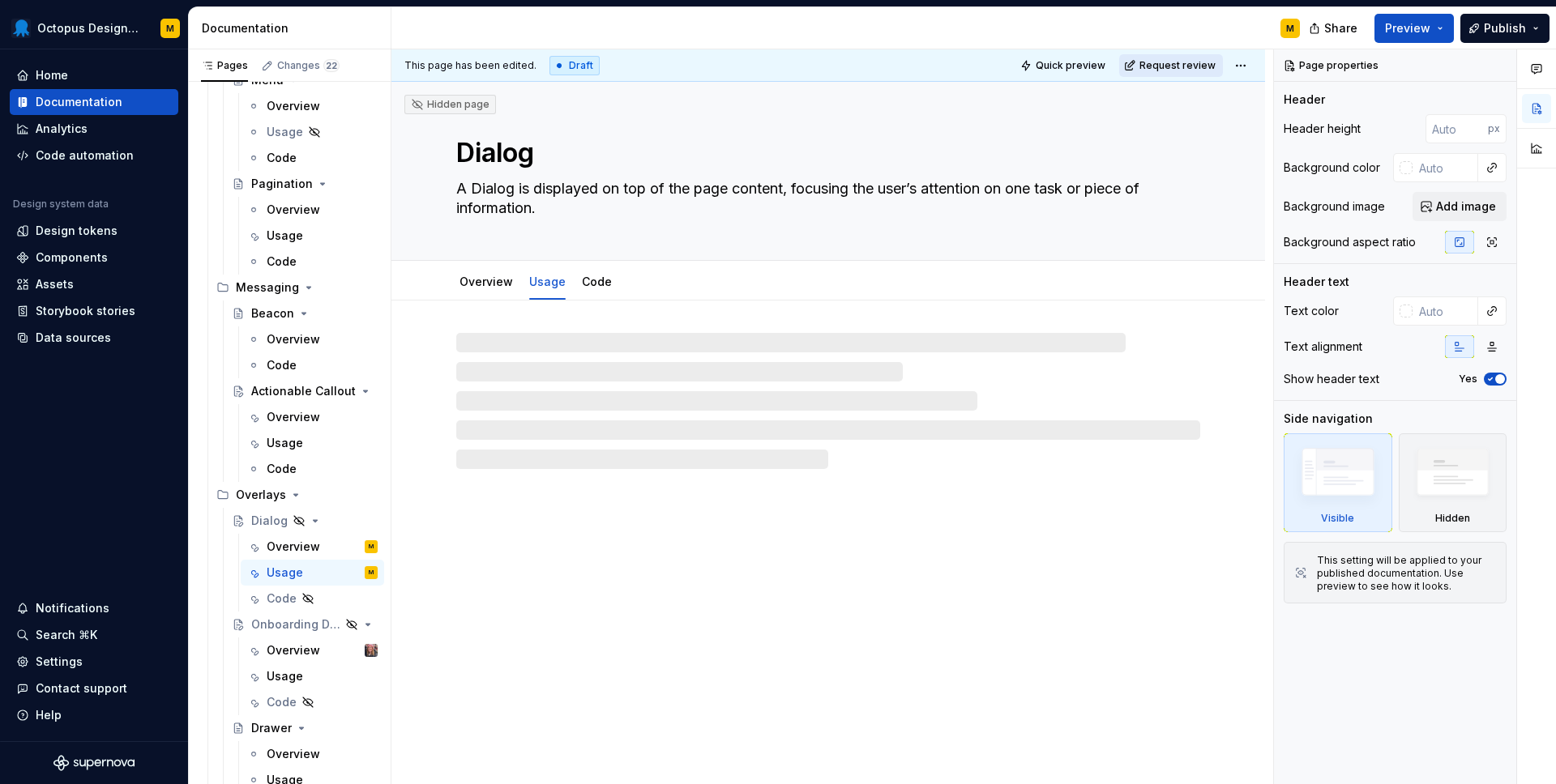
click at [1200, 61] on span "Request review" at bounding box center [1178, 66] width 76 height 13
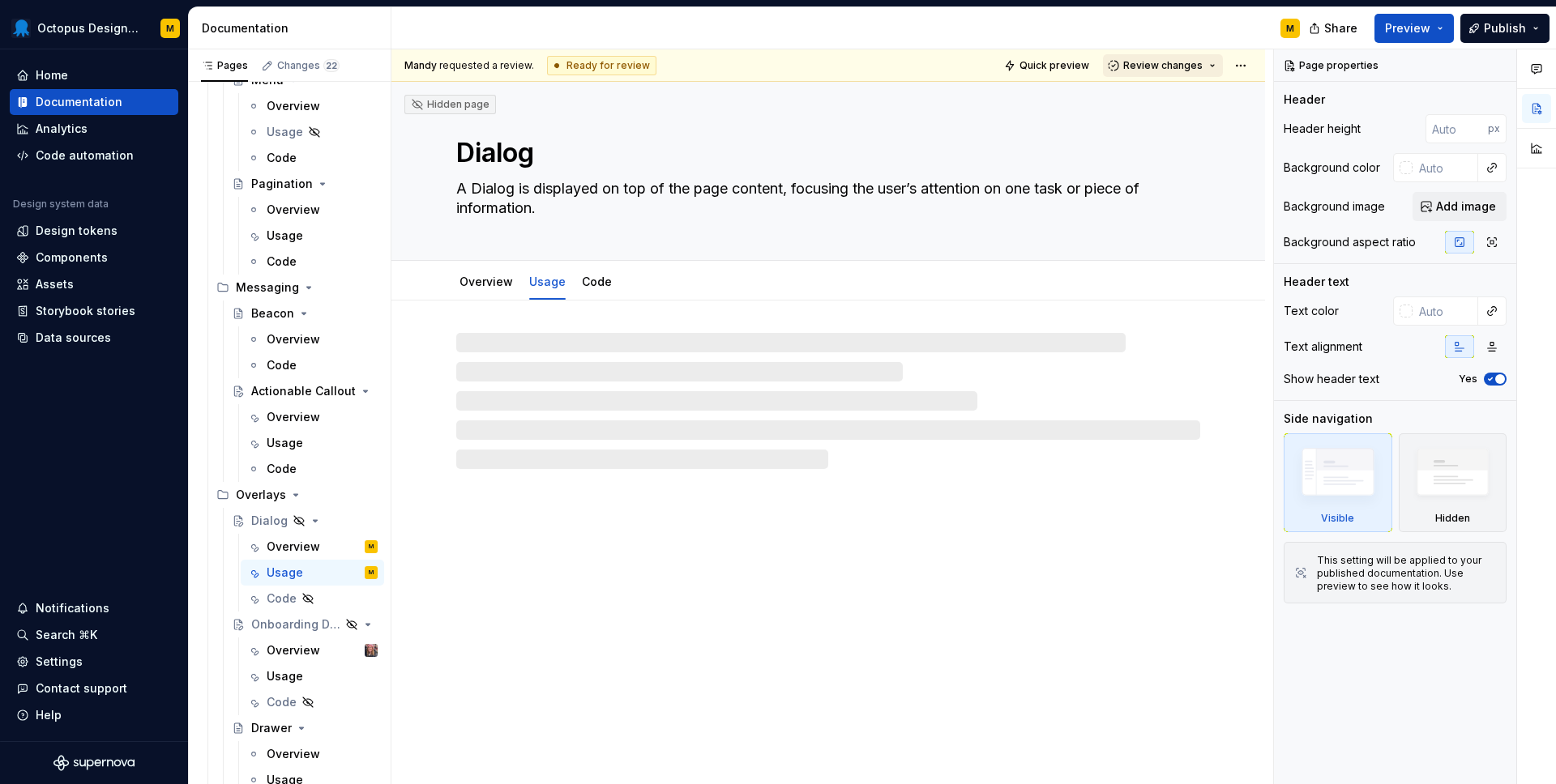
click at [1191, 65] on span "Review changes" at bounding box center [1163, 66] width 80 height 13
click at [1166, 140] on div "Request changes" at bounding box center [1229, 137] width 168 height 16
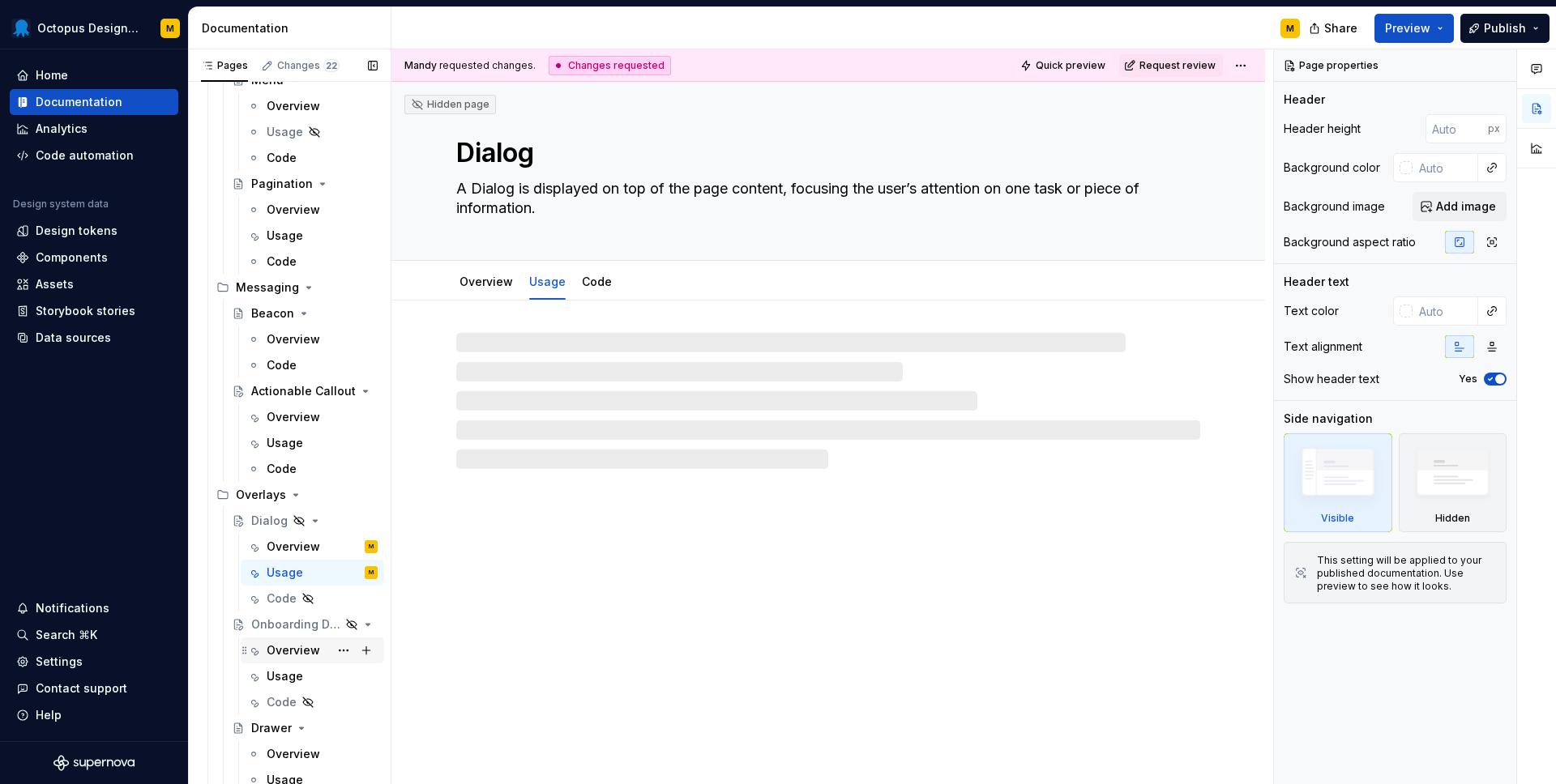
click at [277, 649] on div "Overview" at bounding box center [294, 651] width 54 height 16
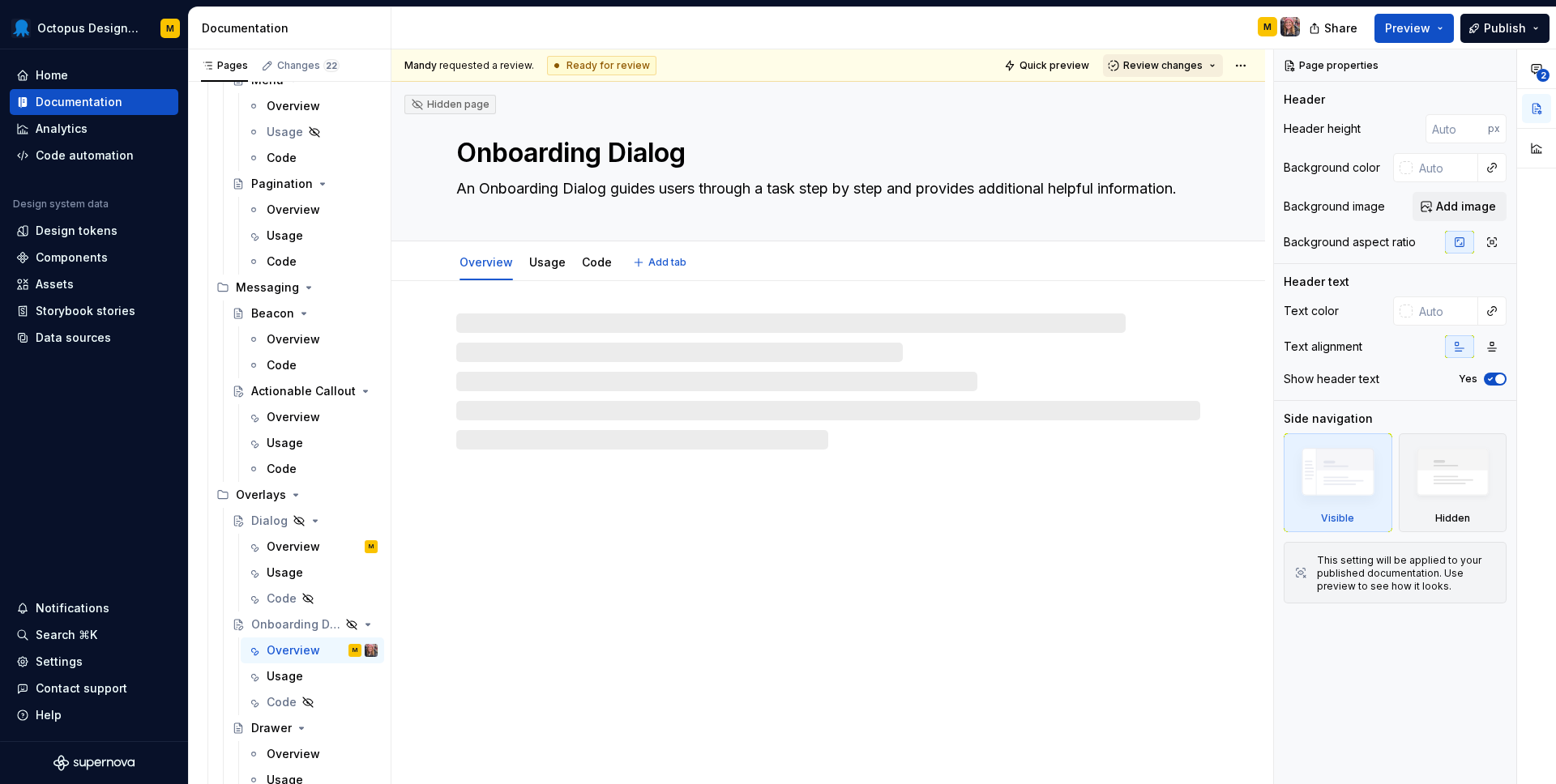
click at [1183, 67] on span "Review changes" at bounding box center [1163, 66] width 80 height 13
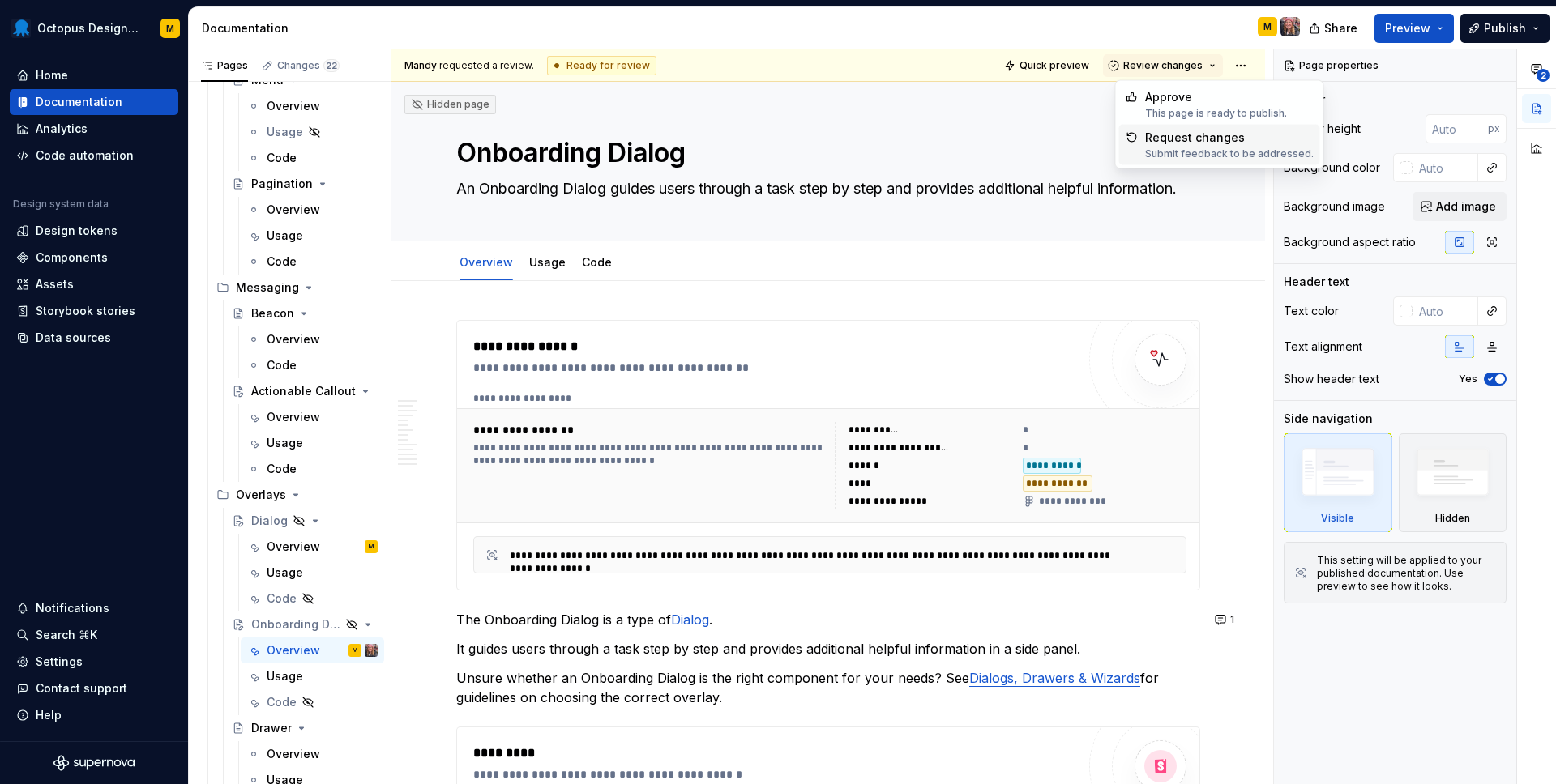
click at [1168, 147] on div "Submit feedback to be addressed." at bounding box center [1229, 154] width 168 height 13
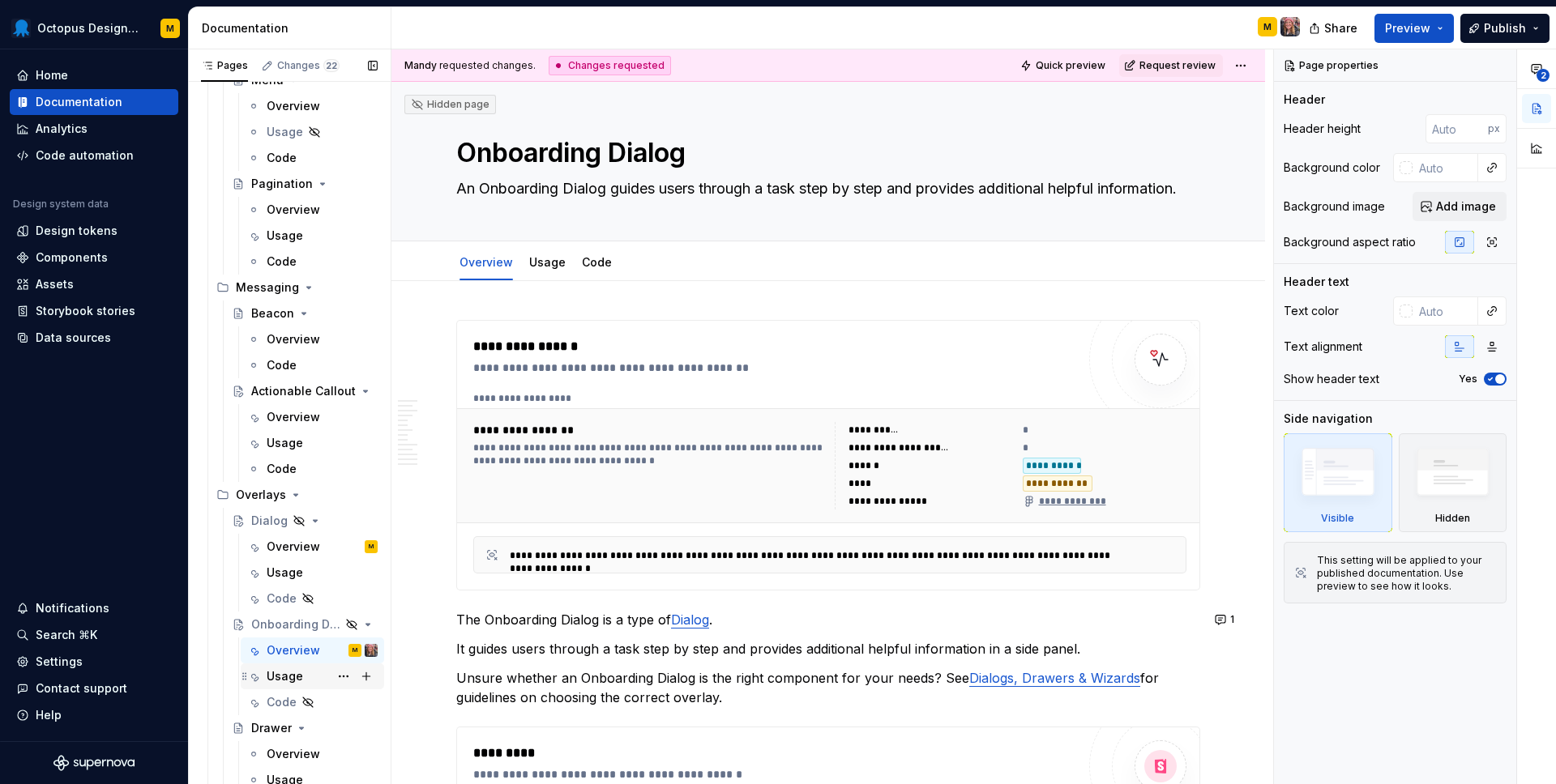
click at [291, 685] on div "Usage" at bounding box center [322, 677] width 111 height 23
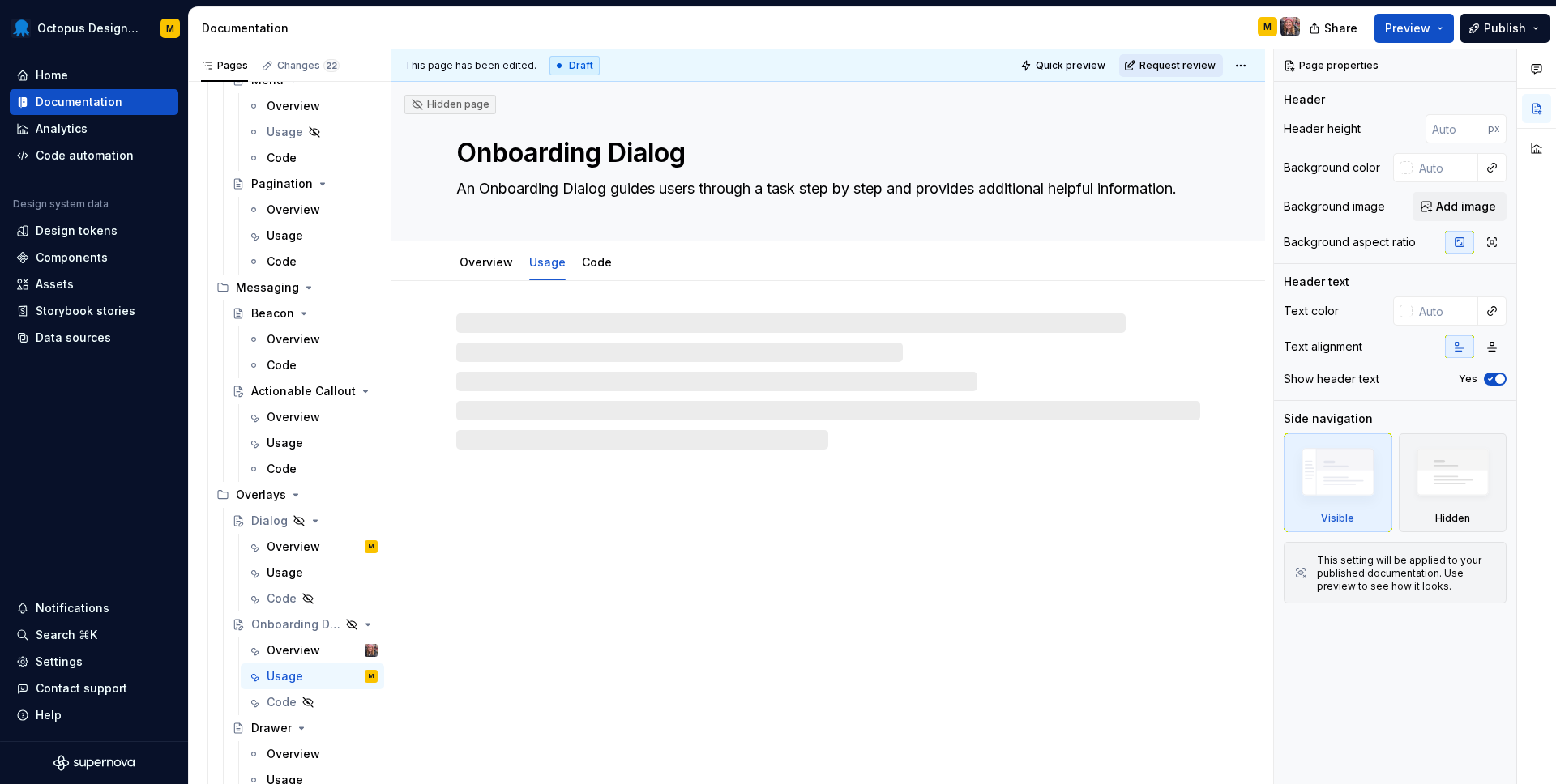
click at [1201, 63] on span "Request review" at bounding box center [1178, 66] width 76 height 13
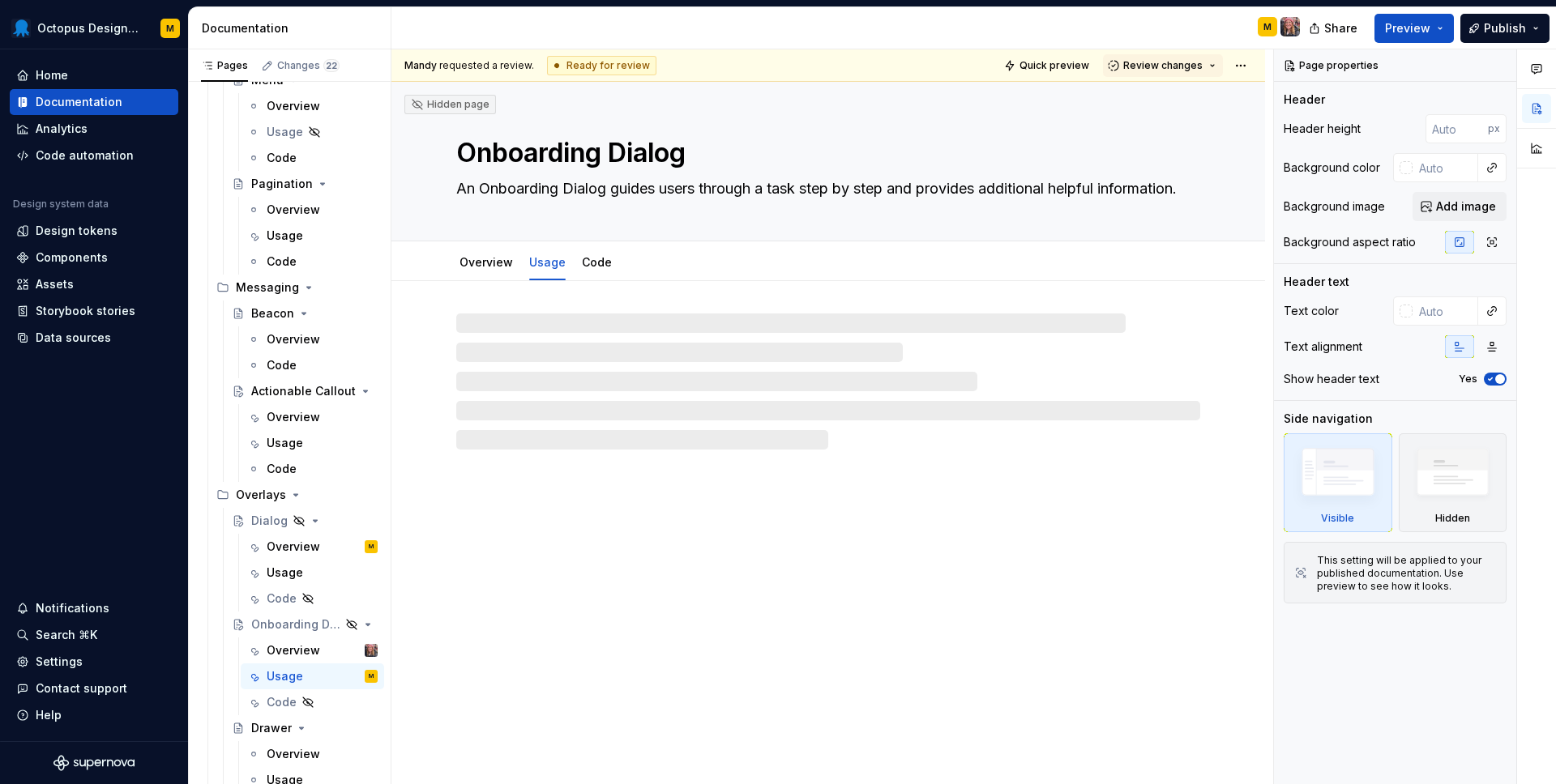
click at [1201, 63] on span "Review changes" at bounding box center [1163, 66] width 80 height 13
click at [1181, 136] on div "Request changes" at bounding box center [1229, 137] width 168 height 16
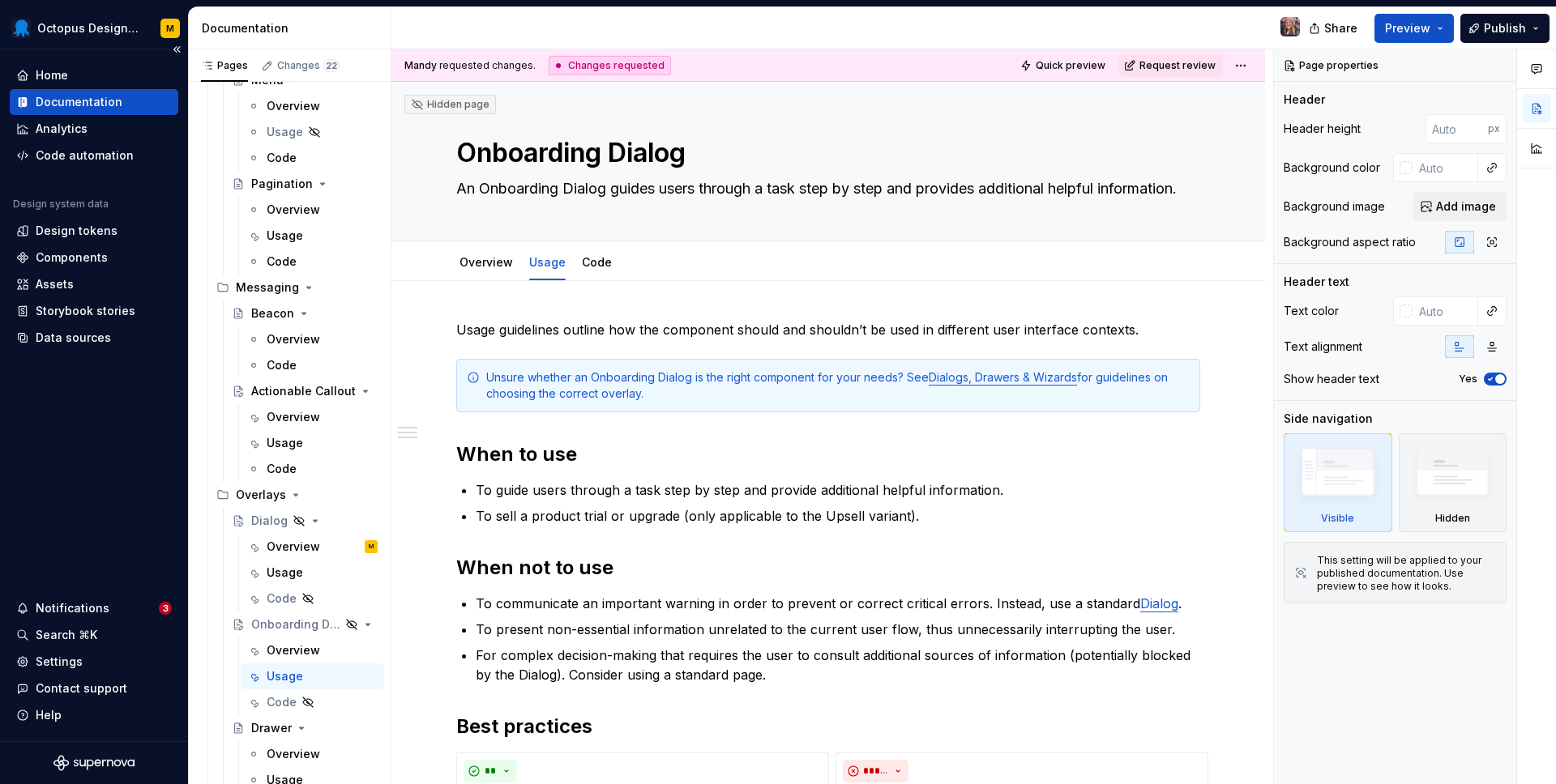
type textarea "*"
